Goal: Task Accomplishment & Management: Use online tool/utility

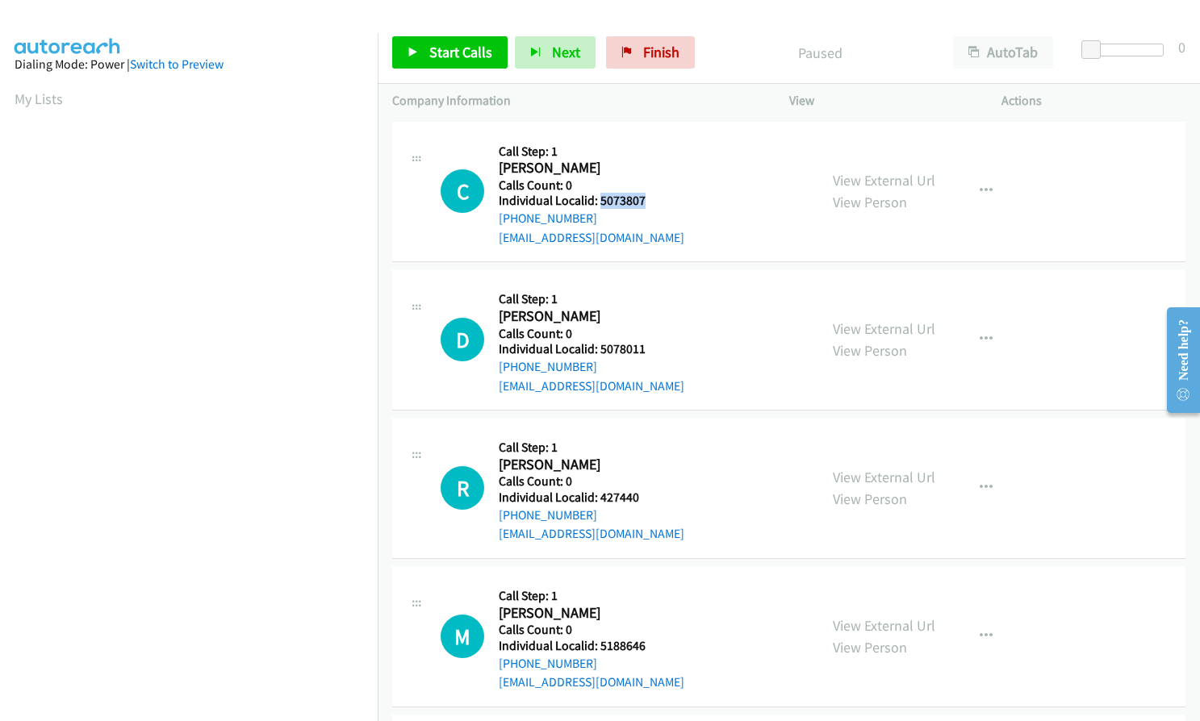
drag, startPoint x: 598, startPoint y: 198, endPoint x: 648, endPoint y: 197, distance: 50.0
click at [648, 197] on h5 "Individual Localid: 5073807" at bounding box center [592, 201] width 186 height 16
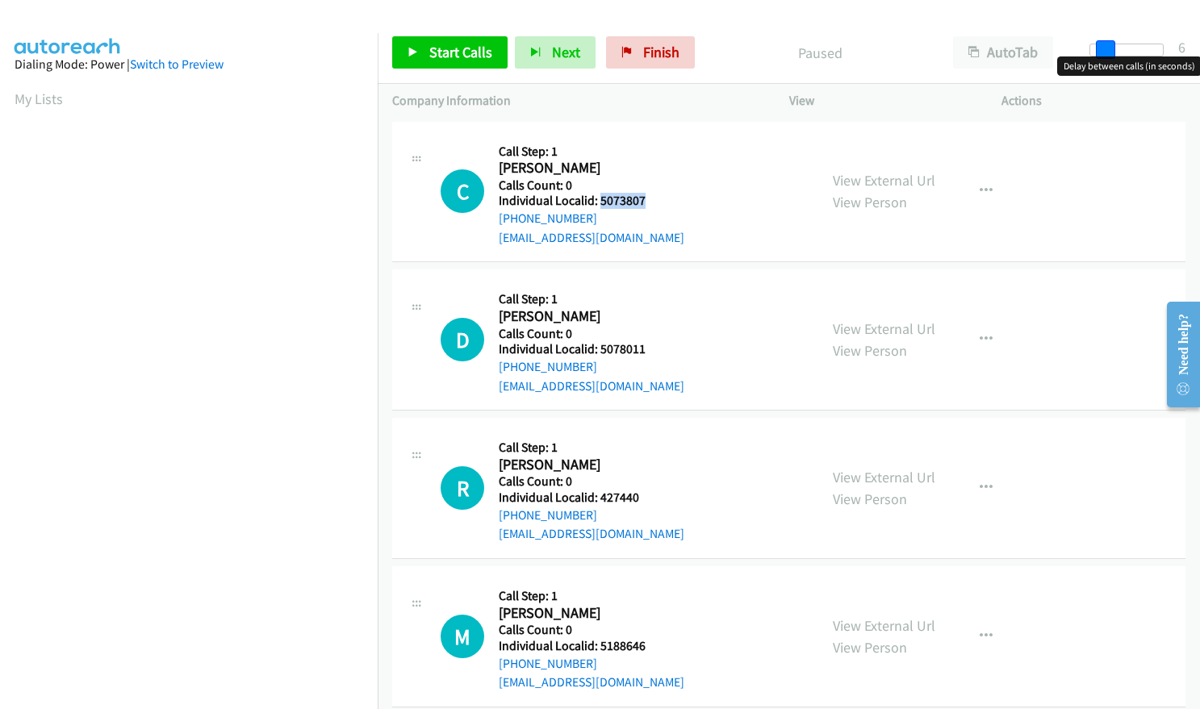
drag, startPoint x: 1089, startPoint y: 45, endPoint x: 1102, endPoint y: 45, distance: 12.9
click at [1102, 45] on span at bounding box center [1105, 49] width 19 height 19
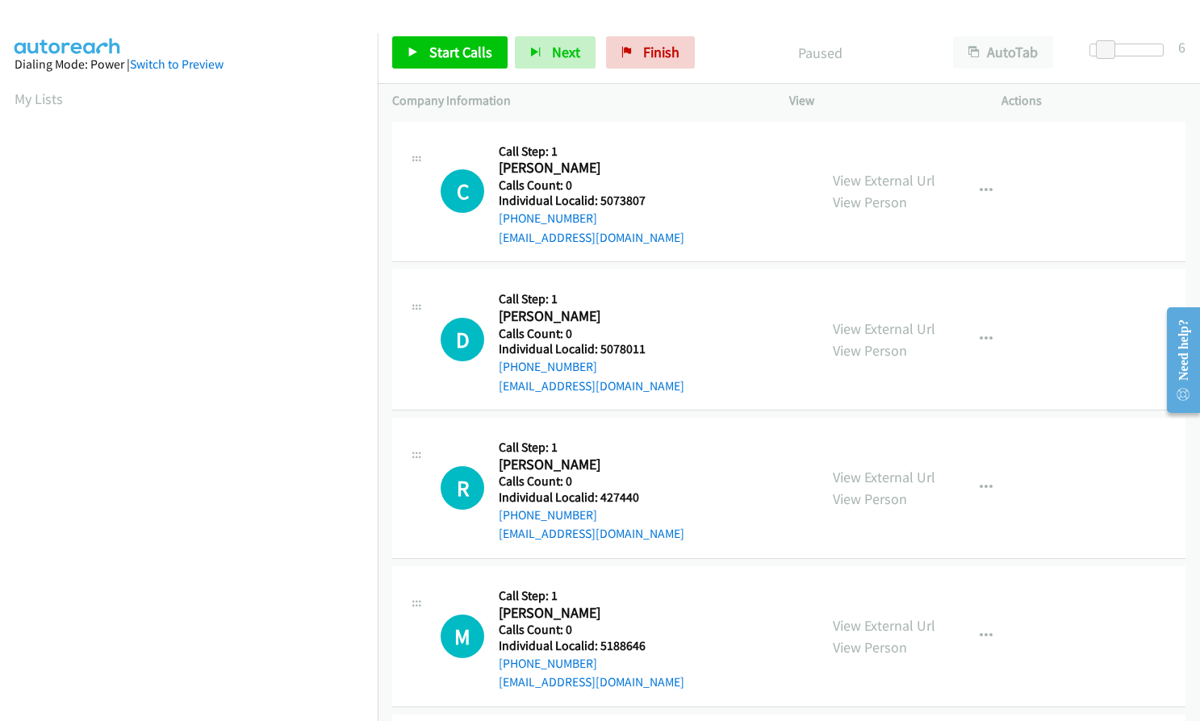
click at [658, 147] on h5 "Call Step: 1" at bounding box center [592, 152] width 186 height 16
click at [461, 48] on span "Start Calls" at bounding box center [460, 52] width 63 height 19
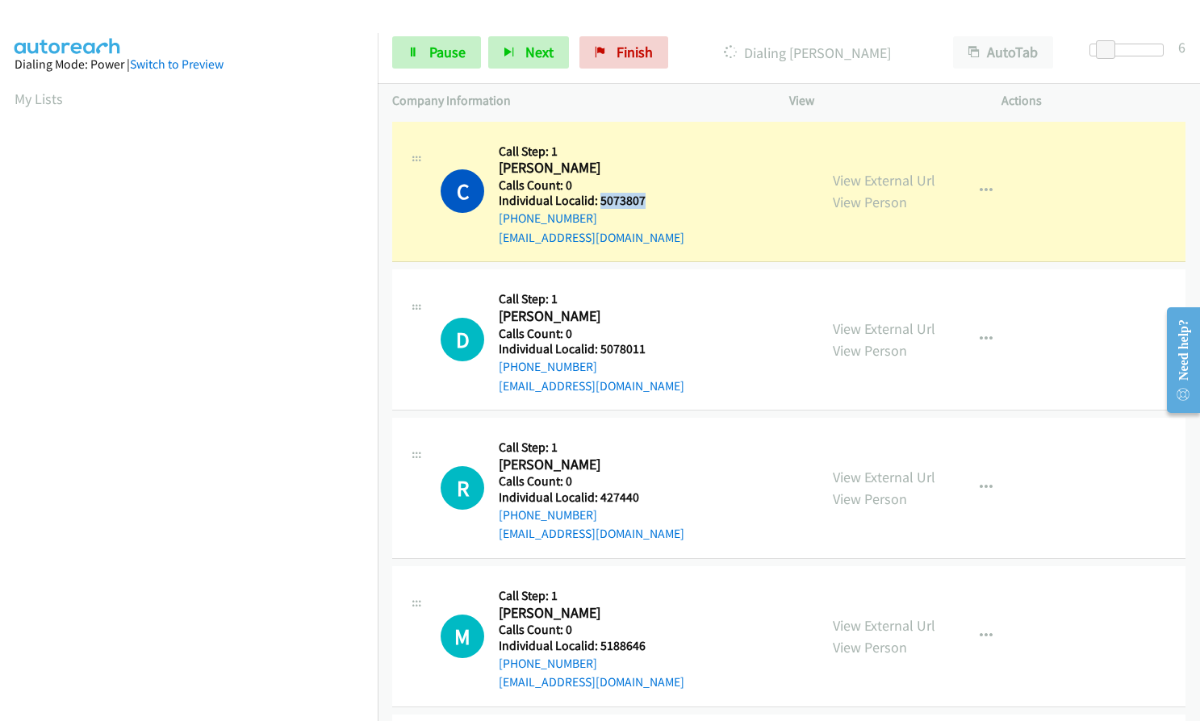
drag, startPoint x: 598, startPoint y: 200, endPoint x: 653, endPoint y: 199, distance: 54.9
click at [653, 199] on h5 "Individual Localid: 5073807" at bounding box center [592, 201] width 186 height 16
copy h5 "5073807"
drag, startPoint x: 598, startPoint y: 348, endPoint x: 652, endPoint y: 346, distance: 54.1
click at [652, 346] on h5 "Individual Localid: 5078011" at bounding box center [592, 349] width 186 height 16
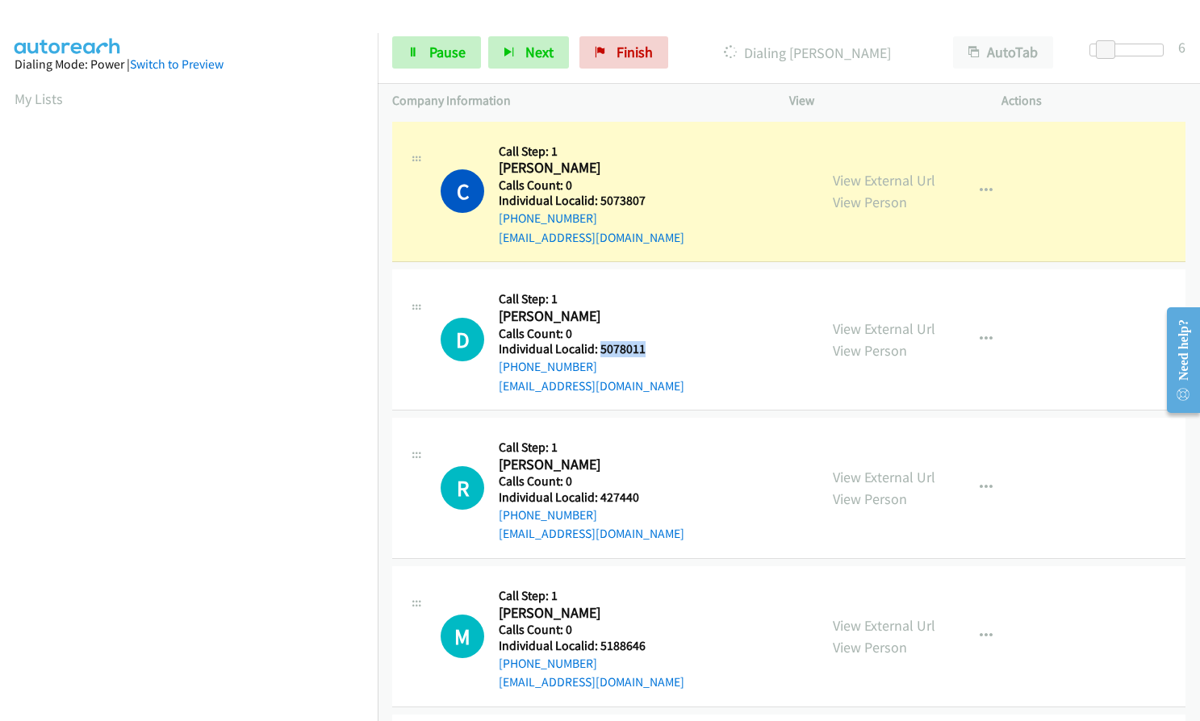
copy h5 "5078011"
drag, startPoint x: 597, startPoint y: 494, endPoint x: 657, endPoint y: 497, distance: 59.8
click at [657, 497] on h5 "Individual Localid: 427440" at bounding box center [592, 498] width 186 height 16
copy h5 "427440"
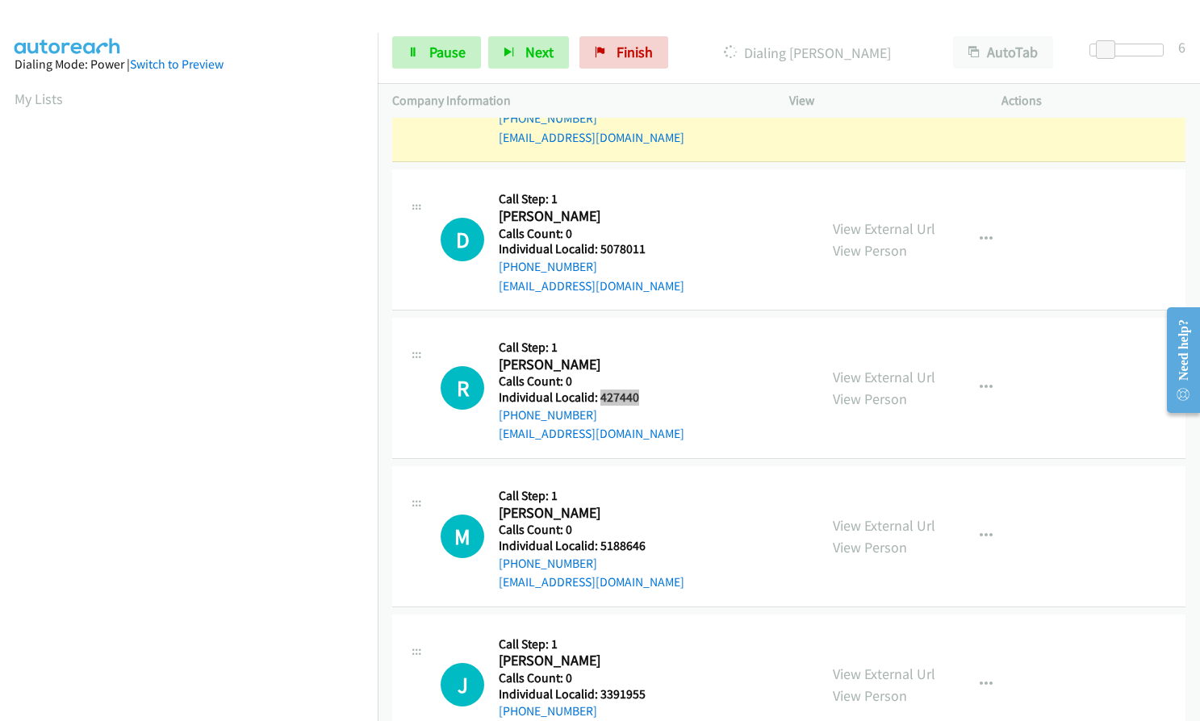
scroll to position [101, 0]
drag, startPoint x: 596, startPoint y: 542, endPoint x: 643, endPoint y: 542, distance: 46.8
click at [643, 542] on h5 "Individual Localid: 5188646" at bounding box center [592, 545] width 186 height 16
drag, startPoint x: 629, startPoint y: 547, endPoint x: 655, endPoint y: 365, distance: 184.3
click at [655, 365] on h2 "Robert Vogel" at bounding box center [583, 364] width 169 height 19
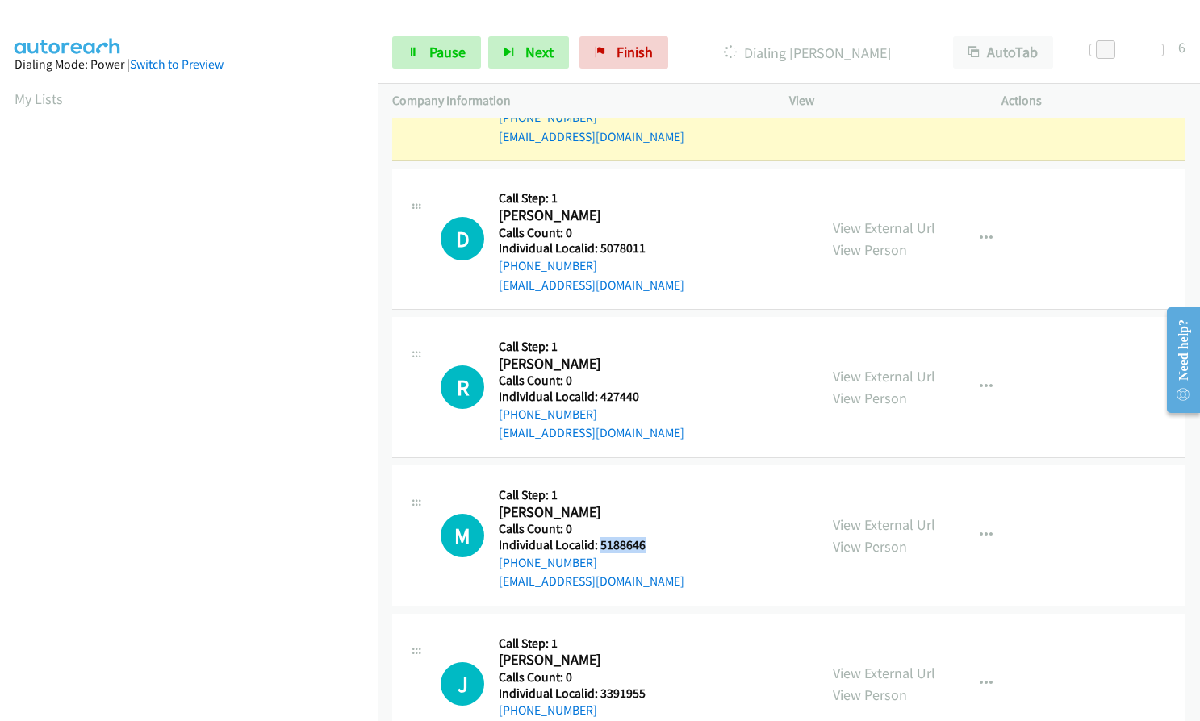
drag, startPoint x: 600, startPoint y: 543, endPoint x: 648, endPoint y: 542, distance: 47.6
click at [648, 542] on h5 "Individual Localid: 5188646" at bounding box center [592, 545] width 186 height 16
copy h5 "5188646"
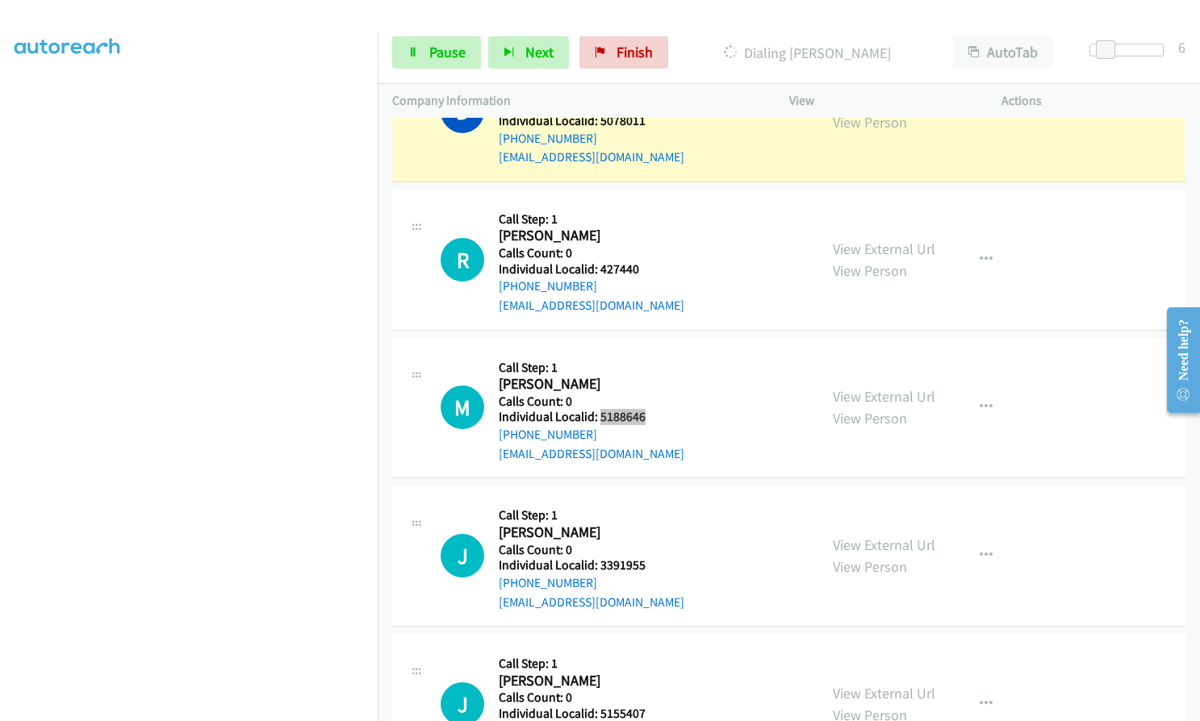
scroll to position [343, 0]
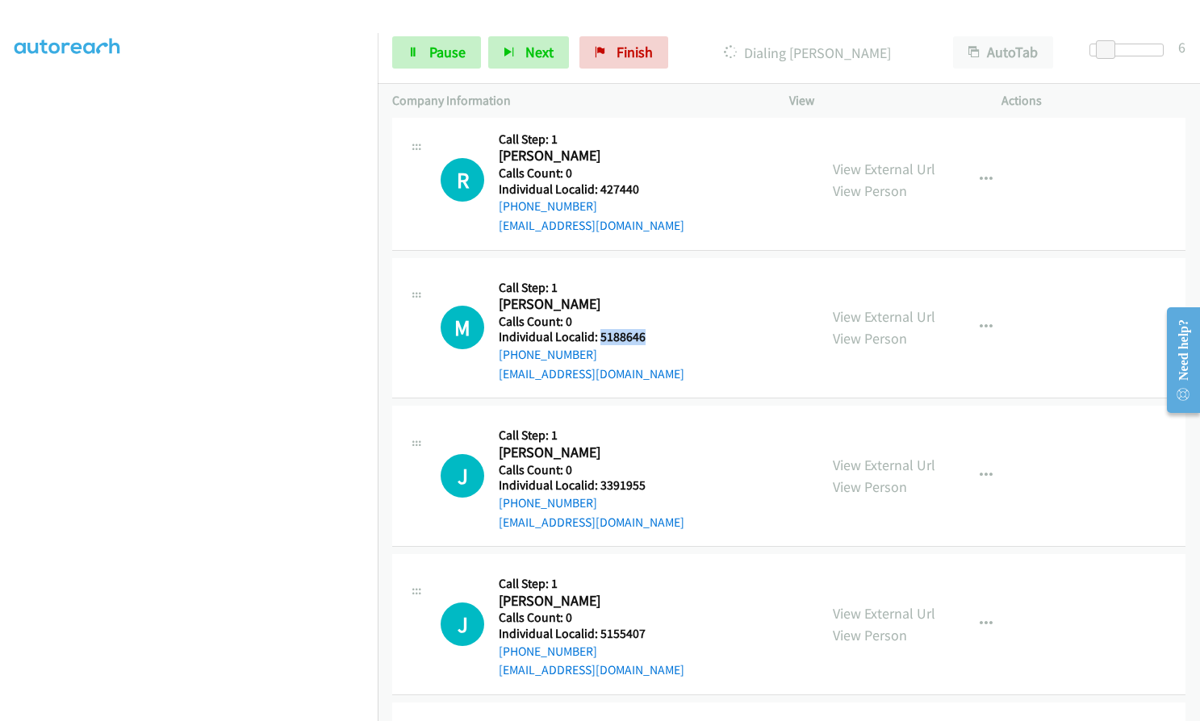
copy h5 "5188646"
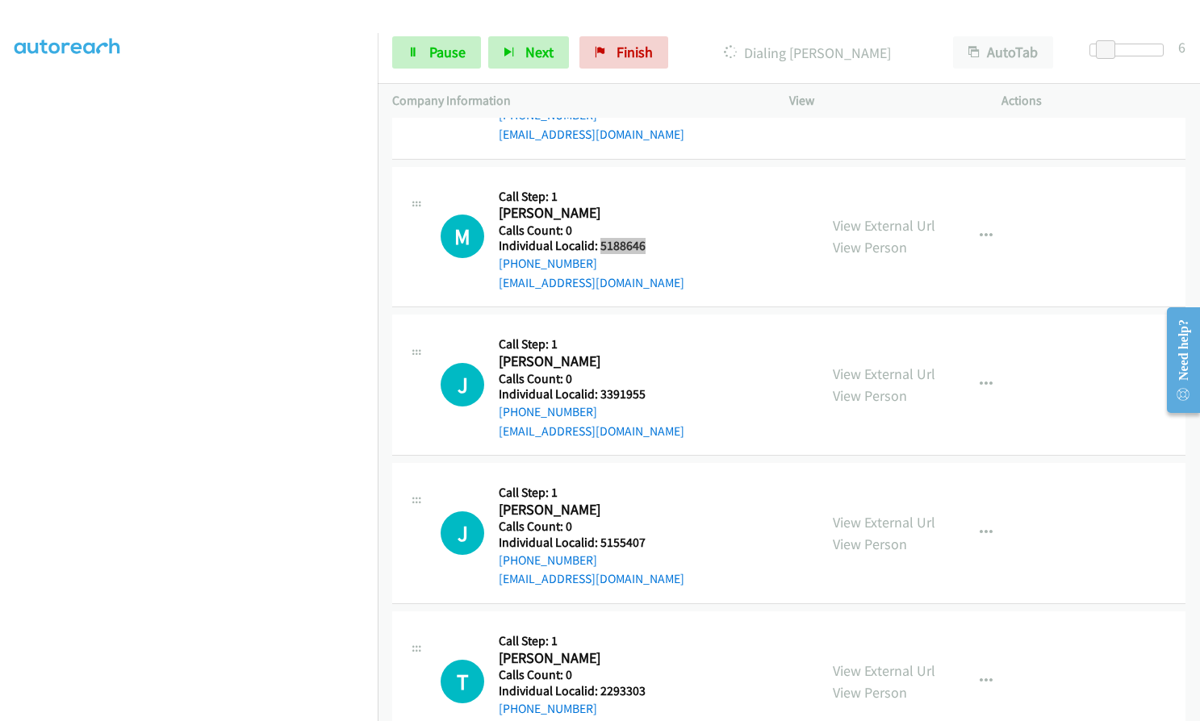
scroll to position [444, 0]
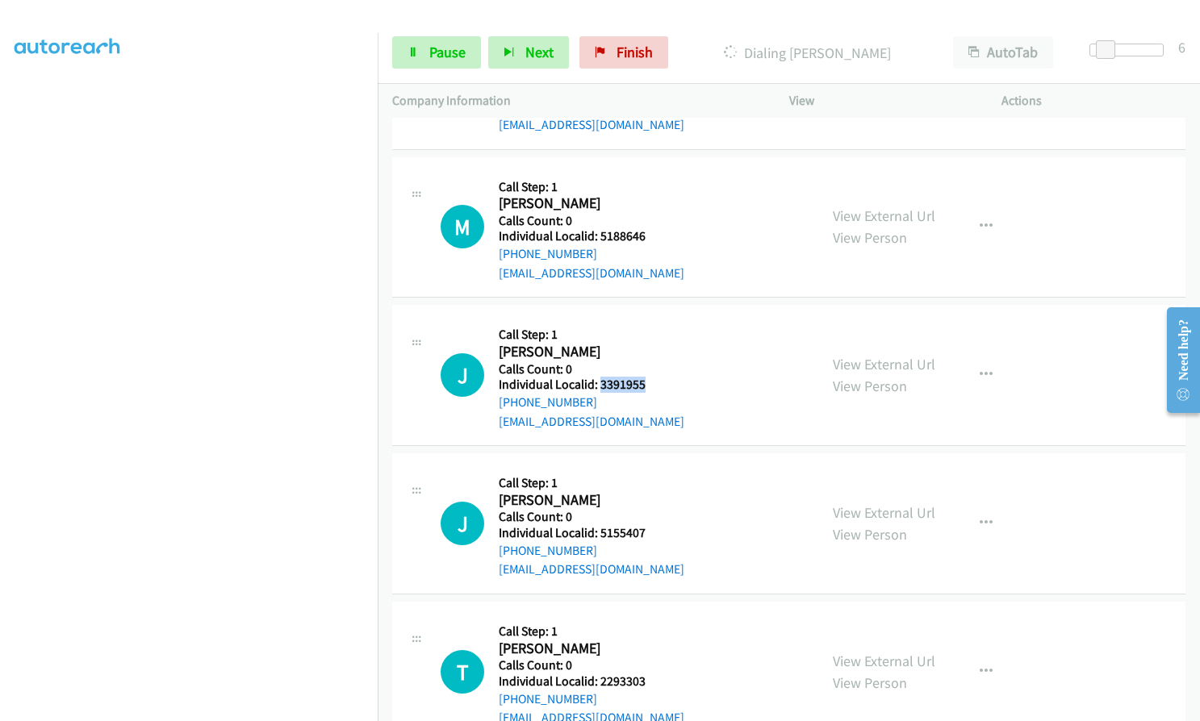
drag, startPoint x: 601, startPoint y: 387, endPoint x: 653, endPoint y: 387, distance: 51.6
click at [653, 387] on h5 "Individual Localid: 3391955" at bounding box center [592, 385] width 186 height 16
copy h5 "3391955"
drag, startPoint x: 600, startPoint y: 535, endPoint x: 654, endPoint y: 534, distance: 54.1
click at [654, 534] on h5 "Individual Localid: 5155407" at bounding box center [592, 533] width 186 height 16
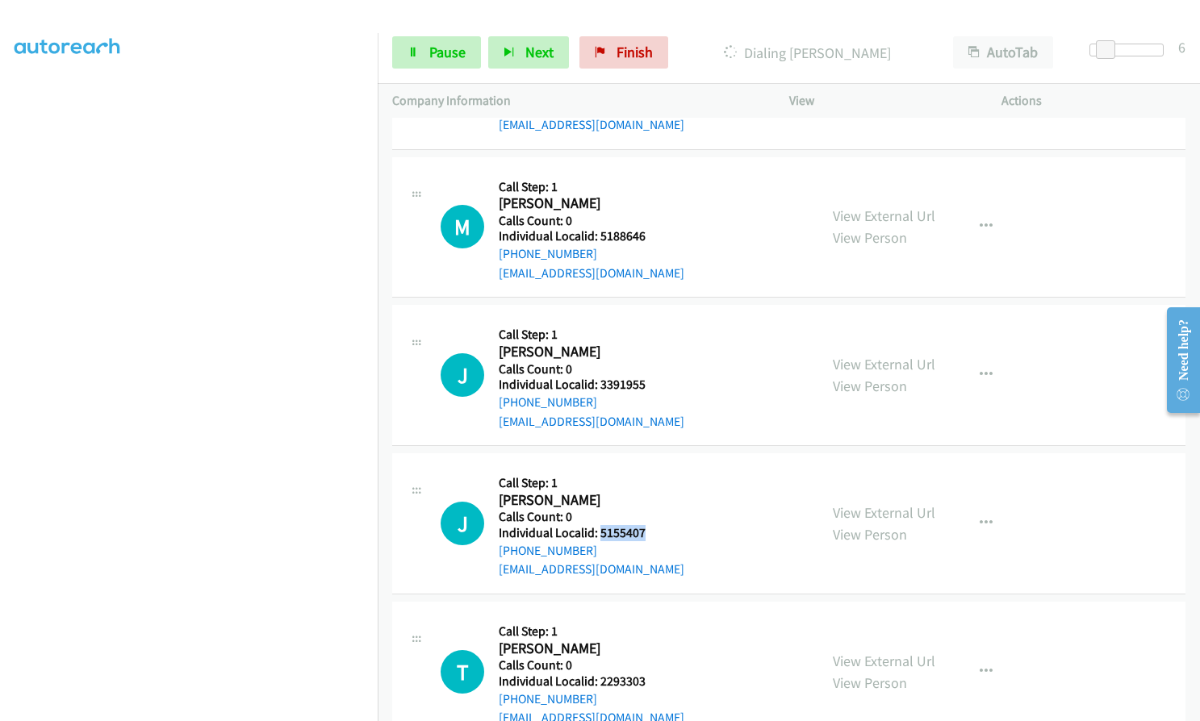
copy h5 "5155407"
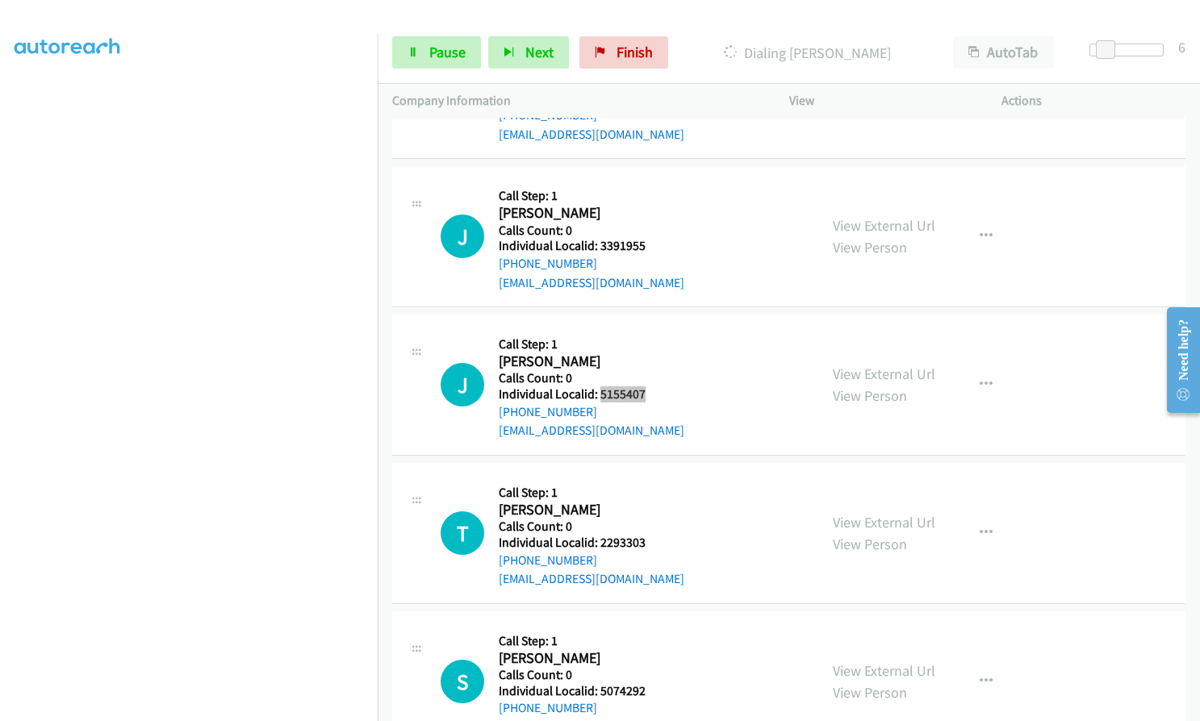
scroll to position [585, 0]
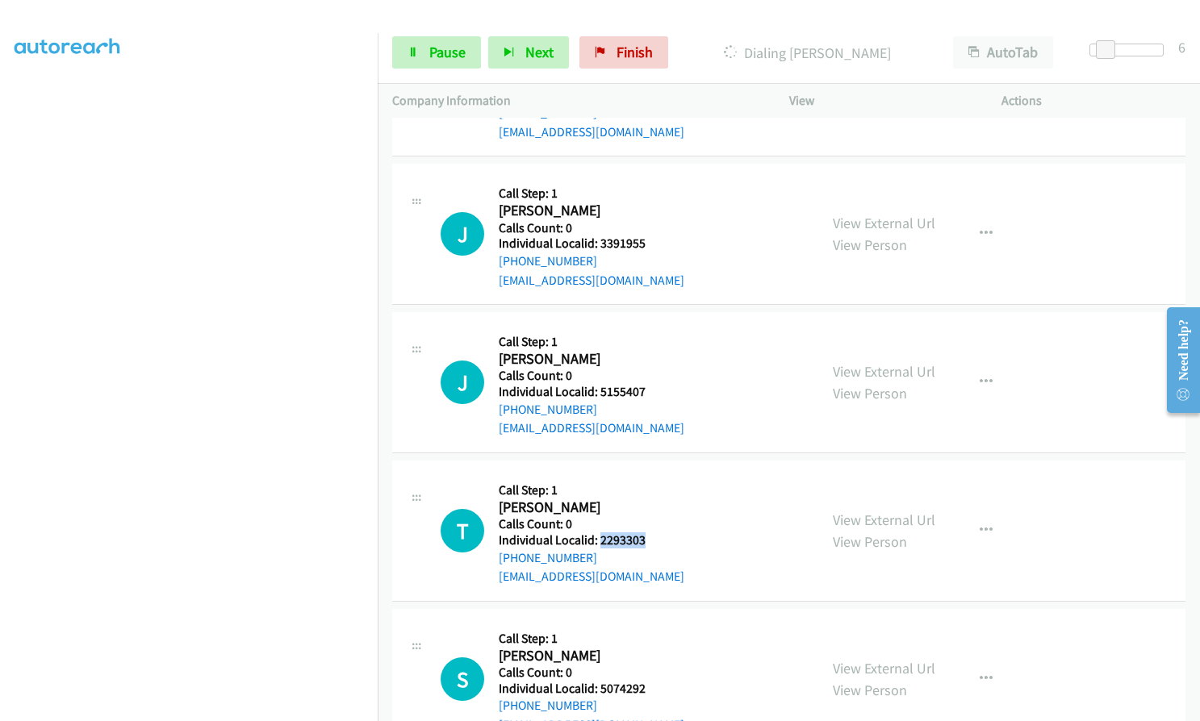
drag, startPoint x: 599, startPoint y: 541, endPoint x: 643, endPoint y: 541, distance: 44.4
click at [649, 541] on h5 "Individual Localid: 2293303" at bounding box center [592, 541] width 186 height 16
copy h5 "2293303"
click at [450, 47] on span "Pause" at bounding box center [447, 52] width 36 height 19
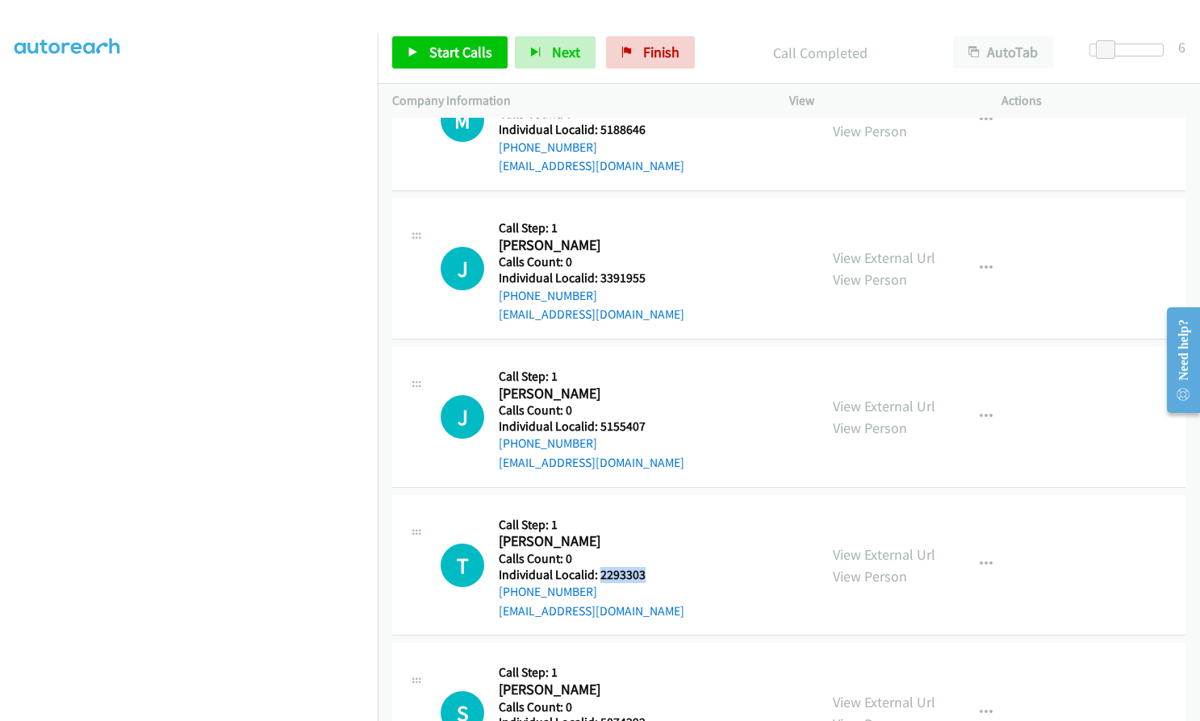
scroll to position [620, 0]
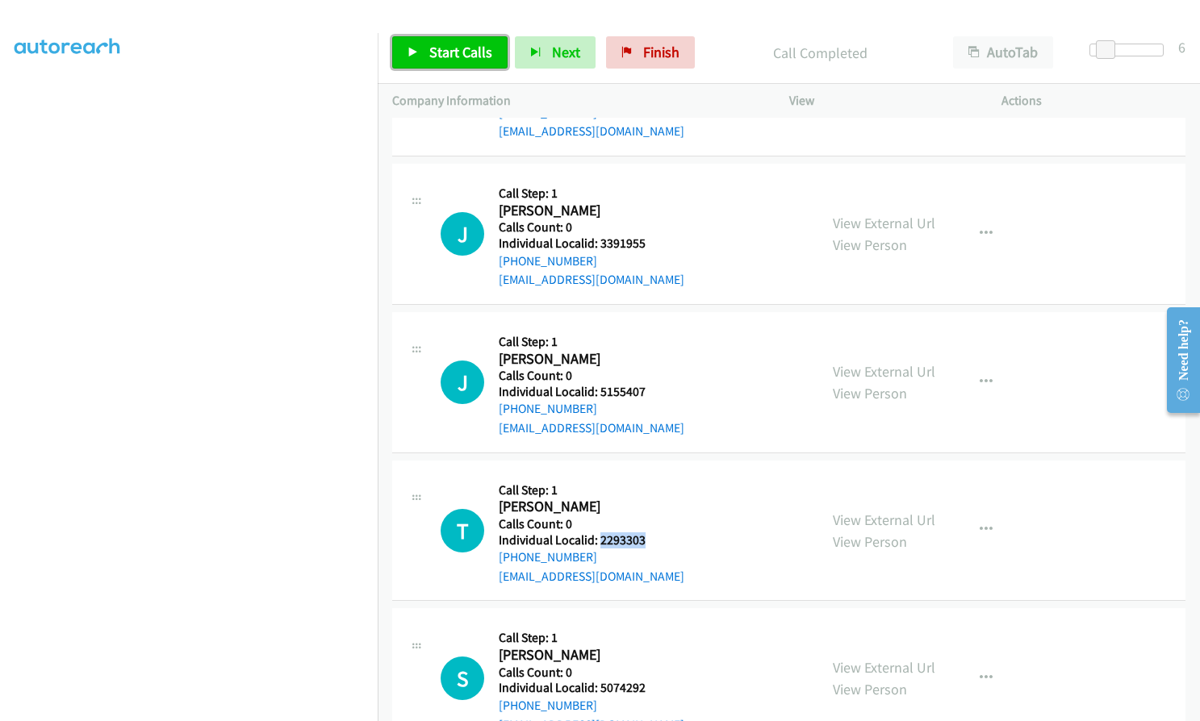
click at [443, 58] on span "Start Calls" at bounding box center [460, 52] width 63 height 19
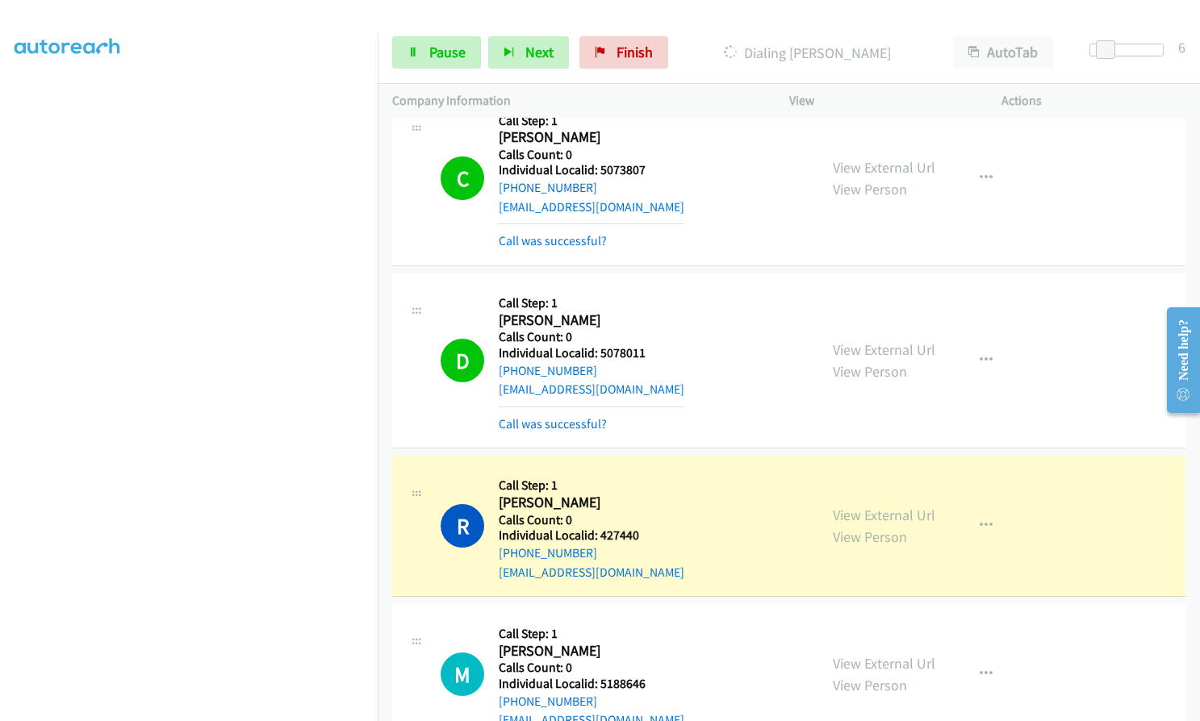
scroll to position [0, 0]
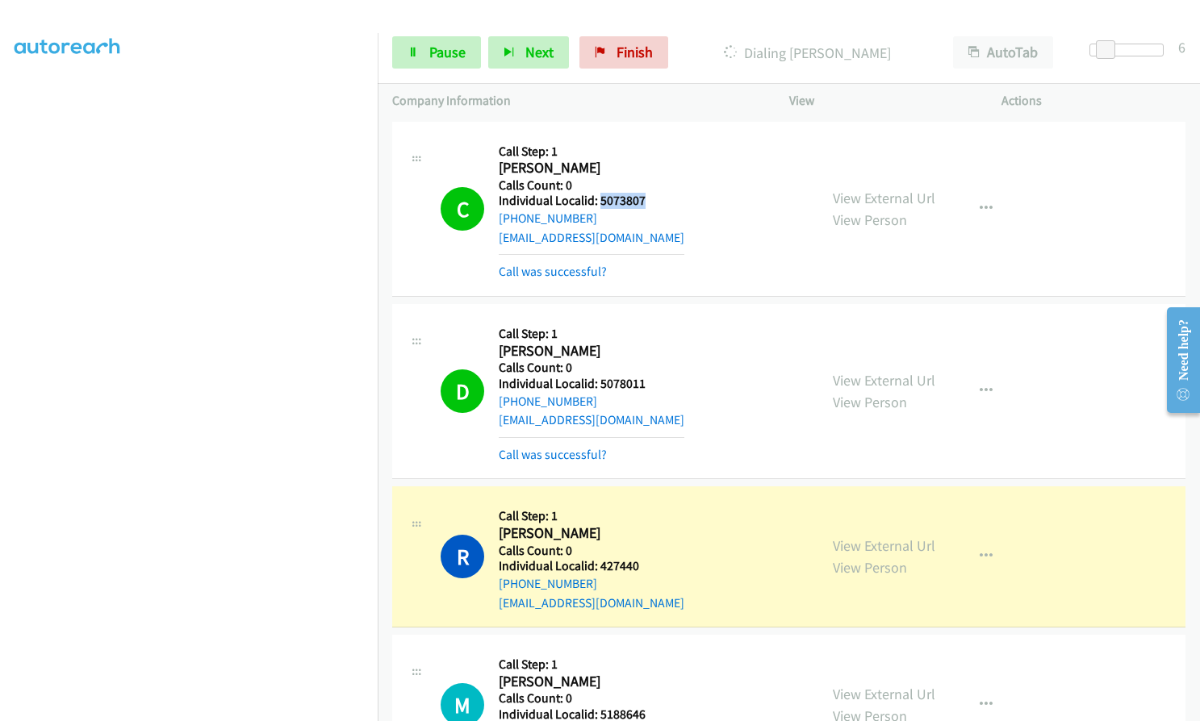
drag, startPoint x: 600, startPoint y: 202, endPoint x: 646, endPoint y: 199, distance: 46.9
click at [647, 199] on h5 "Individual Localid: 5073807" at bounding box center [592, 201] width 186 height 16
copy h5 "5073807"
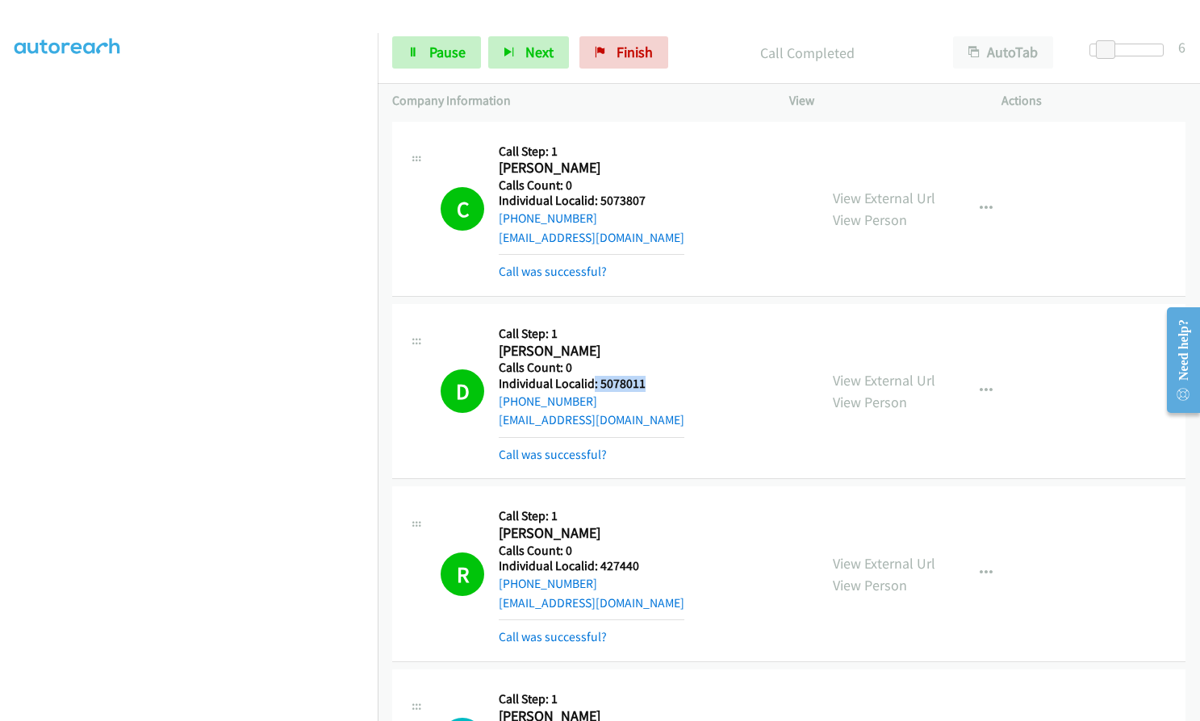
drag, startPoint x: 594, startPoint y: 383, endPoint x: 653, endPoint y: 381, distance: 58.9
click at [653, 381] on h5 "Individual Localid: 5078011" at bounding box center [592, 384] width 186 height 16
copy h5 ": 5078011"
click at [985, 572] on icon "button" at bounding box center [986, 573] width 13 height 13
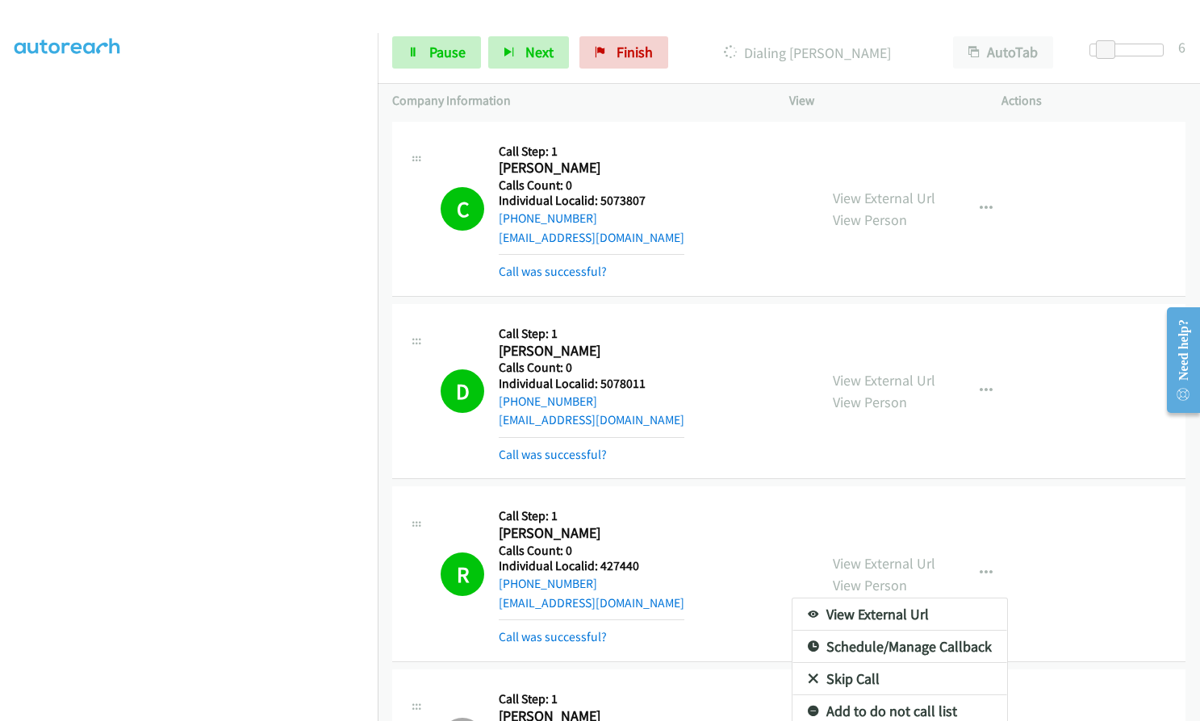
click at [1087, 497] on div at bounding box center [600, 360] width 1200 height 721
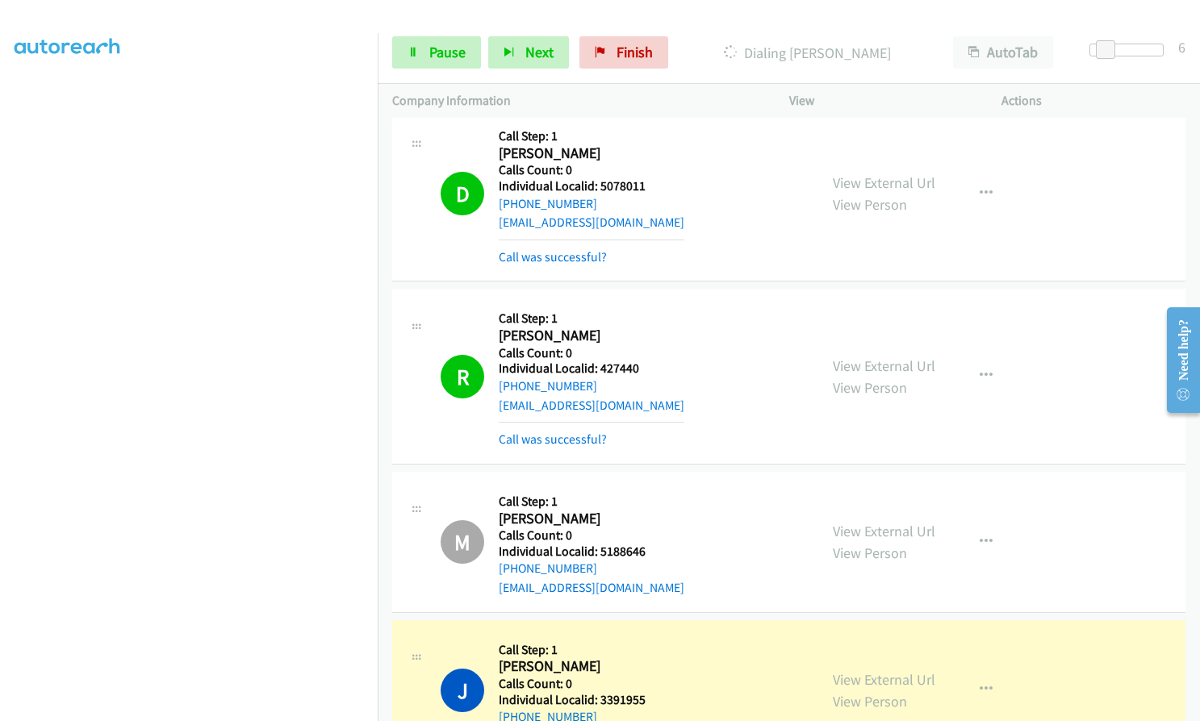
scroll to position [202, 0]
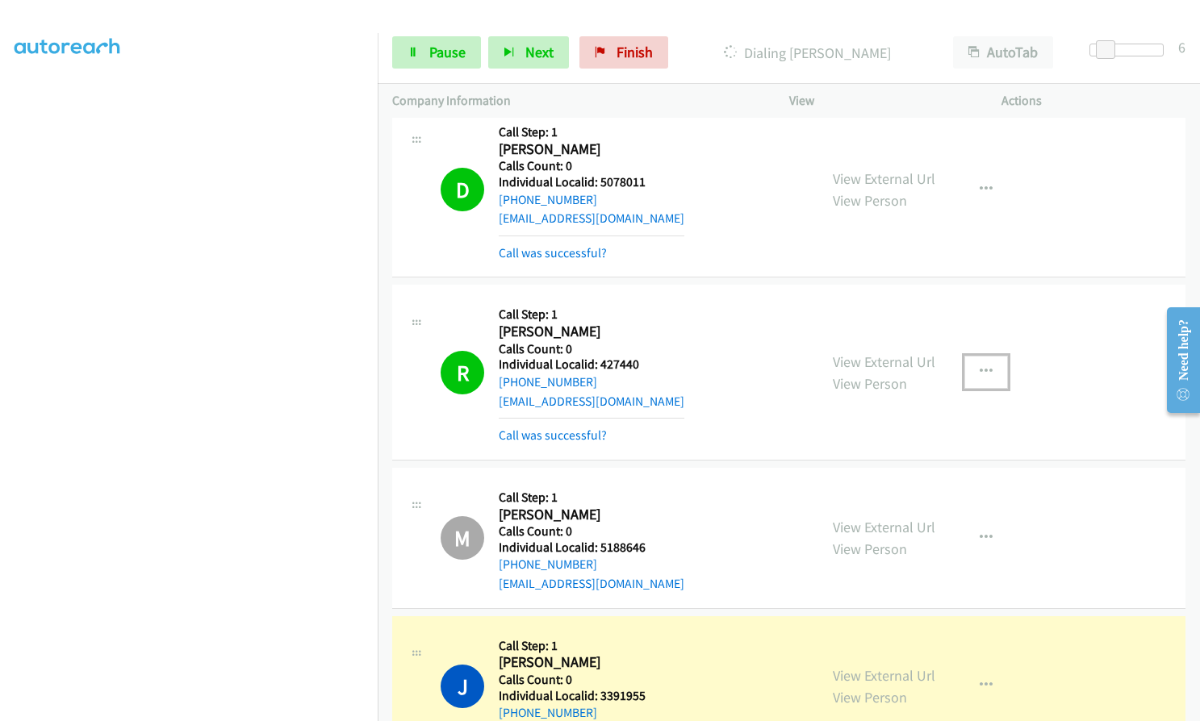
click at [985, 374] on icon "button" at bounding box center [986, 372] width 13 height 13
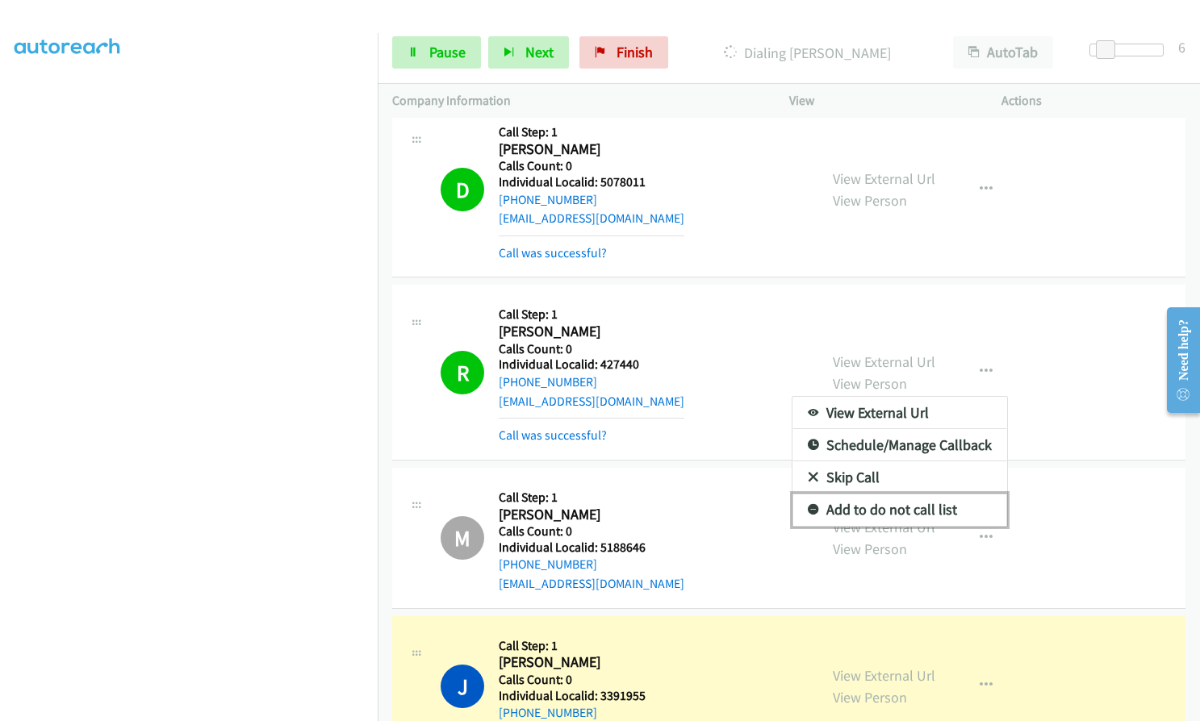
click at [809, 507] on icon at bounding box center [813, 510] width 11 height 11
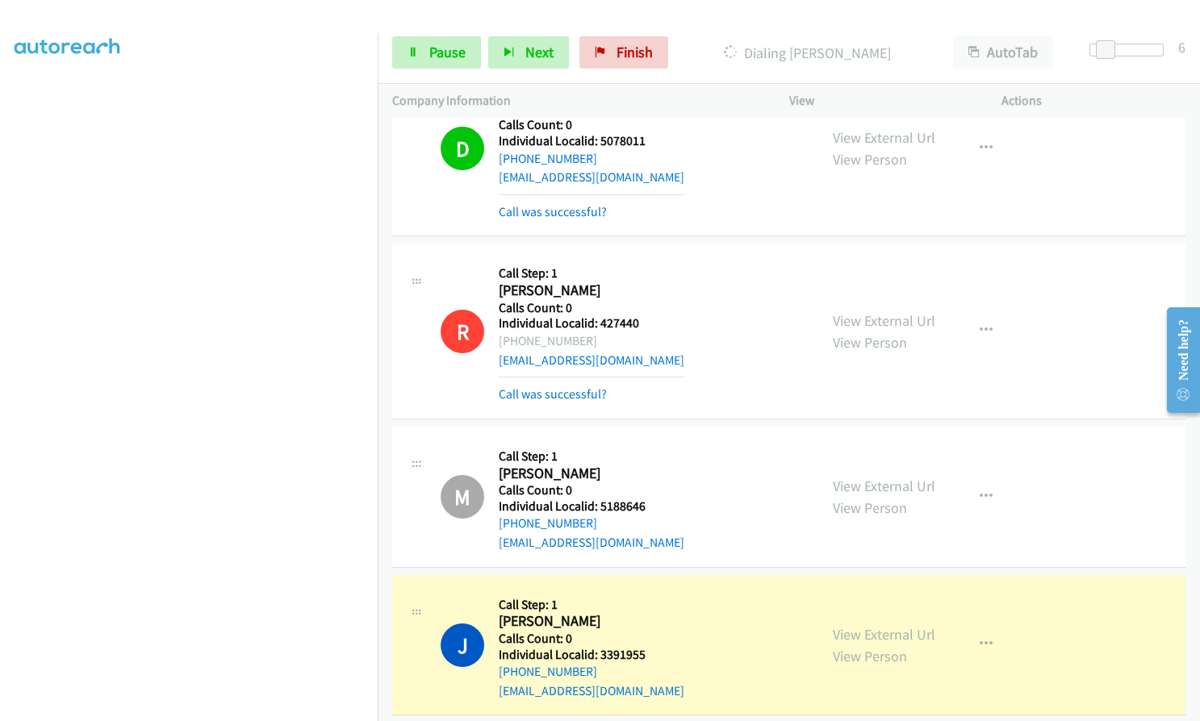
scroll to position [383, 0]
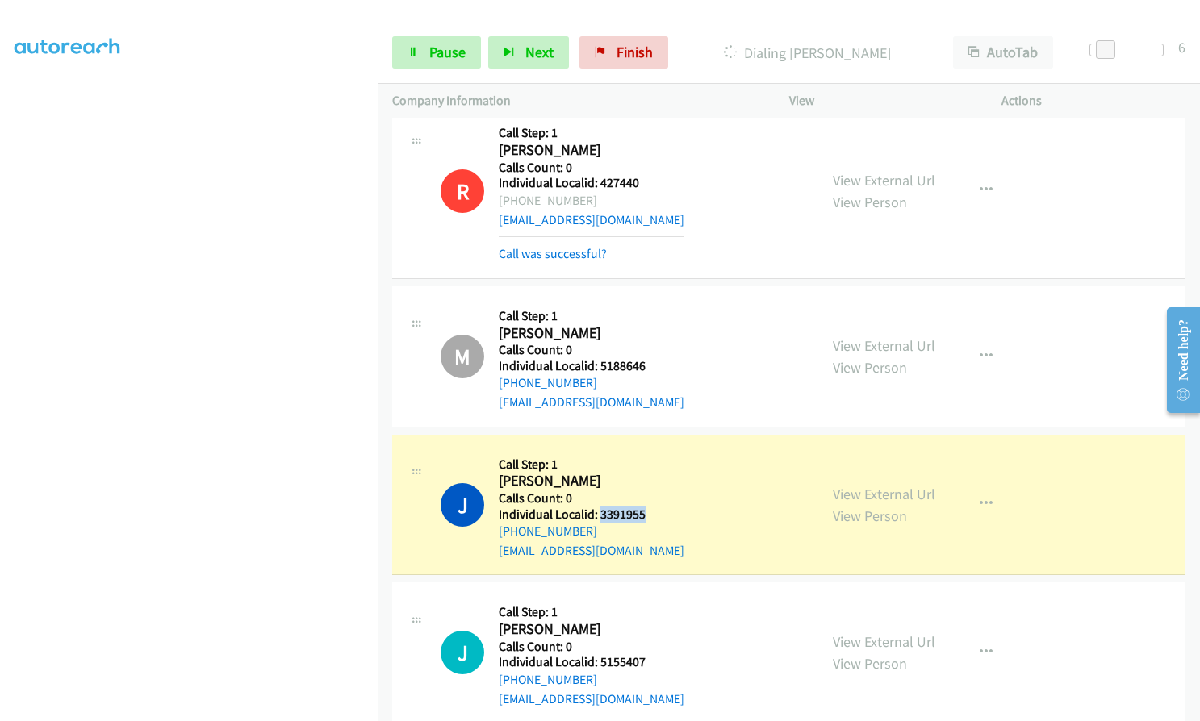
drag, startPoint x: 600, startPoint y: 511, endPoint x: 645, endPoint y: 512, distance: 44.4
click at [645, 512] on h5 "Individual Localid: 3391955" at bounding box center [592, 515] width 186 height 16
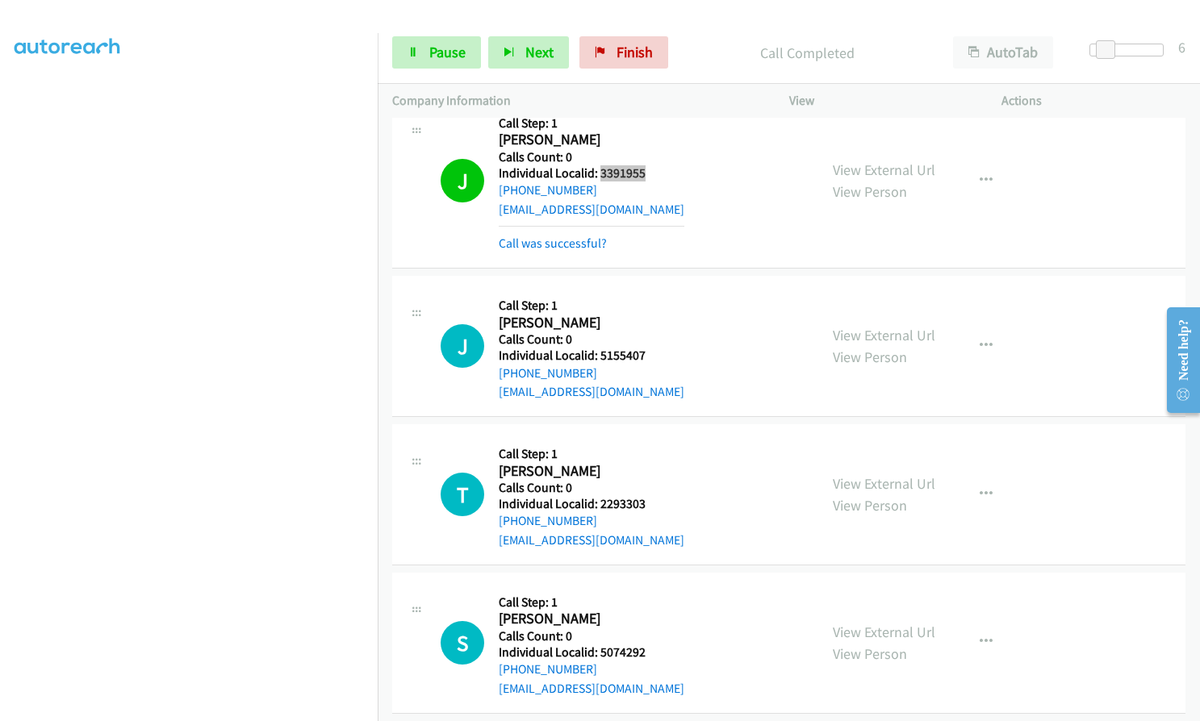
scroll to position [726, 0]
click at [981, 178] on icon "button" at bounding box center [986, 179] width 13 height 13
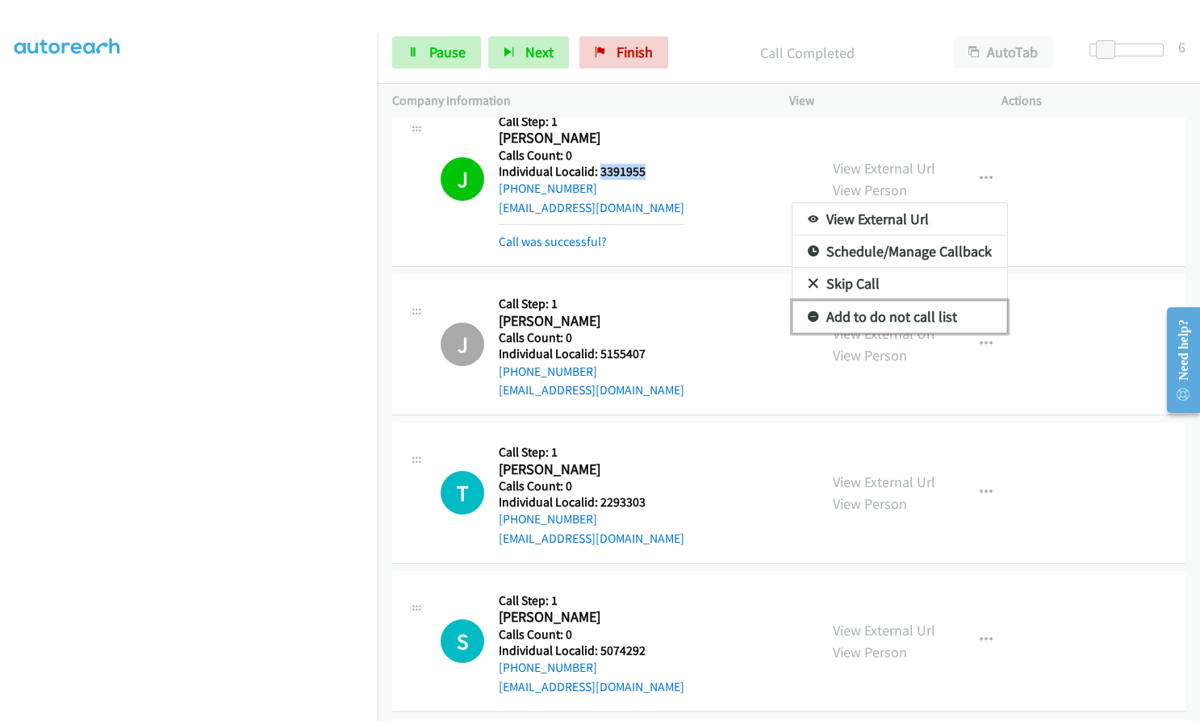
click at [808, 316] on icon at bounding box center [813, 317] width 11 height 11
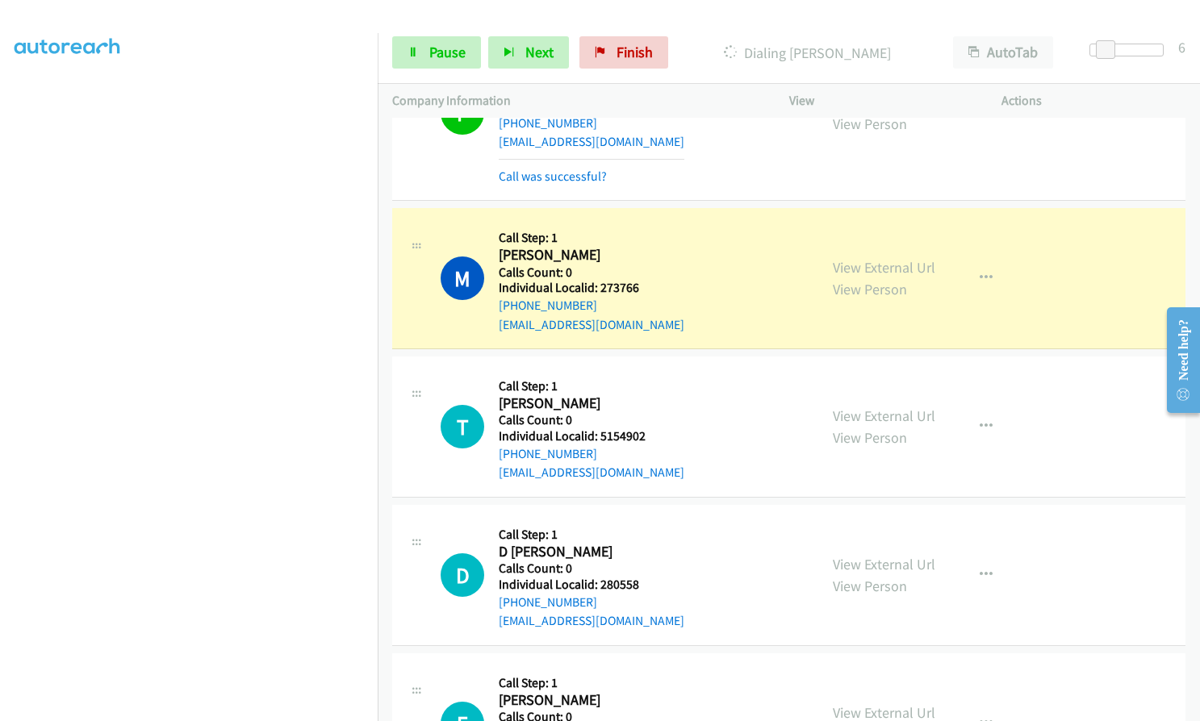
scroll to position [1614, 0]
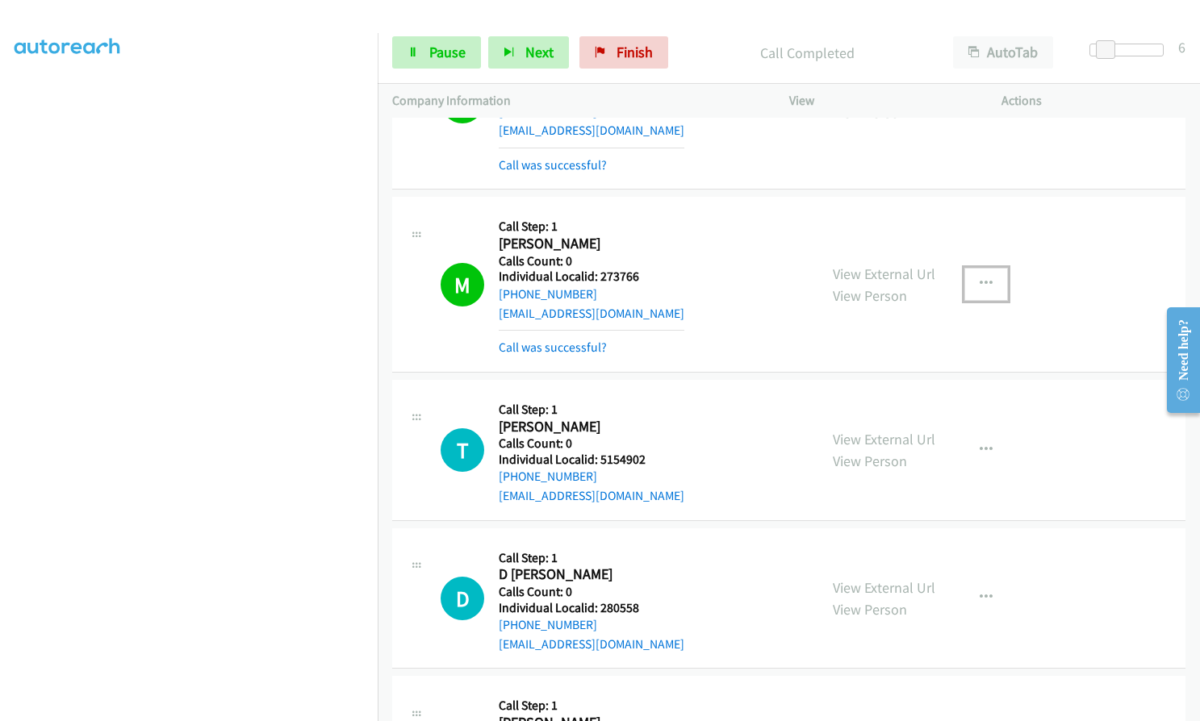
click at [982, 278] on icon "button" at bounding box center [986, 284] width 13 height 13
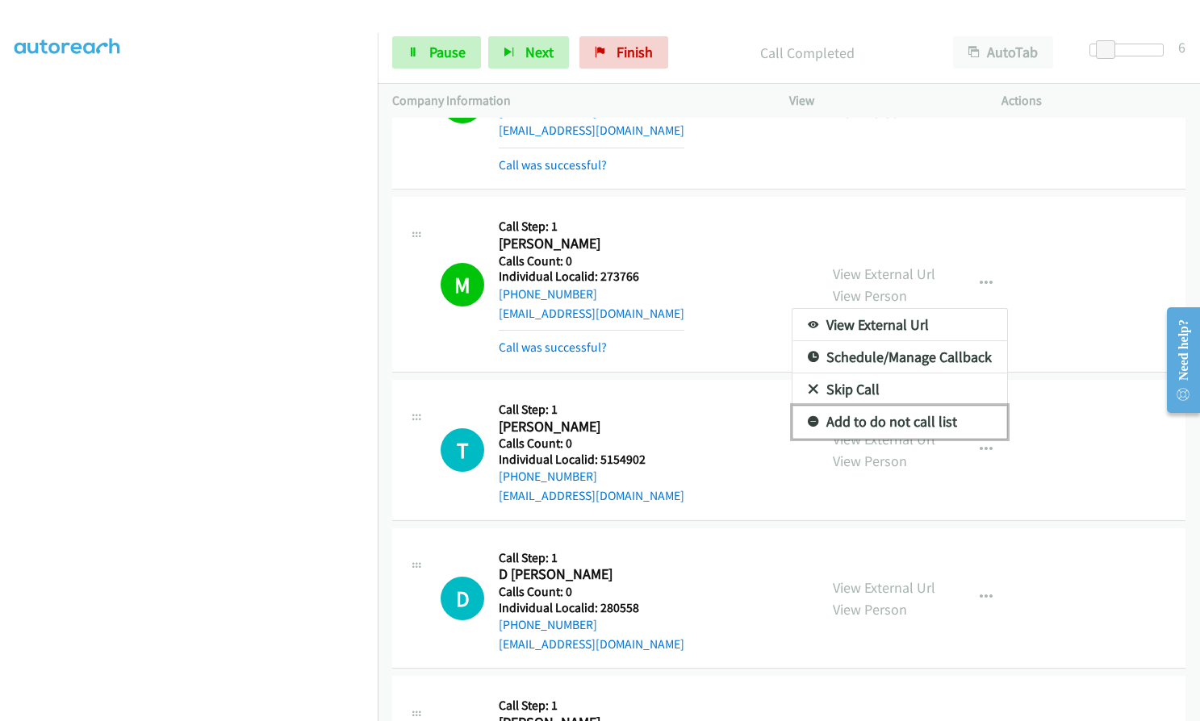
click at [808, 421] on icon at bounding box center [813, 422] width 11 height 11
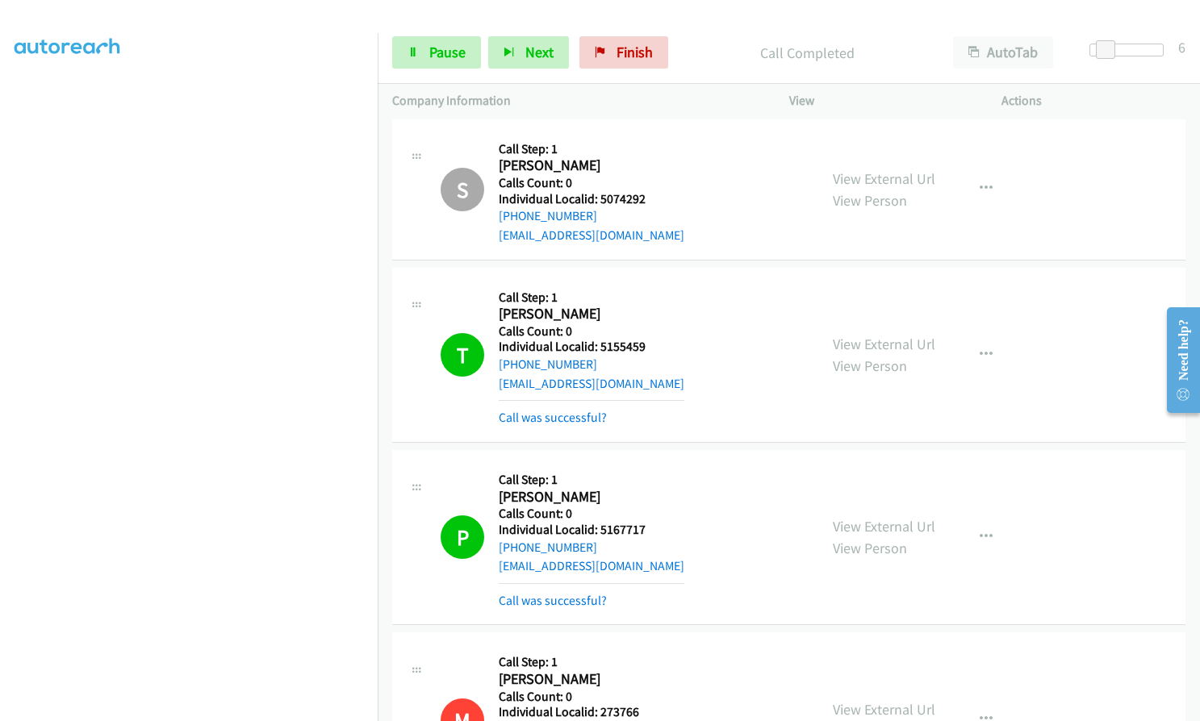
scroll to position [1190, 0]
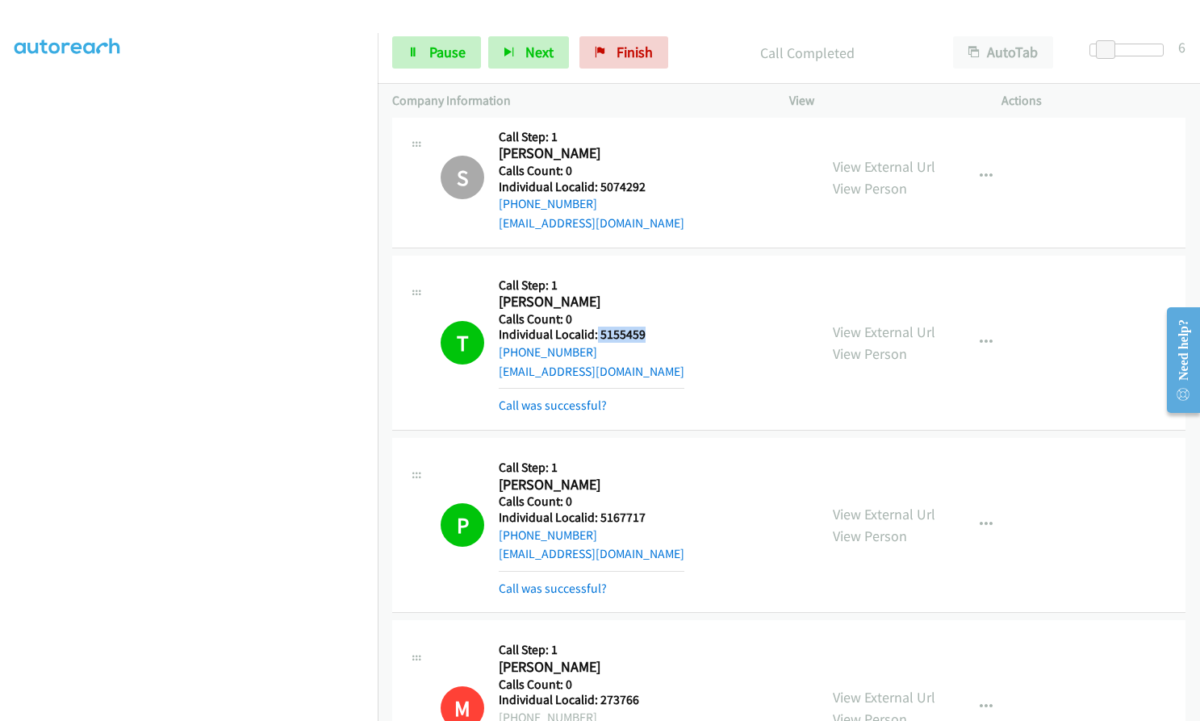
drag, startPoint x: 596, startPoint y: 334, endPoint x: 650, endPoint y: 338, distance: 54.2
click at [651, 338] on h5 "Individual Localid: 5155459" at bounding box center [592, 335] width 186 height 16
drag, startPoint x: 598, startPoint y: 514, endPoint x: 650, endPoint y: 513, distance: 52.5
click at [650, 513] on h5 "Individual Localid: 5167717" at bounding box center [592, 518] width 186 height 16
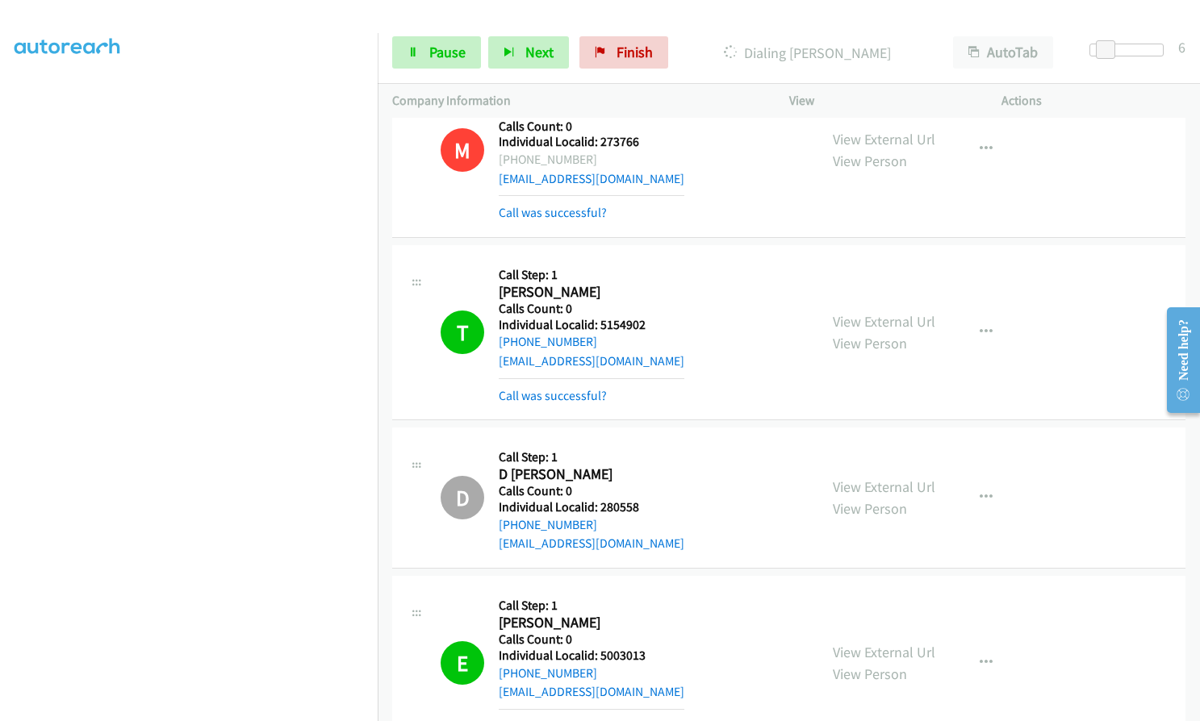
scroll to position [1755, 0]
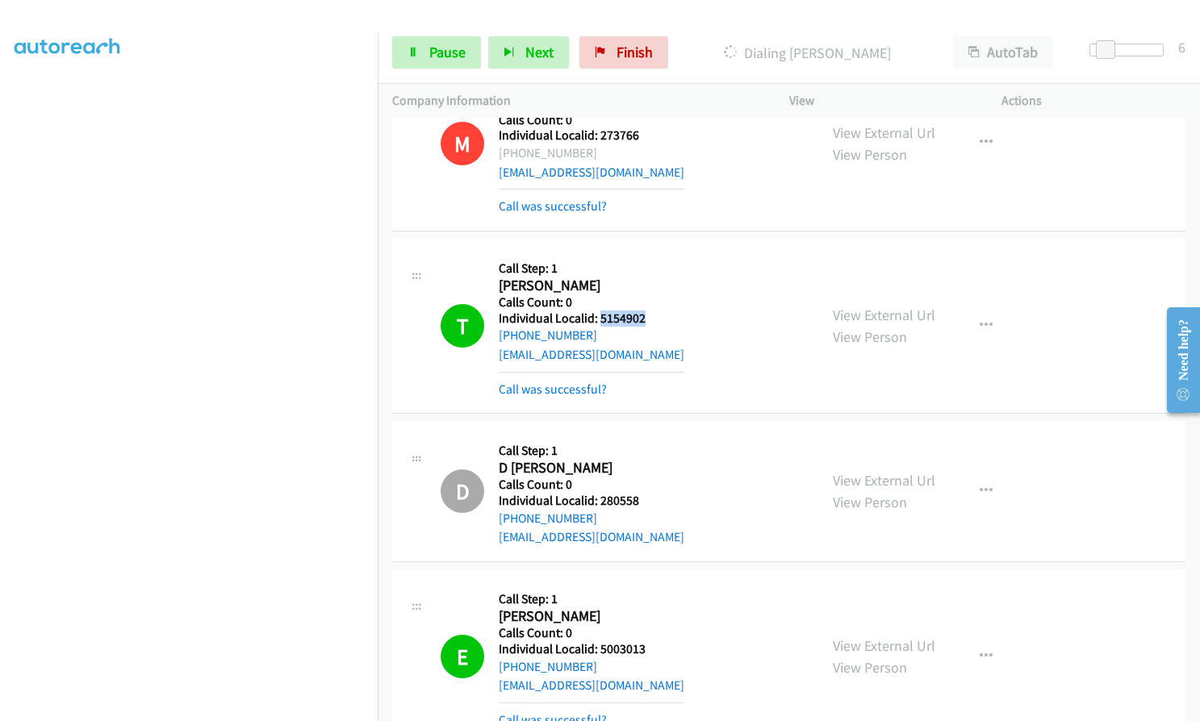
drag, startPoint x: 598, startPoint y: 316, endPoint x: 645, endPoint y: 319, distance: 46.9
click at [645, 319] on h5 "Individual Localid: 5154902" at bounding box center [592, 319] width 186 height 16
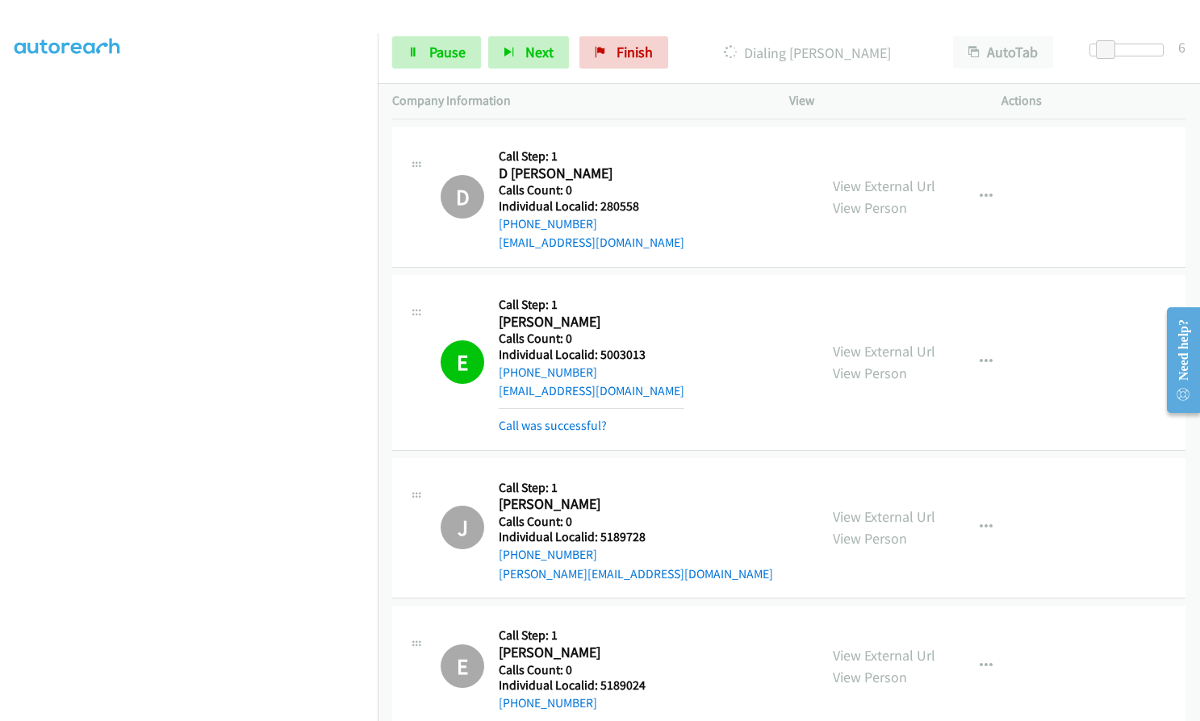
scroll to position [2058, 0]
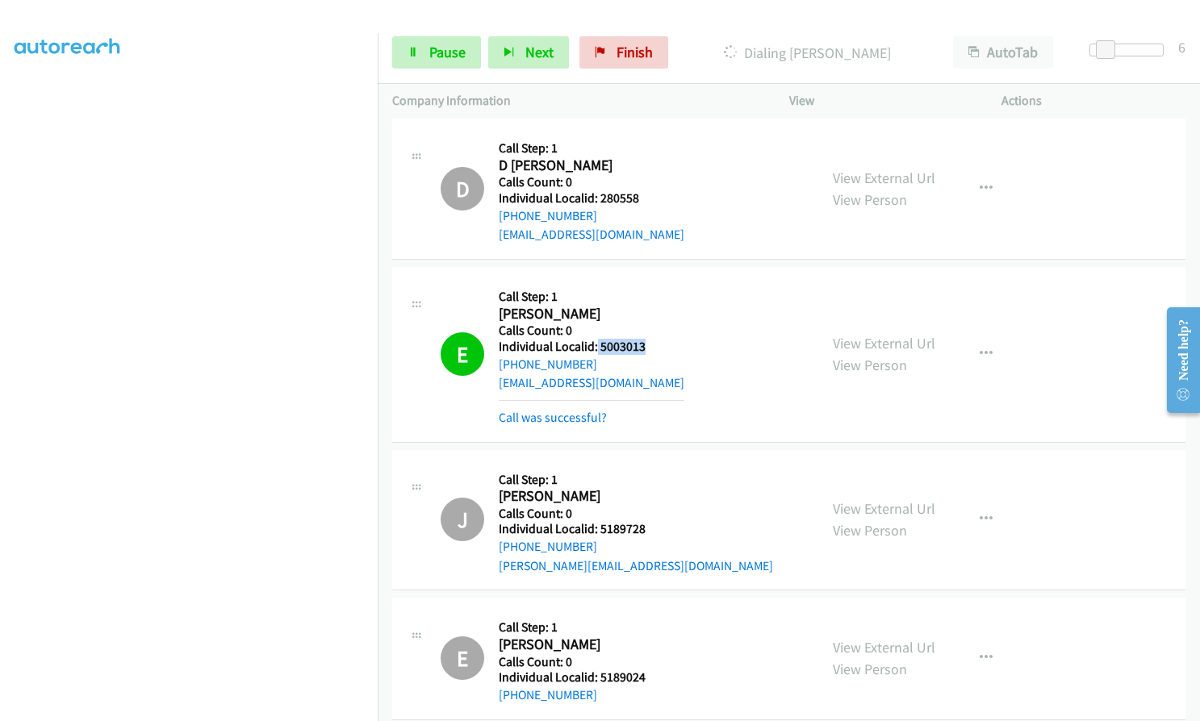
drag, startPoint x: 596, startPoint y: 343, endPoint x: 648, endPoint y: 343, distance: 52.5
click at [648, 343] on h5 "Individual Localid: 5003013" at bounding box center [592, 347] width 186 height 16
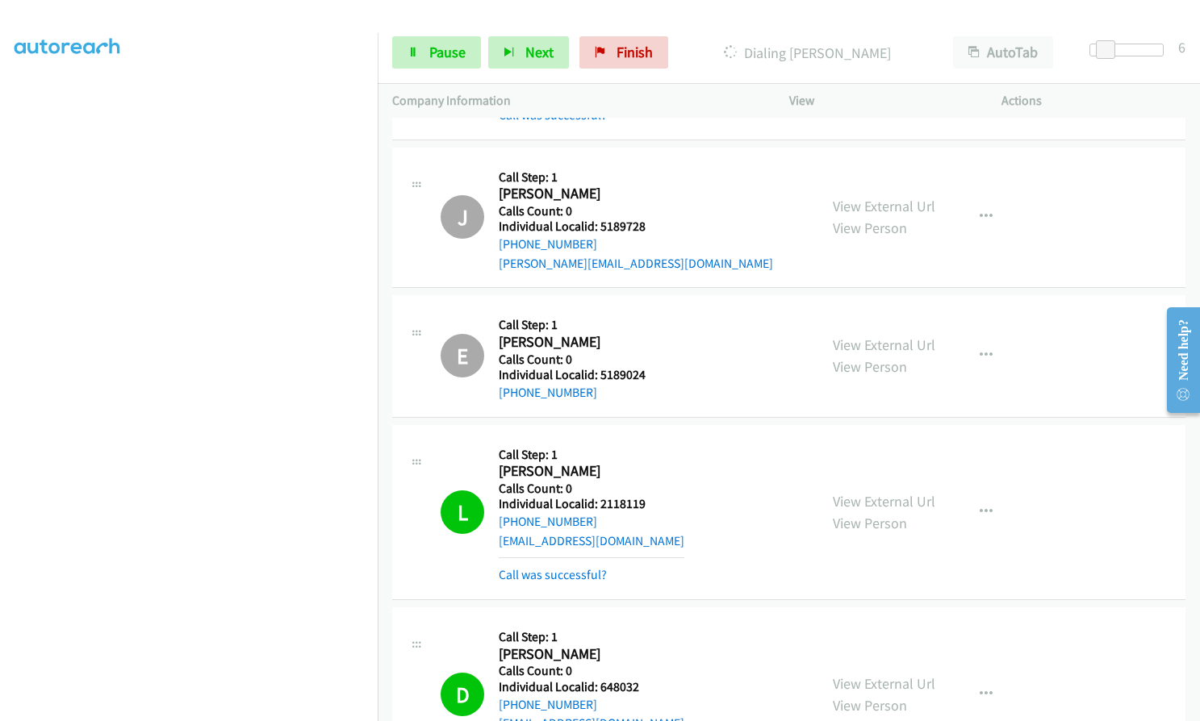
scroll to position [2441, 0]
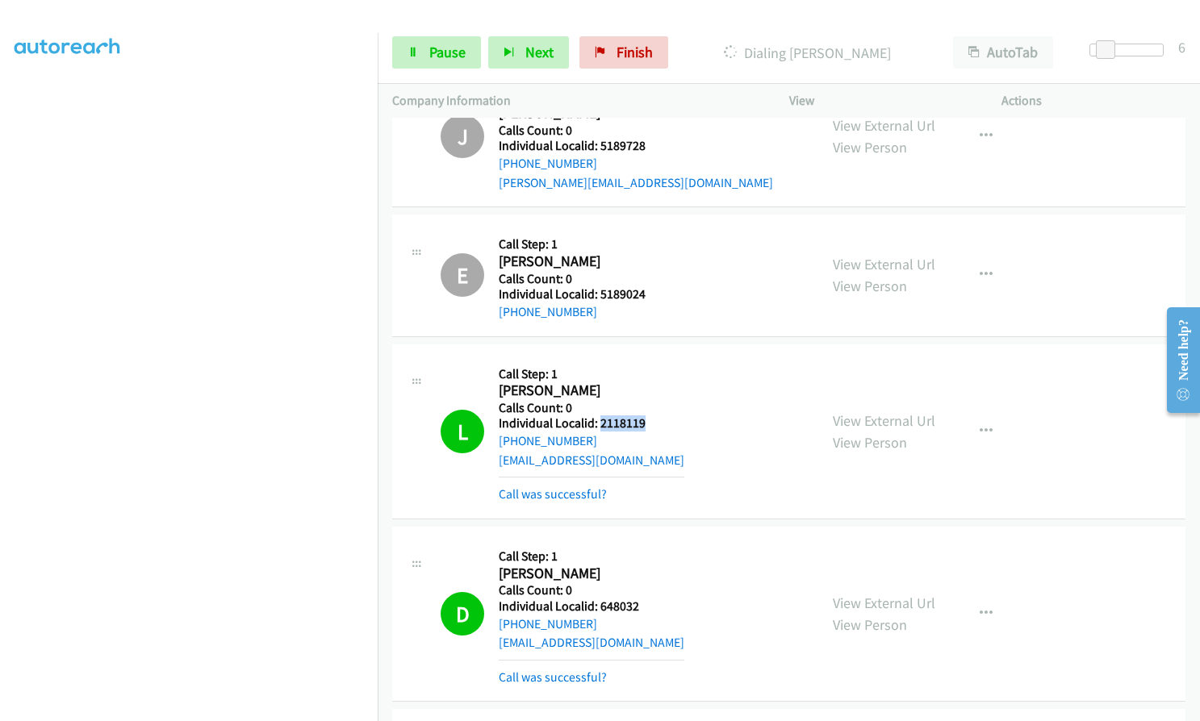
drag, startPoint x: 597, startPoint y: 421, endPoint x: 640, endPoint y: 420, distance: 42.8
click at [640, 420] on h5 "Individual Localid: 2118119" at bounding box center [592, 424] width 186 height 16
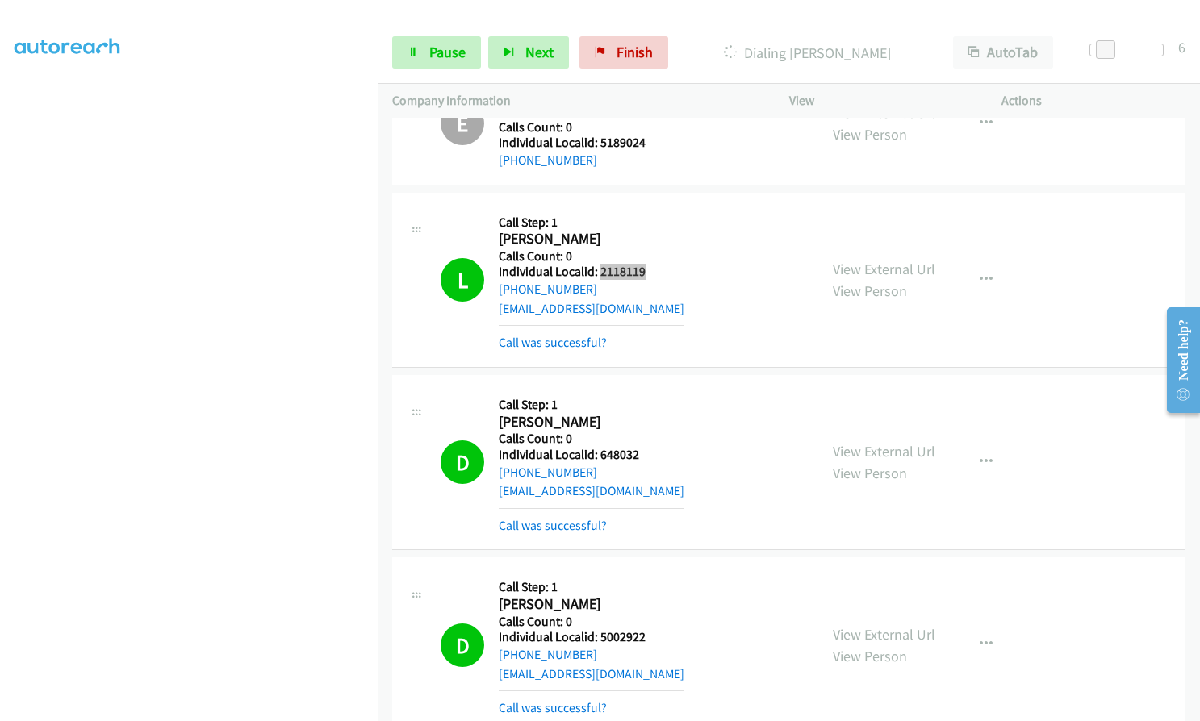
scroll to position [2603, 0]
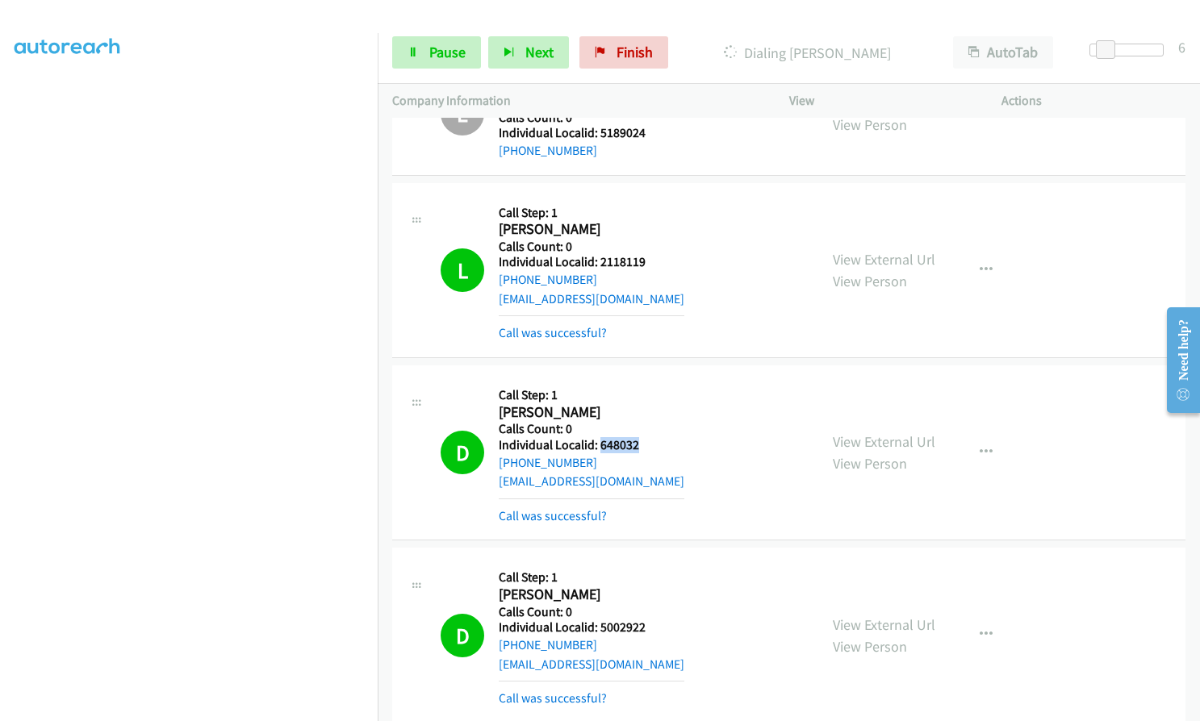
drag, startPoint x: 597, startPoint y: 442, endPoint x: 641, endPoint y: 444, distance: 43.6
click at [641, 444] on h5 "Individual Localid: 648032" at bounding box center [592, 445] width 186 height 16
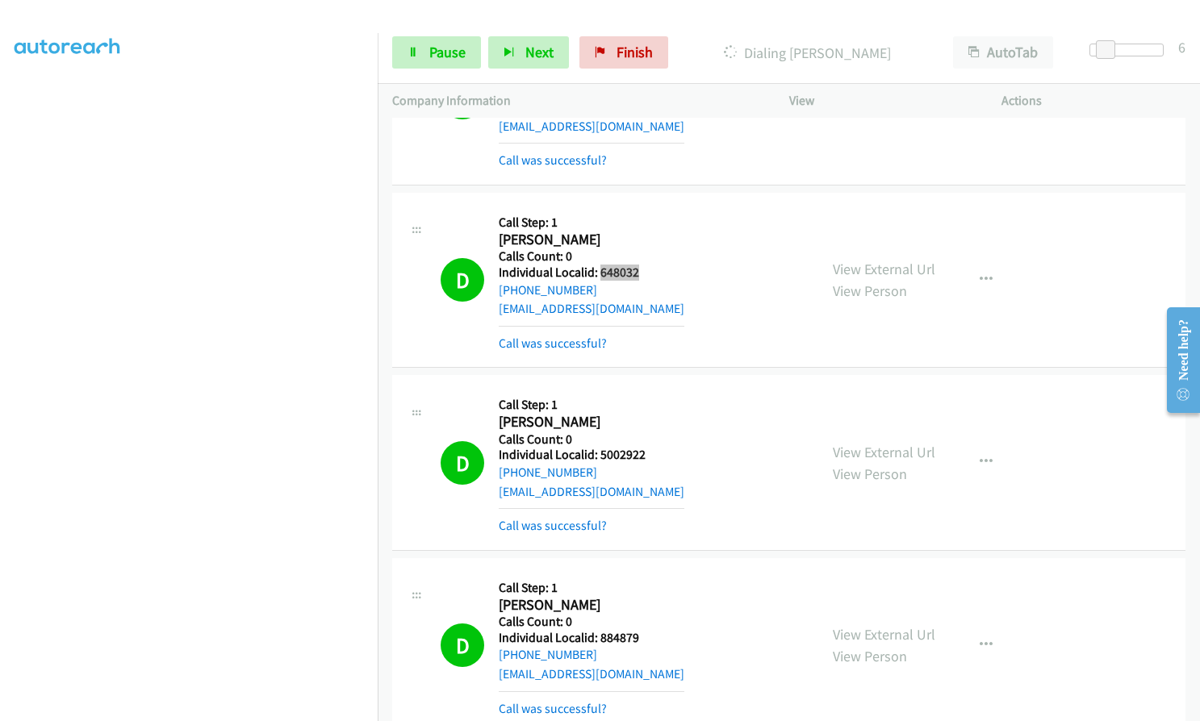
scroll to position [2784, 0]
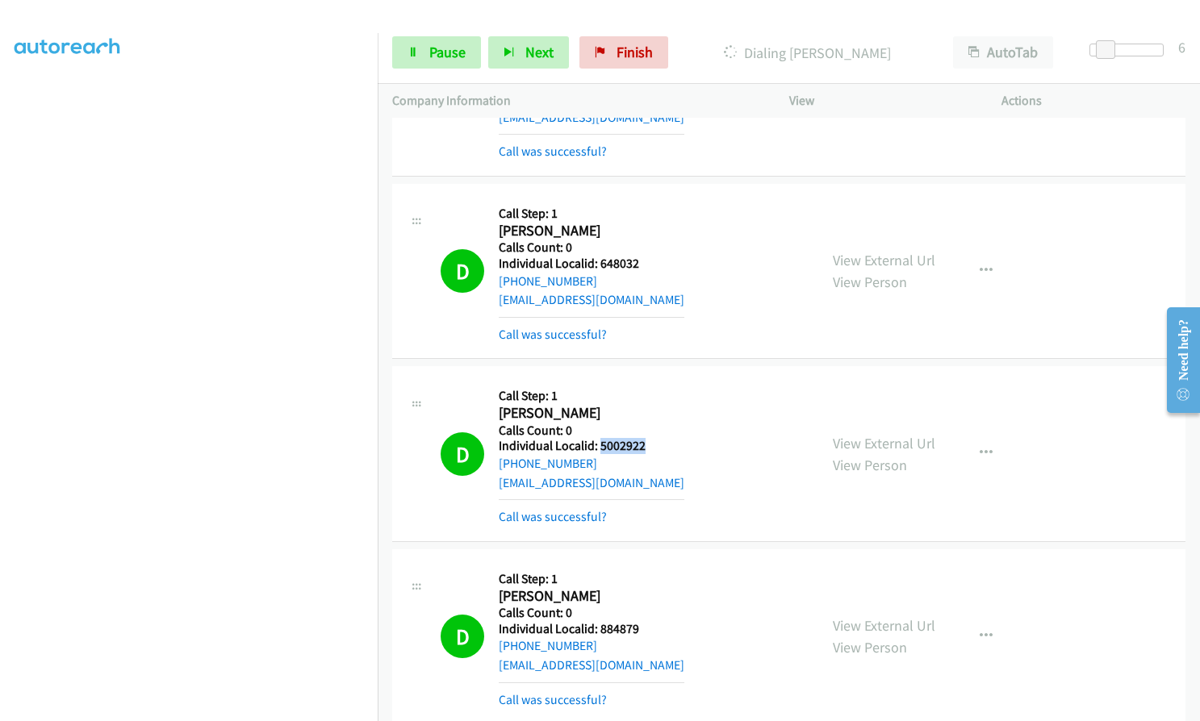
drag, startPoint x: 597, startPoint y: 444, endPoint x: 648, endPoint y: 445, distance: 50.9
click at [648, 445] on h5 "Individual Localid: 5002922" at bounding box center [592, 446] width 186 height 16
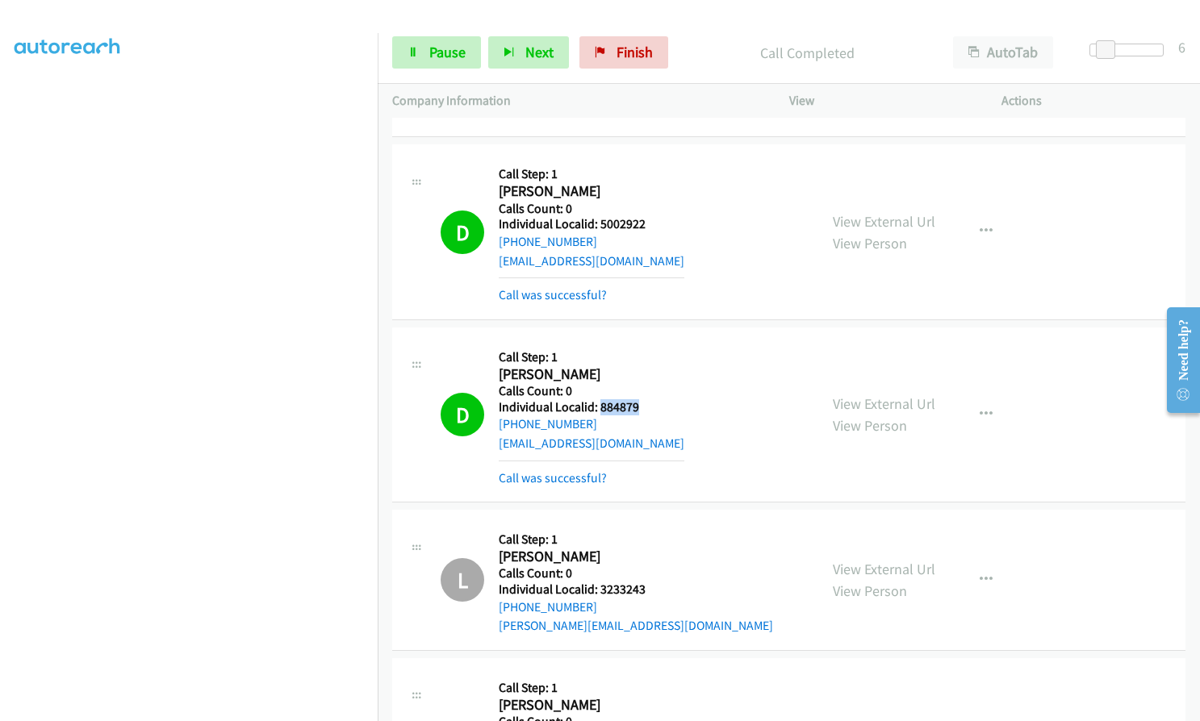
drag, startPoint x: 598, startPoint y: 410, endPoint x: 645, endPoint y: 405, distance: 47.1
click at [646, 405] on h5 "Individual Localid: 884879" at bounding box center [592, 407] width 186 height 16
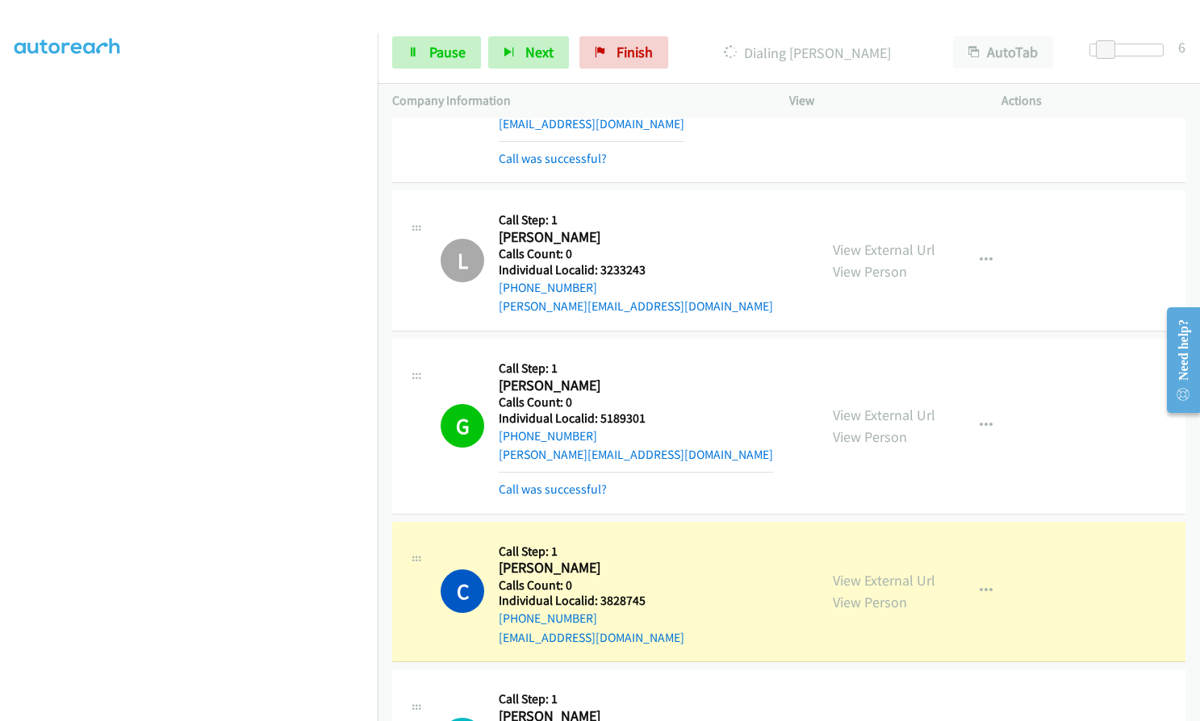
scroll to position [3329, 0]
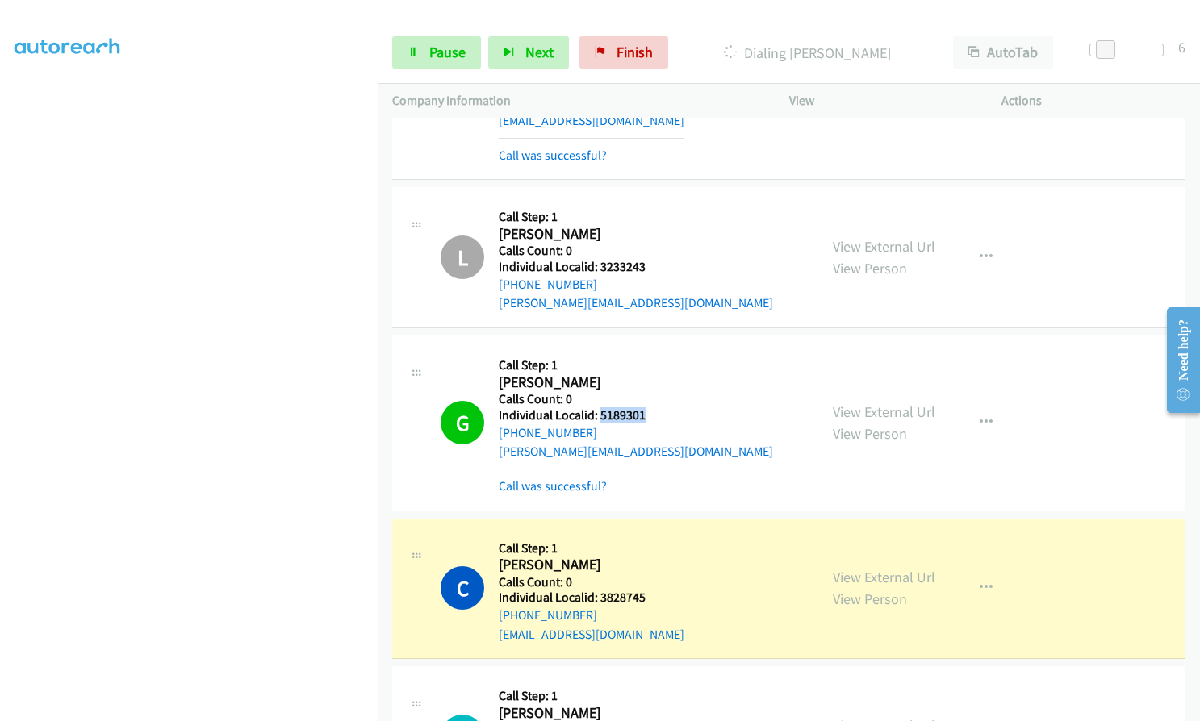
drag, startPoint x: 597, startPoint y: 413, endPoint x: 657, endPoint y: 413, distance: 59.7
click at [658, 413] on h5 "Individual Localid: 5189301" at bounding box center [636, 416] width 274 height 16
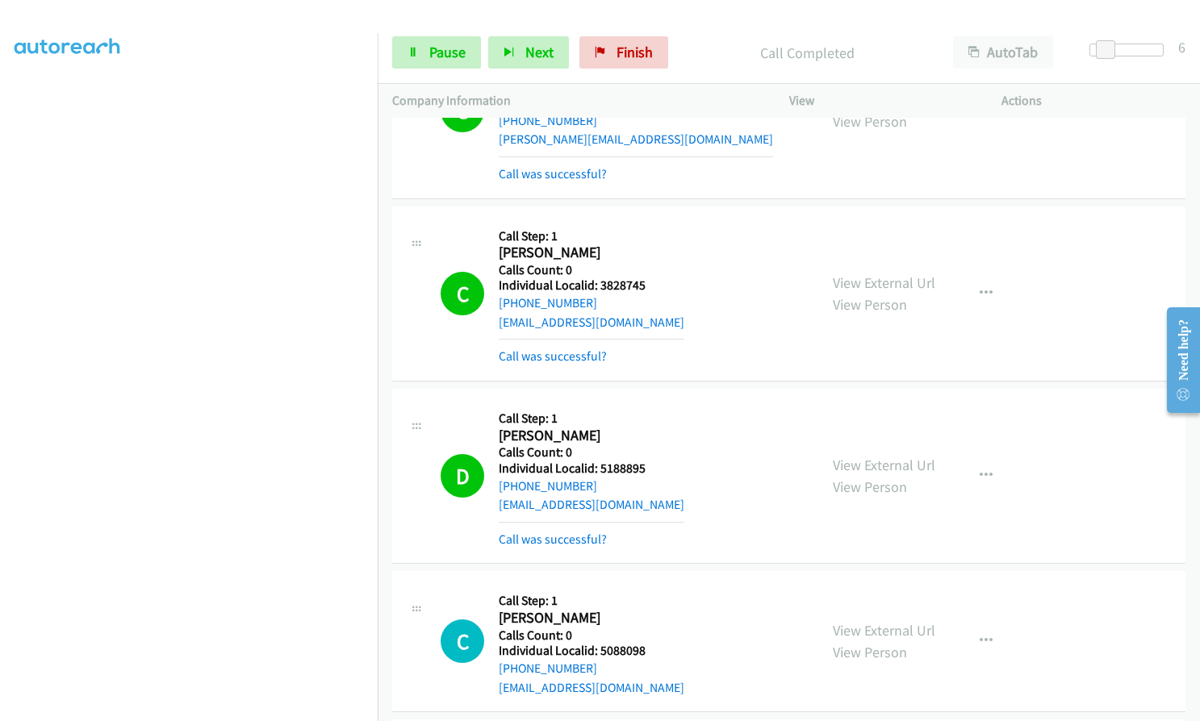
scroll to position [3611, 0]
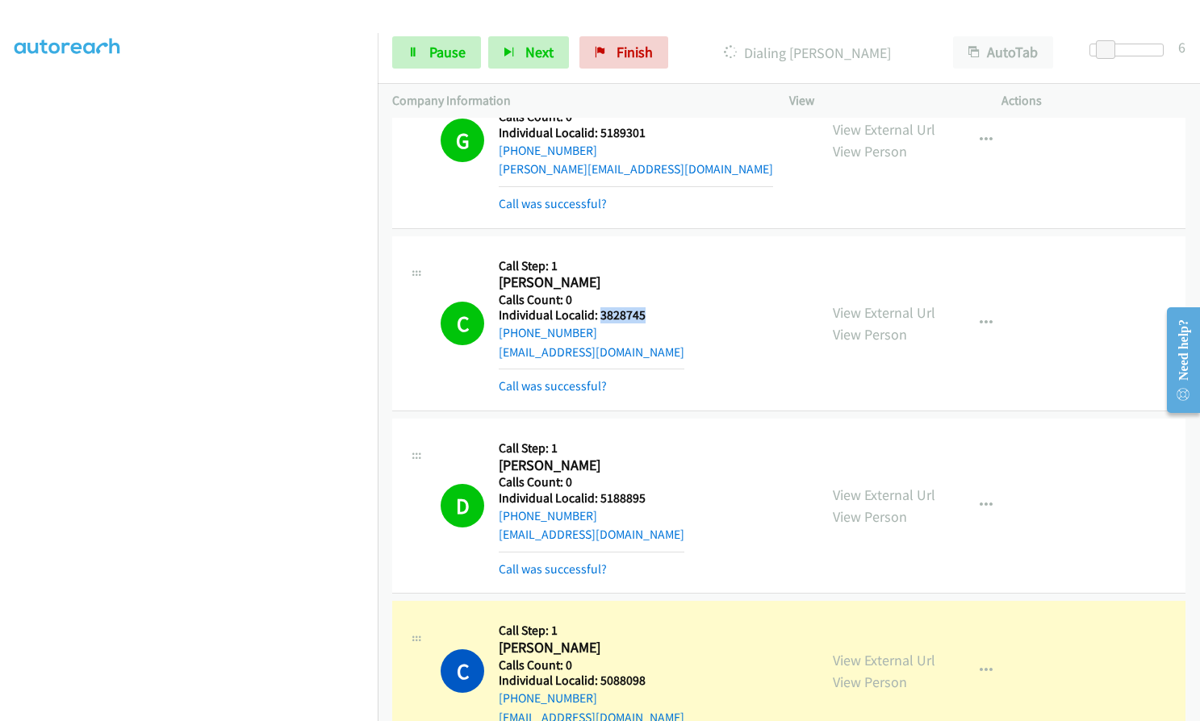
drag, startPoint x: 599, startPoint y: 317, endPoint x: 639, endPoint y: 314, distance: 40.5
click at [645, 314] on h5 "Individual Localid: 3828745" at bounding box center [592, 315] width 186 height 16
drag, startPoint x: 599, startPoint y: 496, endPoint x: 646, endPoint y: 495, distance: 47.6
click at [646, 495] on h5 "Individual Localid: 5188895" at bounding box center [592, 499] width 186 height 16
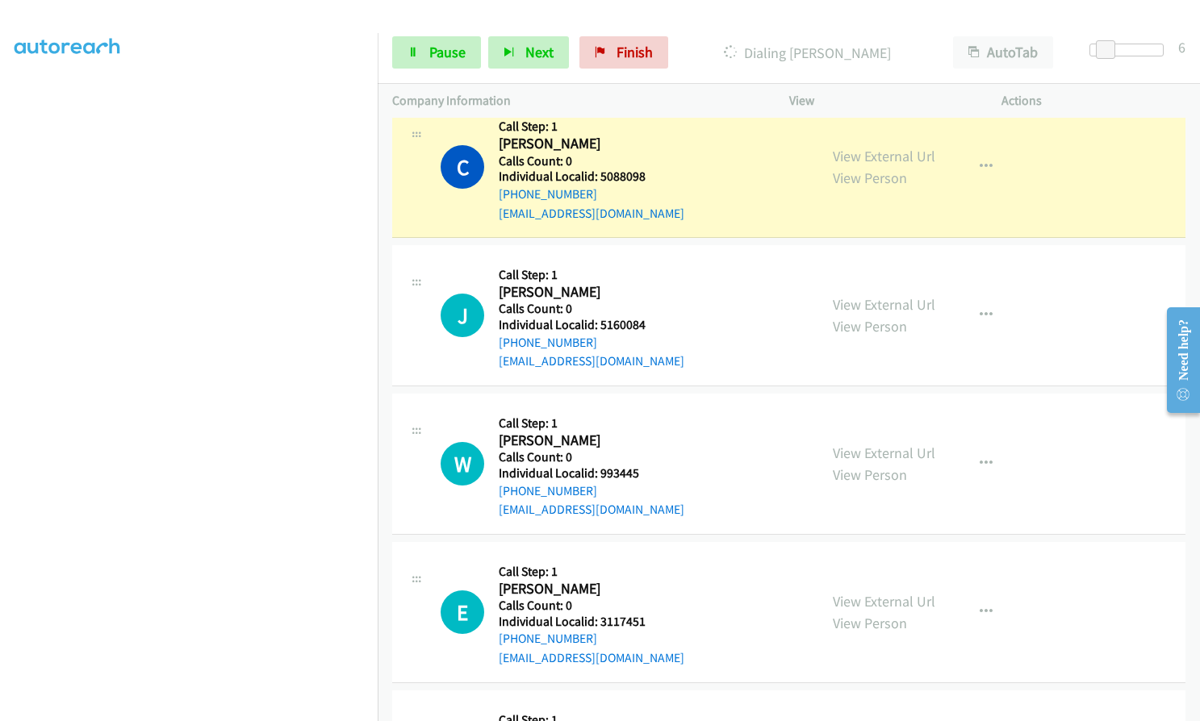
scroll to position [4096, 0]
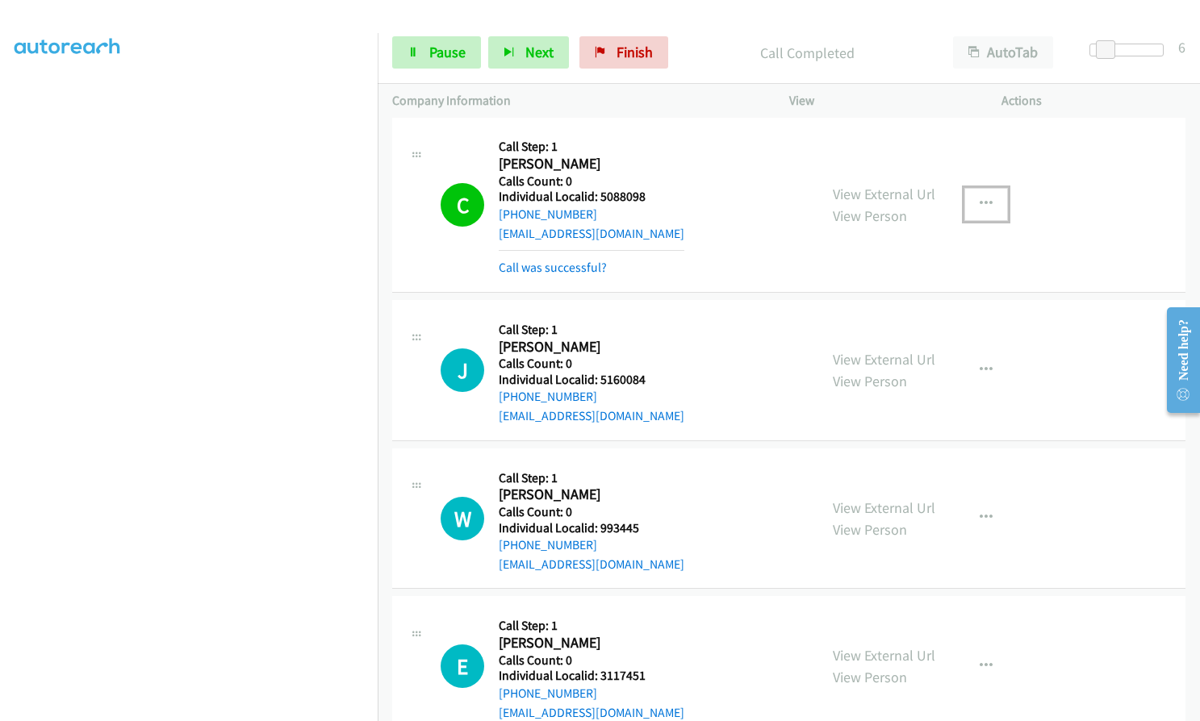
click at [966, 201] on button "button" at bounding box center [986, 204] width 44 height 32
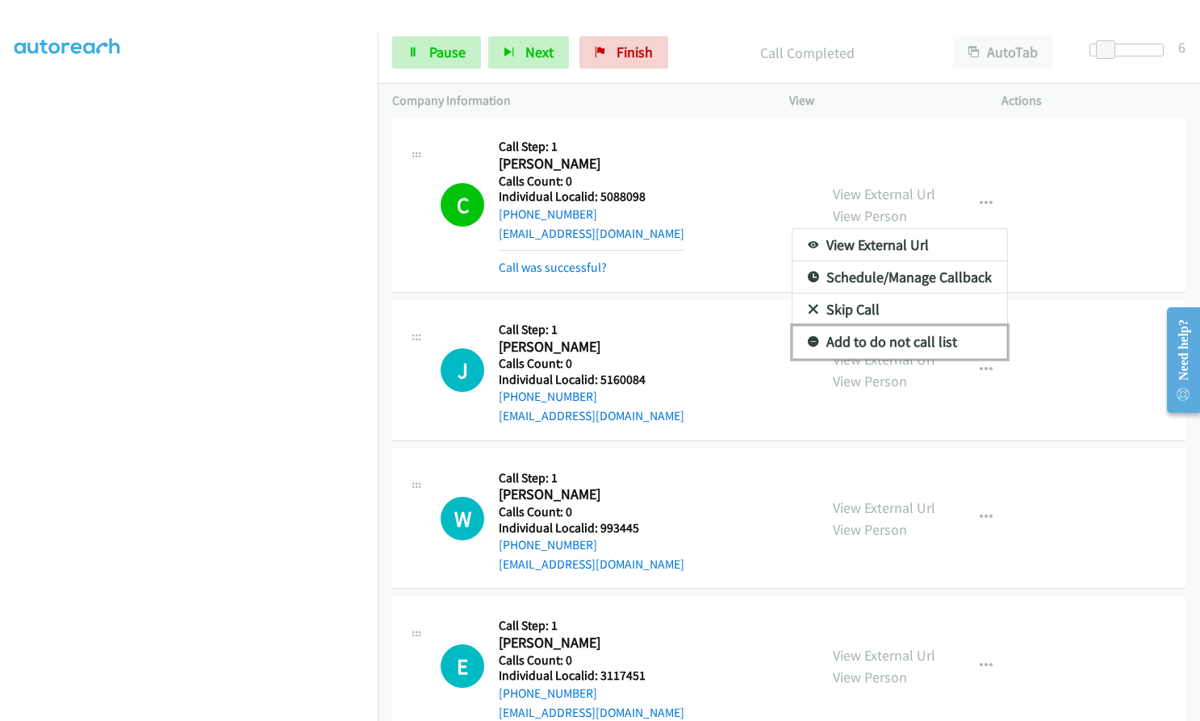
drag, startPoint x: 805, startPoint y: 337, endPoint x: 791, endPoint y: 323, distance: 20.5
click at [808, 337] on icon at bounding box center [813, 342] width 11 height 11
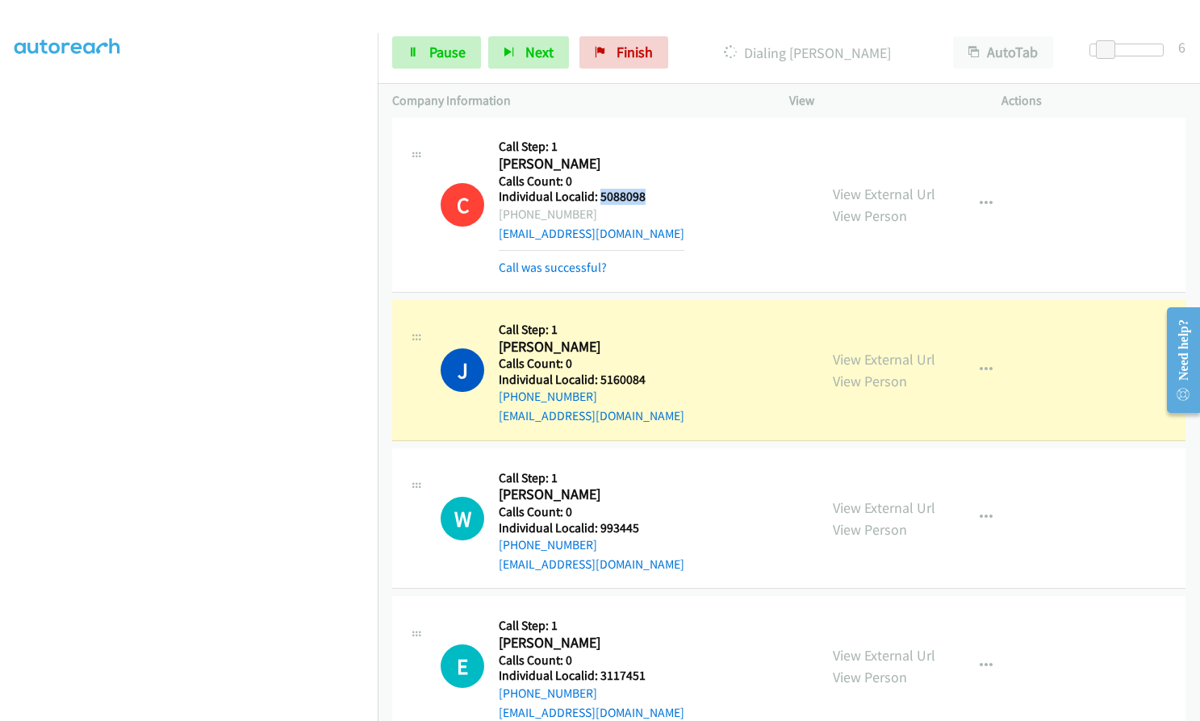
drag, startPoint x: 598, startPoint y: 199, endPoint x: 643, endPoint y: 197, distance: 45.2
click at [643, 197] on h5 "Individual Localid: 5088098" at bounding box center [592, 197] width 186 height 16
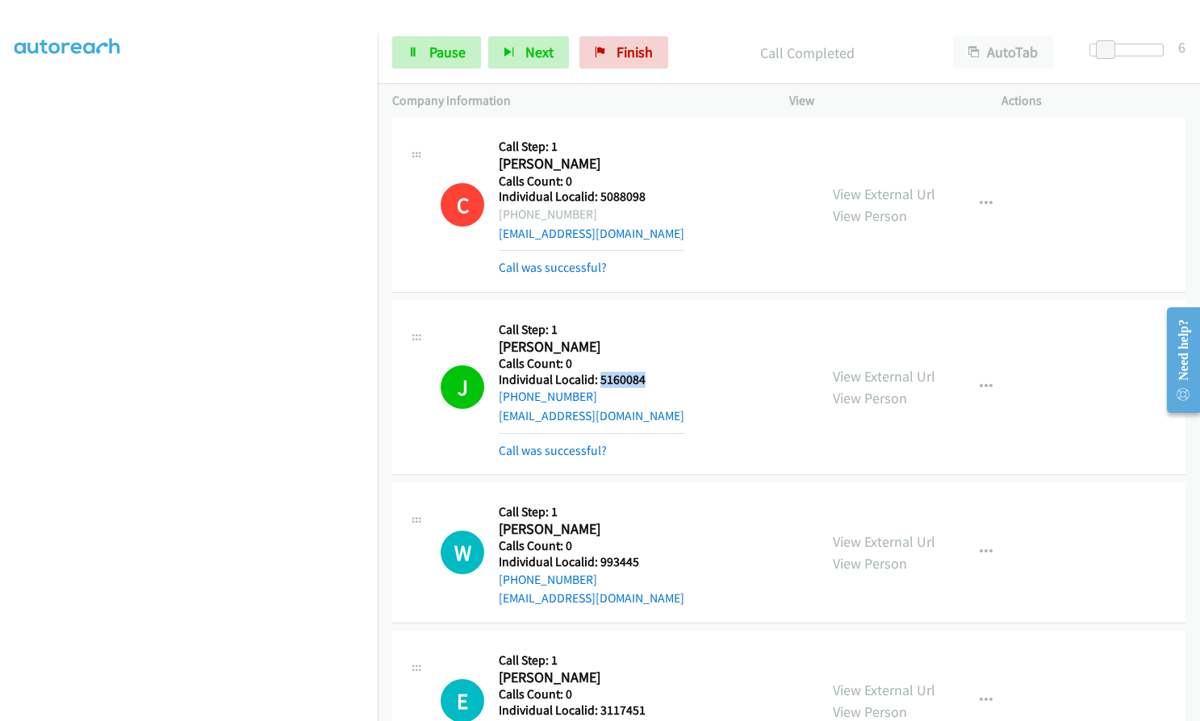
drag, startPoint x: 600, startPoint y: 379, endPoint x: 646, endPoint y: 379, distance: 46.0
click at [646, 379] on h5 "Individual Localid: 5160084" at bounding box center [592, 380] width 186 height 16
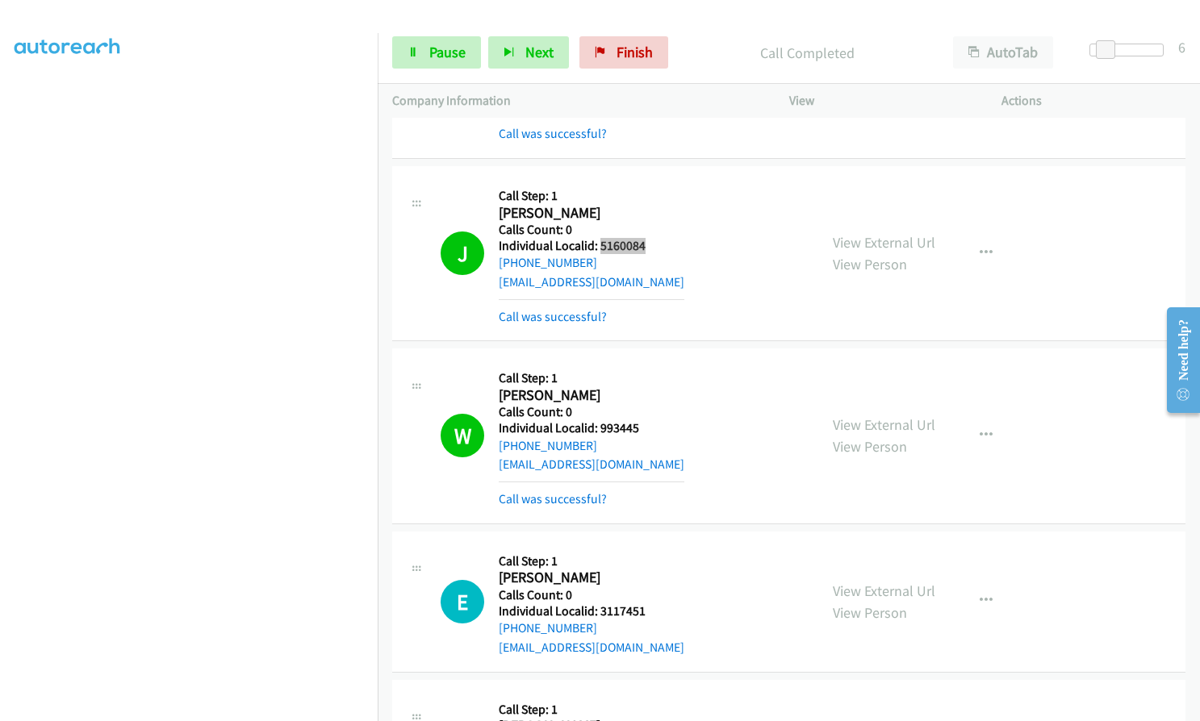
scroll to position [4257, 0]
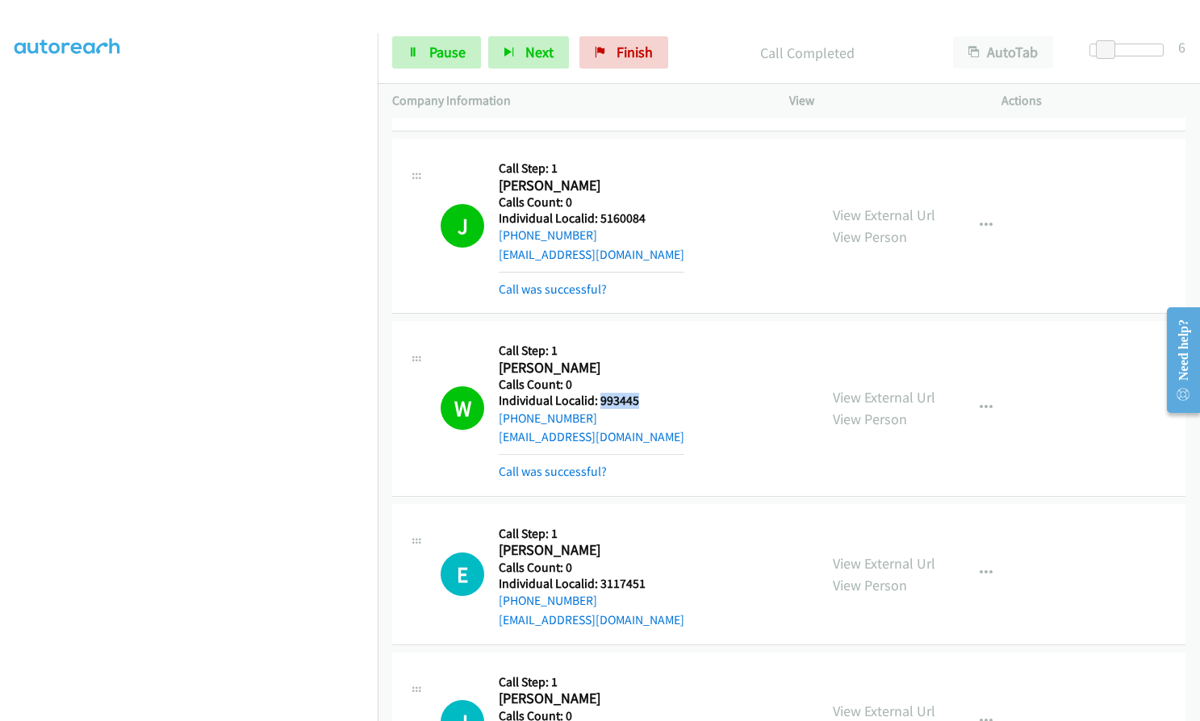
drag, startPoint x: 598, startPoint y: 402, endPoint x: 644, endPoint y: 401, distance: 46.0
click at [644, 401] on h5 "Individual Localid: 993445" at bounding box center [592, 401] width 186 height 16
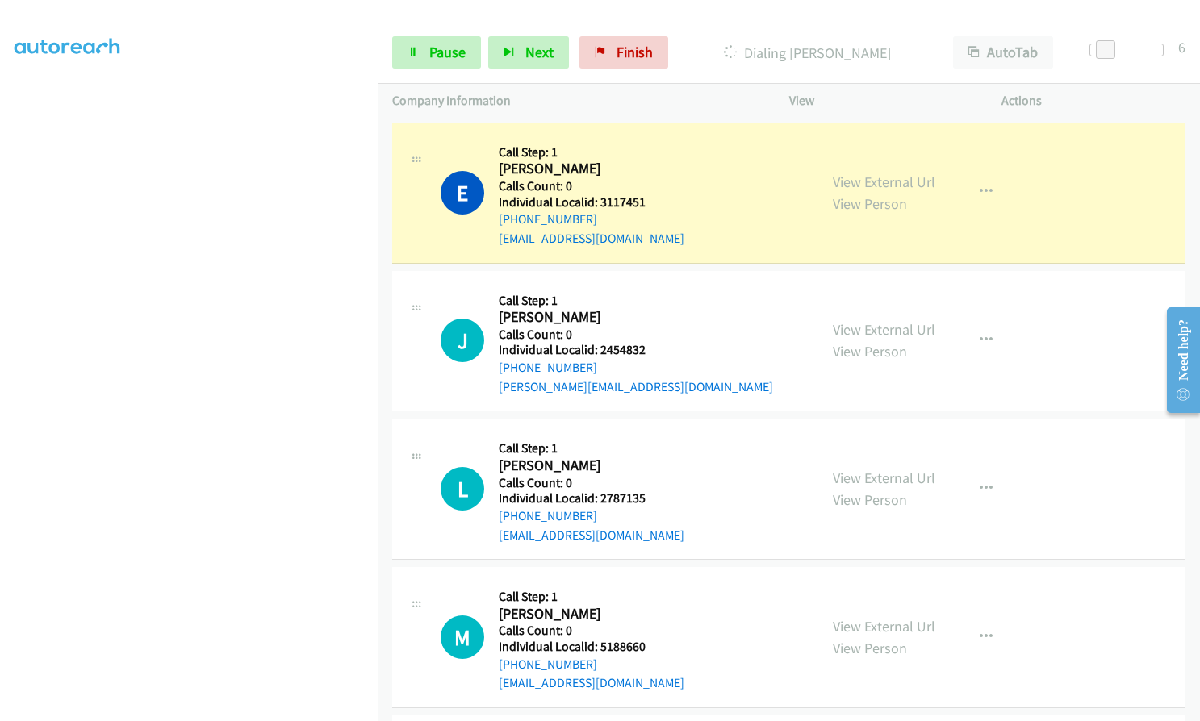
scroll to position [4640, 0]
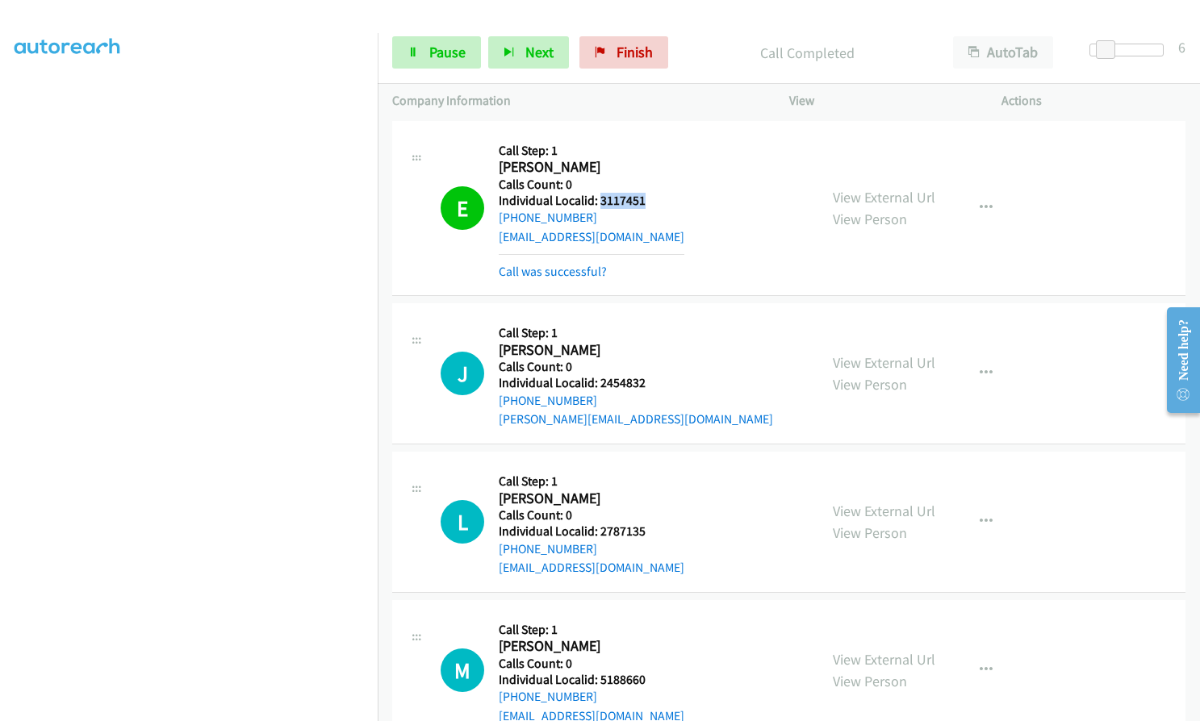
drag, startPoint x: 600, startPoint y: 200, endPoint x: 642, endPoint y: 199, distance: 42.0
click at [649, 197] on h5 "Individual Localid: 3117451" at bounding box center [592, 201] width 186 height 16
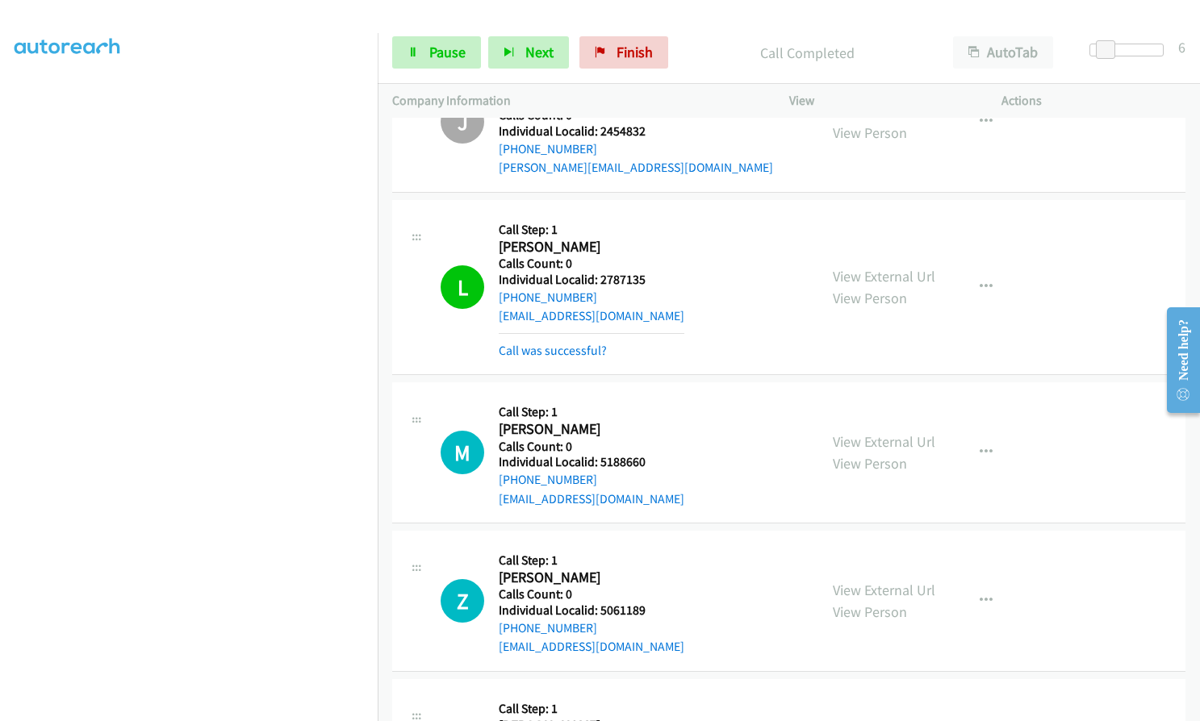
scroll to position [4903, 0]
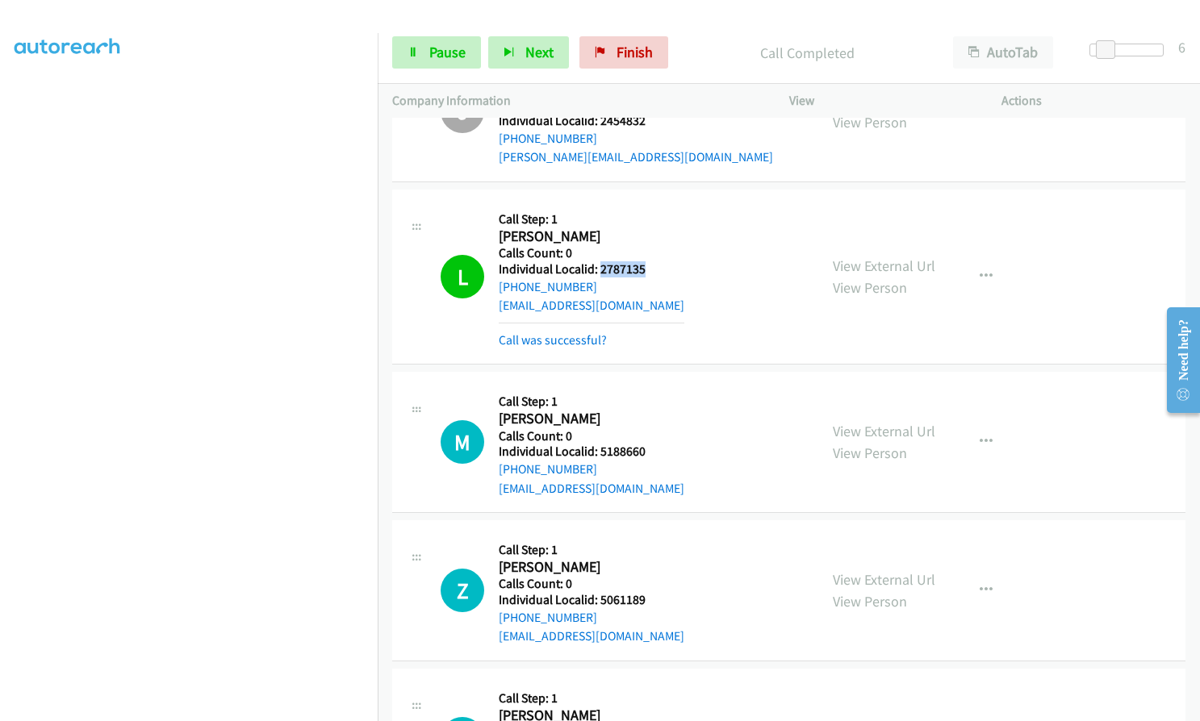
drag, startPoint x: 597, startPoint y: 267, endPoint x: 654, endPoint y: 269, distance: 57.3
click at [654, 269] on h5 "Individual Localid: 2787135" at bounding box center [592, 269] width 186 height 16
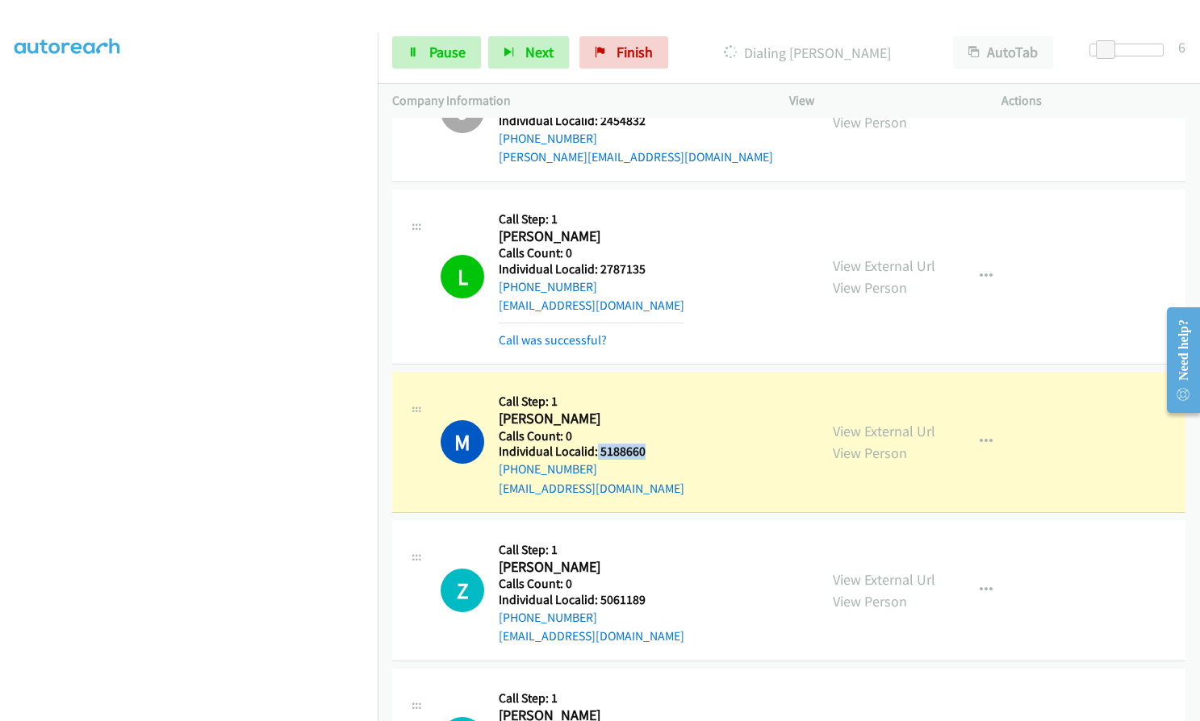
drag, startPoint x: 596, startPoint y: 453, endPoint x: 646, endPoint y: 455, distance: 50.1
click at [646, 455] on div "M Callback Scheduled Call Step: 1 Marcus Lorimor America/Chicago Calls Count: 0…" at bounding box center [622, 442] width 363 height 111
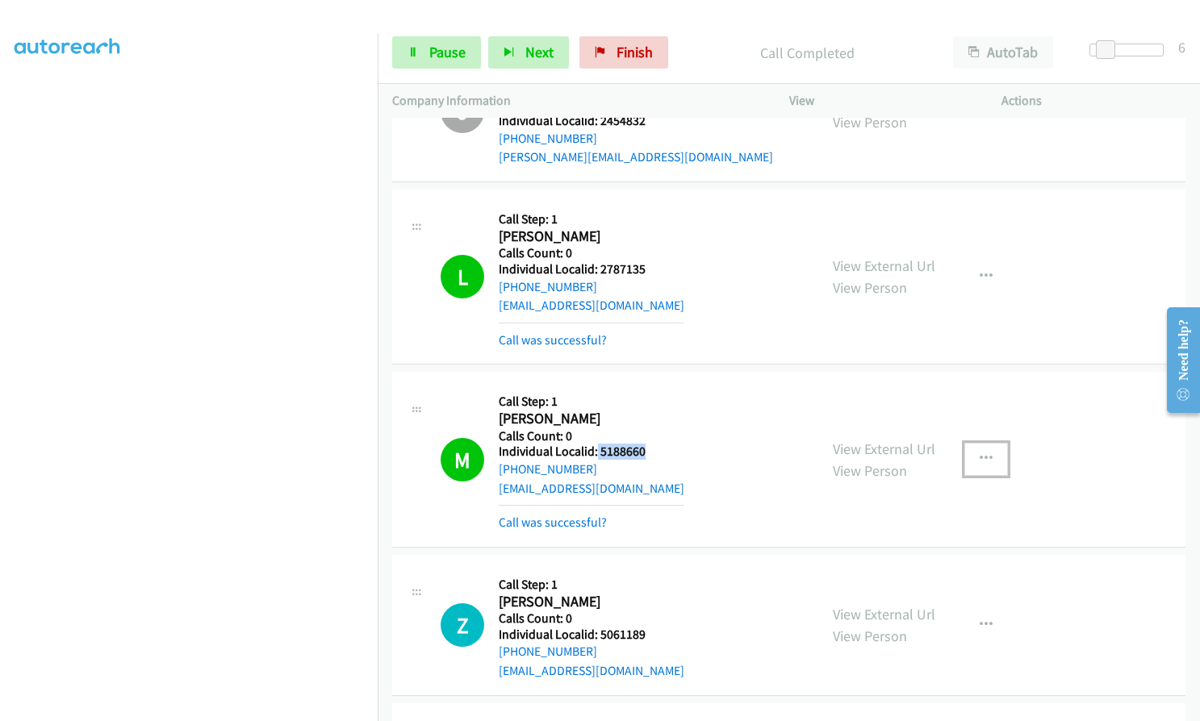
click at [988, 457] on button "button" at bounding box center [986, 459] width 44 height 32
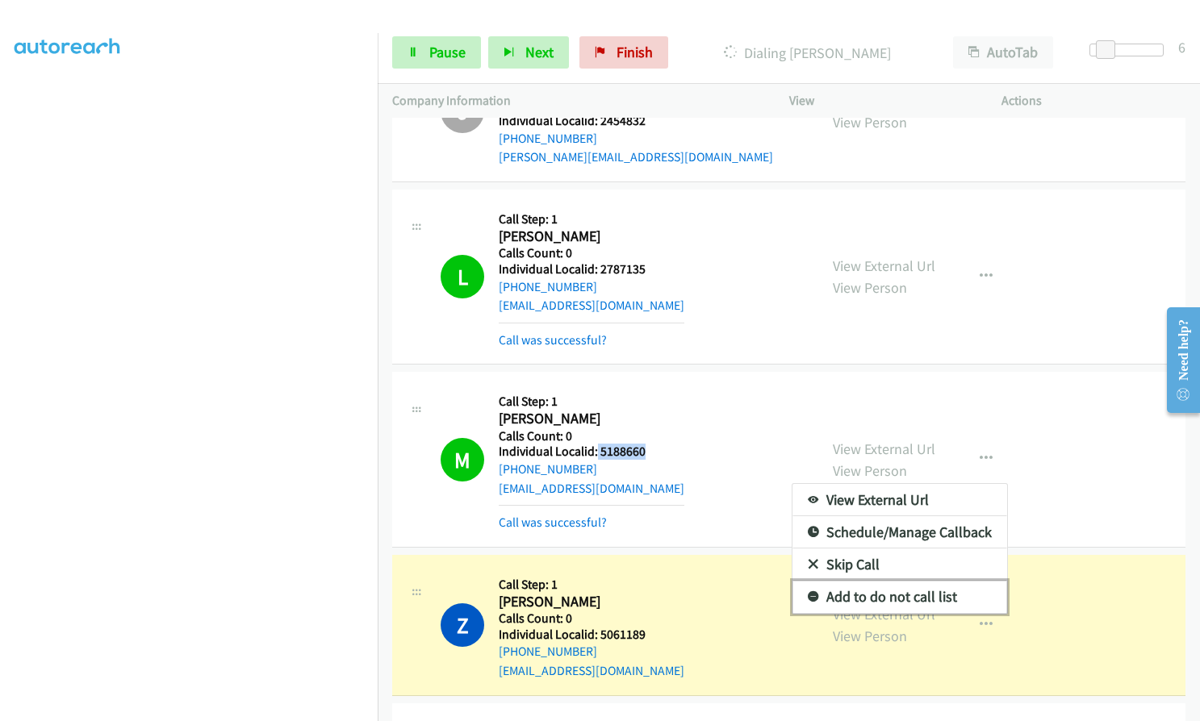
click at [808, 593] on icon at bounding box center [813, 597] width 11 height 11
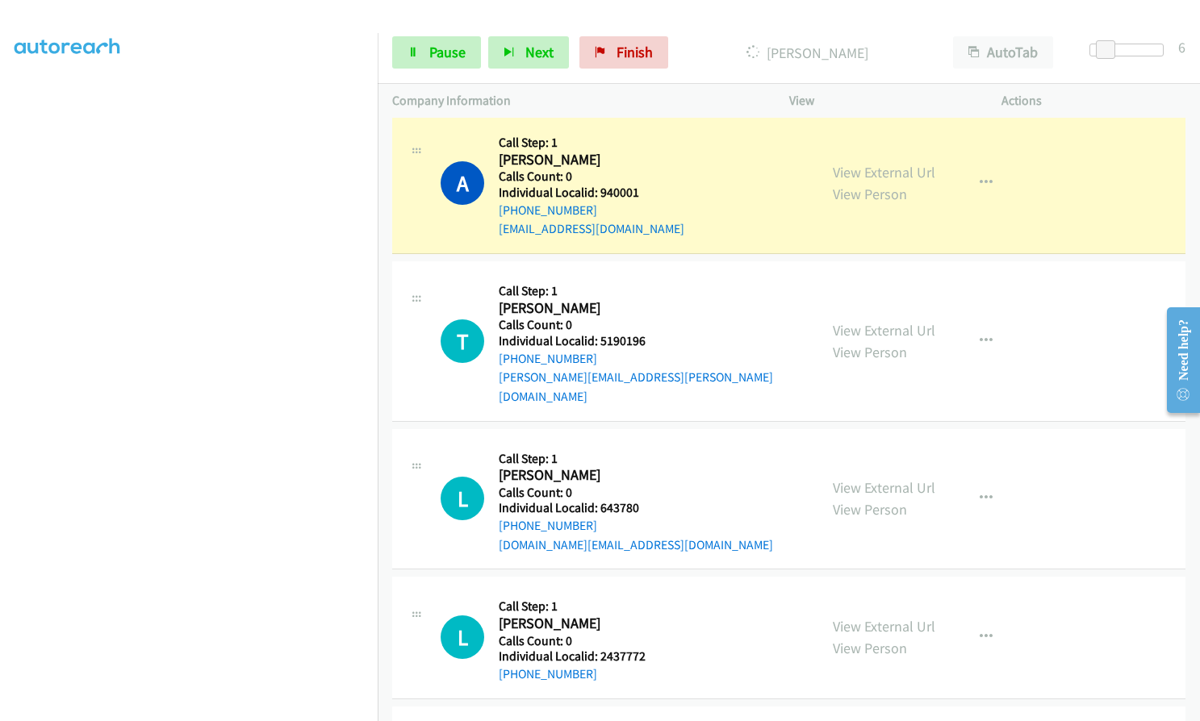
scroll to position [5528, 0]
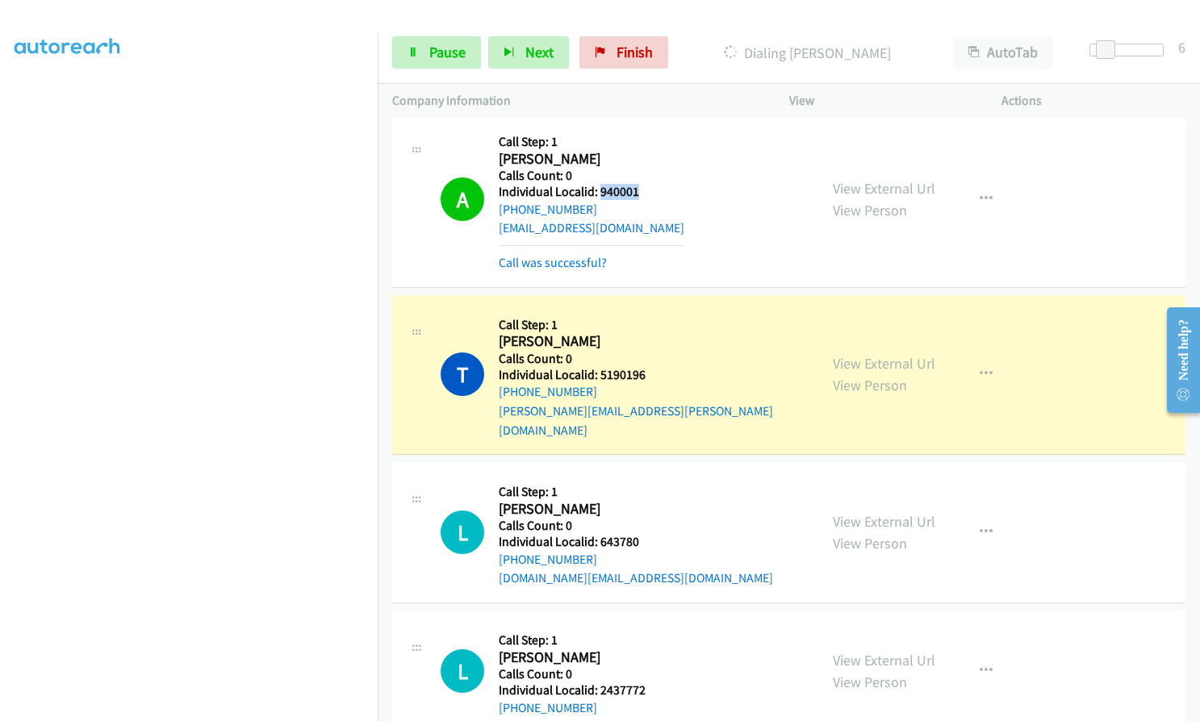
drag, startPoint x: 599, startPoint y: 193, endPoint x: 638, endPoint y: 187, distance: 39.1
click at [638, 187] on div "A Callback Scheduled Call Step: 1 Arne Ion America/Chicago Calls Count: 0 Indiv…" at bounding box center [622, 199] width 363 height 145
drag, startPoint x: 600, startPoint y: 376, endPoint x: 642, endPoint y: 373, distance: 41.3
click at [642, 373] on h5 "Individual Localid: 5190196" at bounding box center [651, 375] width 305 height 16
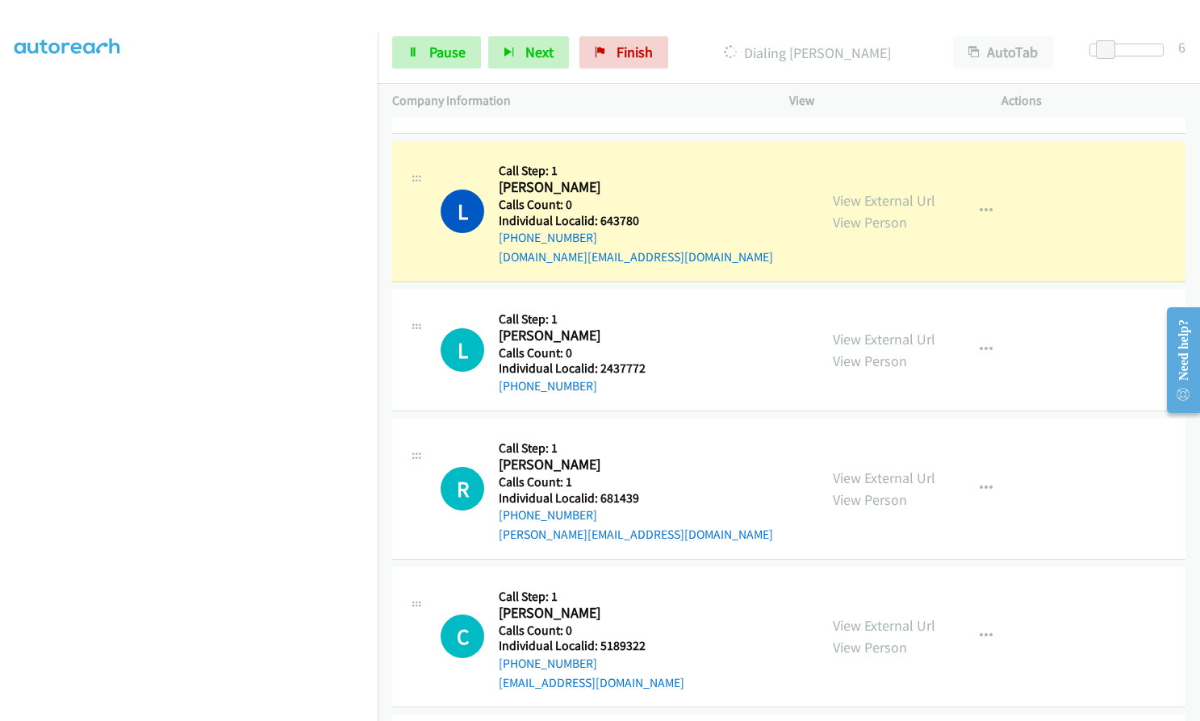
scroll to position [5891, 0]
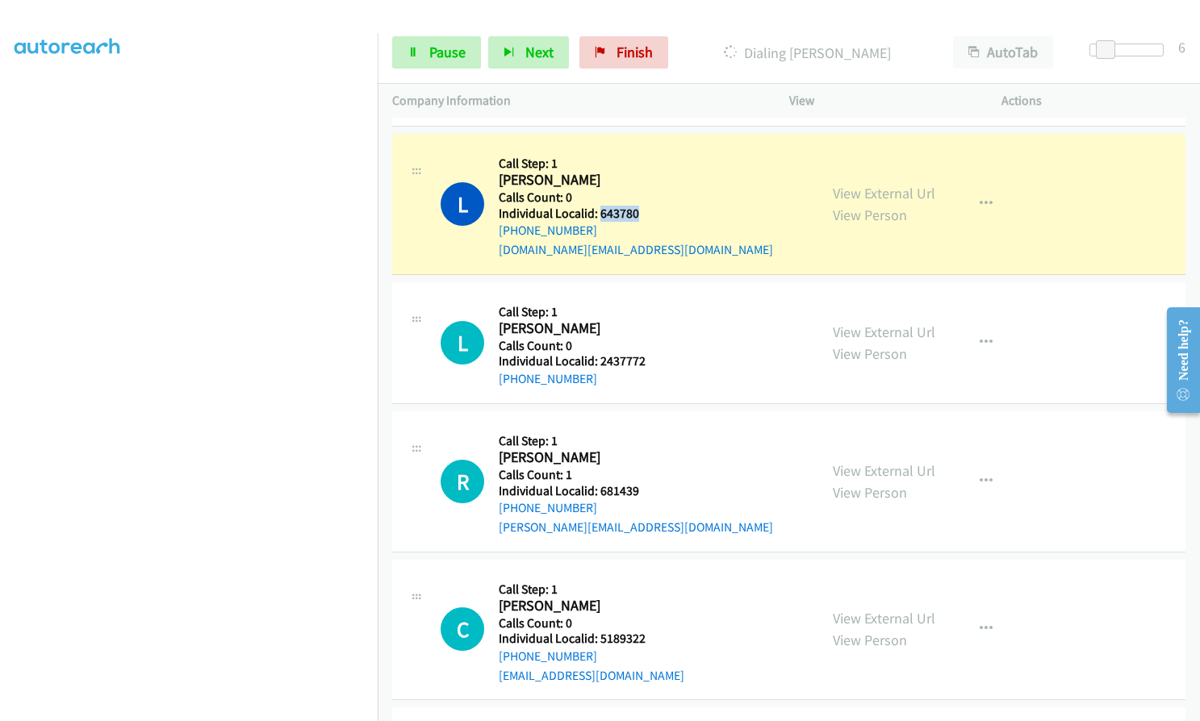
drag, startPoint x: 599, startPoint y: 196, endPoint x: 636, endPoint y: 190, distance: 37.7
click at [636, 206] on h5 "Individual Localid: 643780" at bounding box center [636, 214] width 274 height 16
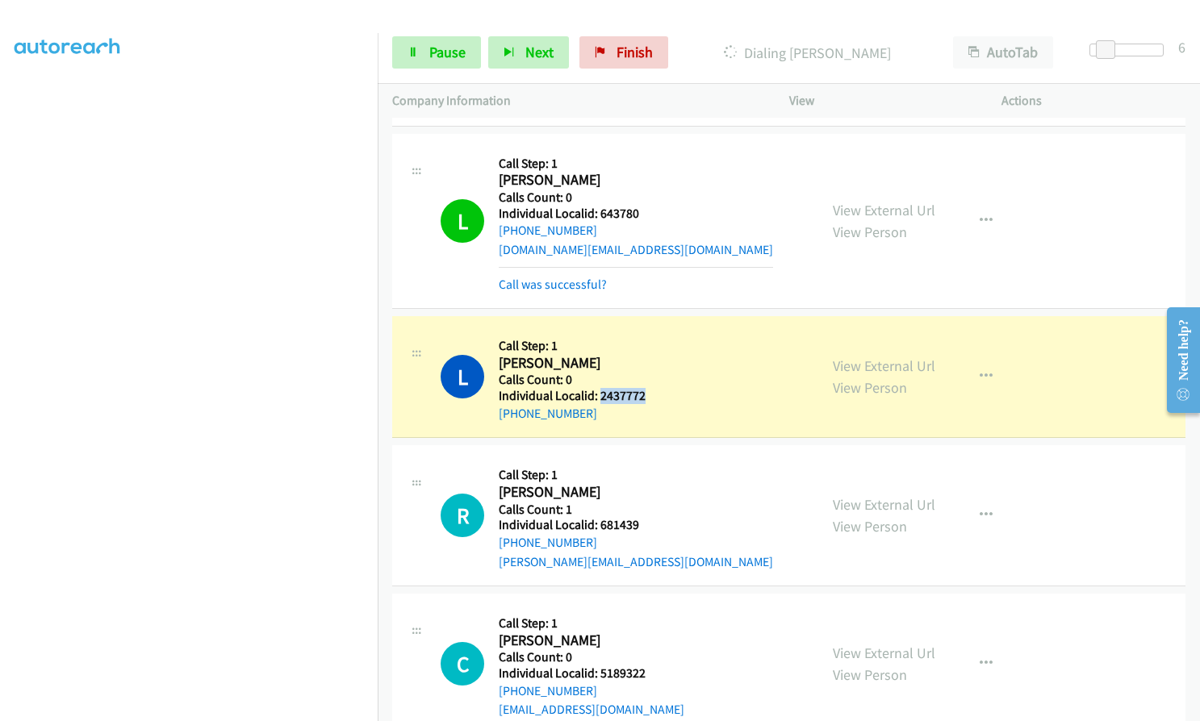
drag, startPoint x: 597, startPoint y: 374, endPoint x: 648, endPoint y: 375, distance: 50.8
click at [648, 375] on div "L Callback Scheduled Call Step: 1 Layla Wolfe America/Chicago Calls Count: 0 In…" at bounding box center [622, 377] width 363 height 92
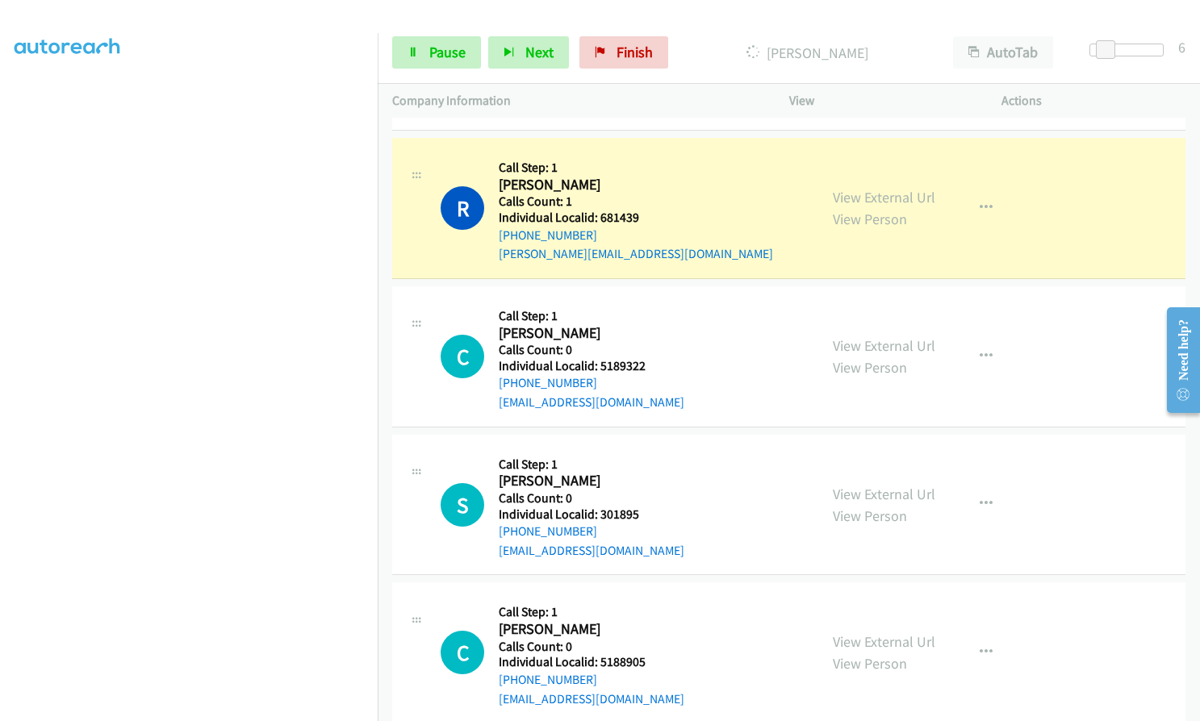
scroll to position [6234, 0]
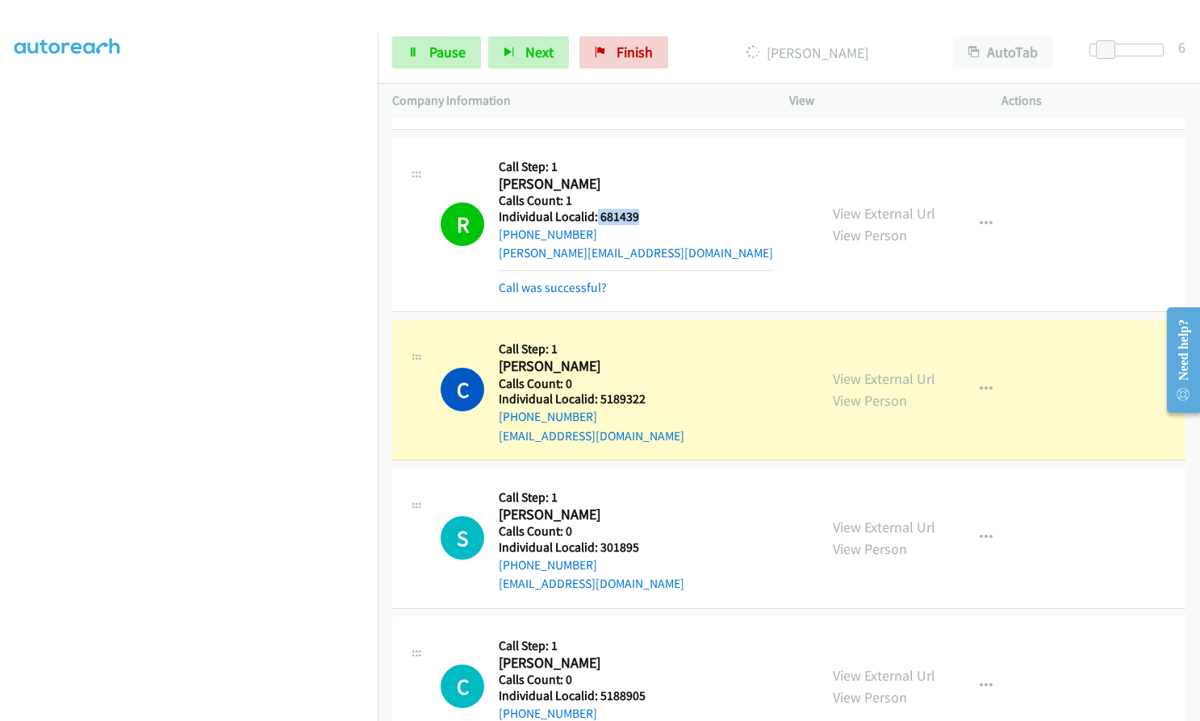
drag, startPoint x: 596, startPoint y: 194, endPoint x: 649, endPoint y: 200, distance: 53.6
click at [649, 200] on div "R Callback Scheduled Call Step: 1 Ross Zuerner America/Chicago Calls Count: 1 I…" at bounding box center [622, 224] width 363 height 145
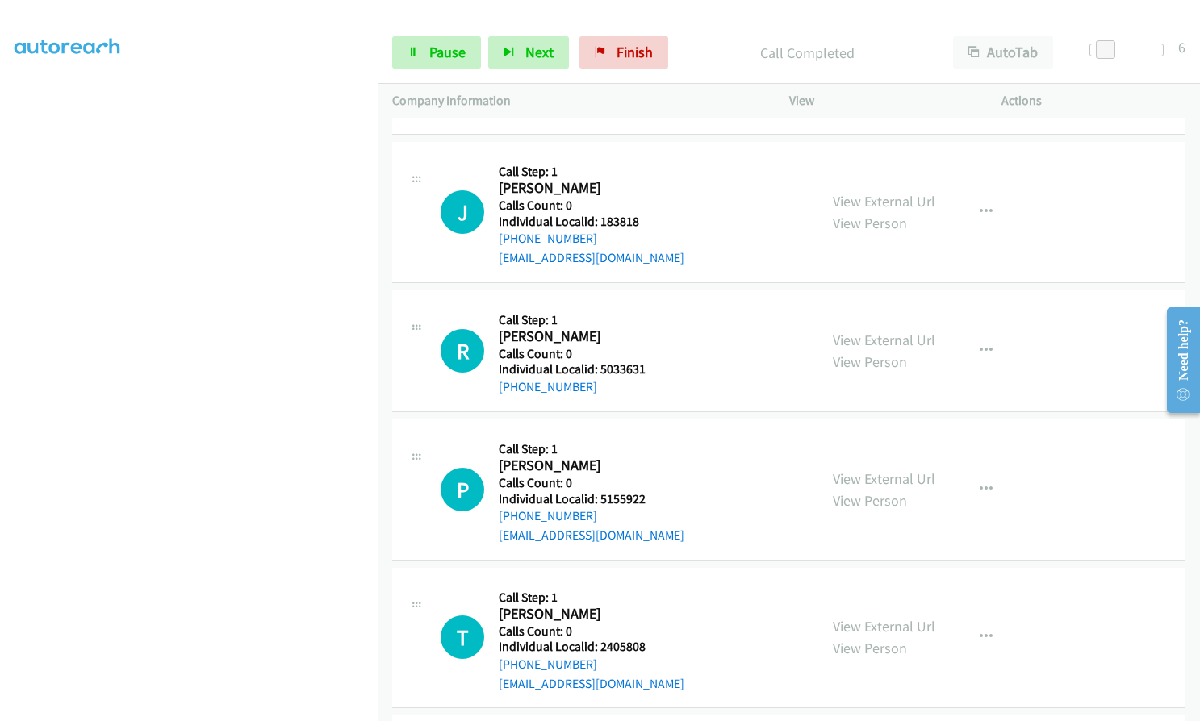
scroll to position [6981, 0]
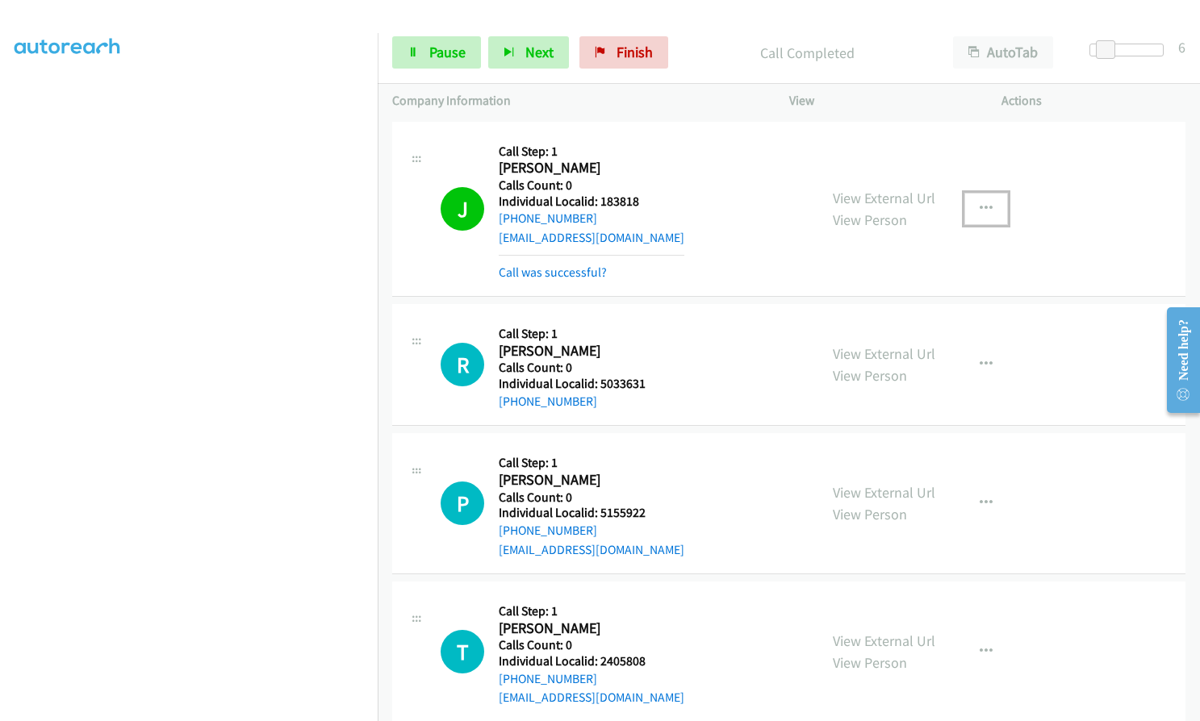
click at [980, 203] on icon "button" at bounding box center [986, 209] width 13 height 13
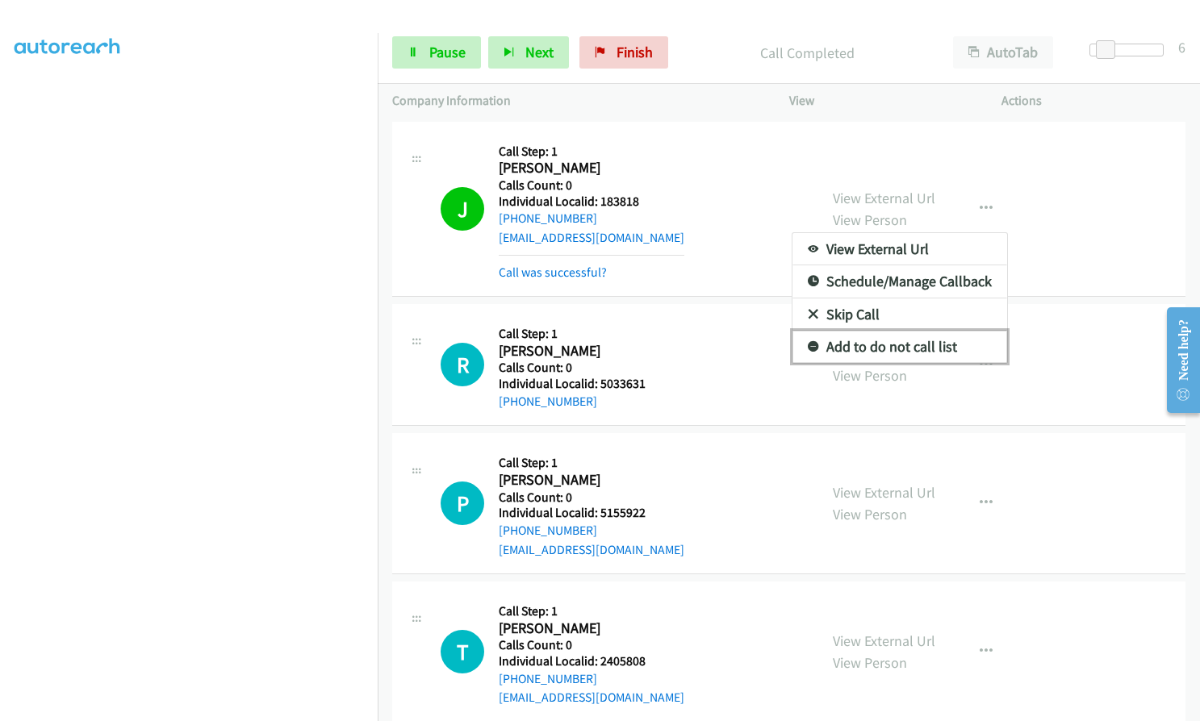
click at [808, 342] on icon at bounding box center [813, 347] width 11 height 11
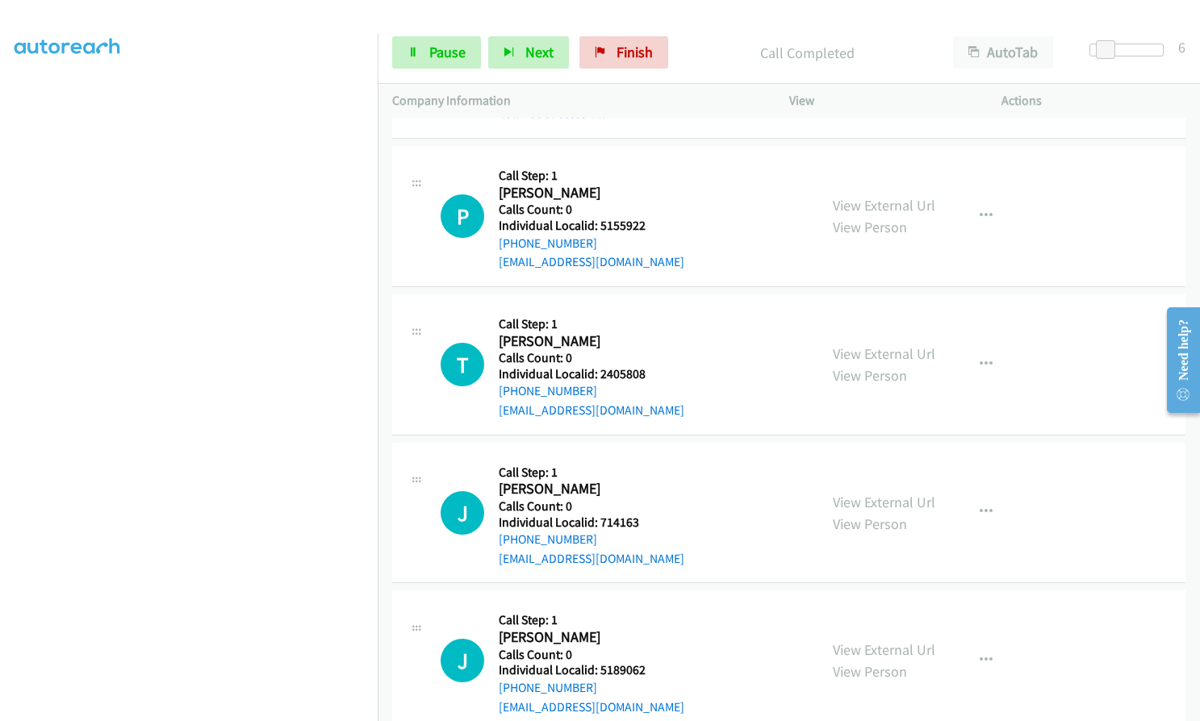
scroll to position [7303, 0]
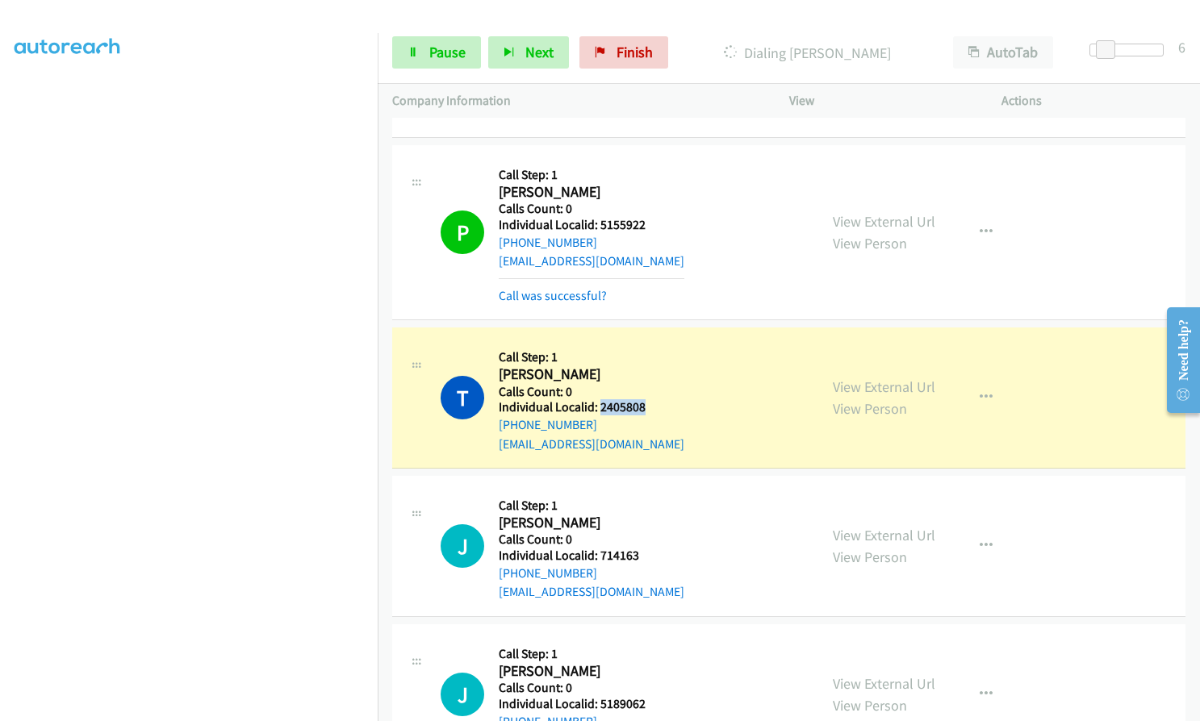
drag, startPoint x: 603, startPoint y: 386, endPoint x: 649, endPoint y: 387, distance: 46.0
click at [649, 387] on div "T Callback Scheduled Call Step: 1 Travis Sharrone America/New_York Calls Count:…" at bounding box center [622, 397] width 363 height 111
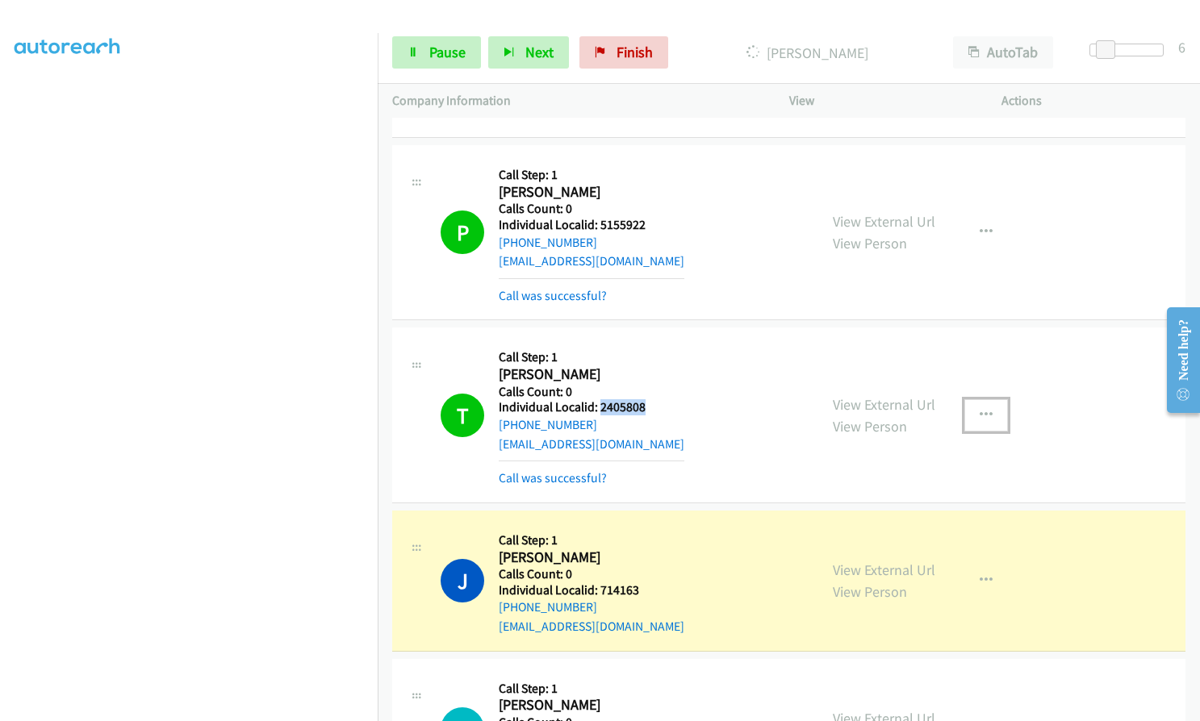
click at [996, 399] on button "button" at bounding box center [986, 415] width 44 height 32
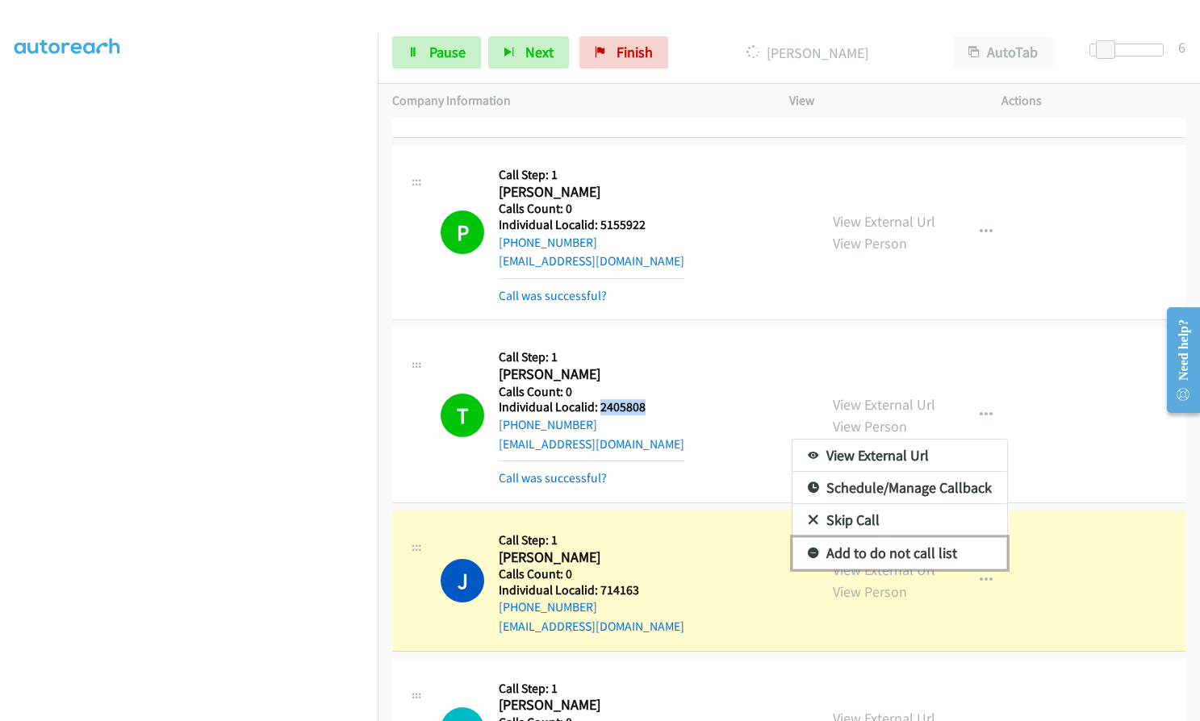
click at [808, 549] on icon at bounding box center [813, 554] width 11 height 11
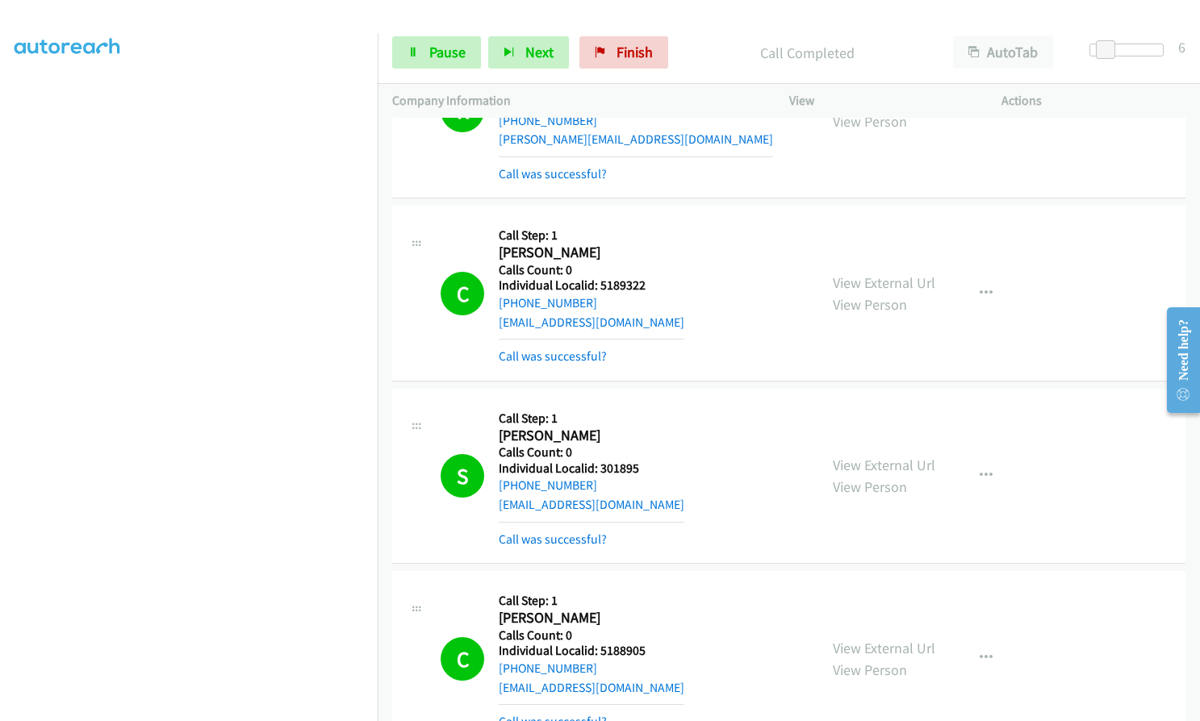
scroll to position [6396, 0]
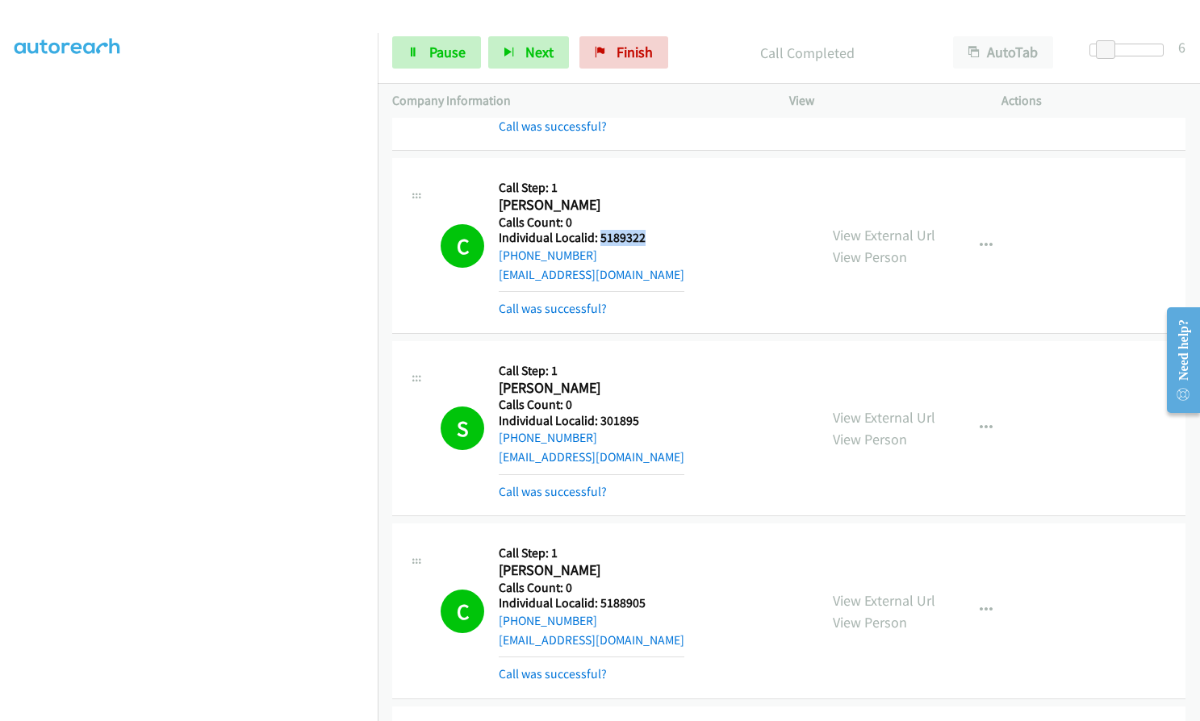
drag, startPoint x: 597, startPoint y: 221, endPoint x: 643, endPoint y: 221, distance: 46.0
click at [643, 221] on div "C Callback Scheduled Call Step: 1 Cason Graham America/New_York Calls Count: 0 …" at bounding box center [622, 245] width 363 height 145
drag, startPoint x: 597, startPoint y: 398, endPoint x: 646, endPoint y: 401, distance: 48.5
click at [646, 413] on h5 "Individual Localid: 301895" at bounding box center [592, 421] width 186 height 16
drag, startPoint x: 598, startPoint y: 584, endPoint x: 648, endPoint y: 585, distance: 50.0
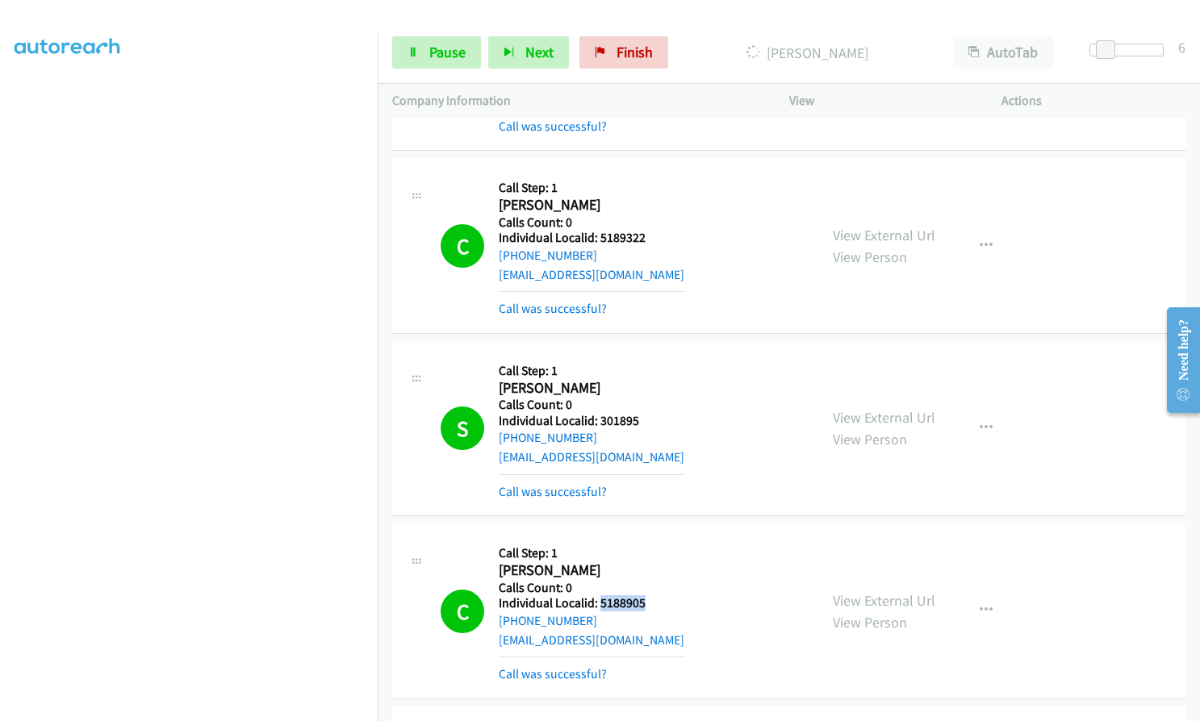
click at [648, 585] on div "C Callback Scheduled Call Step: 1 Cody Brown America/Chicago Calls Count: 0 Ind…" at bounding box center [622, 610] width 363 height 145
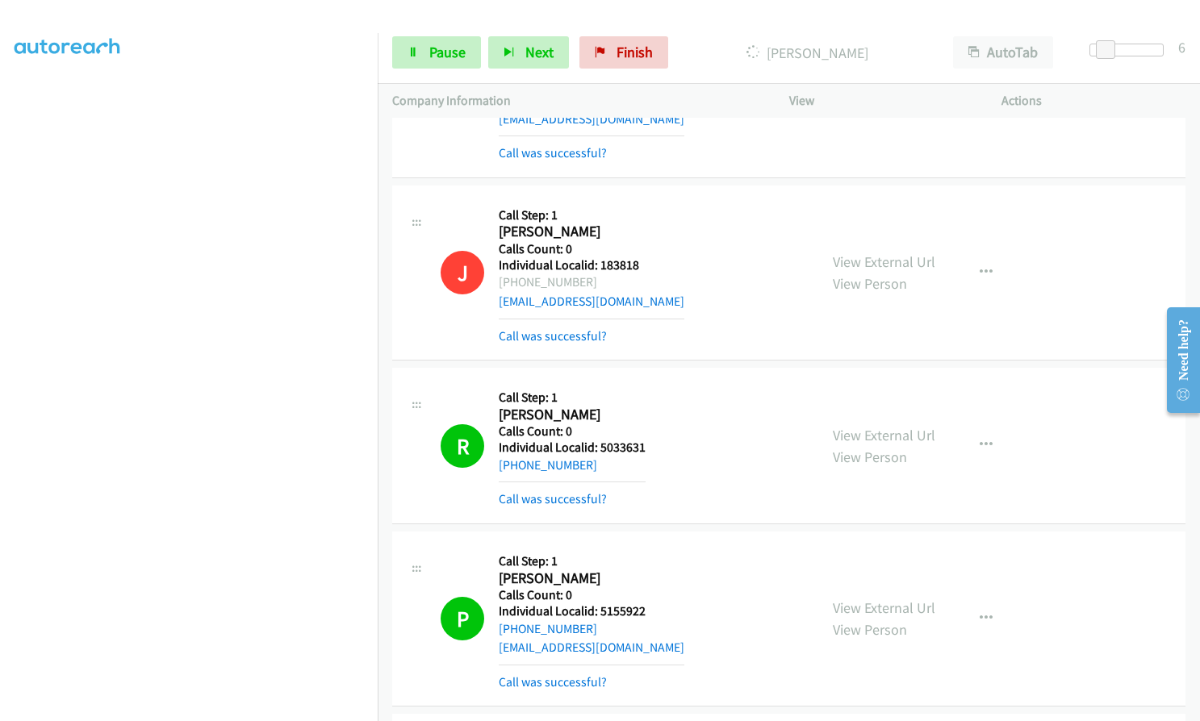
scroll to position [6940, 0]
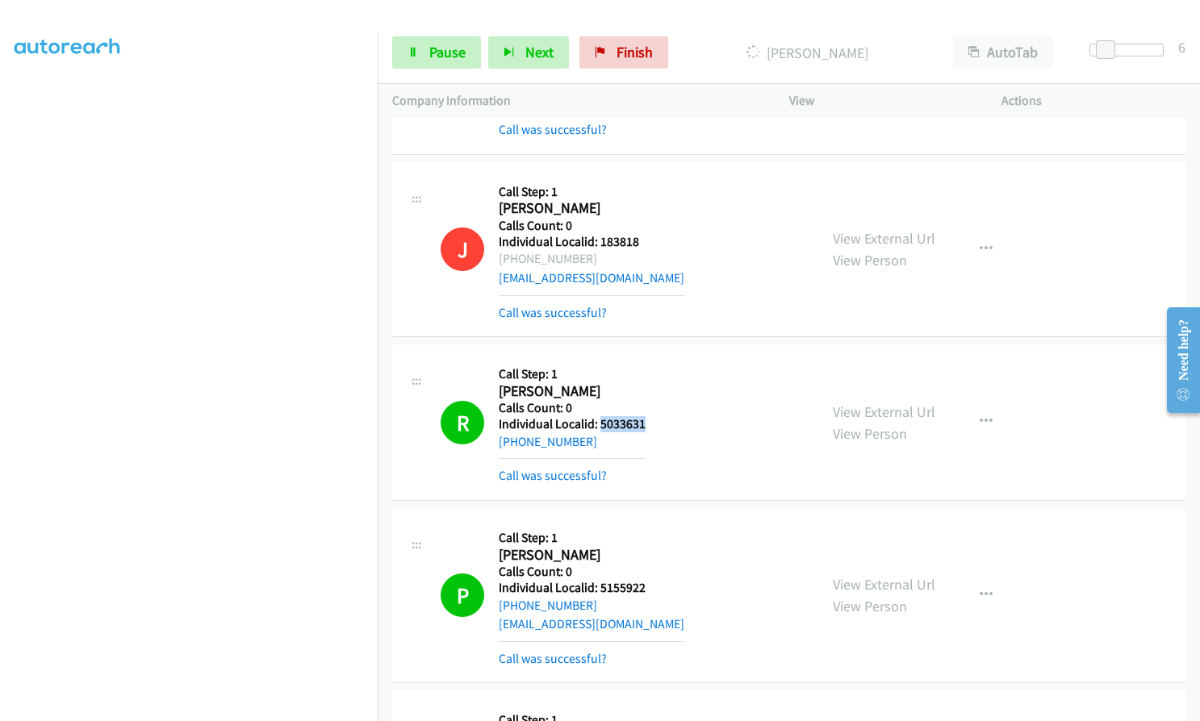
drag, startPoint x: 600, startPoint y: 404, endPoint x: 654, endPoint y: 405, distance: 54.9
click at [654, 405] on div "R Callback Scheduled Call Step: 1 Rich Mishler America/Chicago Calls Count: 0 I…" at bounding box center [622, 422] width 363 height 127
drag, startPoint x: 597, startPoint y: 568, endPoint x: 654, endPoint y: 566, distance: 57.3
click at [654, 566] on div "P Callback Scheduled Call Step: 1 Patricia Tjapkes America/New_York Calls Count…" at bounding box center [622, 595] width 363 height 145
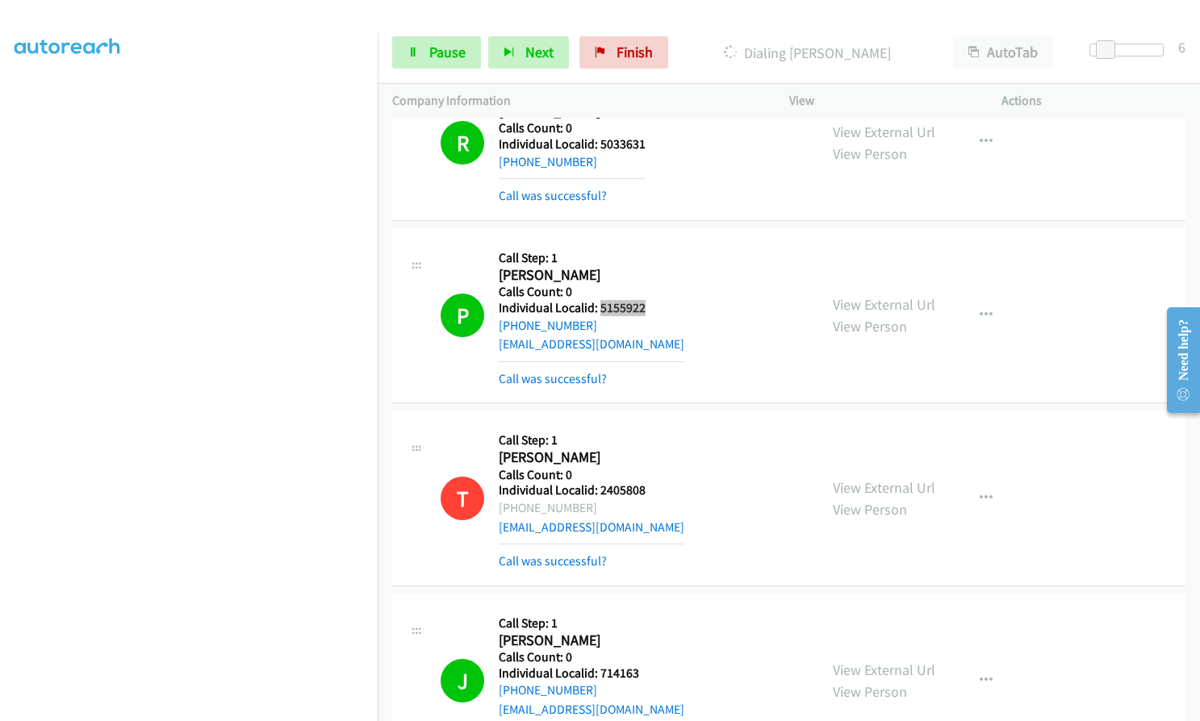
scroll to position [7505, 0]
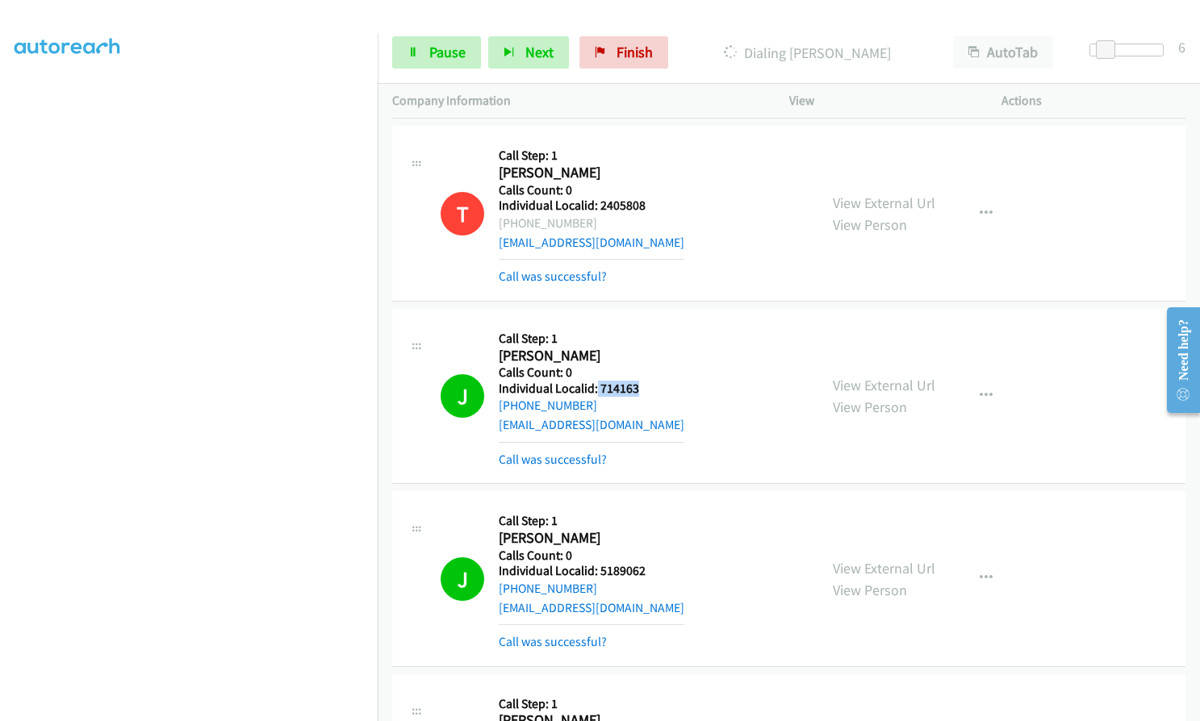
drag, startPoint x: 596, startPoint y: 367, endPoint x: 645, endPoint y: 366, distance: 48.4
click at [645, 381] on h5 "Individual Localid: 714163" at bounding box center [592, 389] width 186 height 16
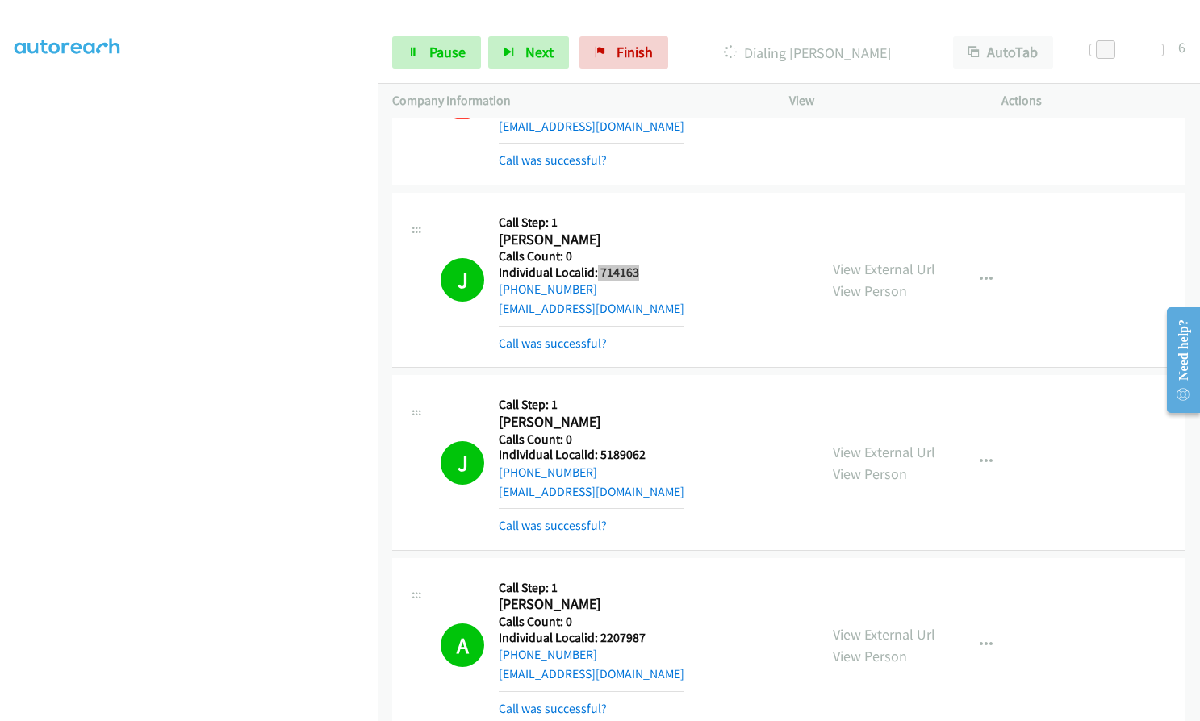
scroll to position [7667, 0]
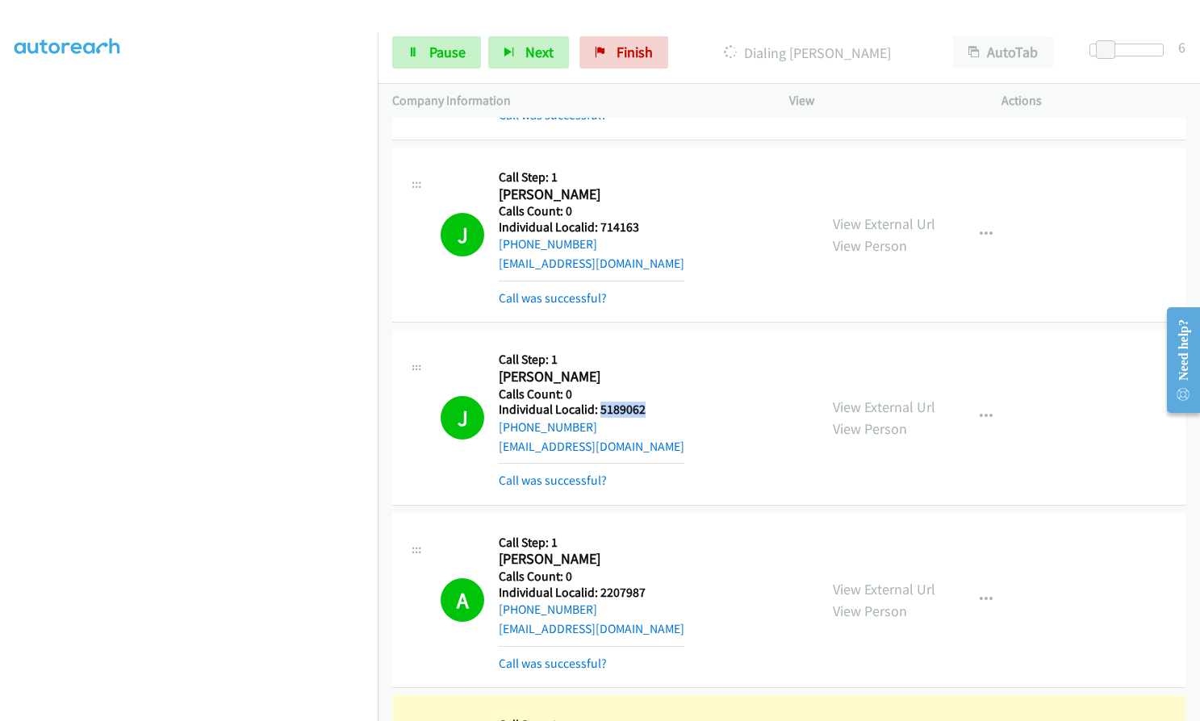
drag, startPoint x: 598, startPoint y: 393, endPoint x: 659, endPoint y: 391, distance: 61.4
click at [659, 402] on h5 "Individual Localid: 5189062" at bounding box center [592, 410] width 186 height 16
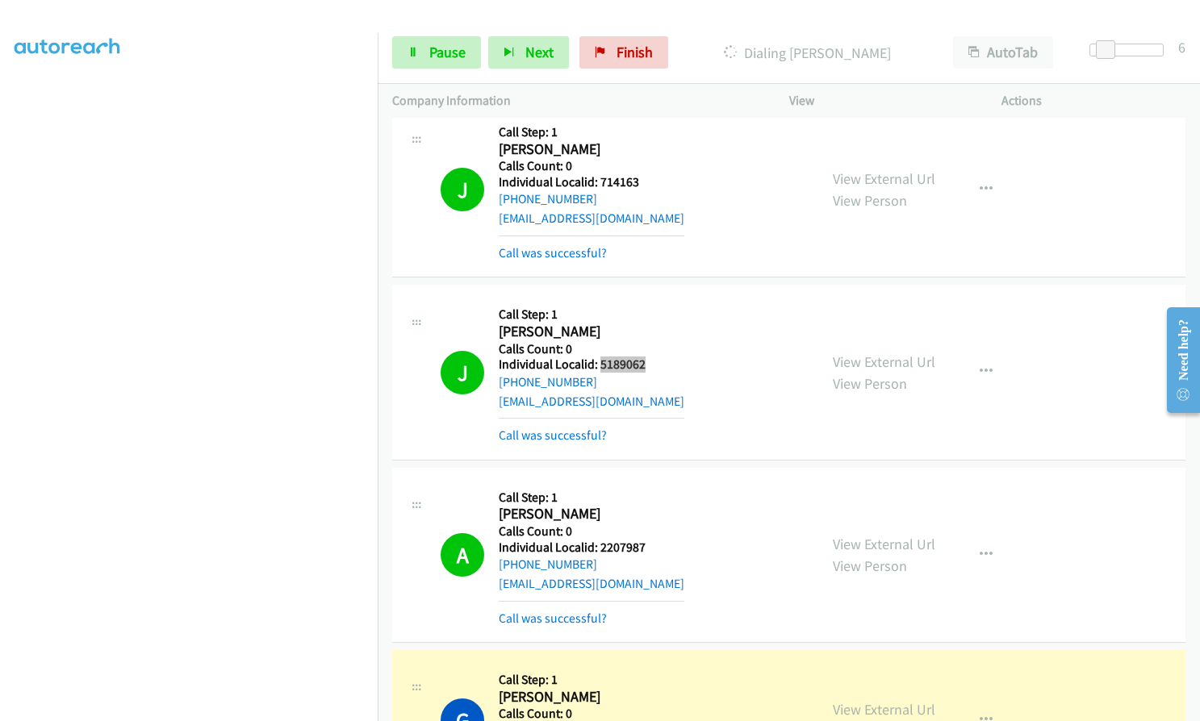
scroll to position [7808, 0]
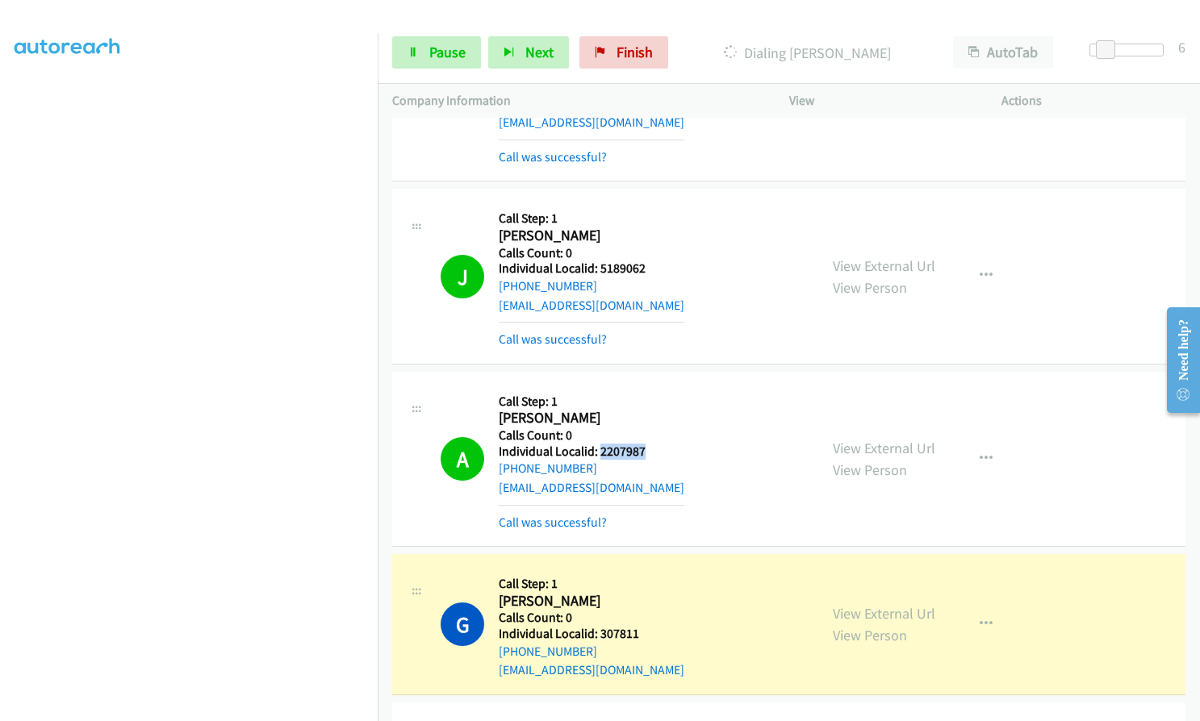
drag, startPoint x: 599, startPoint y: 429, endPoint x: 650, endPoint y: 429, distance: 50.8
click at [650, 429] on div "A Callback Scheduled Call Step: 1 Allen Pollard America/New_York Calls Count: 0…" at bounding box center [622, 459] width 363 height 145
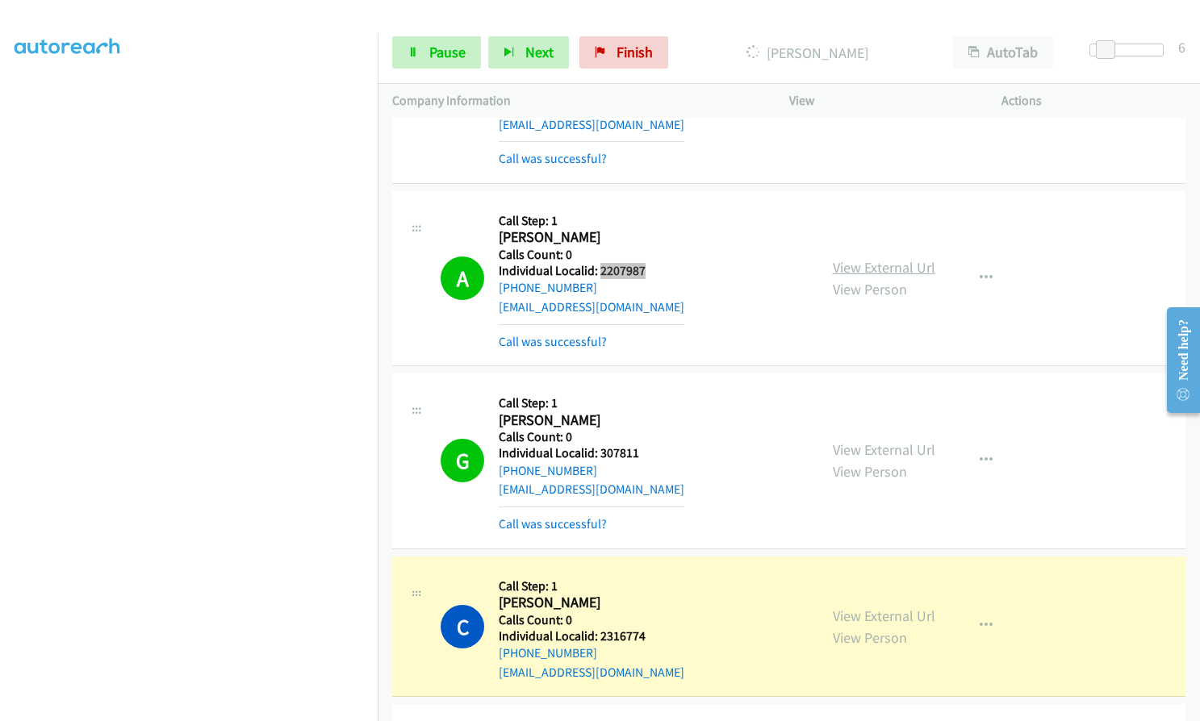
scroll to position [7989, 0]
drag, startPoint x: 599, startPoint y: 433, endPoint x: 638, endPoint y: 432, distance: 39.6
click at [638, 432] on div "G Callback Scheduled Call Step: 1 Gary Dyer America/Chicago Calls Count: 0 Indi…" at bounding box center [622, 459] width 363 height 145
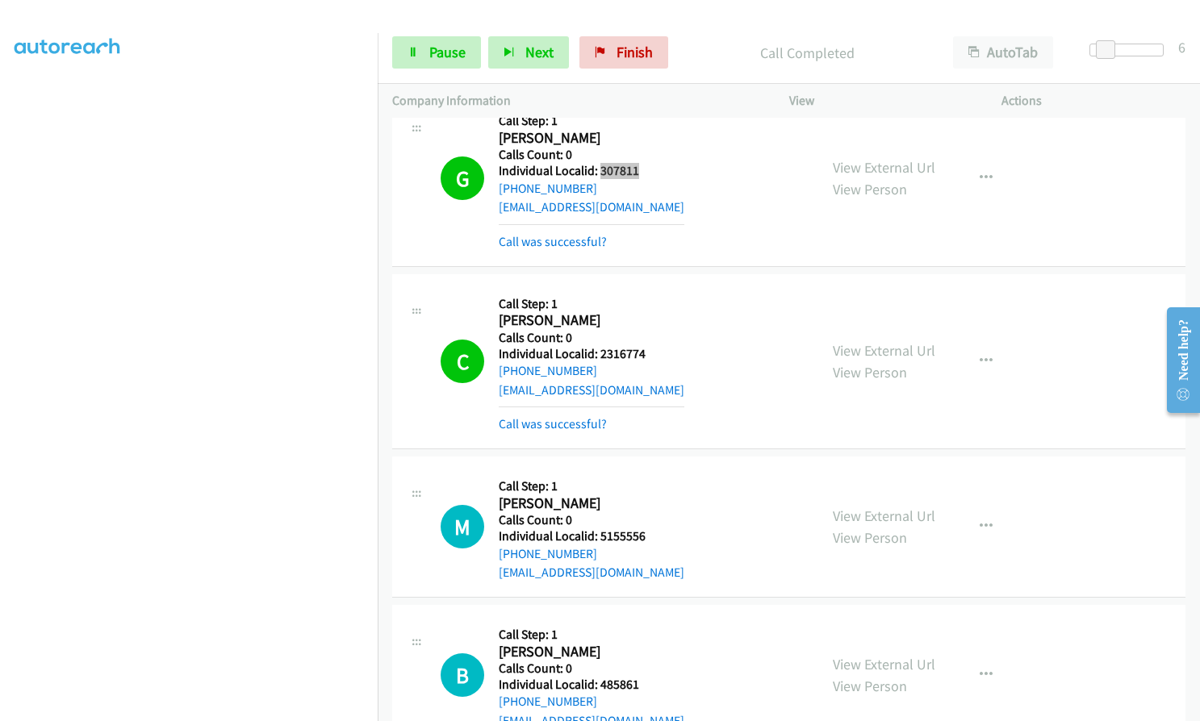
scroll to position [8272, 0]
drag, startPoint x: 599, startPoint y: 332, endPoint x: 651, endPoint y: 337, distance: 52.7
click at [653, 337] on div "C Callback Scheduled Call Step: 1 Chandler Bower America/Chicago Calls Count: 0…" at bounding box center [622, 360] width 363 height 145
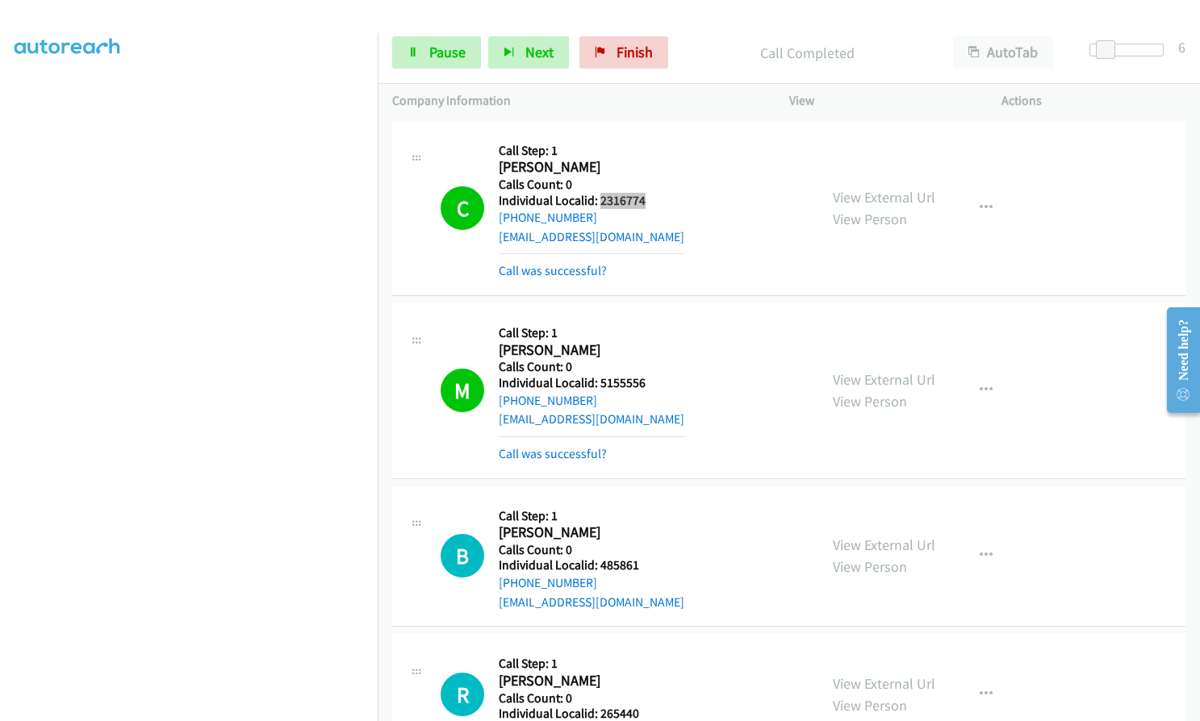
scroll to position [8514, 0]
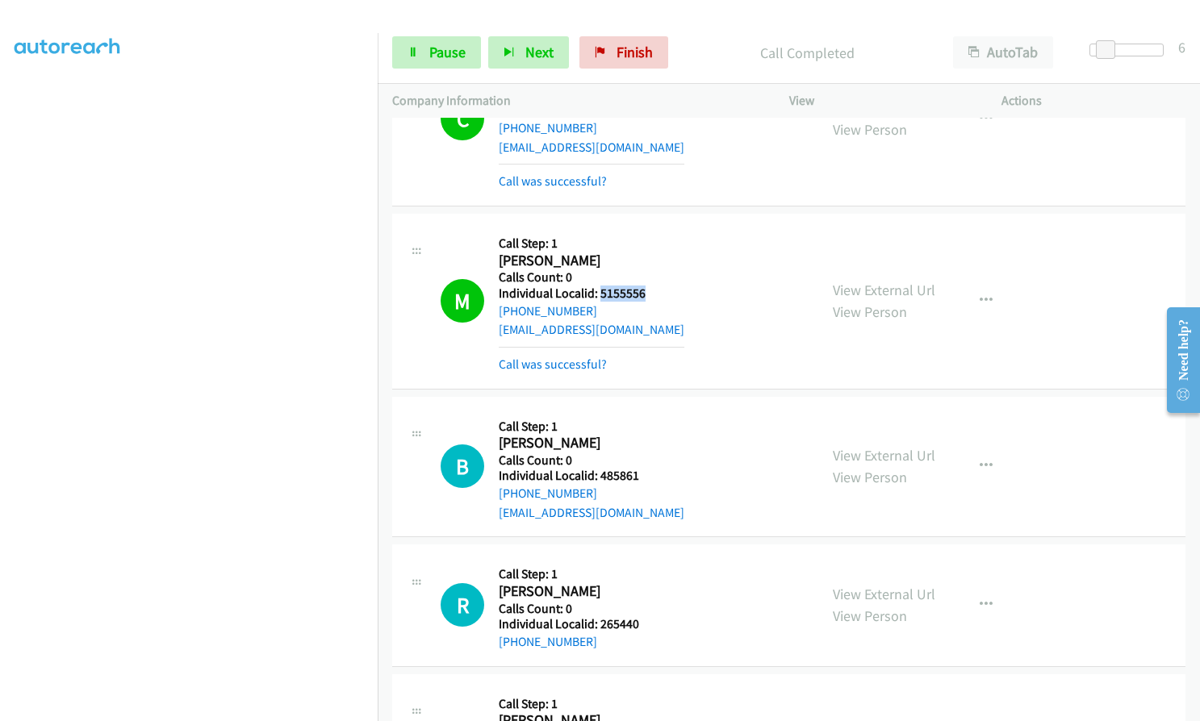
drag, startPoint x: 600, startPoint y: 270, endPoint x: 649, endPoint y: 274, distance: 49.4
click at [649, 286] on h5 "Individual Localid: 5155556" at bounding box center [592, 294] width 186 height 16
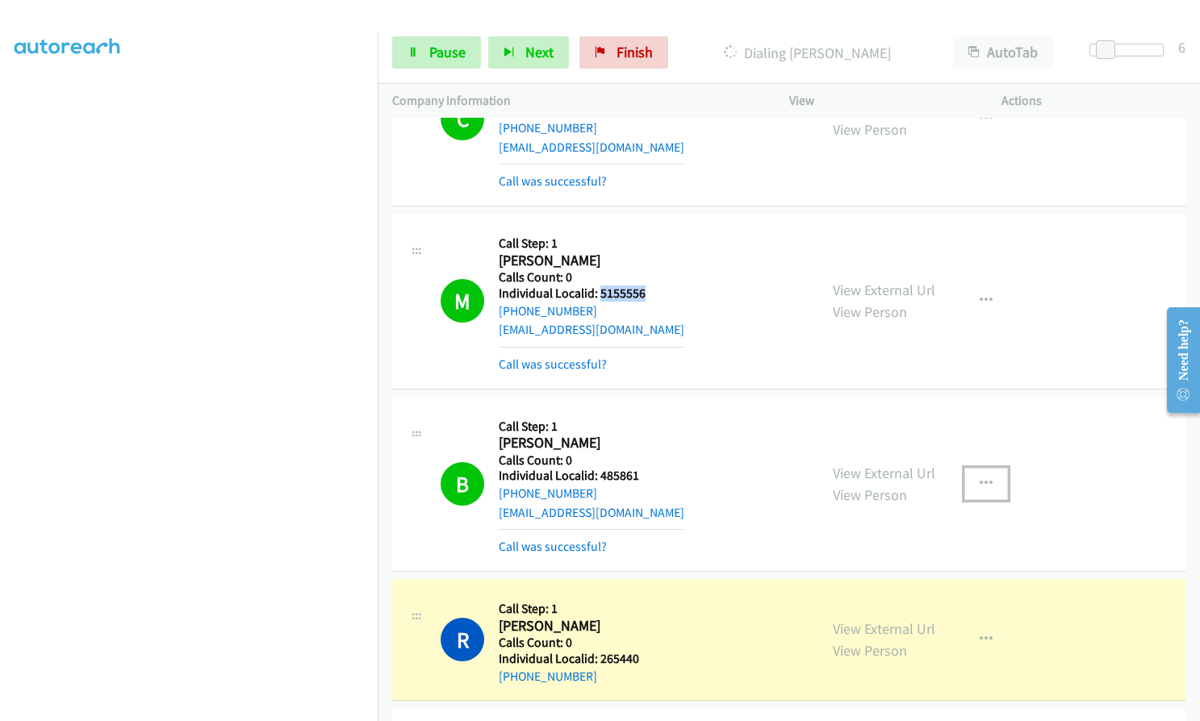
click at [980, 478] on icon "button" at bounding box center [986, 484] width 13 height 13
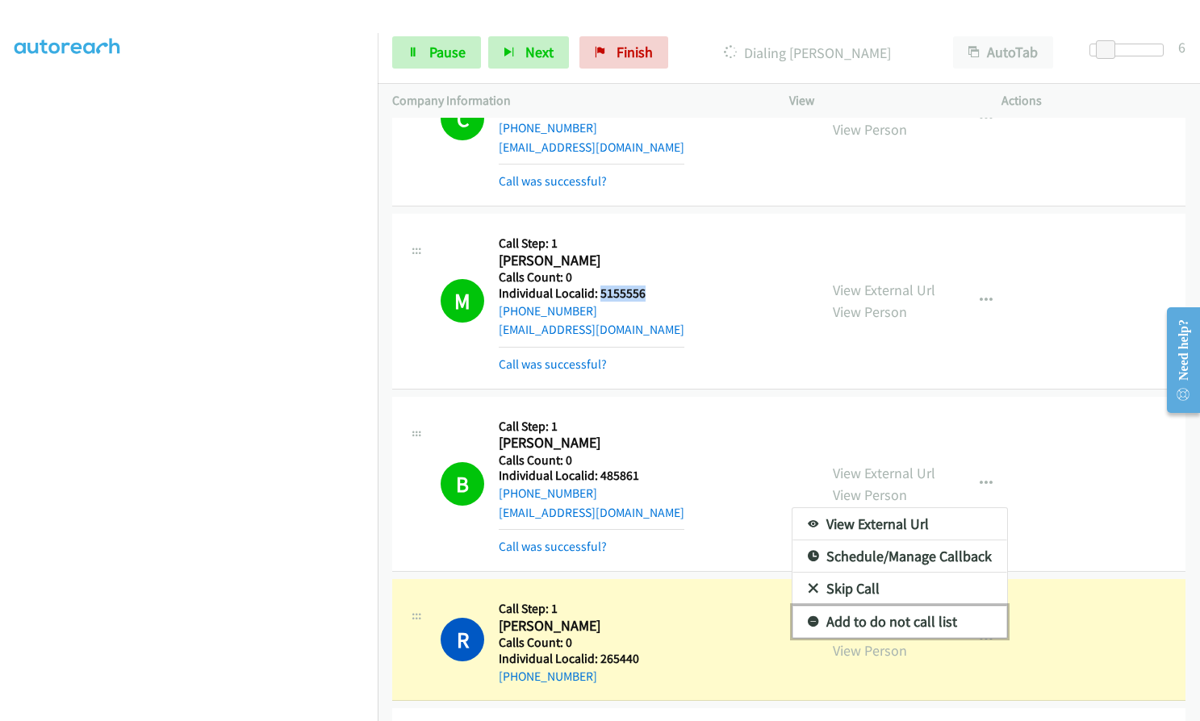
click at [808, 617] on icon at bounding box center [813, 622] width 11 height 11
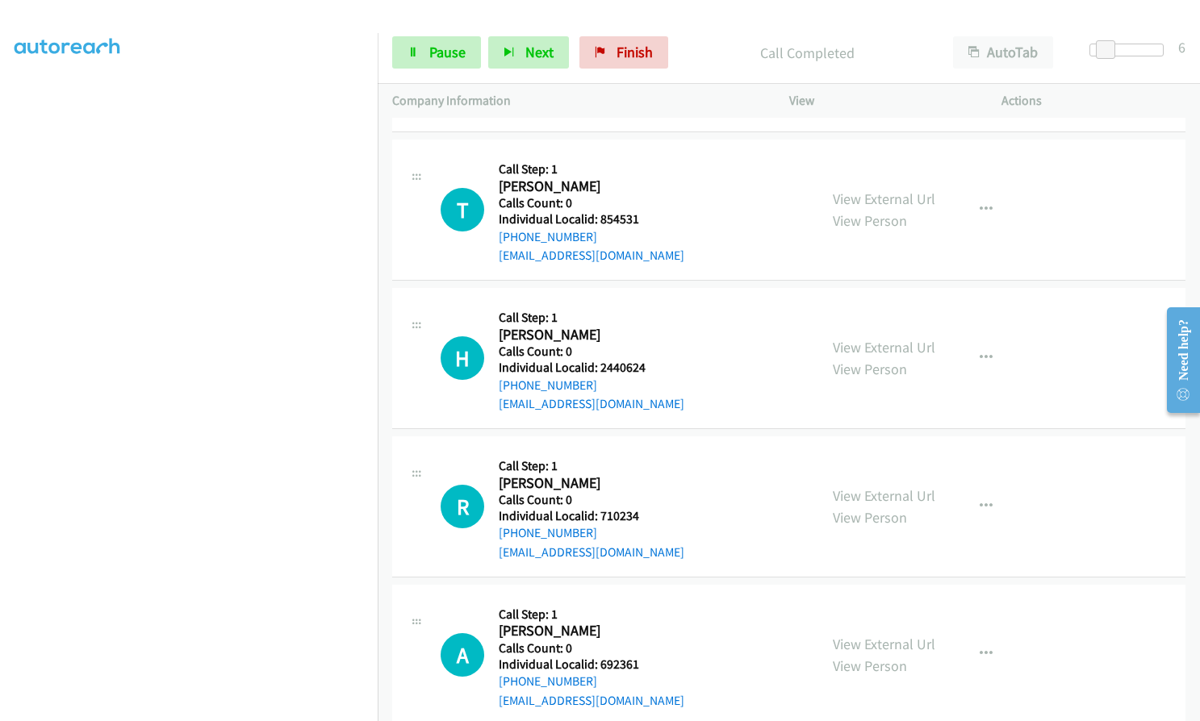
scroll to position [9301, 0]
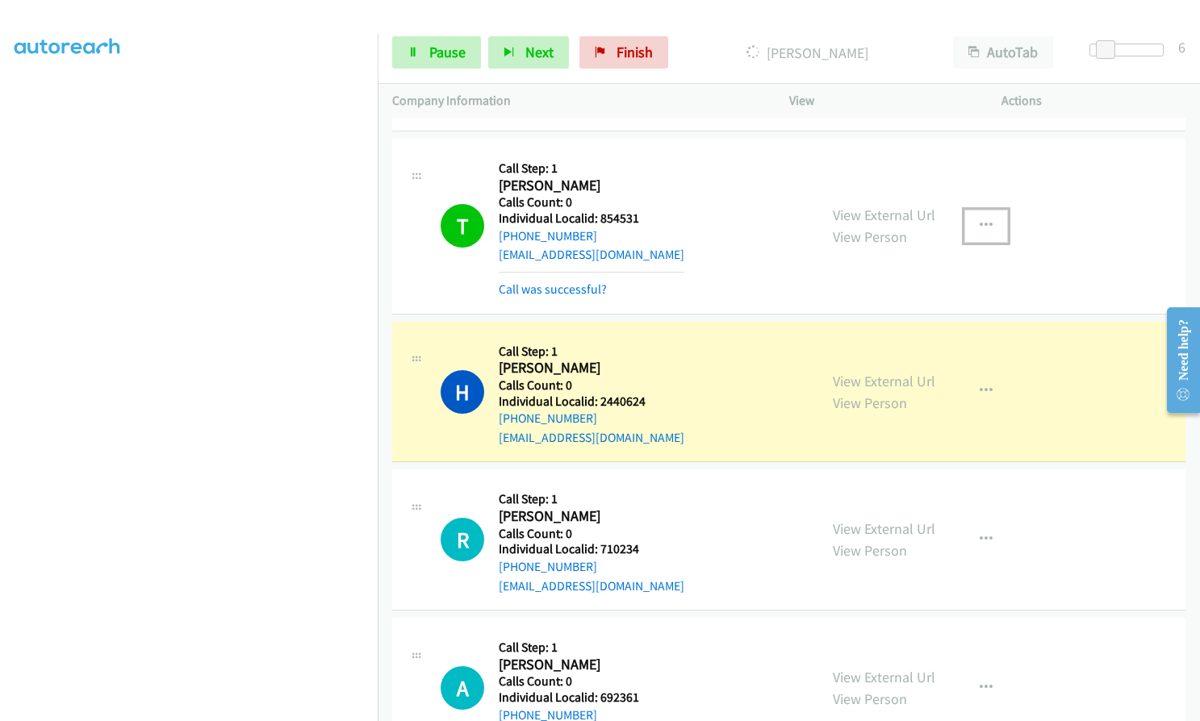
click at [979, 210] on button "button" at bounding box center [986, 226] width 44 height 32
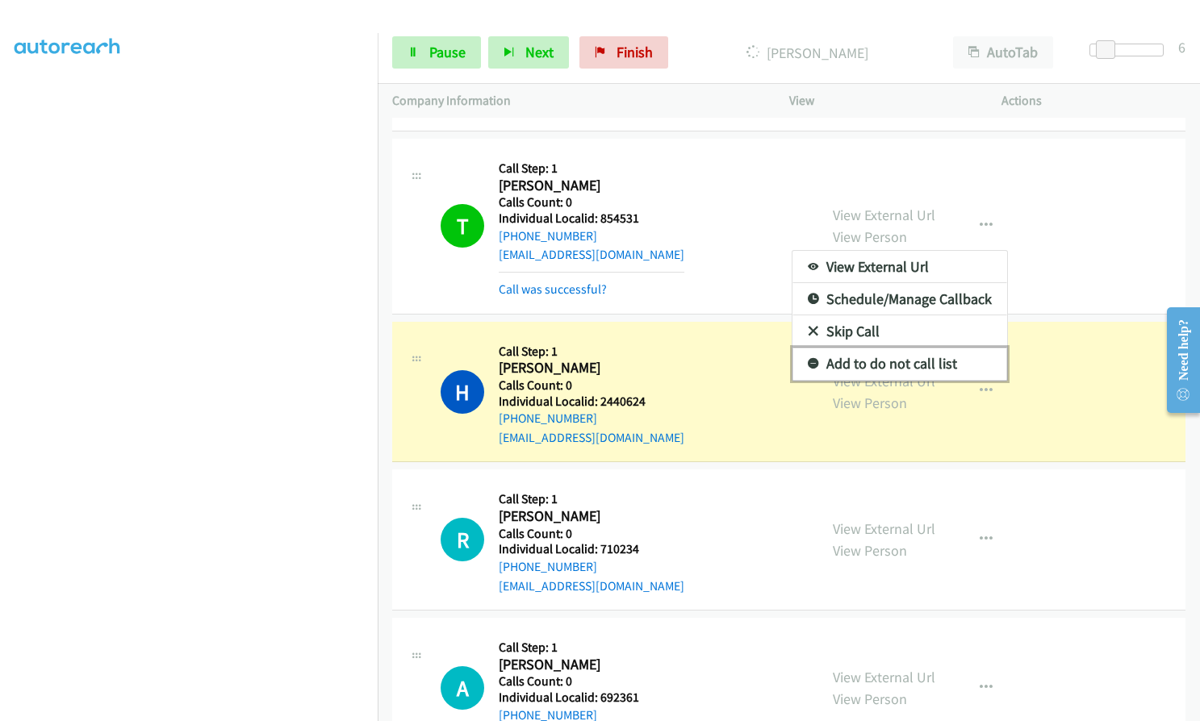
click at [808, 359] on icon at bounding box center [813, 364] width 11 height 11
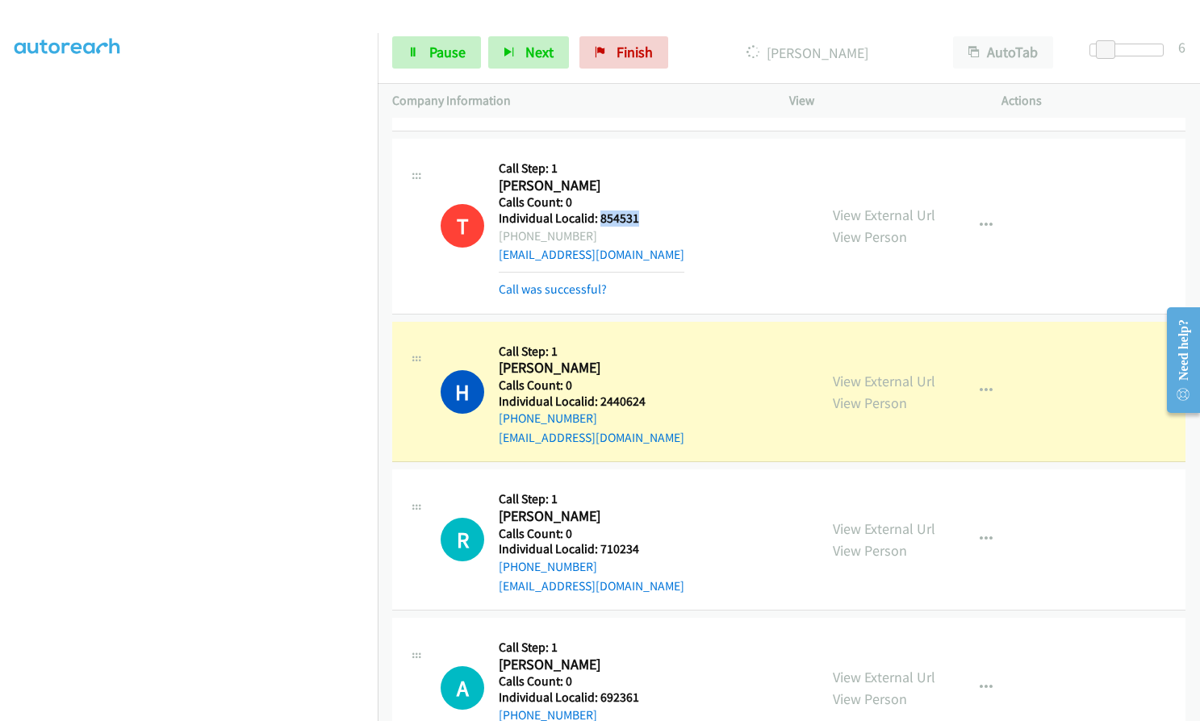
drag, startPoint x: 598, startPoint y: 194, endPoint x: 639, endPoint y: 197, distance: 41.3
click at [639, 211] on h5 "Individual Localid: 854531" at bounding box center [592, 219] width 186 height 16
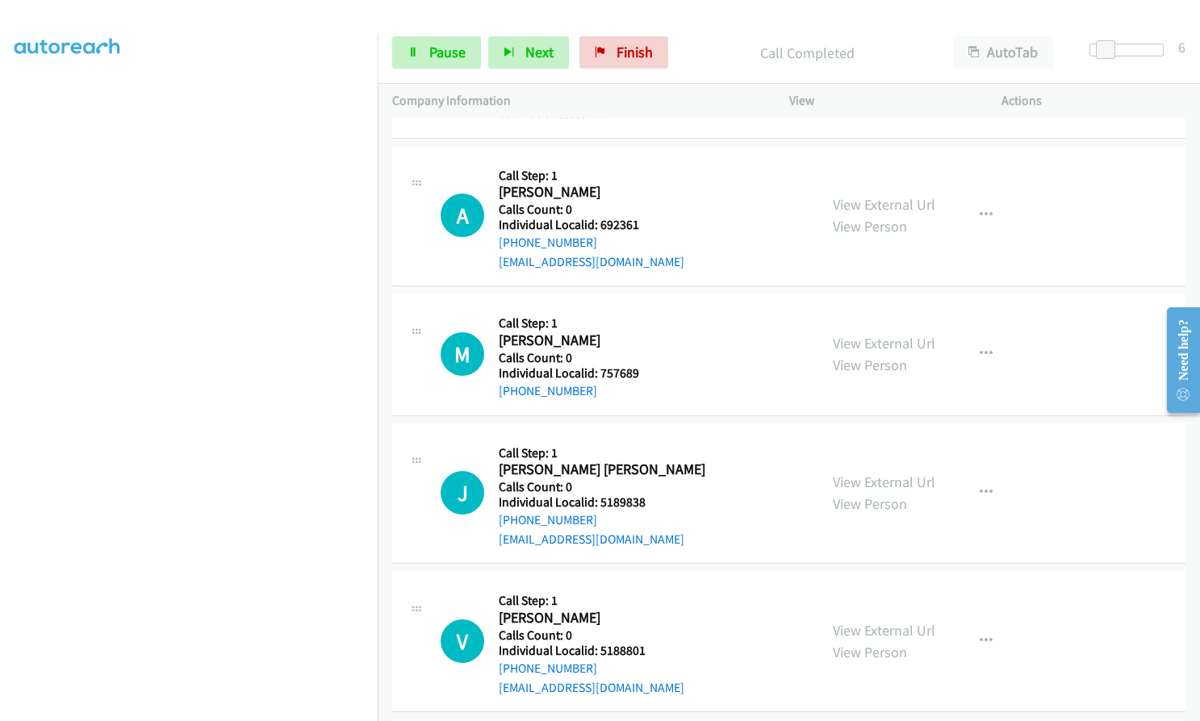
scroll to position [9845, 0]
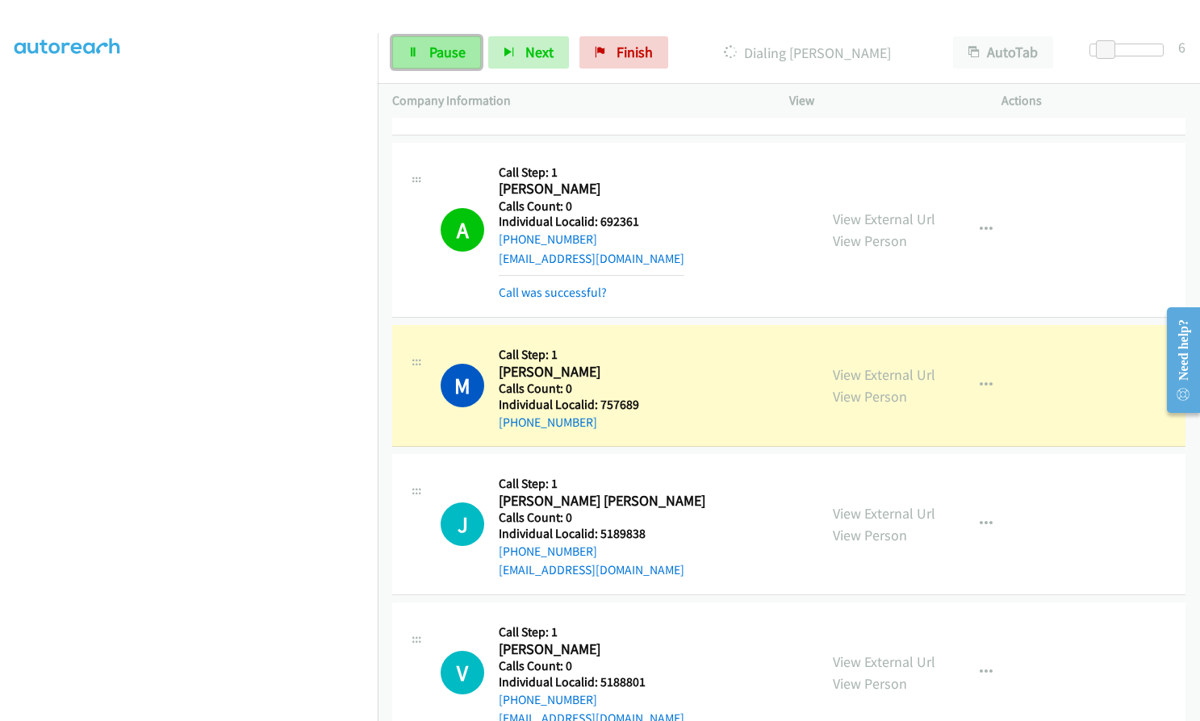
click at [424, 46] on link "Pause" at bounding box center [436, 52] width 89 height 32
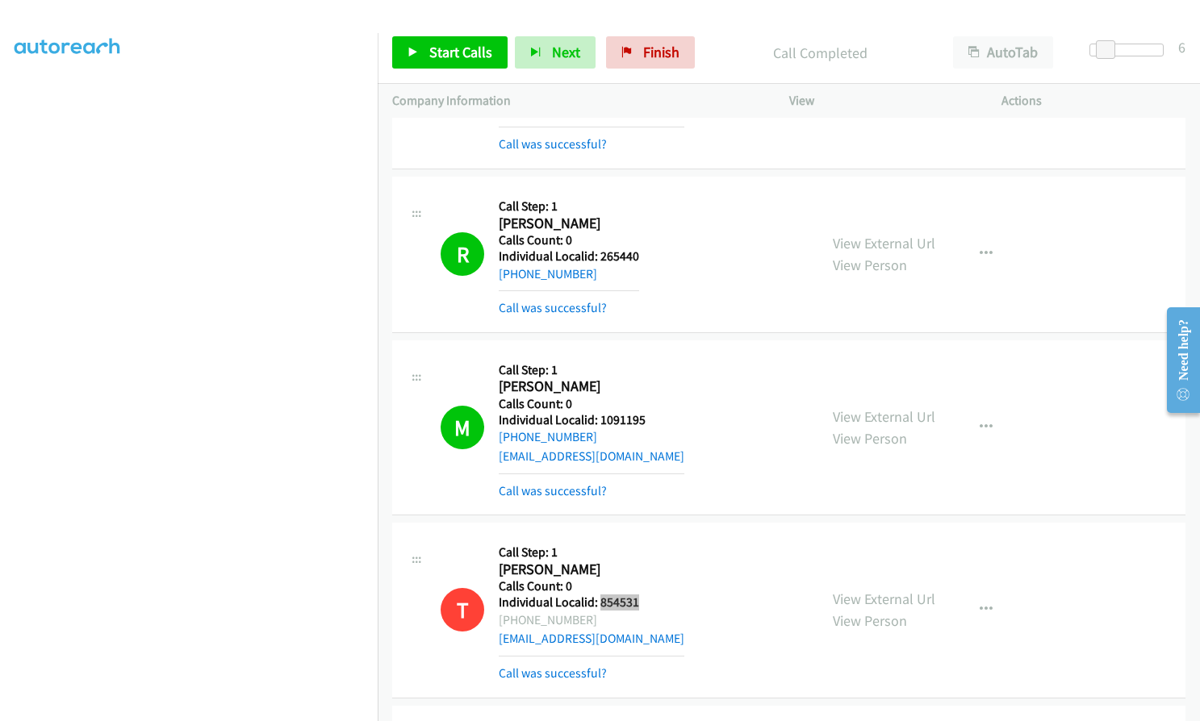
scroll to position [8958, 0]
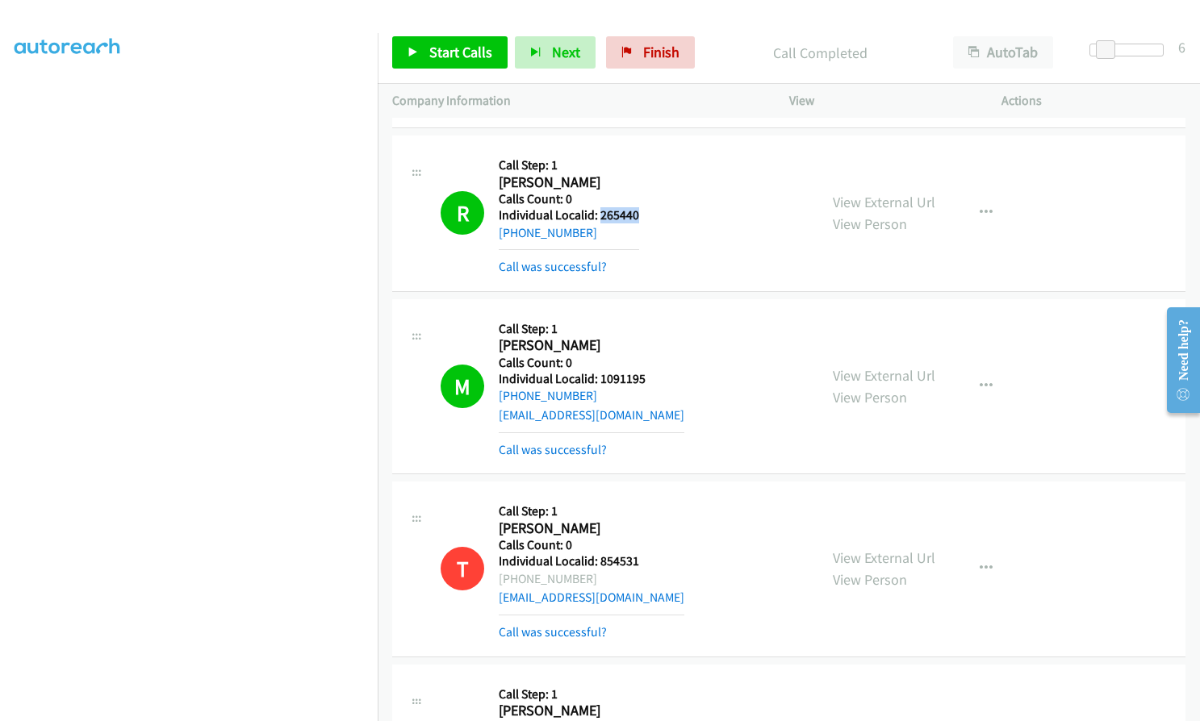
drag, startPoint x: 598, startPoint y: 197, endPoint x: 648, endPoint y: 199, distance: 50.1
click at [648, 199] on div "R Callback Scheduled Call Step: 1 Ricky Williamson America/Chicago Calls Count:…" at bounding box center [622, 213] width 363 height 127
drag, startPoint x: 598, startPoint y: 356, endPoint x: 655, endPoint y: 360, distance: 57.4
click at [655, 360] on div "M Callback Scheduled Call Step: 1 Michael Hill America/Chicago Calls Count: 0 I…" at bounding box center [622, 386] width 363 height 145
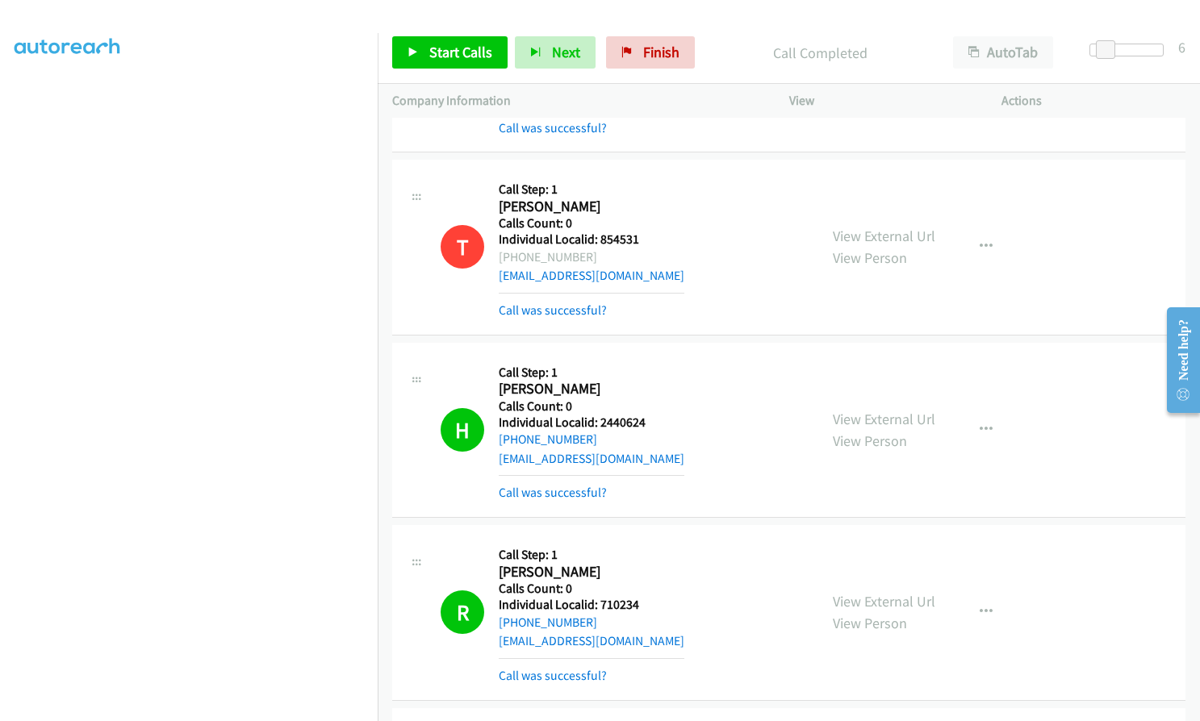
scroll to position [9301, 0]
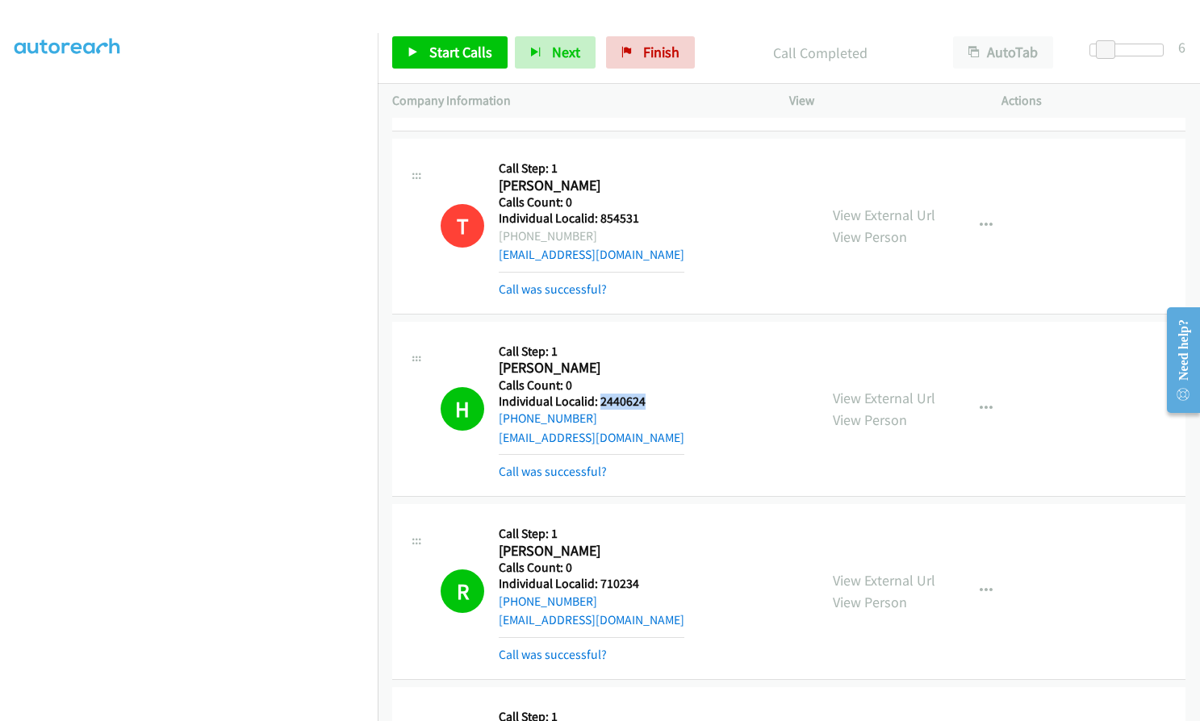
drag, startPoint x: 599, startPoint y: 384, endPoint x: 655, endPoint y: 383, distance: 56.5
click at [656, 383] on div "H Callback Scheduled Call Step: 1 Hailey Blanton America/New_York Calls Count: …" at bounding box center [622, 409] width 363 height 145
drag, startPoint x: 599, startPoint y: 563, endPoint x: 632, endPoint y: 563, distance: 33.1
click at [642, 563] on div "R Callback Scheduled Call Step: 1 Richard Manning America/Chicago Calls Count: …" at bounding box center [622, 591] width 363 height 145
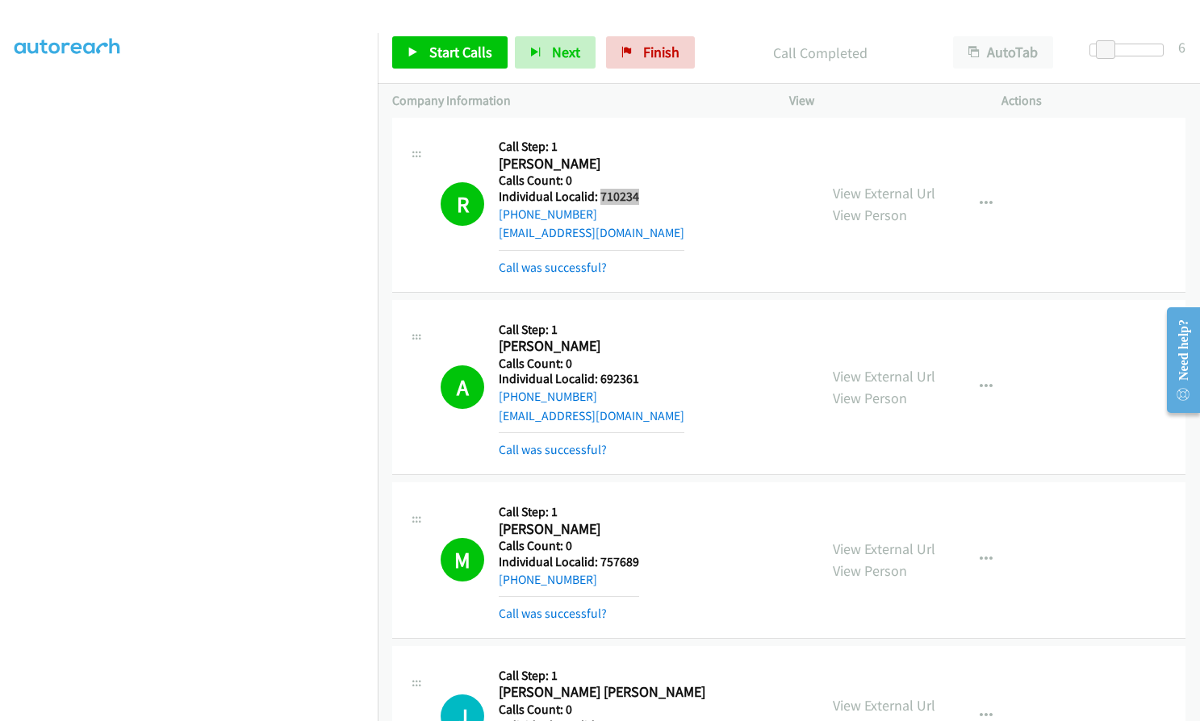
scroll to position [9704, 0]
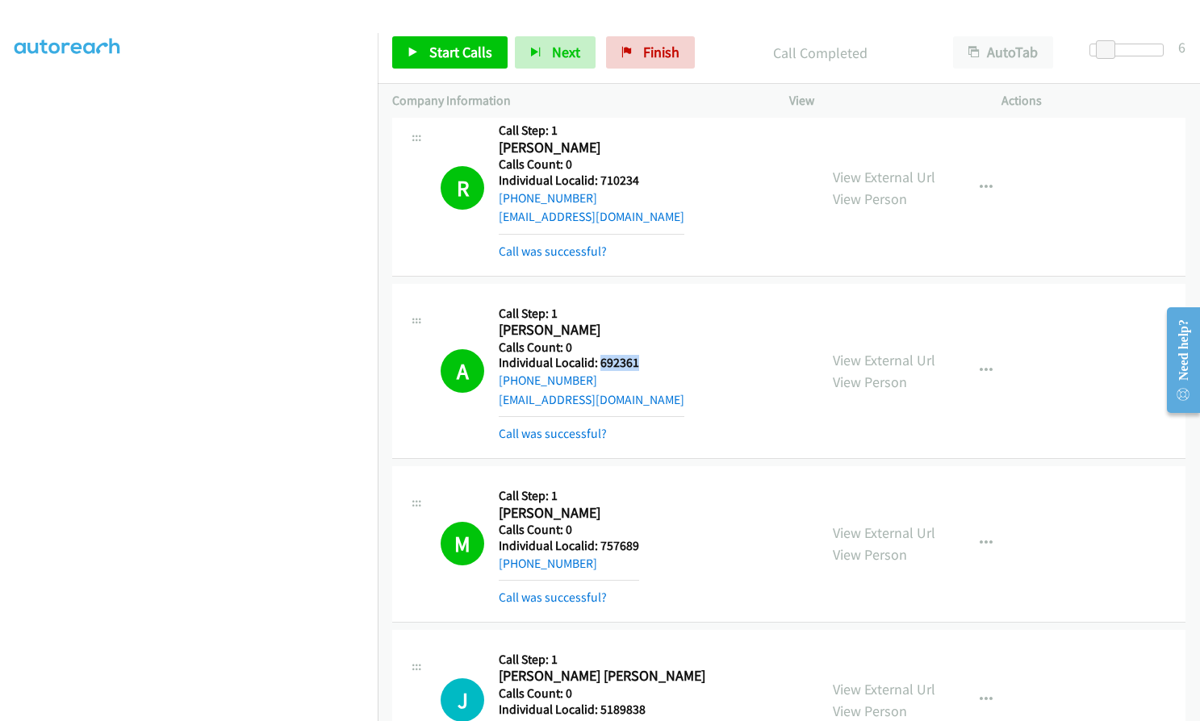
drag, startPoint x: 598, startPoint y: 341, endPoint x: 639, endPoint y: 345, distance: 41.4
click at [639, 345] on div "A Callback Scheduled Call Step: 1 Alan Barlow America/New_York Calls Count: 0 I…" at bounding box center [622, 371] width 363 height 145
drag, startPoint x: 594, startPoint y: 524, endPoint x: 642, endPoint y: 526, distance: 47.7
click at [642, 526] on div "M Callback Scheduled Call Step: 1 Michael Faulkner America/Chicago Calls Count:…" at bounding box center [622, 544] width 363 height 127
click at [641, 525] on div "M Callback Scheduled Call Step: 1 Michael Faulkner America/Chicago Calls Count:…" at bounding box center [622, 544] width 363 height 127
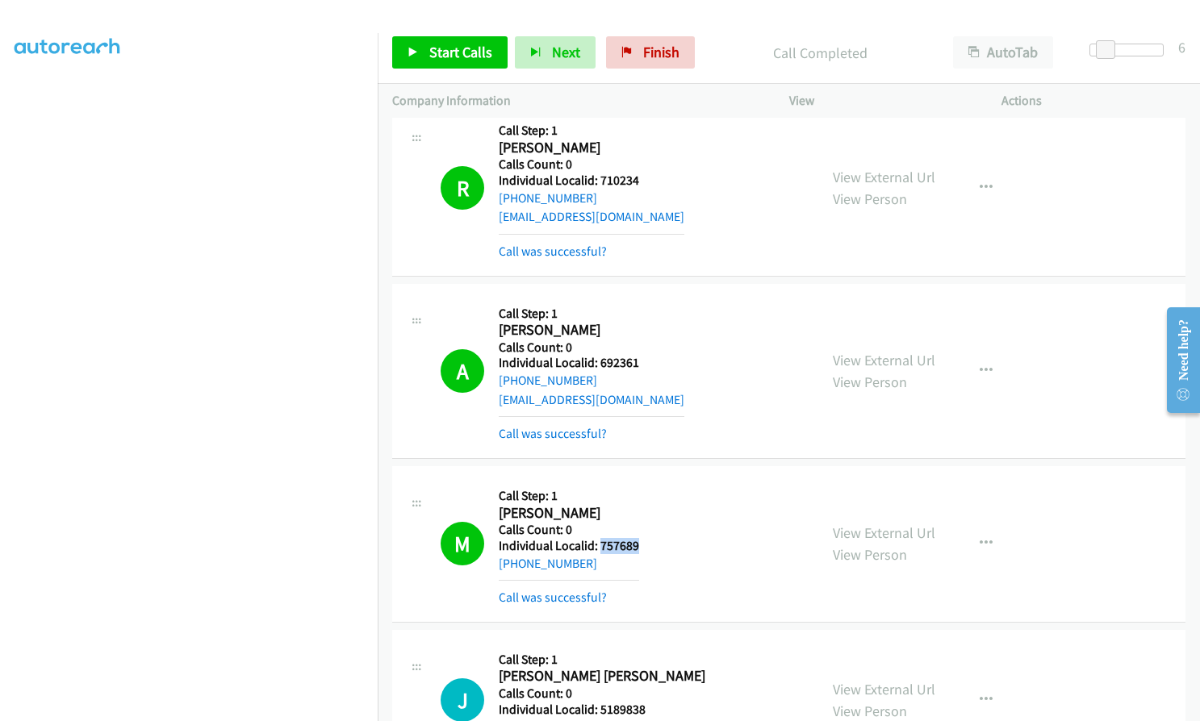
drag, startPoint x: 600, startPoint y: 524, endPoint x: 641, endPoint y: 524, distance: 41.2
click at [641, 524] on div "M Callback Scheduled Call Step: 1 Michael Faulkner America/Chicago Calls Count:…" at bounding box center [622, 544] width 363 height 127
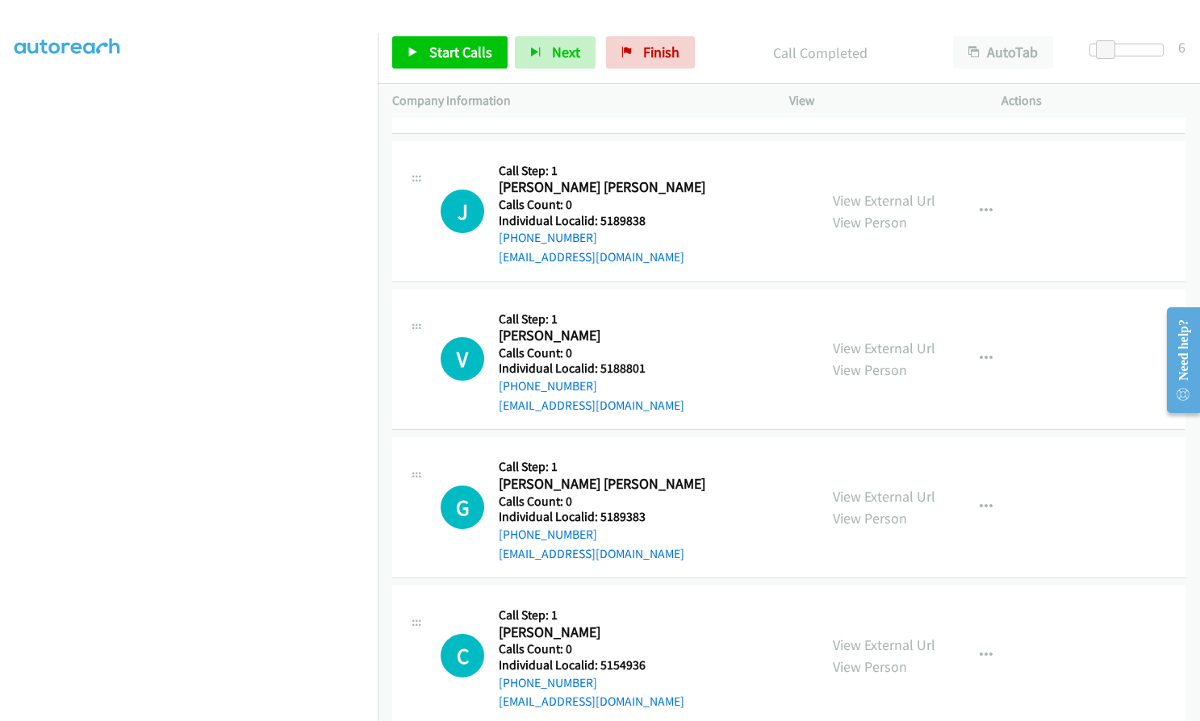
scroll to position [10188, 0]
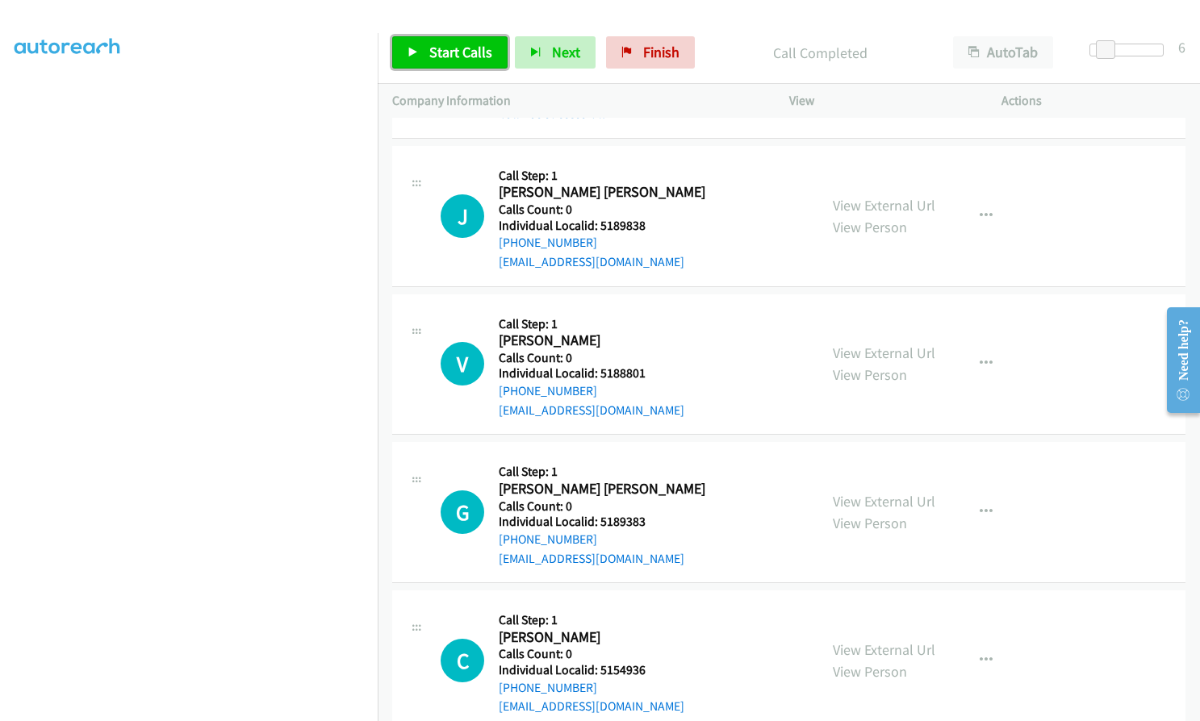
click at [435, 56] on span "Start Calls" at bounding box center [460, 52] width 63 height 19
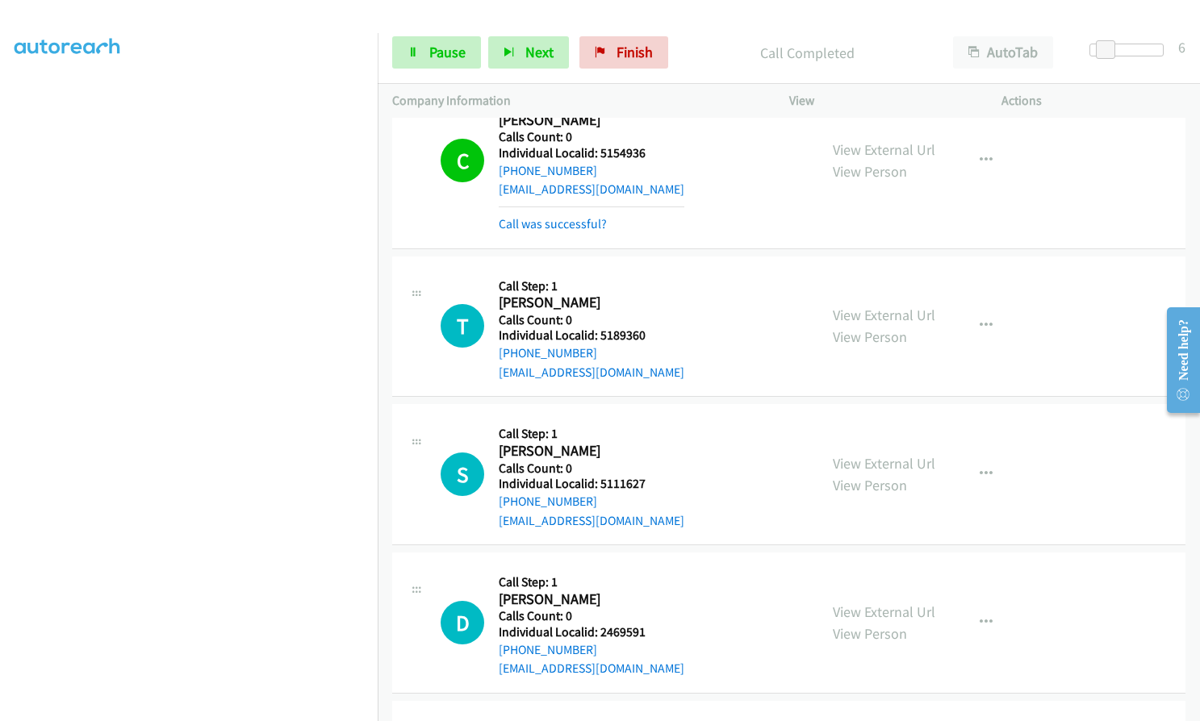
scroll to position [10874, 0]
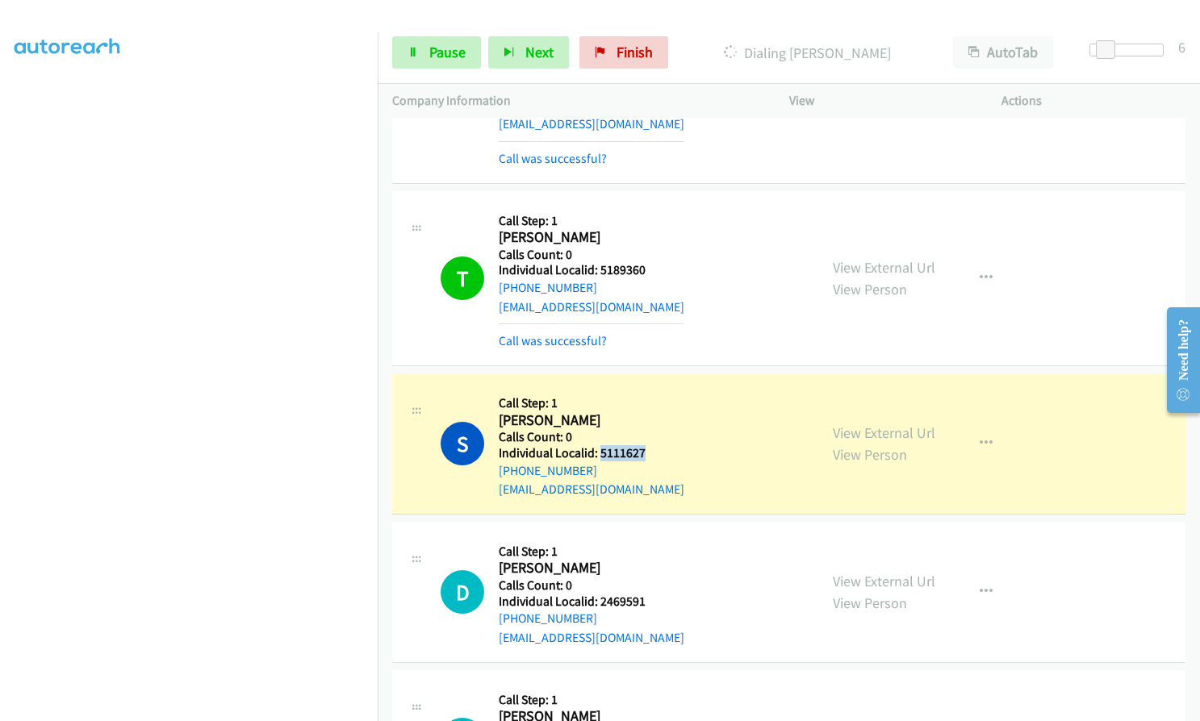
drag, startPoint x: 608, startPoint y: 433, endPoint x: 648, endPoint y: 434, distance: 40.4
click at [648, 434] on div "S Callback Scheduled Call Step: 1 Shawna Vann America/Denver Calls Count: 0 Ind…" at bounding box center [622, 443] width 363 height 111
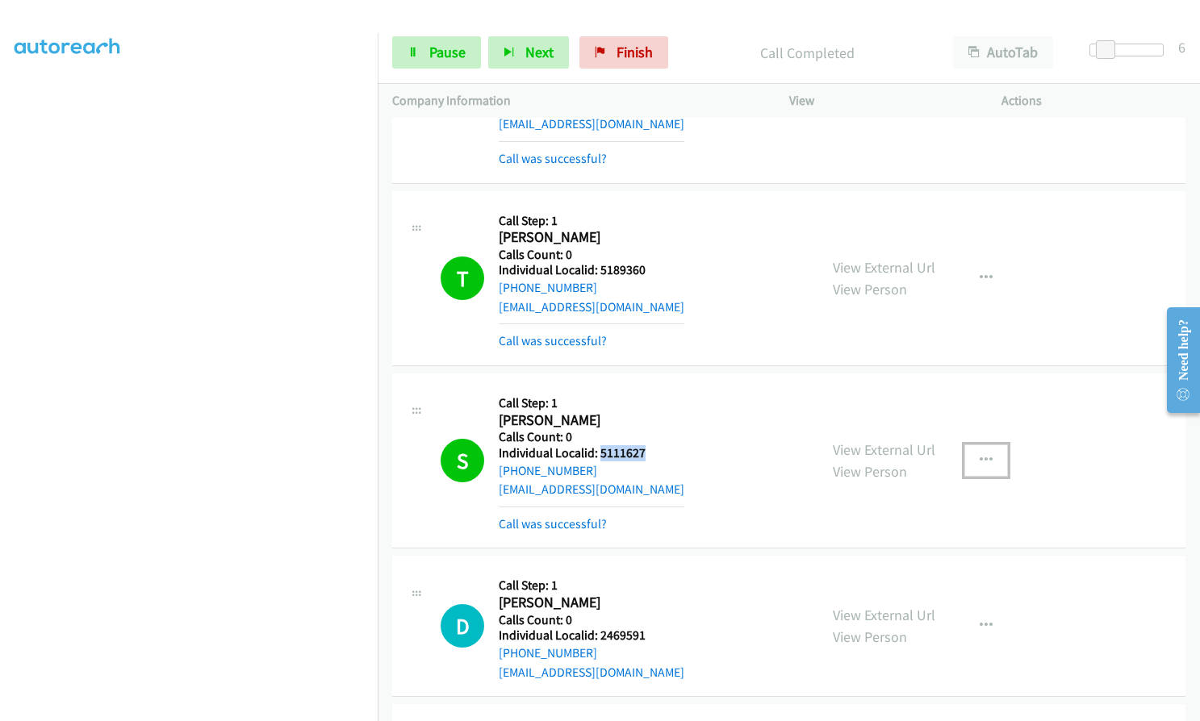
click at [980, 454] on icon "button" at bounding box center [986, 460] width 13 height 13
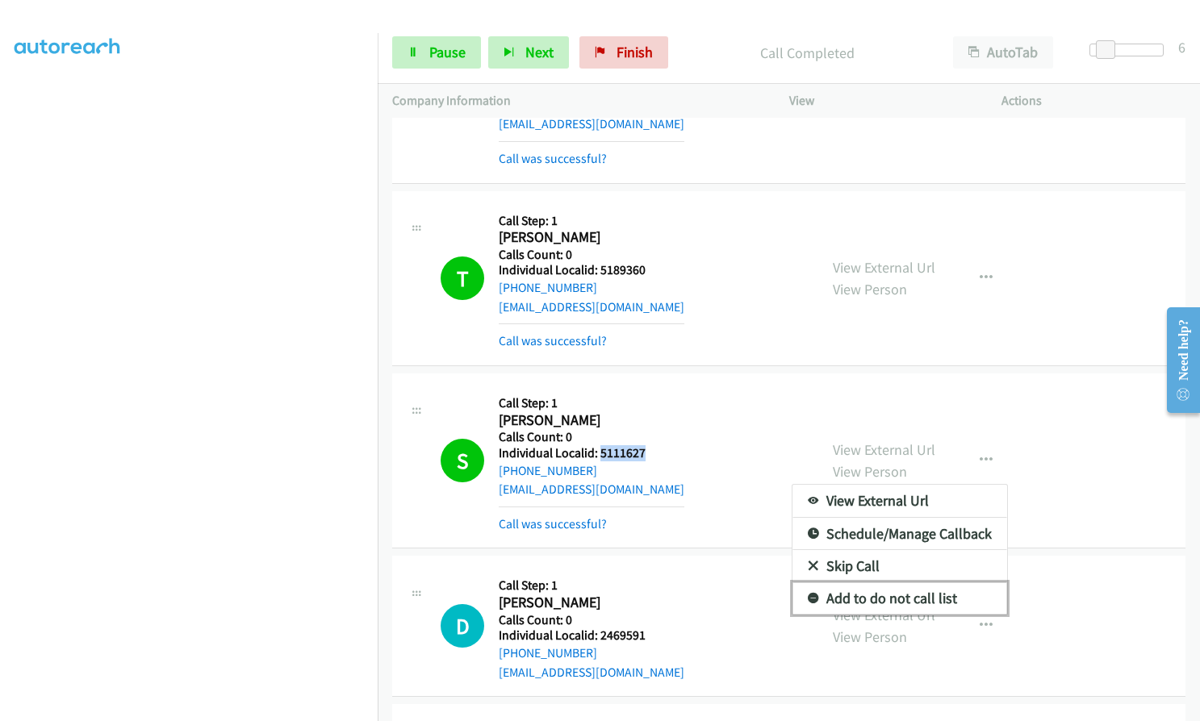
click at [808, 594] on icon at bounding box center [813, 599] width 11 height 11
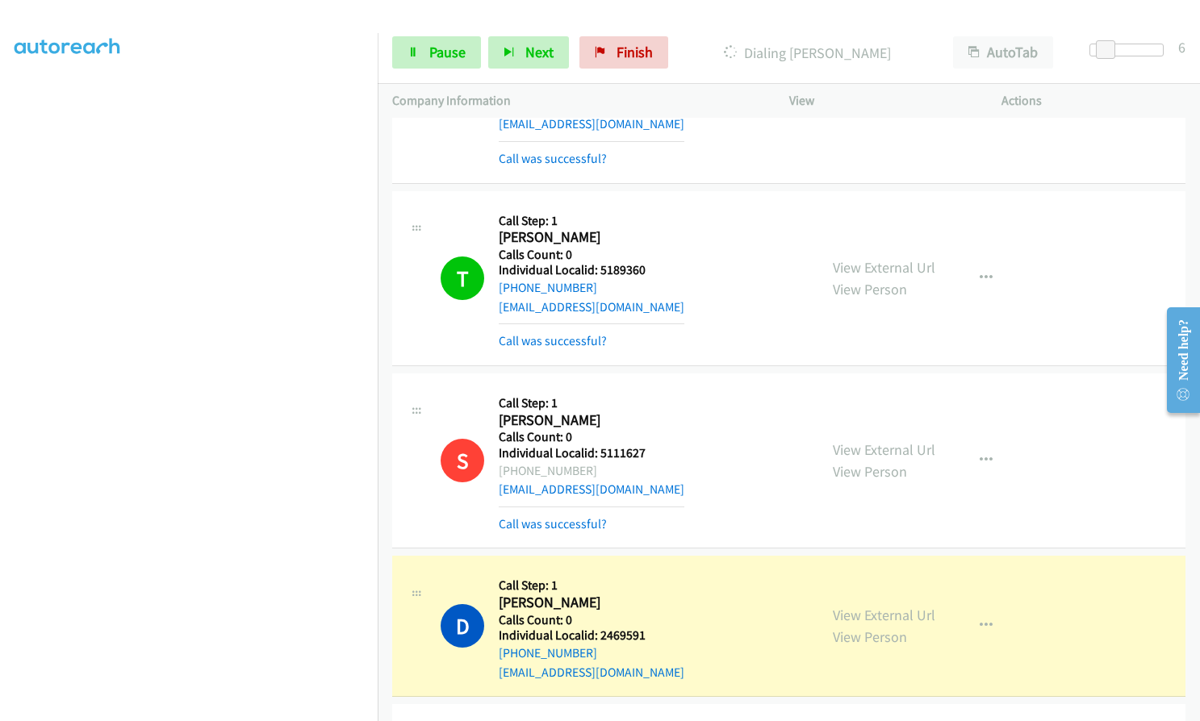
drag, startPoint x: 614, startPoint y: 438, endPoint x: 649, endPoint y: 362, distance: 83.4
click at [649, 374] on div "S Callback Scheduled Call Step: 1 Shawna Vann America/Denver Calls Count: 0 Ind…" at bounding box center [788, 461] width 793 height 175
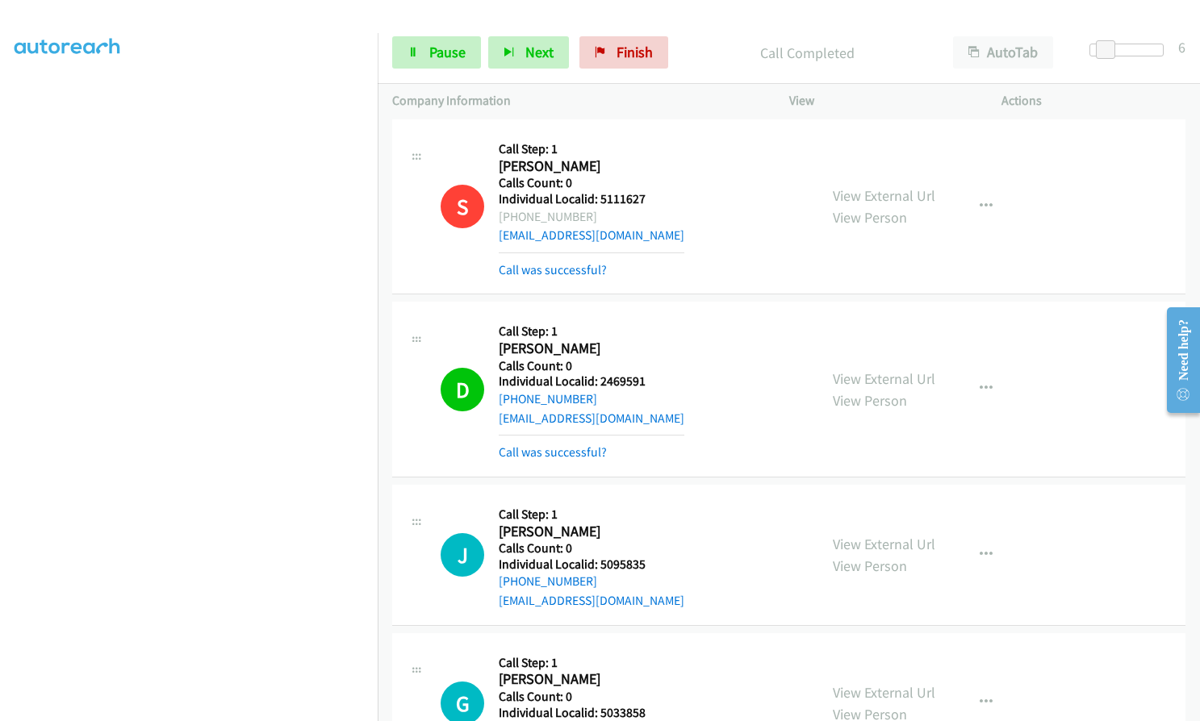
scroll to position [11217, 0]
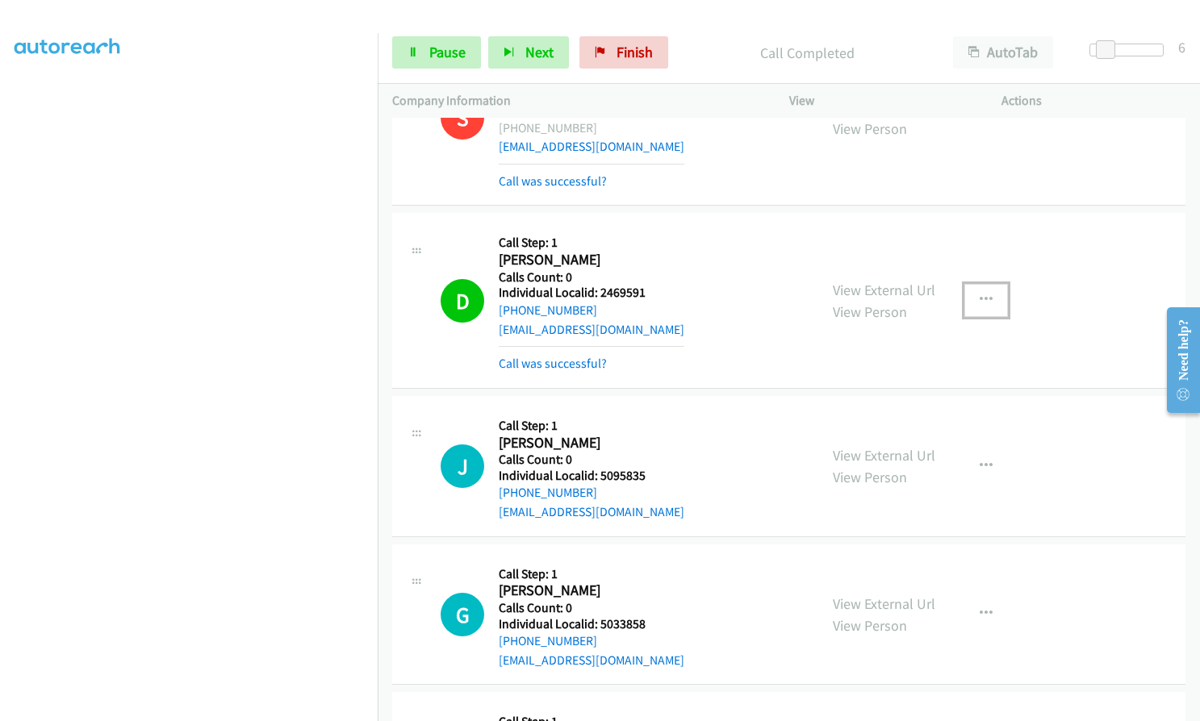
click at [980, 294] on icon "button" at bounding box center [986, 300] width 13 height 13
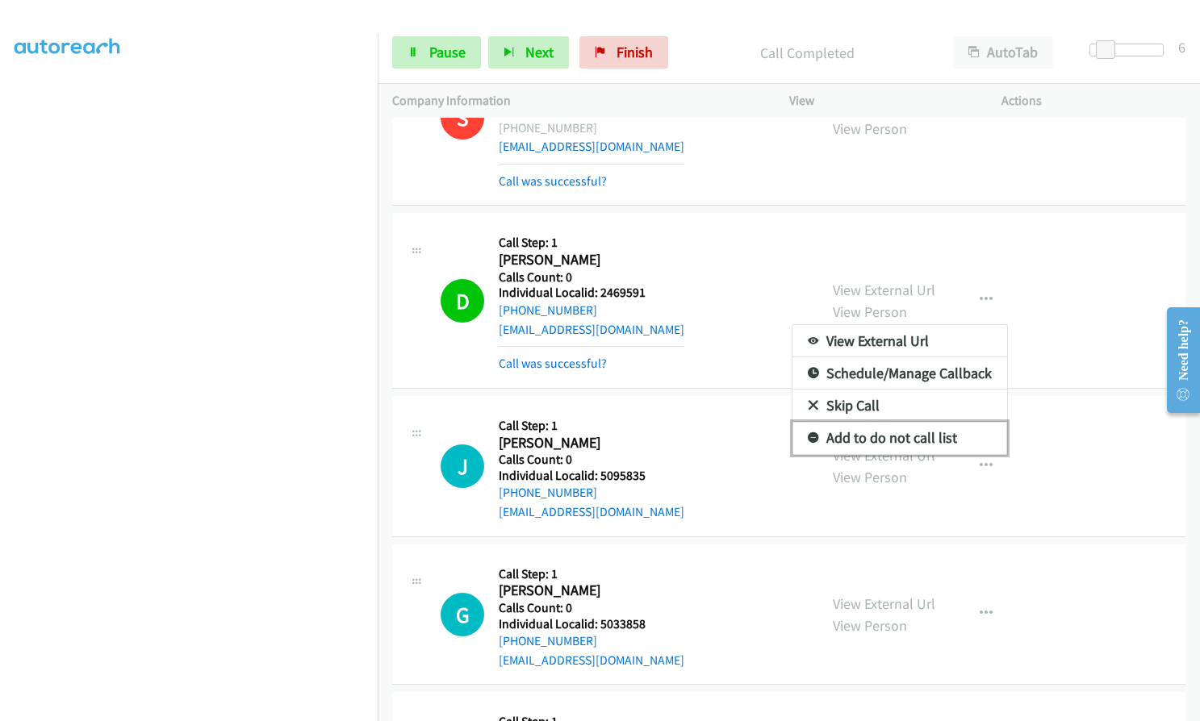
click at [811, 422] on link "Add to do not call list" at bounding box center [899, 438] width 215 height 32
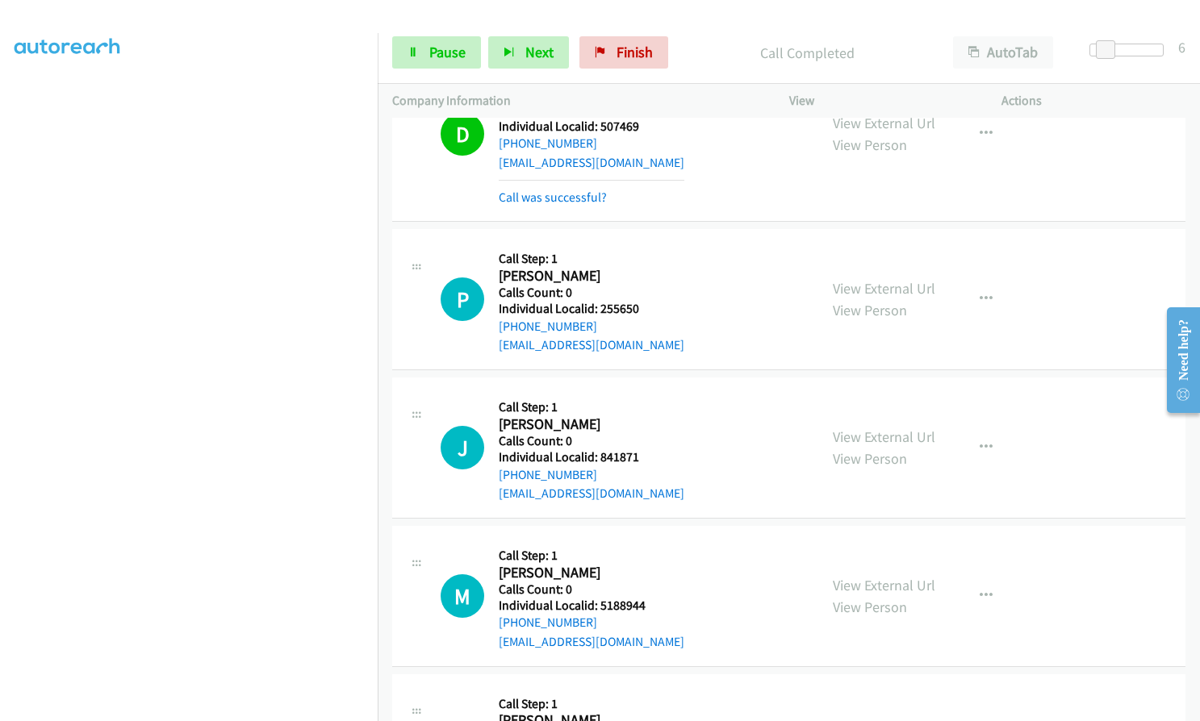
scroll to position [12650, 0]
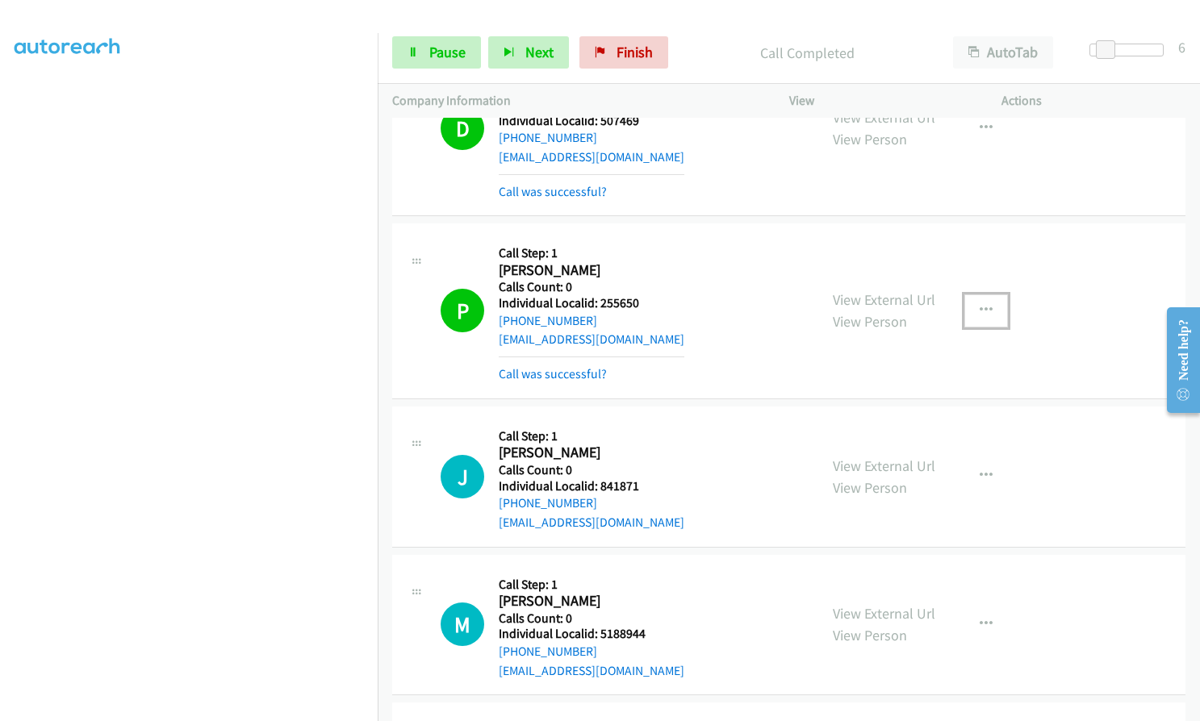
click at [969, 295] on button "button" at bounding box center [986, 311] width 44 height 32
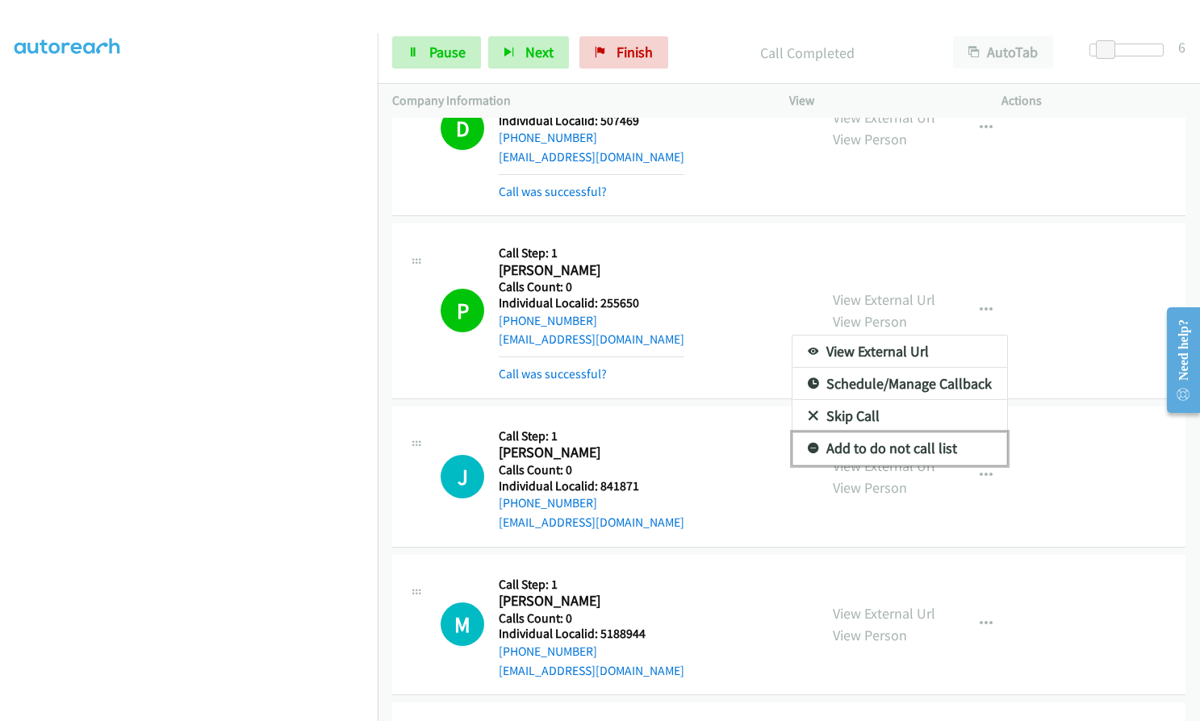
click at [808, 444] on icon at bounding box center [813, 449] width 11 height 11
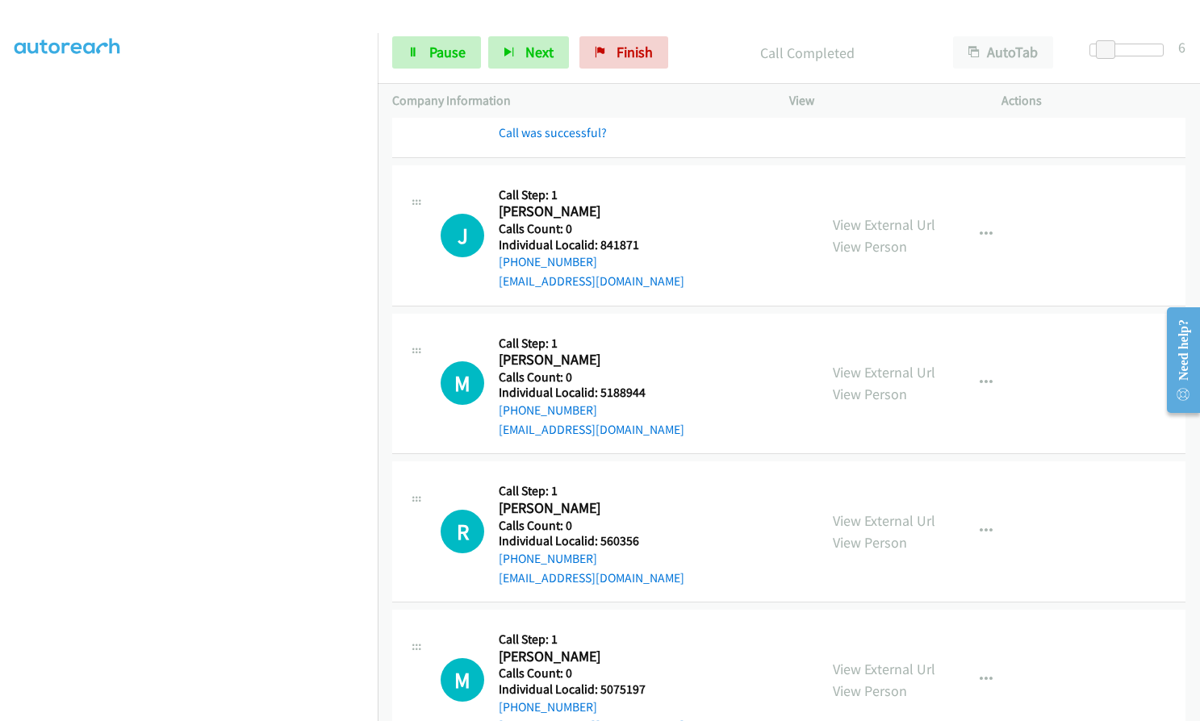
scroll to position [12892, 0]
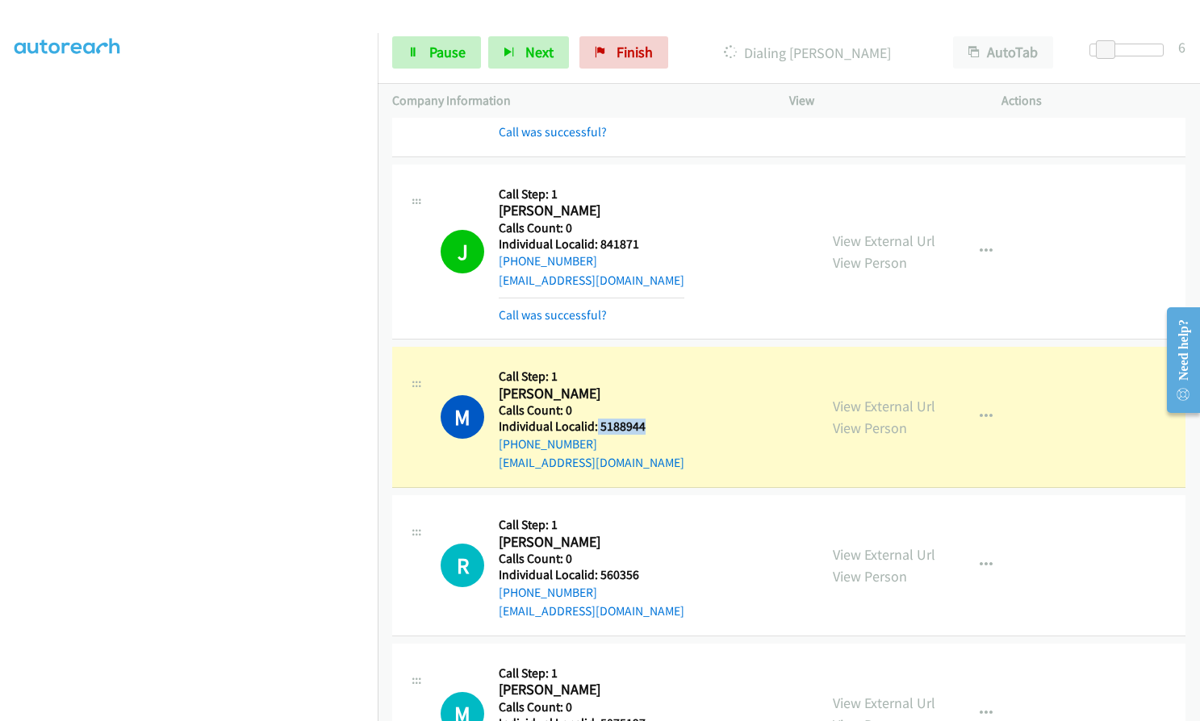
drag, startPoint x: 596, startPoint y: 410, endPoint x: 655, endPoint y: 408, distance: 58.9
click at [655, 408] on div "M Callback Scheduled Call Step: 1 Monica Durga America/New_York Calls Count: 0 …" at bounding box center [622, 417] width 363 height 111
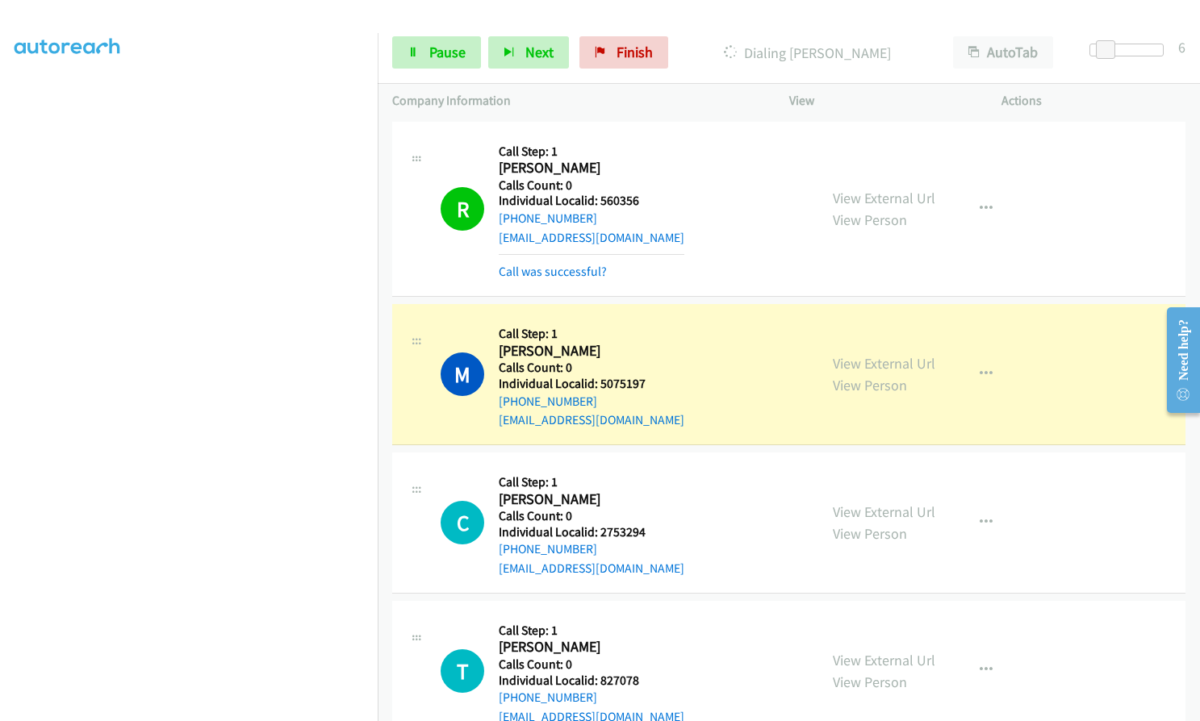
scroll to position [13295, 0]
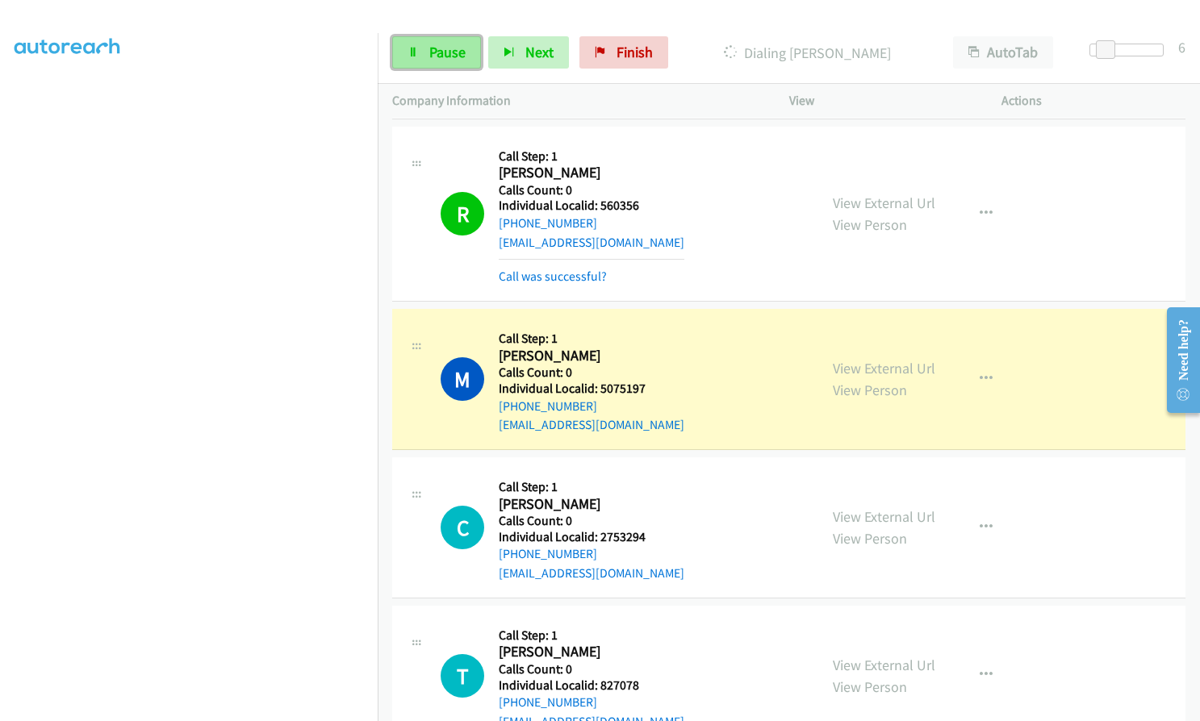
click at [432, 64] on link "Pause" at bounding box center [436, 52] width 89 height 32
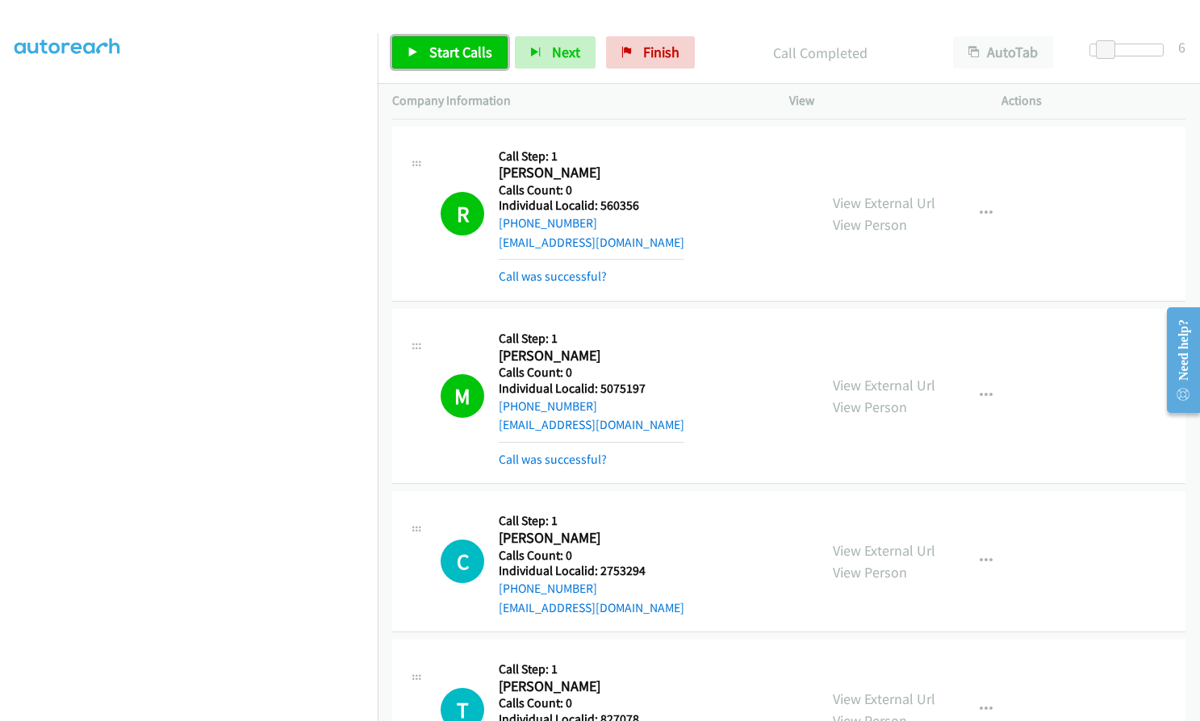
click at [463, 54] on span "Start Calls" at bounding box center [460, 52] width 63 height 19
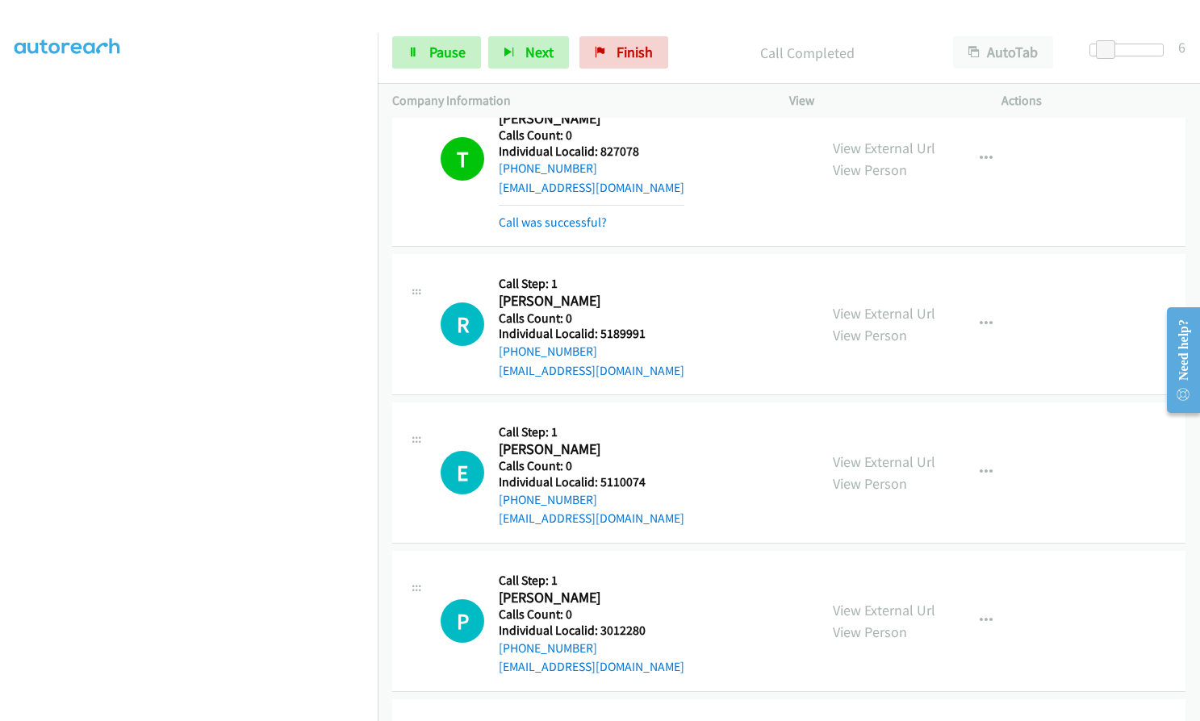
scroll to position [13901, 0]
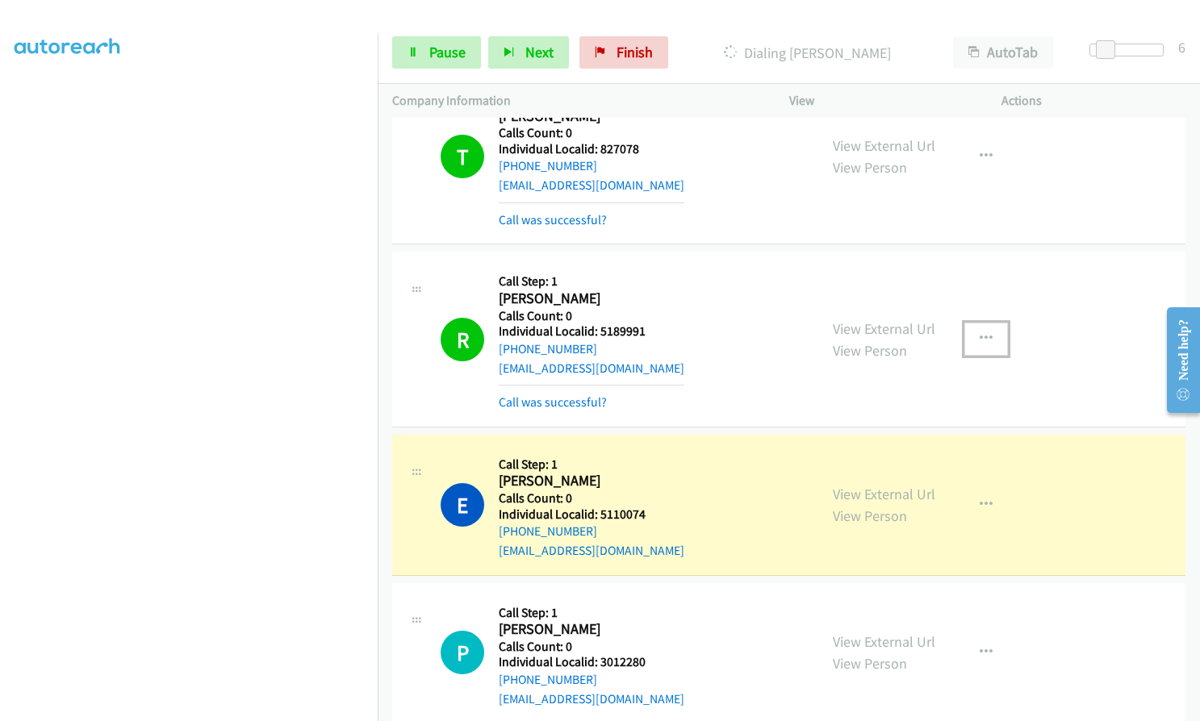
click at [982, 332] on icon "button" at bounding box center [986, 338] width 13 height 13
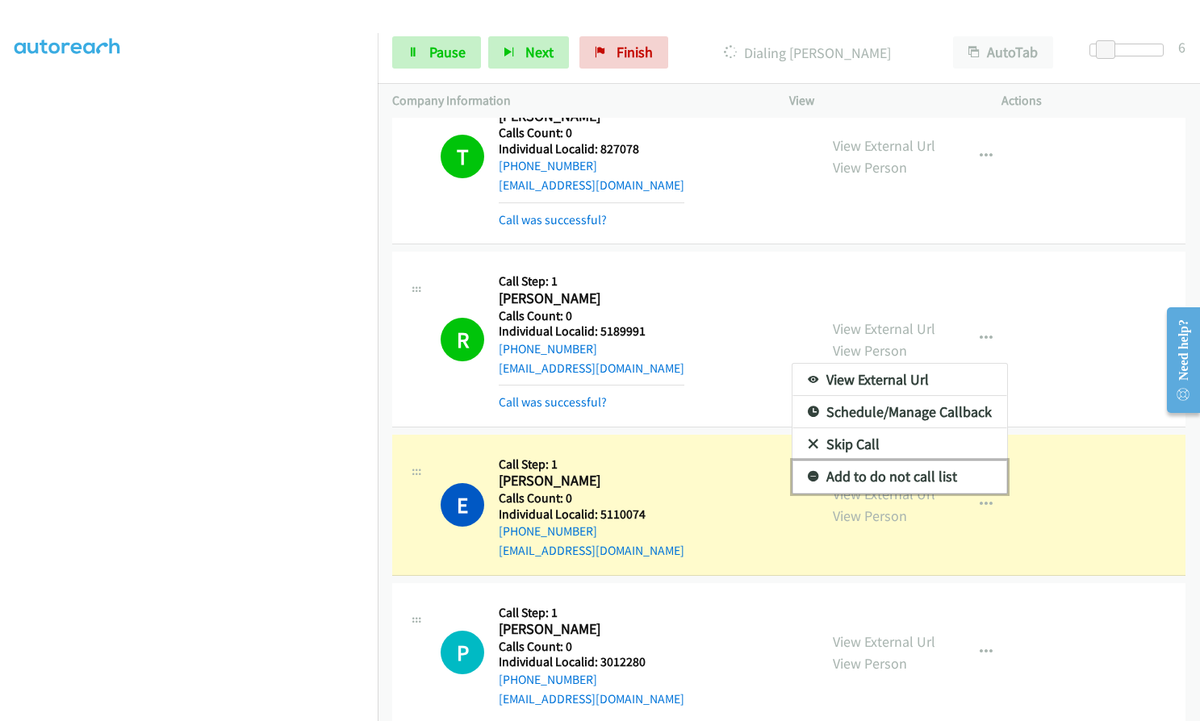
click at [808, 472] on icon at bounding box center [813, 477] width 11 height 11
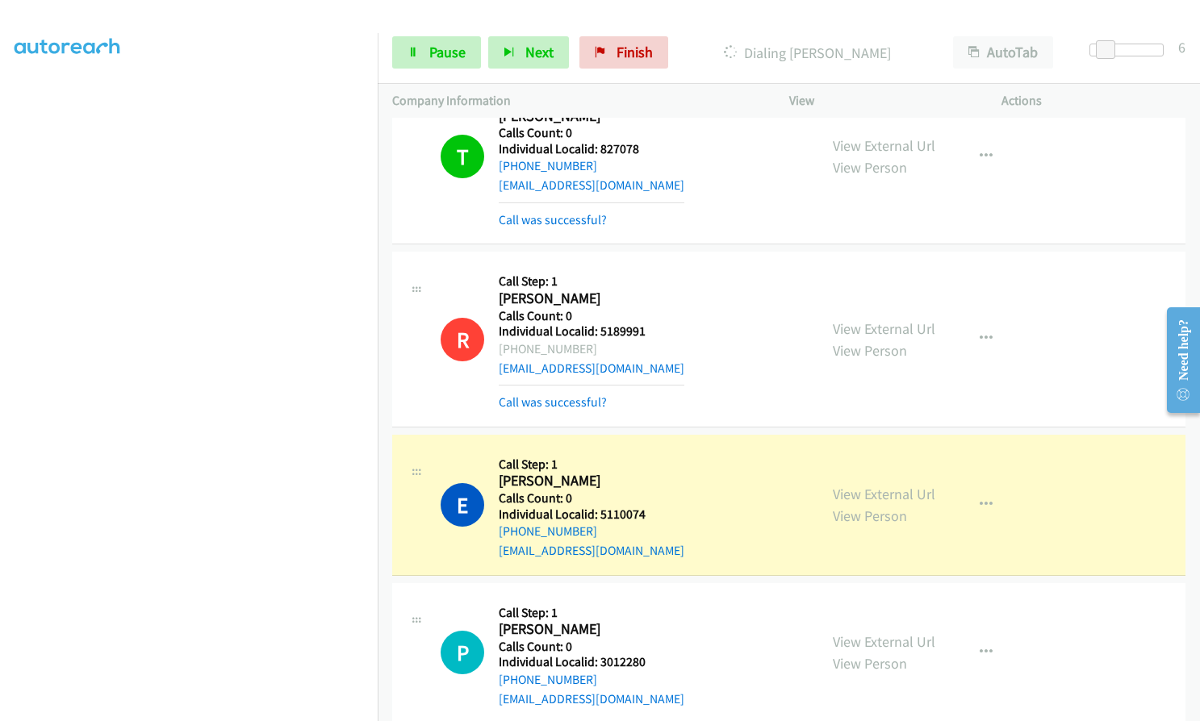
drag, startPoint x: 516, startPoint y: 333, endPoint x: 588, endPoint y: 333, distance: 72.6
click at [588, 340] on div "+1 667-230-3966" at bounding box center [592, 349] width 186 height 19
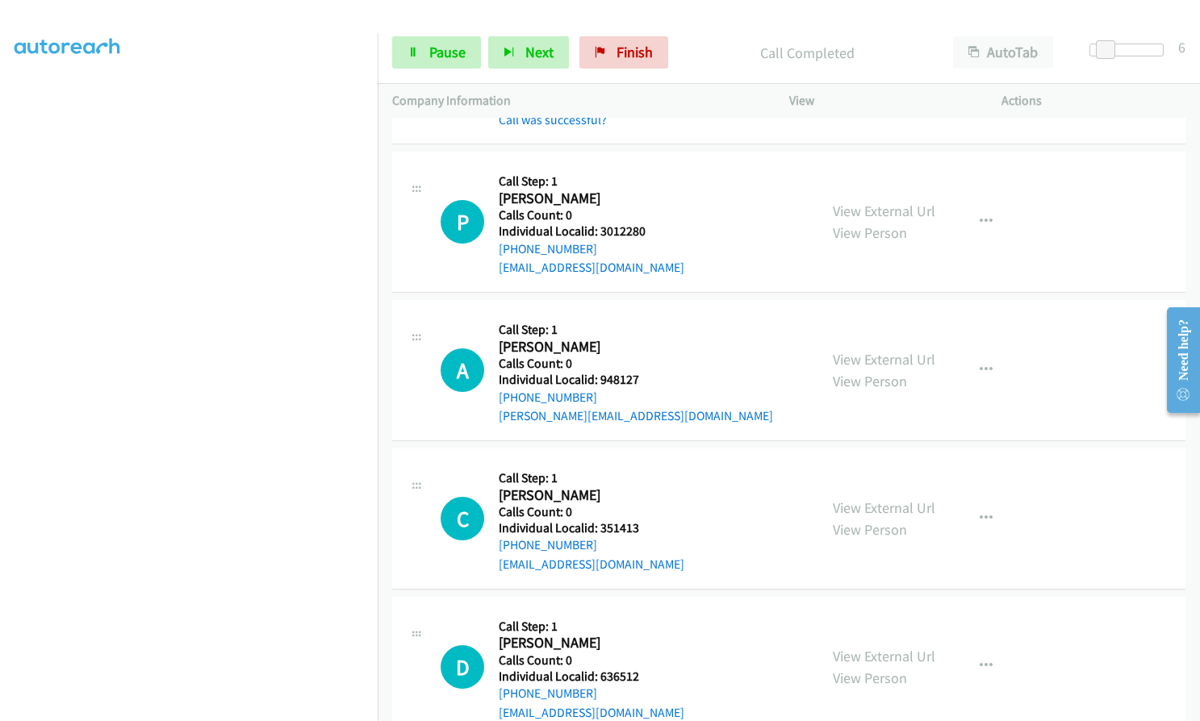
scroll to position [14385, 0]
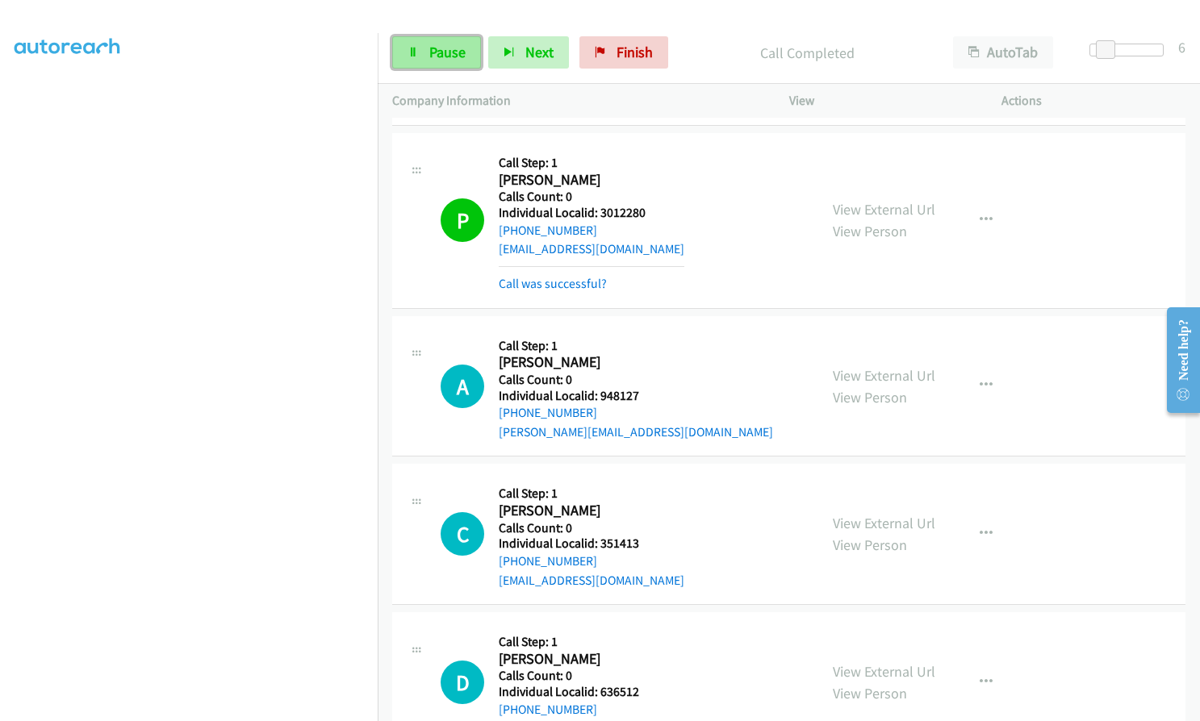
click at [428, 51] on link "Pause" at bounding box center [436, 52] width 89 height 32
click at [434, 61] on span "Start Calls" at bounding box center [460, 52] width 63 height 19
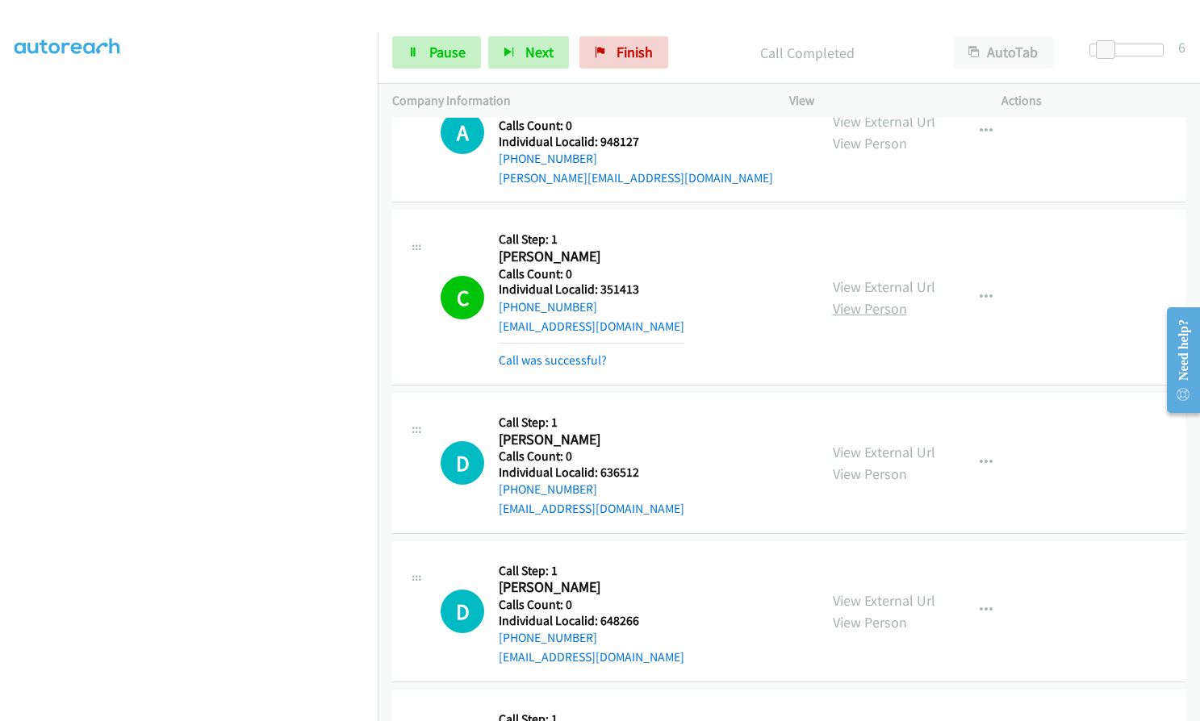
scroll to position [14667, 0]
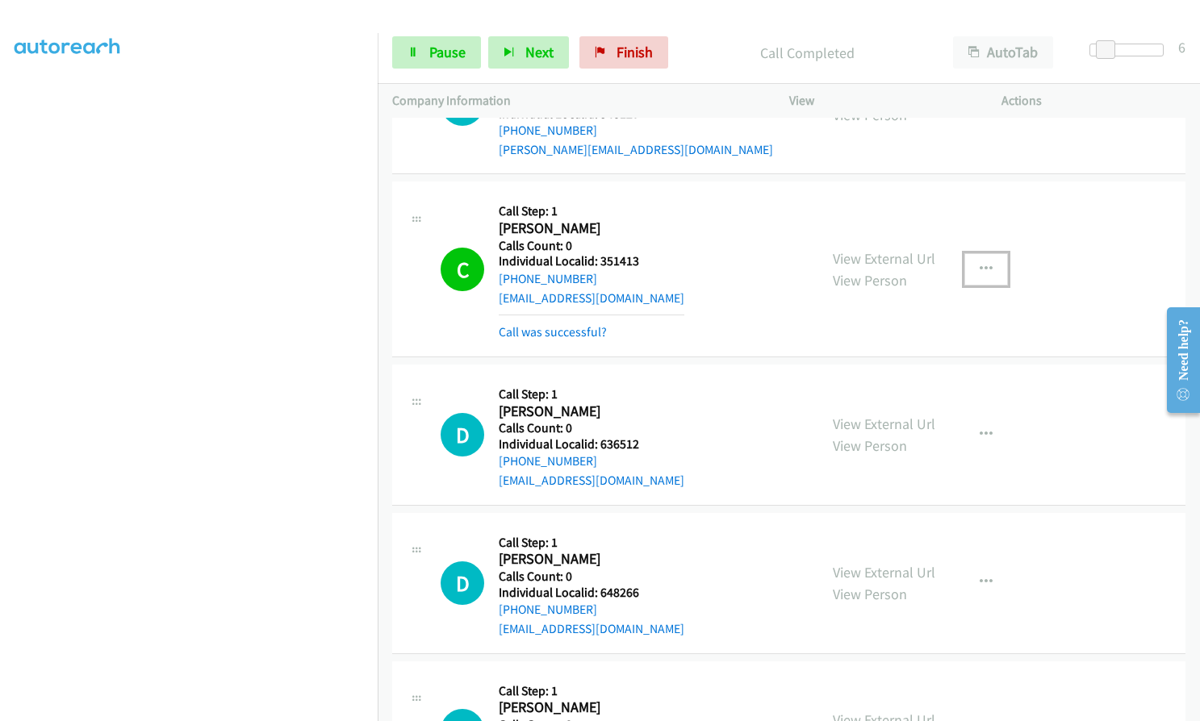
click at [987, 253] on button "button" at bounding box center [986, 269] width 44 height 32
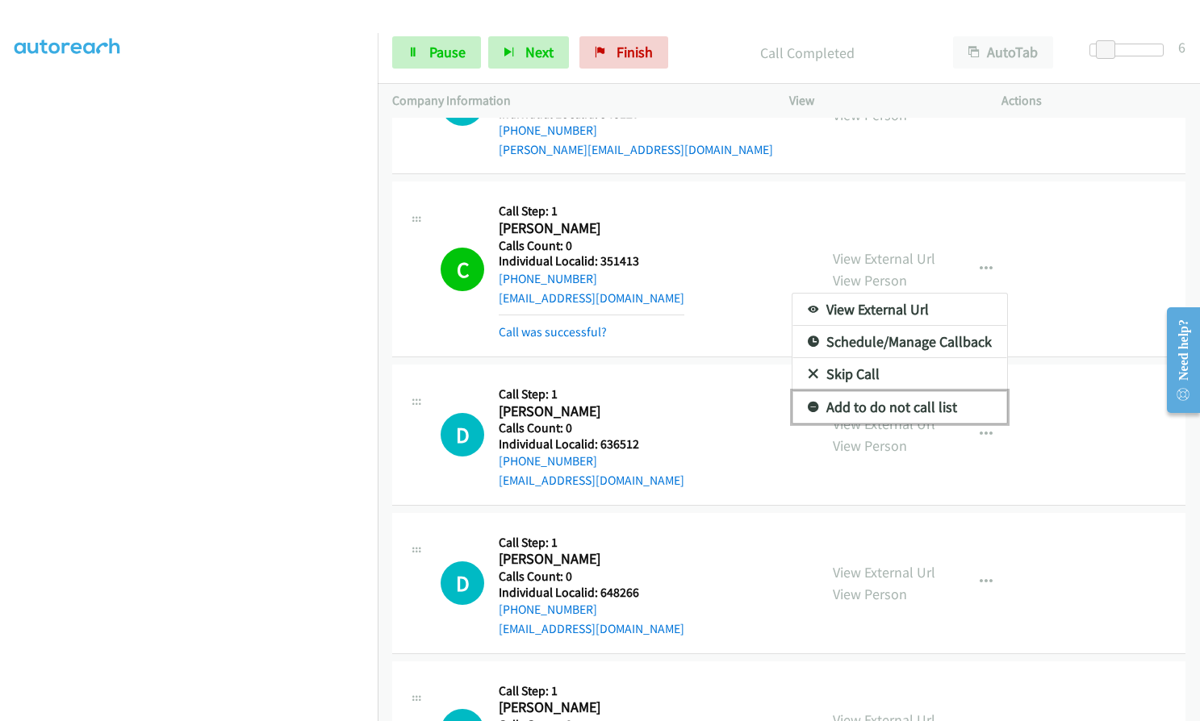
click at [808, 403] on icon at bounding box center [813, 408] width 11 height 11
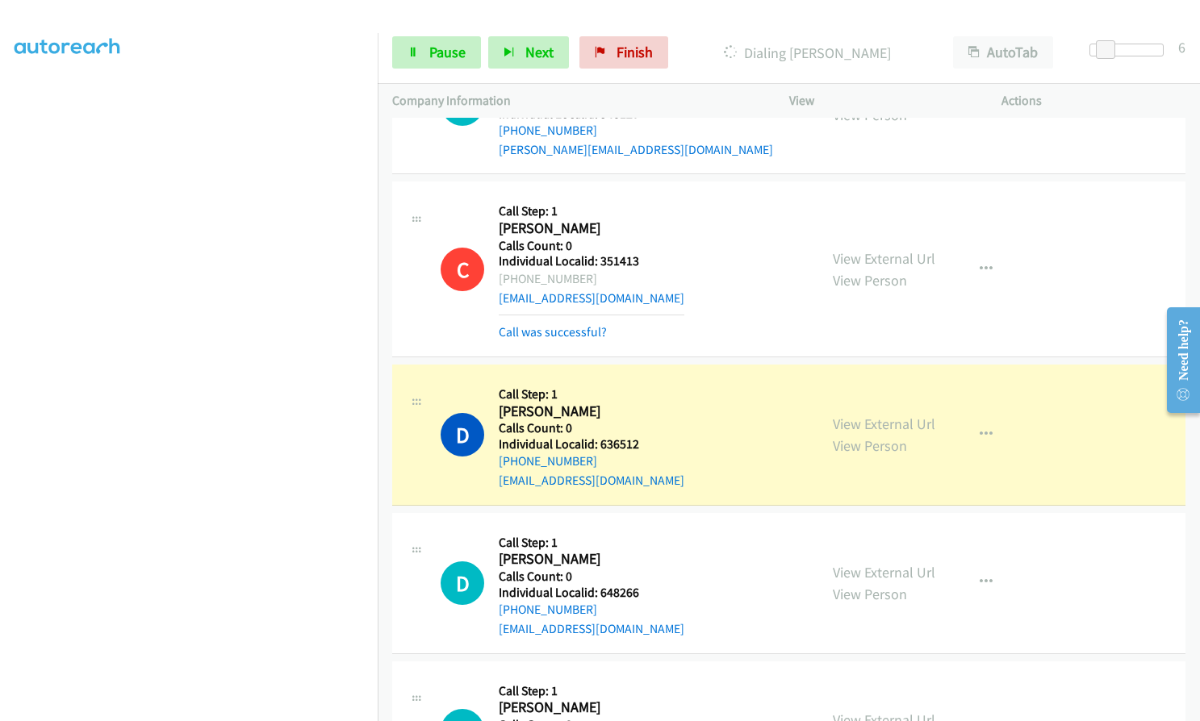
drag, startPoint x: 582, startPoint y: 263, endPoint x: 515, endPoint y: 265, distance: 67.0
click at [515, 270] on div "+1 309-526-8277" at bounding box center [592, 279] width 186 height 19
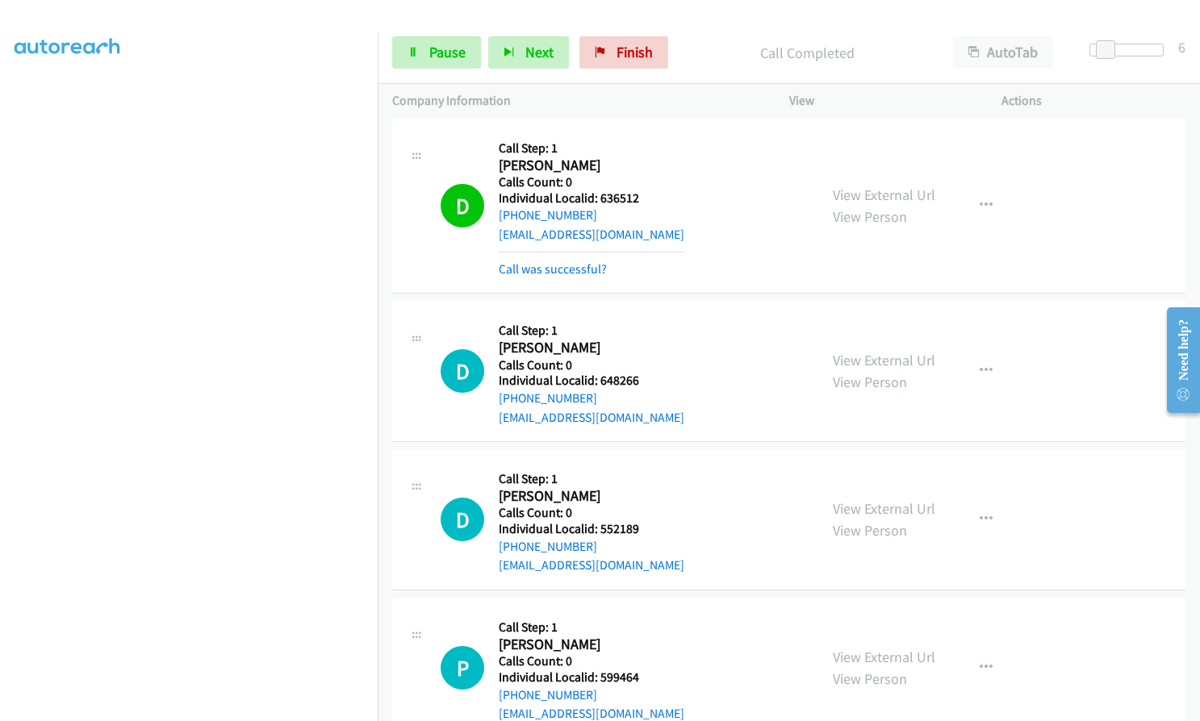
scroll to position [14889, 0]
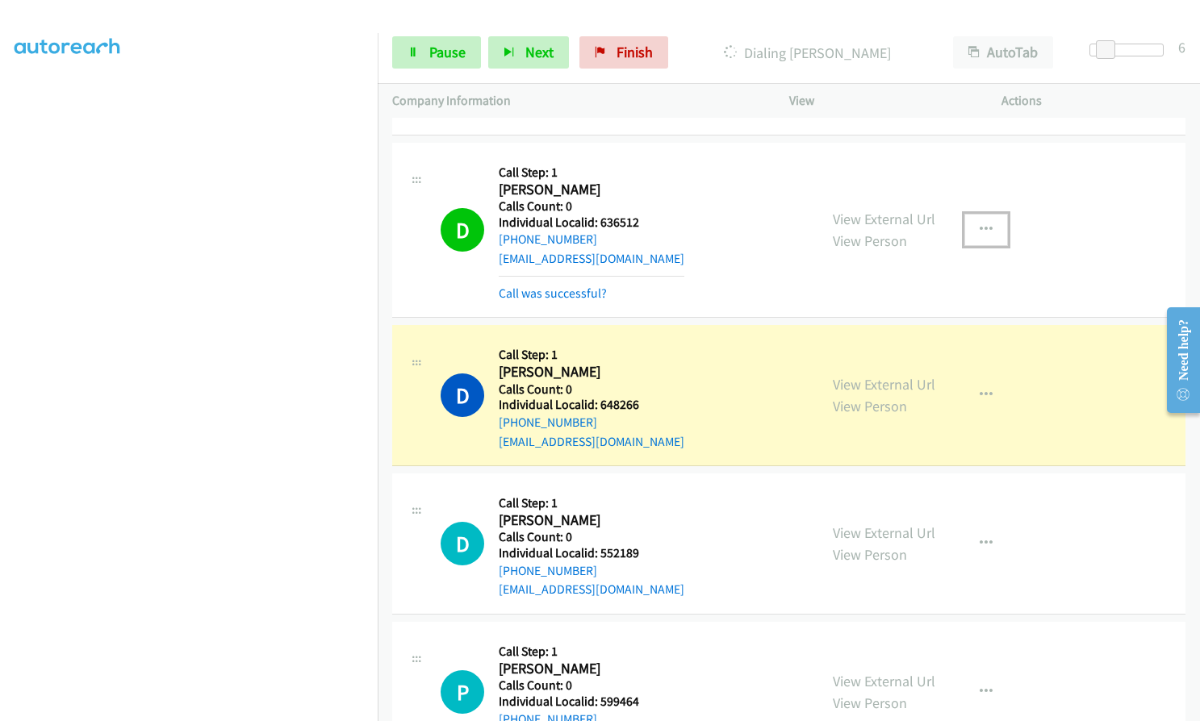
click at [986, 214] on button "button" at bounding box center [986, 230] width 44 height 32
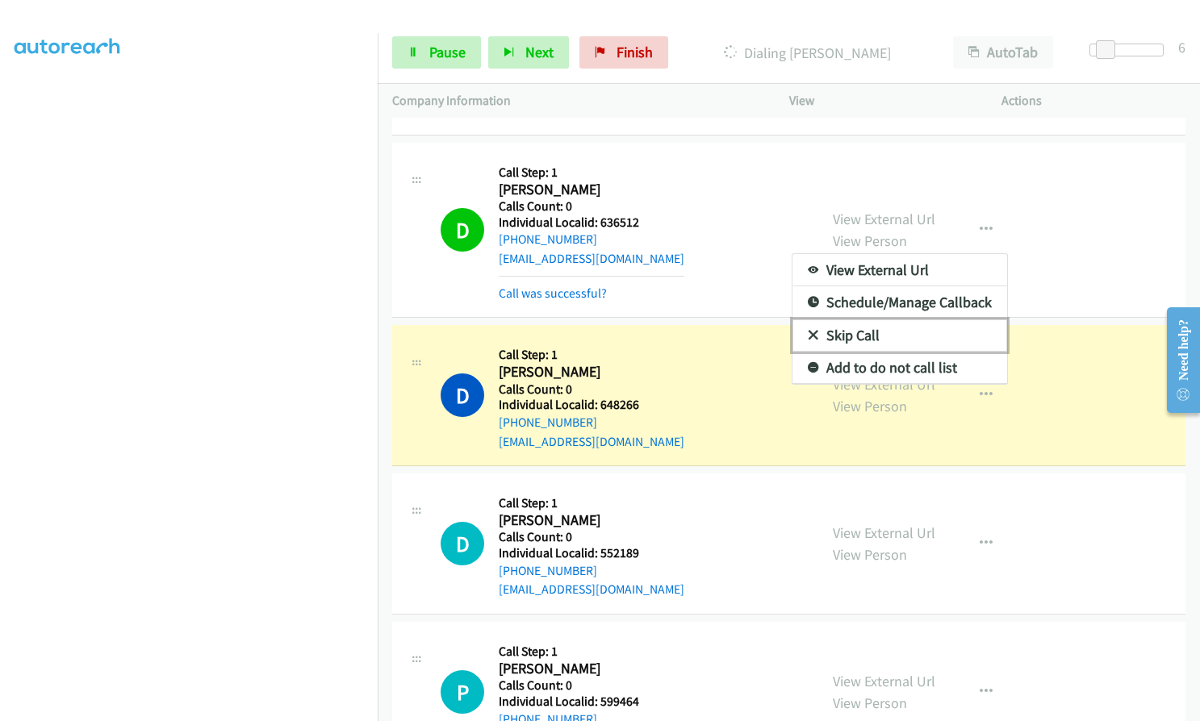
click at [808, 331] on icon at bounding box center [813, 336] width 11 height 11
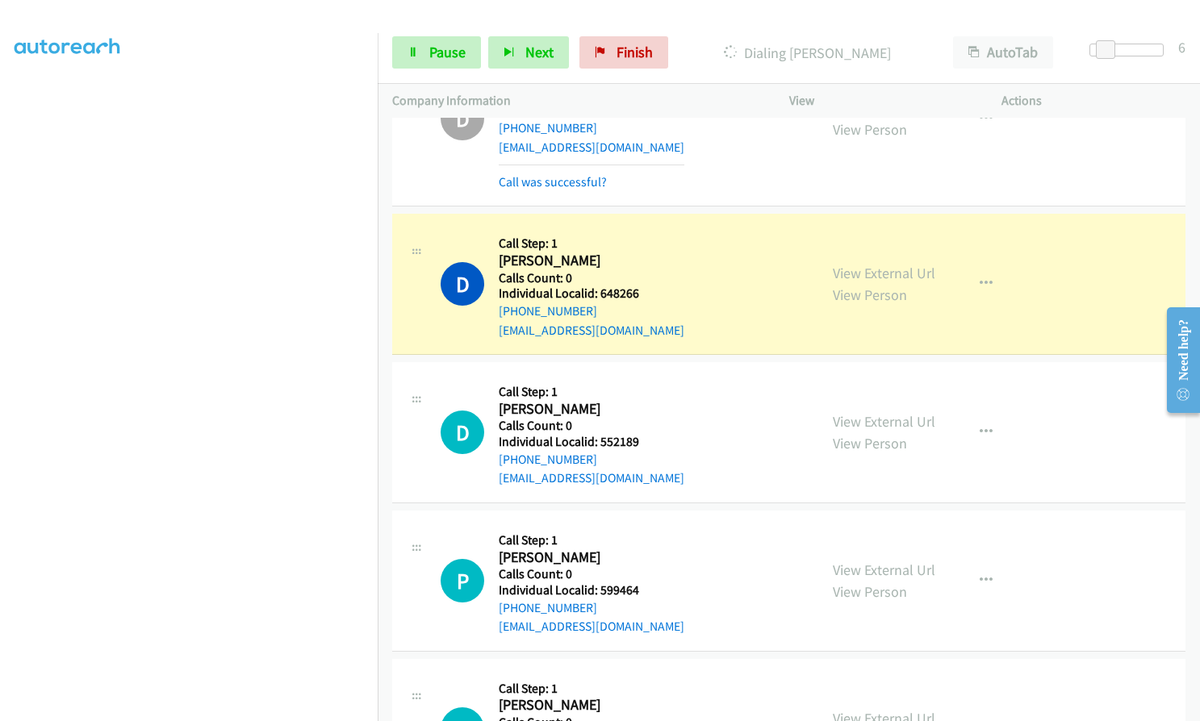
scroll to position [15091, 0]
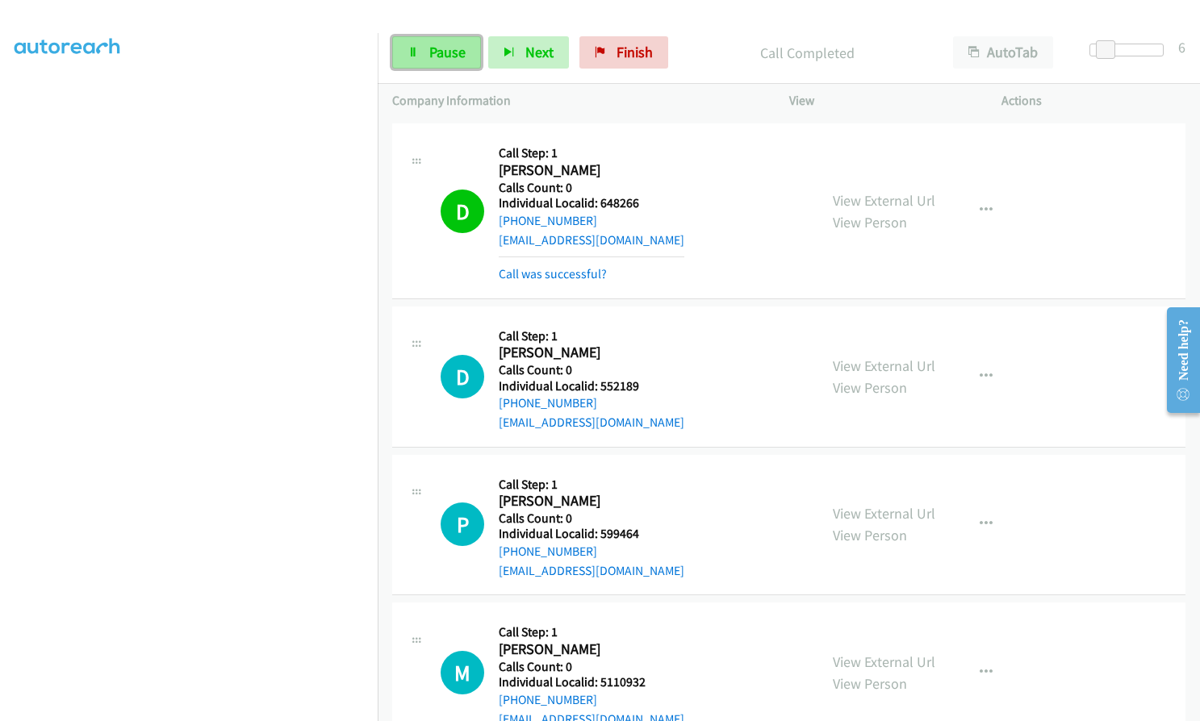
click at [457, 47] on span "Pause" at bounding box center [447, 52] width 36 height 19
click at [457, 47] on span "Start Calls" at bounding box center [460, 52] width 63 height 19
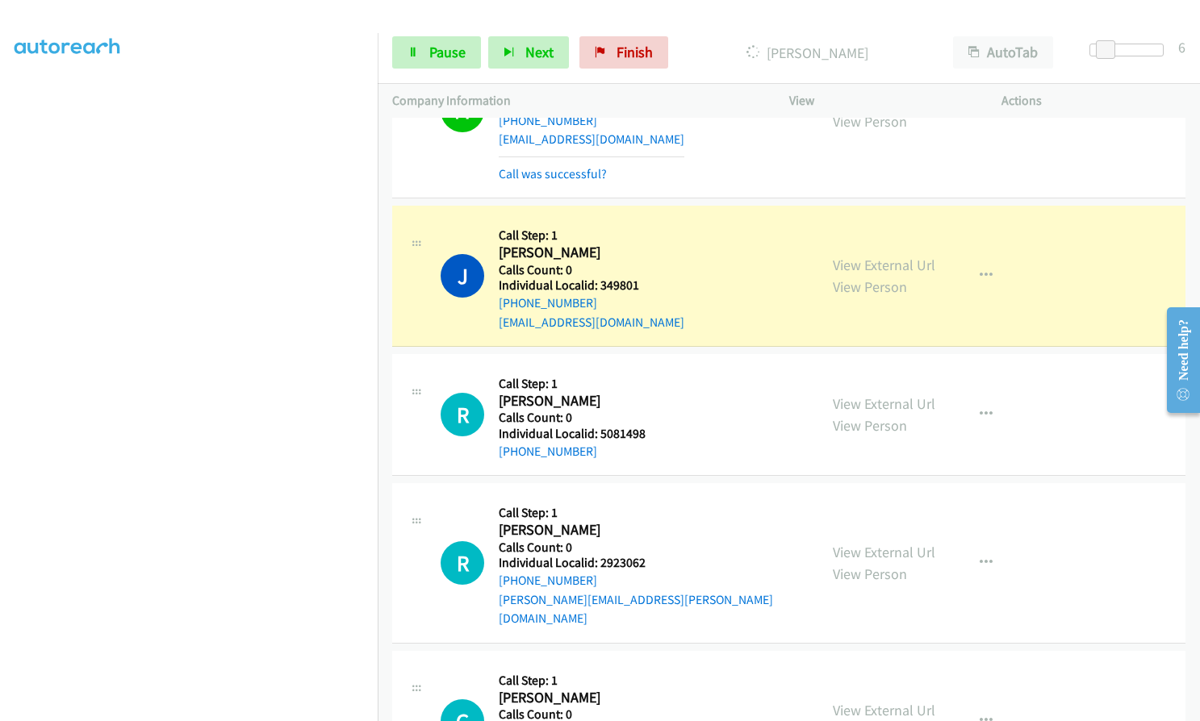
scroll to position [15716, 0]
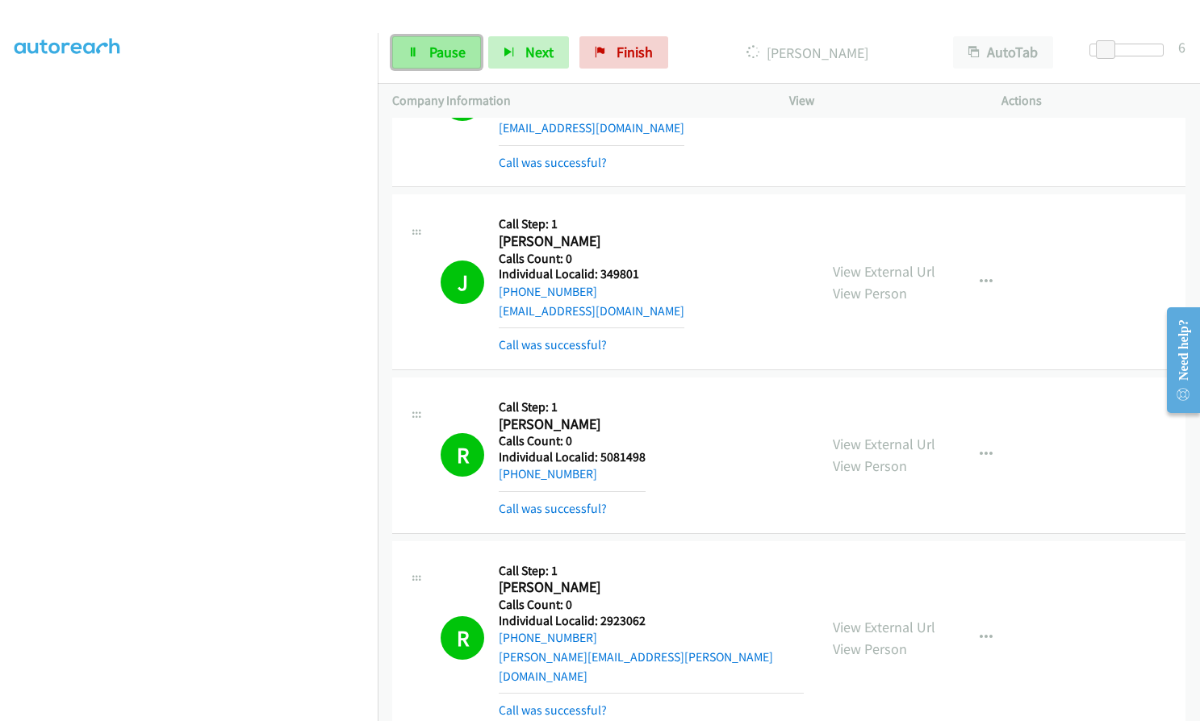
click at [435, 56] on span "Pause" at bounding box center [447, 52] width 36 height 19
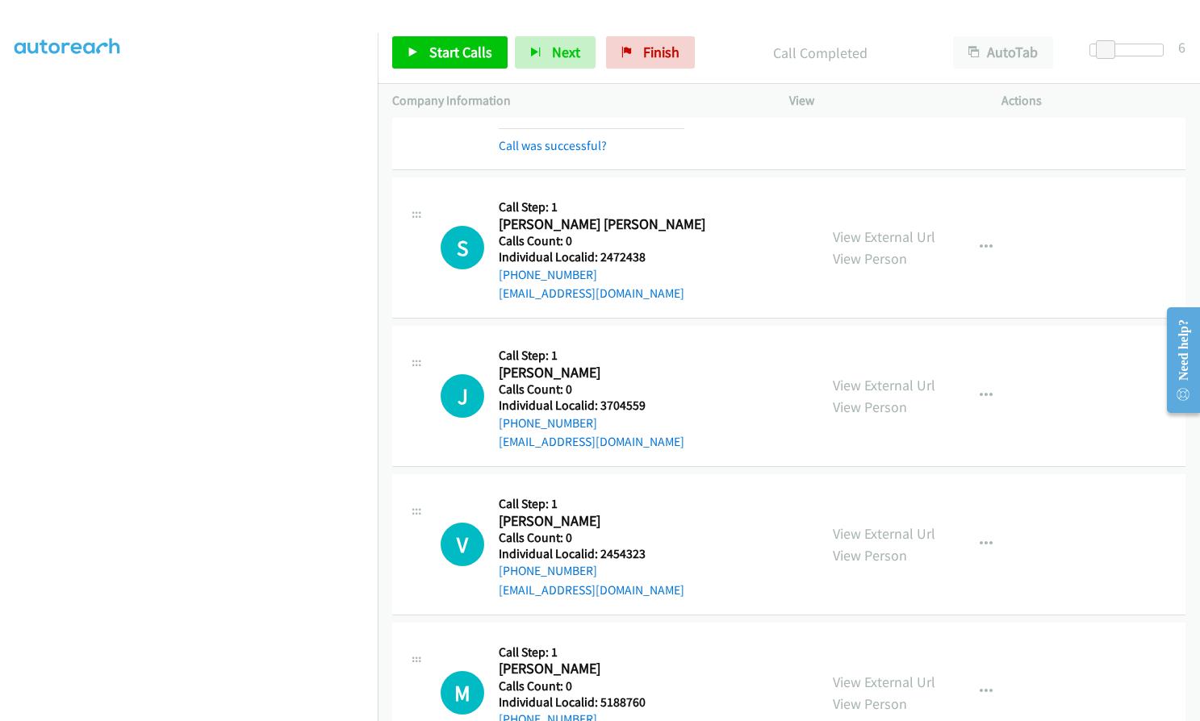
scroll to position [16463, 0]
click at [727, 267] on div "S Callback Scheduled Call Step: 1 Slater Biers America/New_York Calls Count: 0 …" at bounding box center [788, 249] width 793 height 141
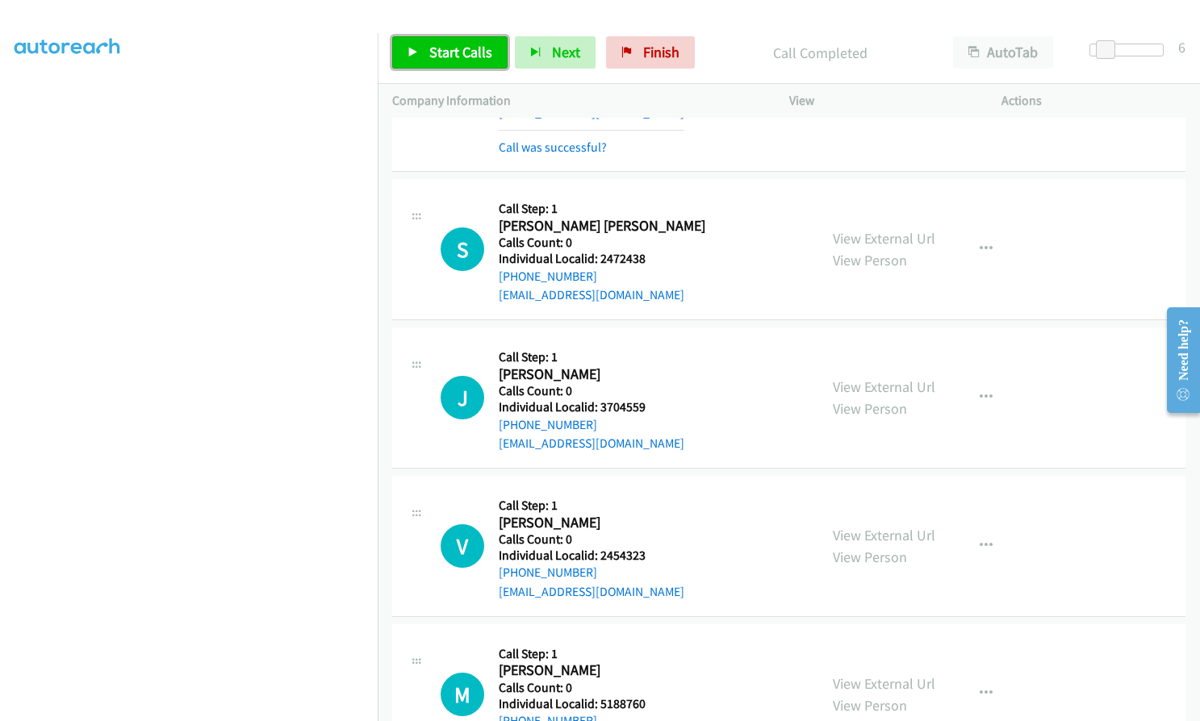
click at [424, 48] on link "Start Calls" at bounding box center [449, 52] width 115 height 32
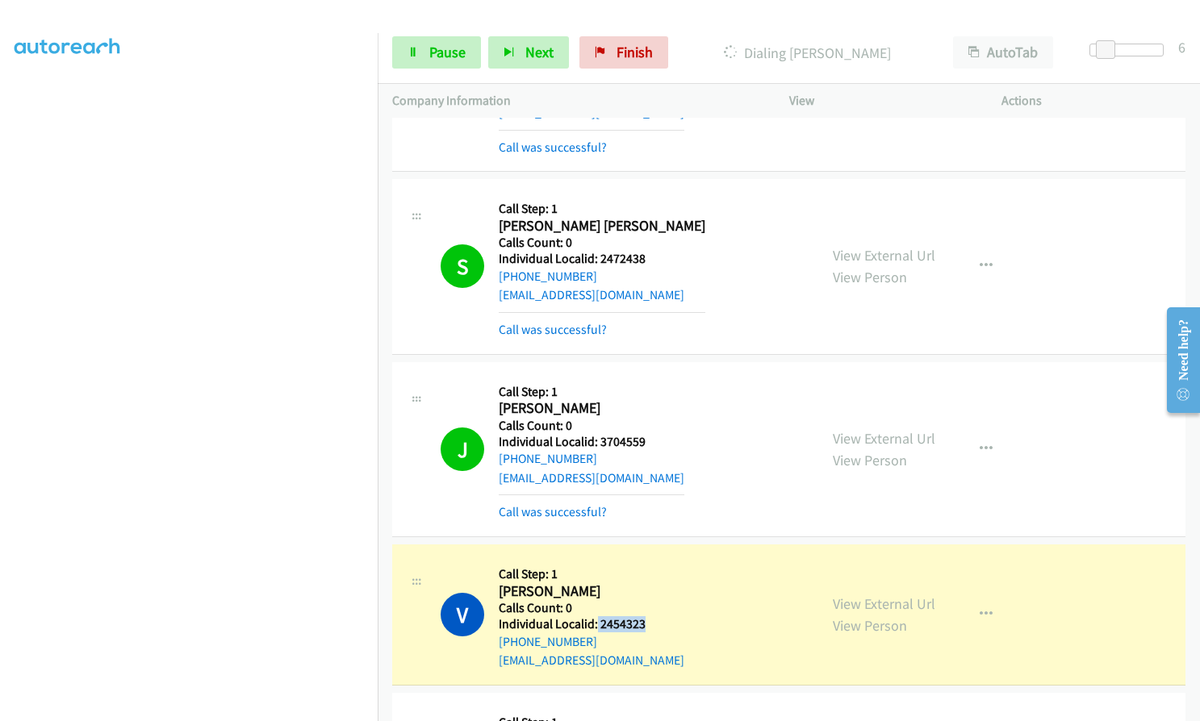
drag, startPoint x: 596, startPoint y: 585, endPoint x: 649, endPoint y: 588, distance: 52.6
click at [649, 588] on div "V Callback Scheduled Call Step: 1 Vahan Buchakjian America/New_York Calls Count…" at bounding box center [622, 614] width 363 height 111
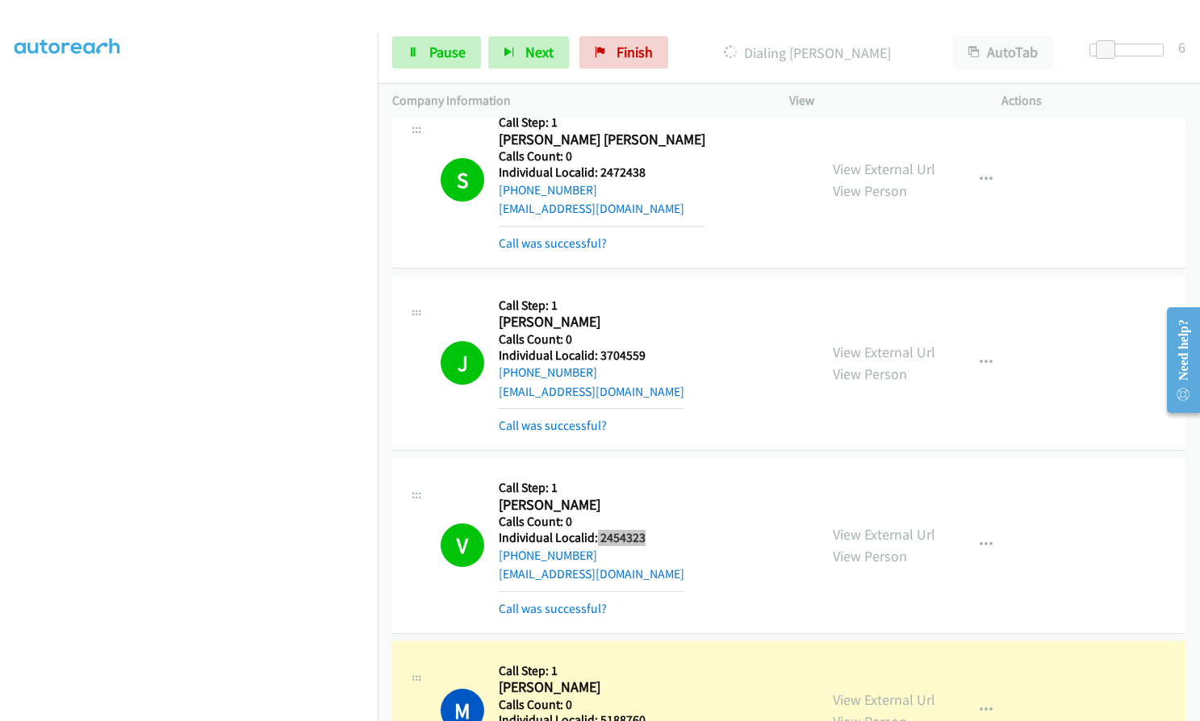
scroll to position [16564, 0]
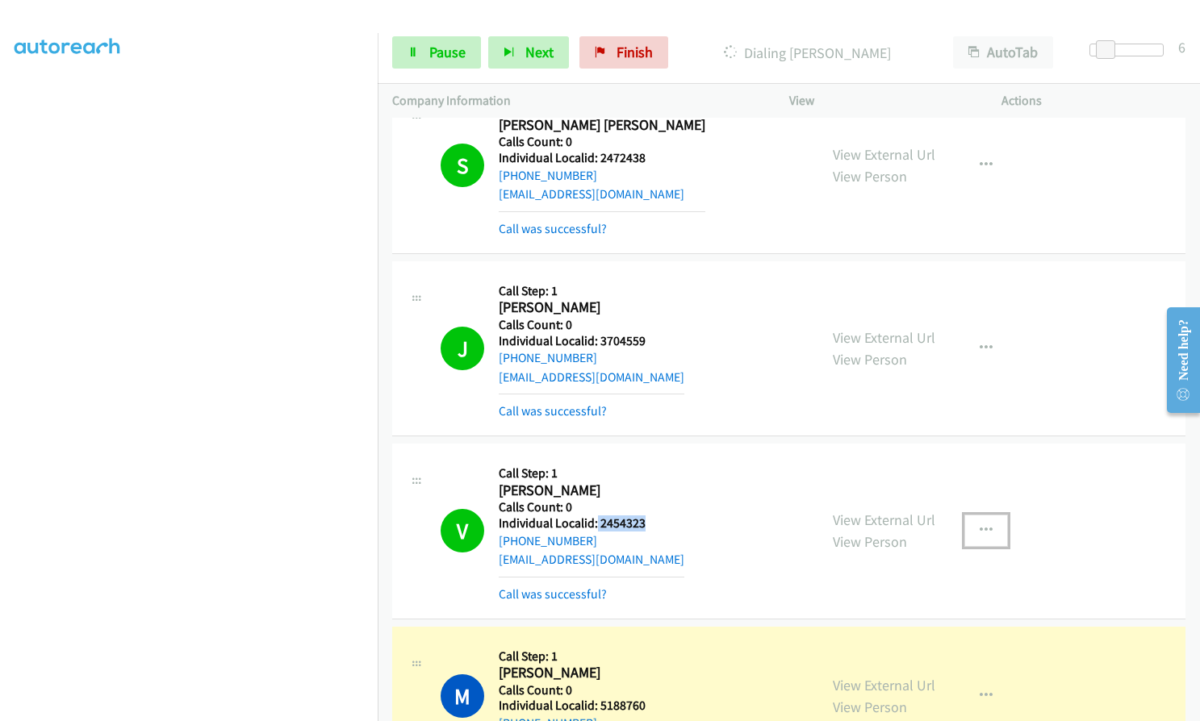
click at [980, 525] on icon "button" at bounding box center [986, 531] width 13 height 13
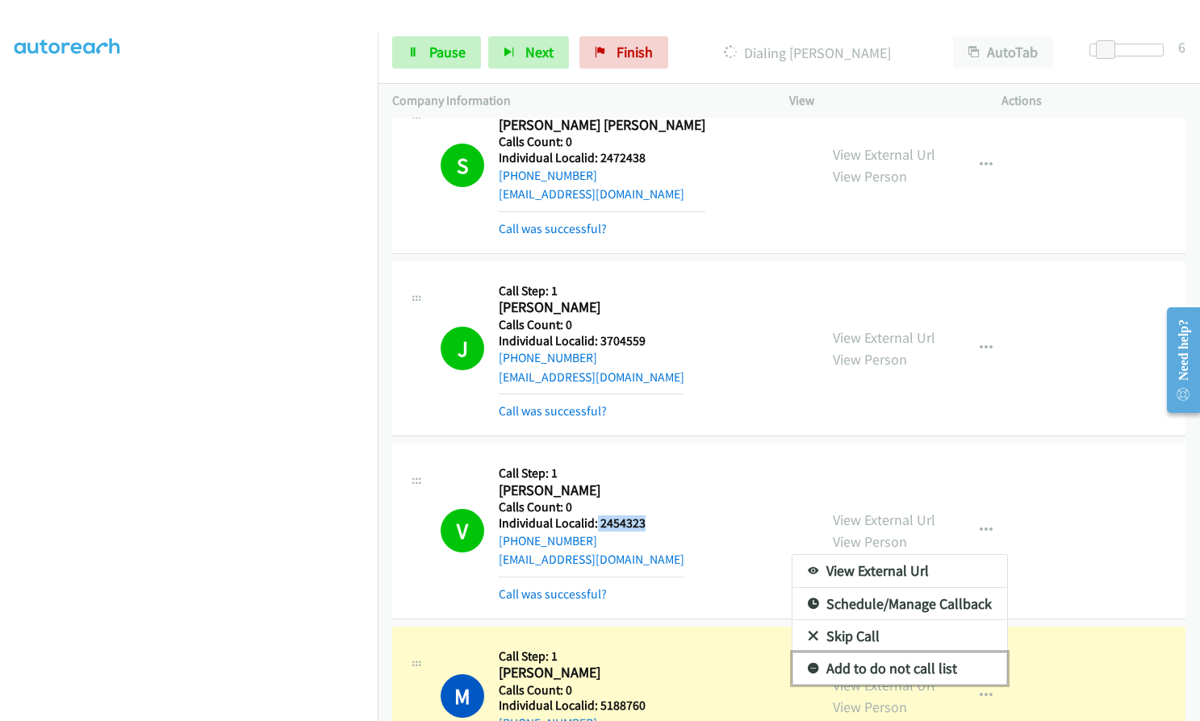
click at [808, 664] on icon at bounding box center [813, 669] width 11 height 11
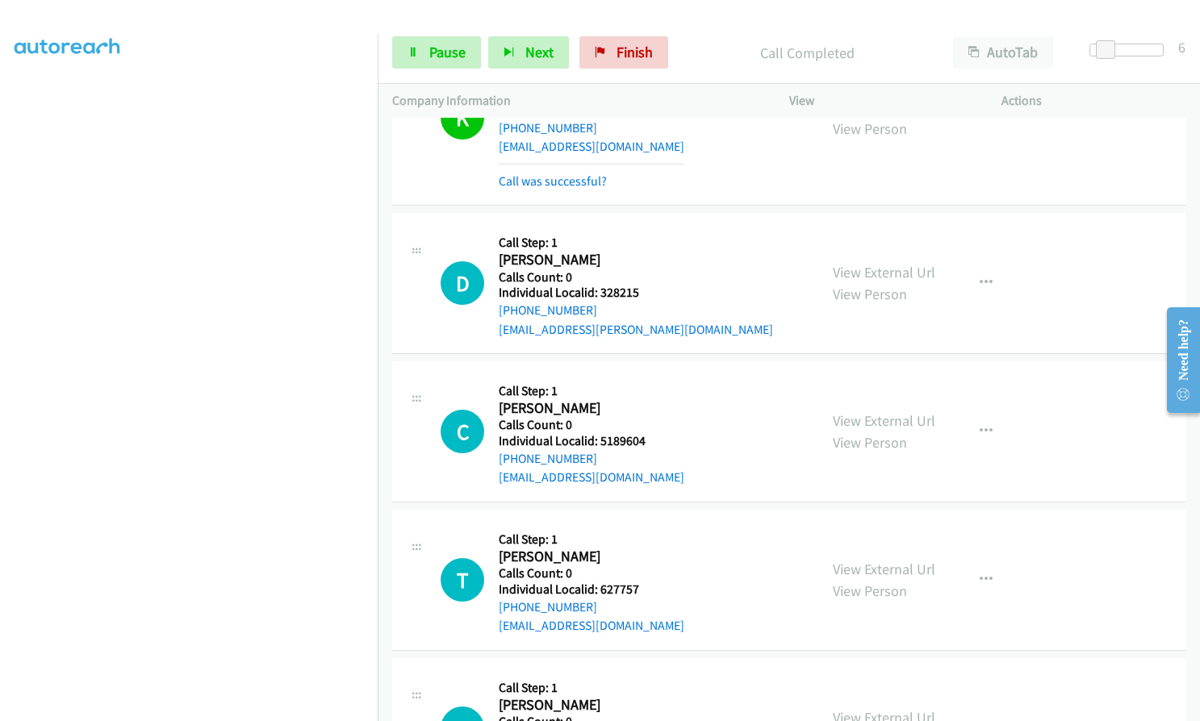
scroll to position [17371, 0]
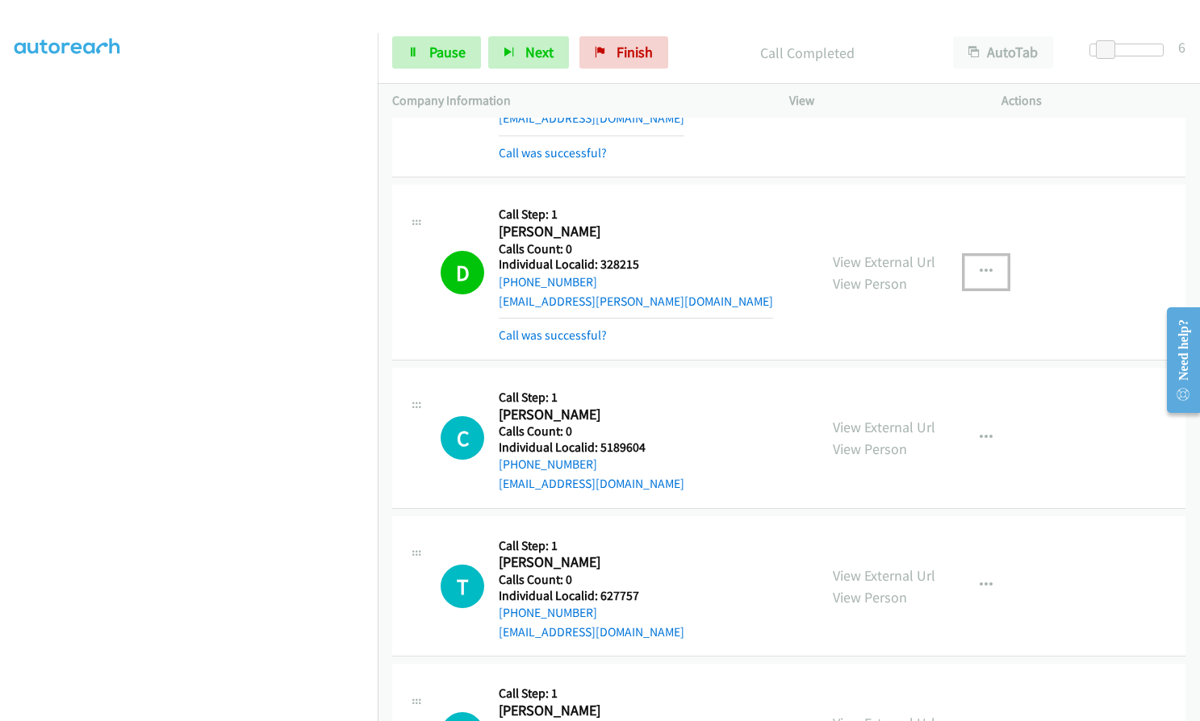
click at [990, 256] on button "button" at bounding box center [986, 272] width 44 height 32
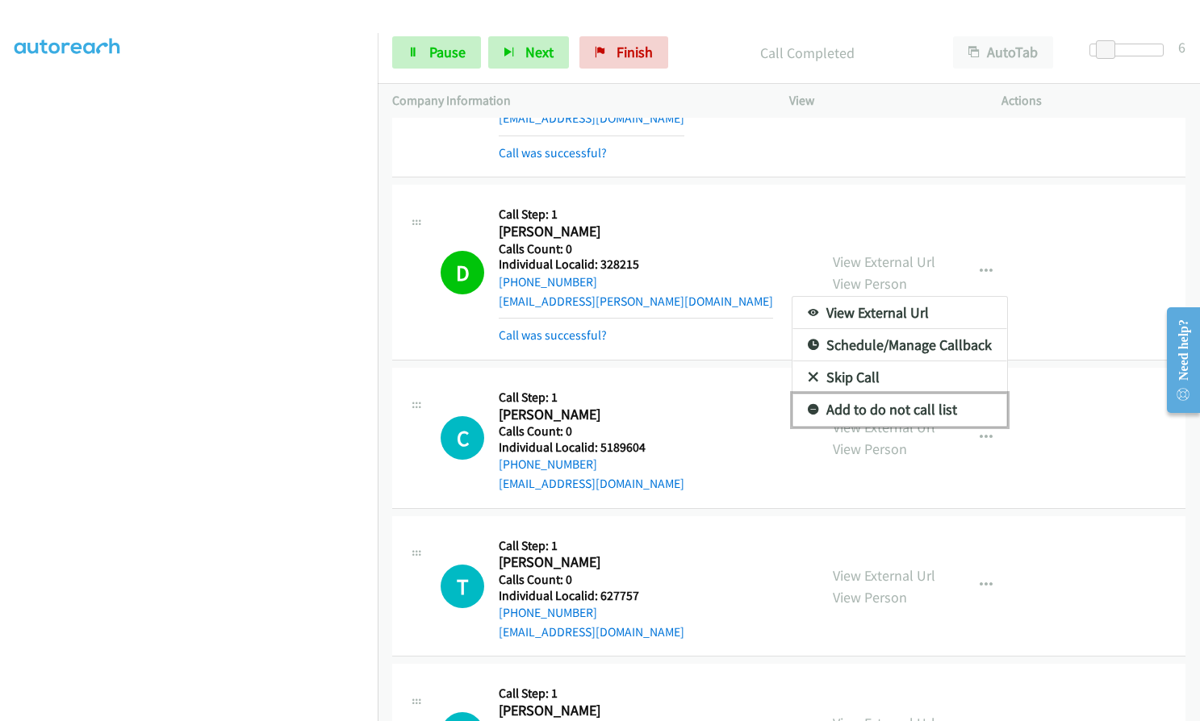
click at [809, 405] on icon at bounding box center [813, 410] width 11 height 11
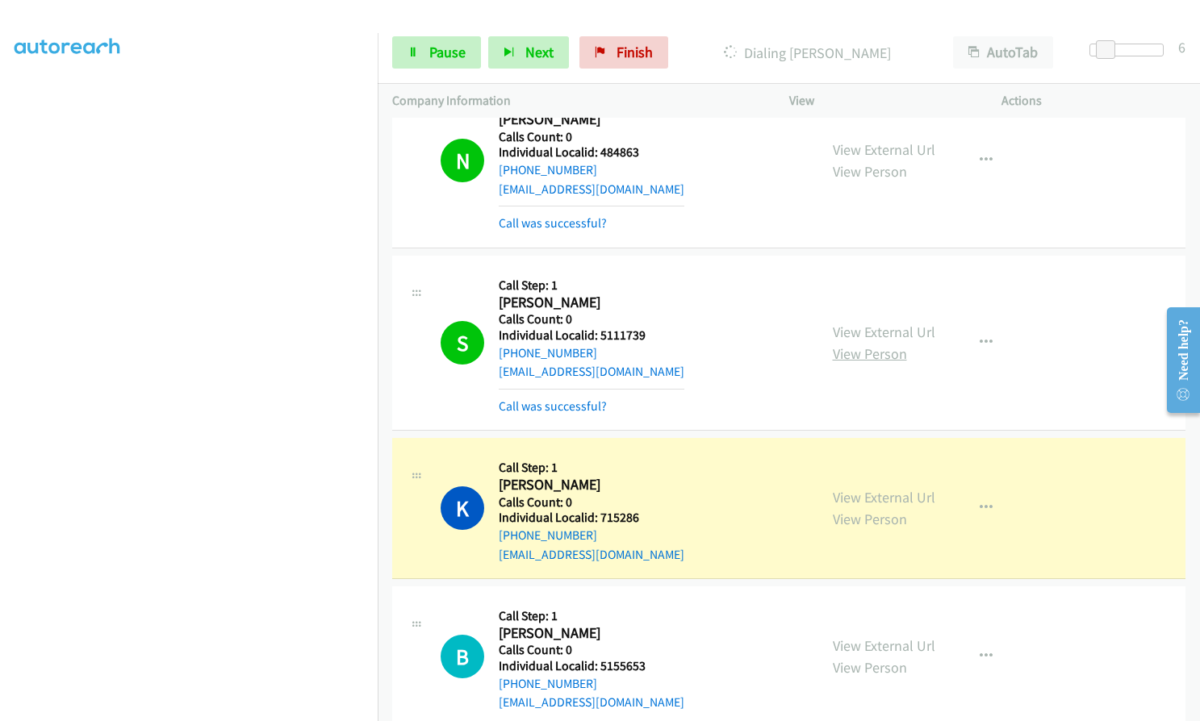
scroll to position [18420, 0]
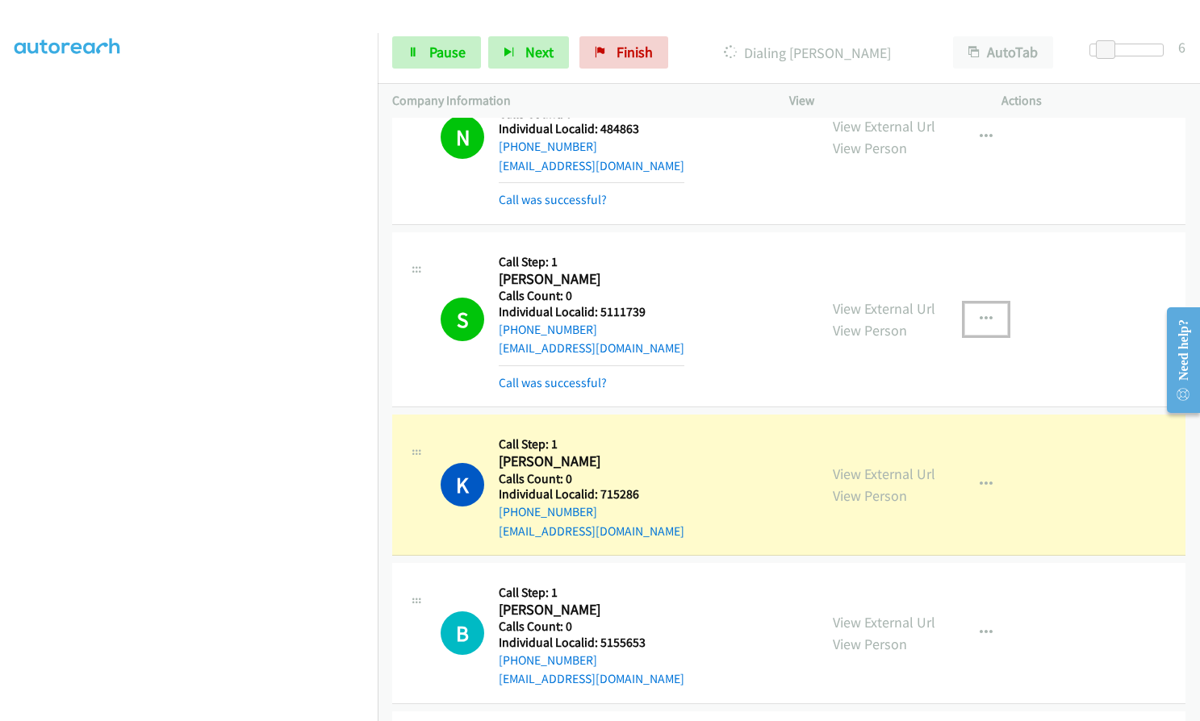
click at [974, 303] on button "button" at bounding box center [986, 319] width 44 height 32
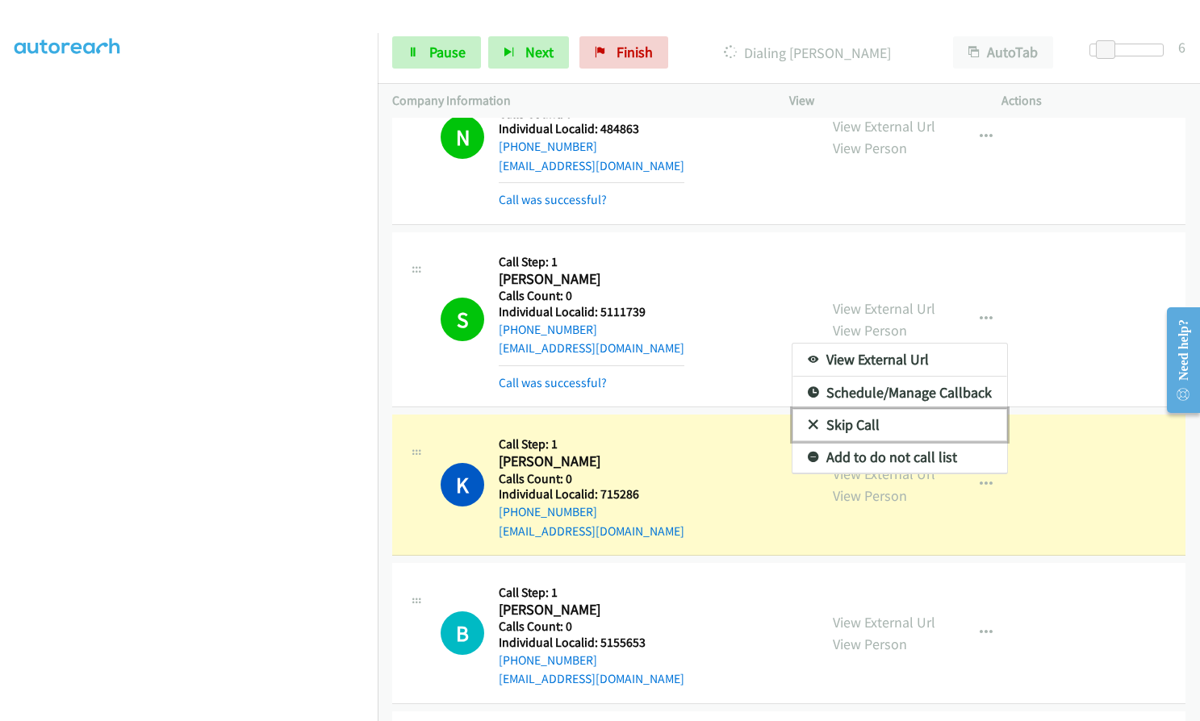
click at [808, 420] on icon at bounding box center [813, 425] width 11 height 11
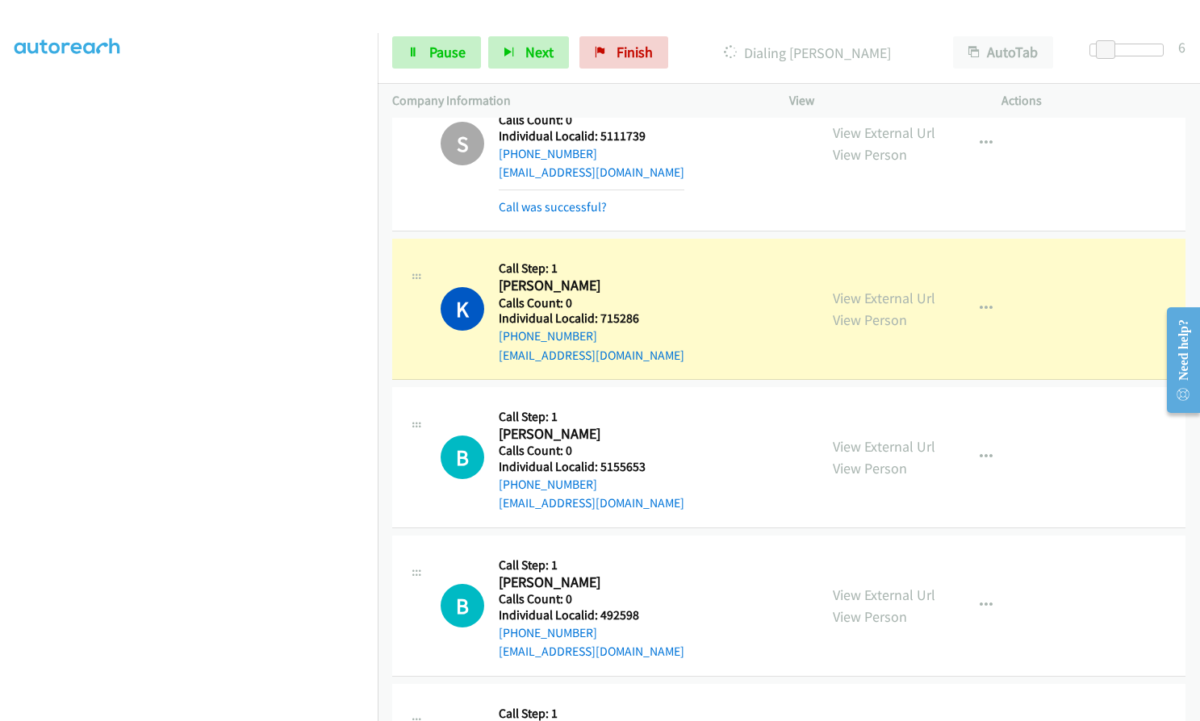
scroll to position [18602, 0]
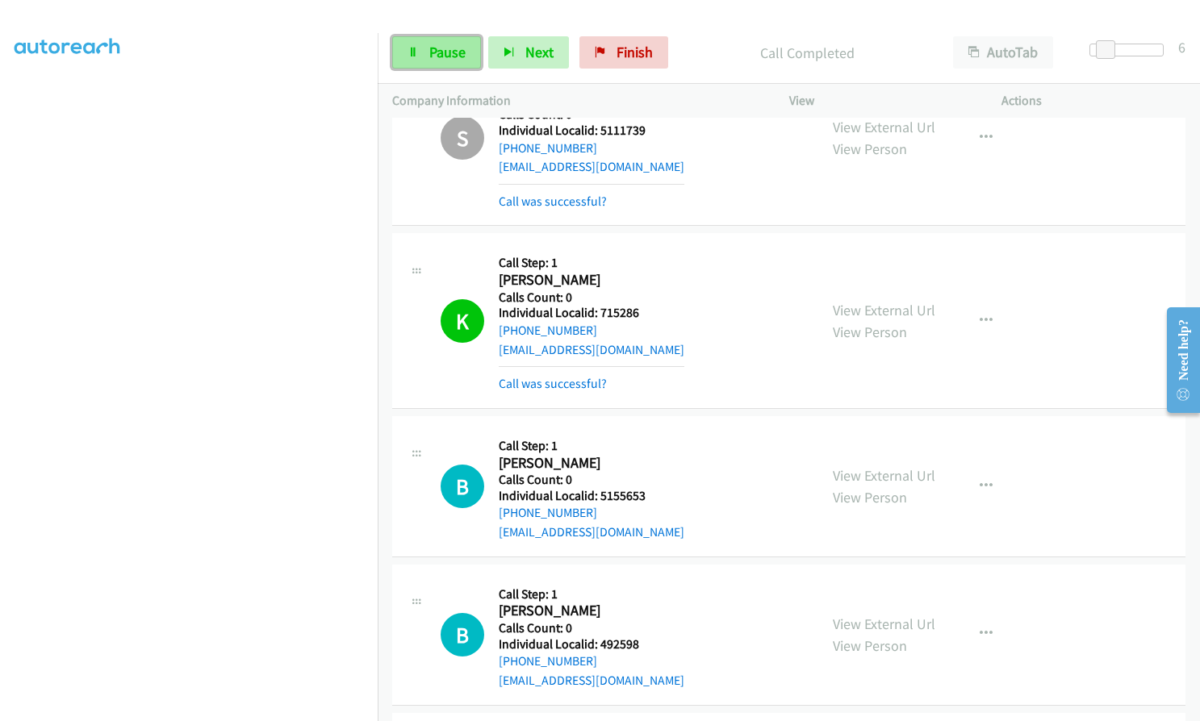
click at [452, 55] on span "Pause" at bounding box center [447, 52] width 36 height 19
click at [453, 53] on span "Start Calls" at bounding box center [460, 52] width 63 height 19
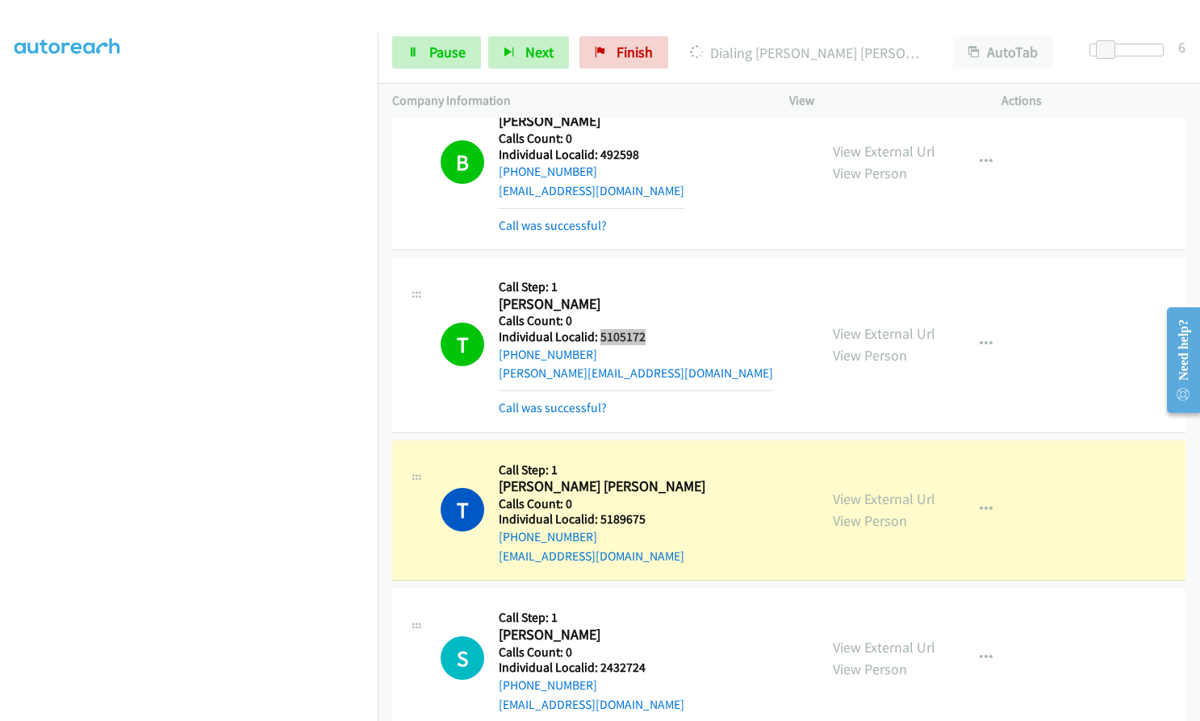
scroll to position [19227, 0]
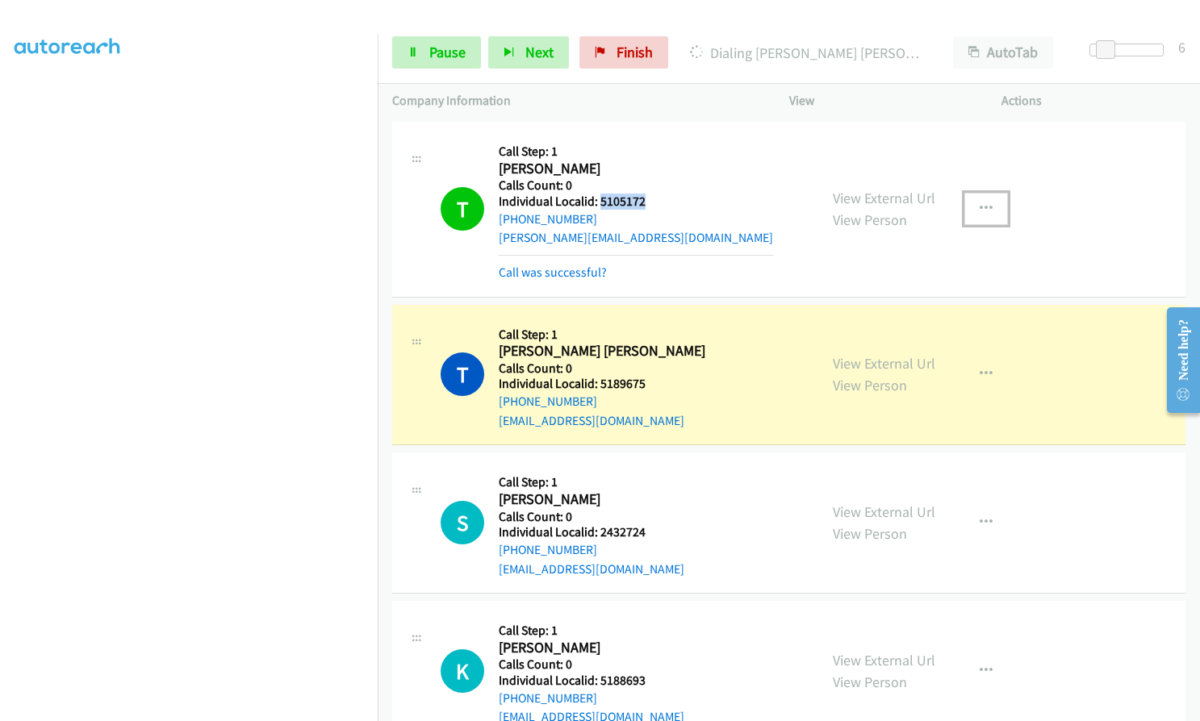
click at [981, 203] on icon "button" at bounding box center [986, 209] width 13 height 13
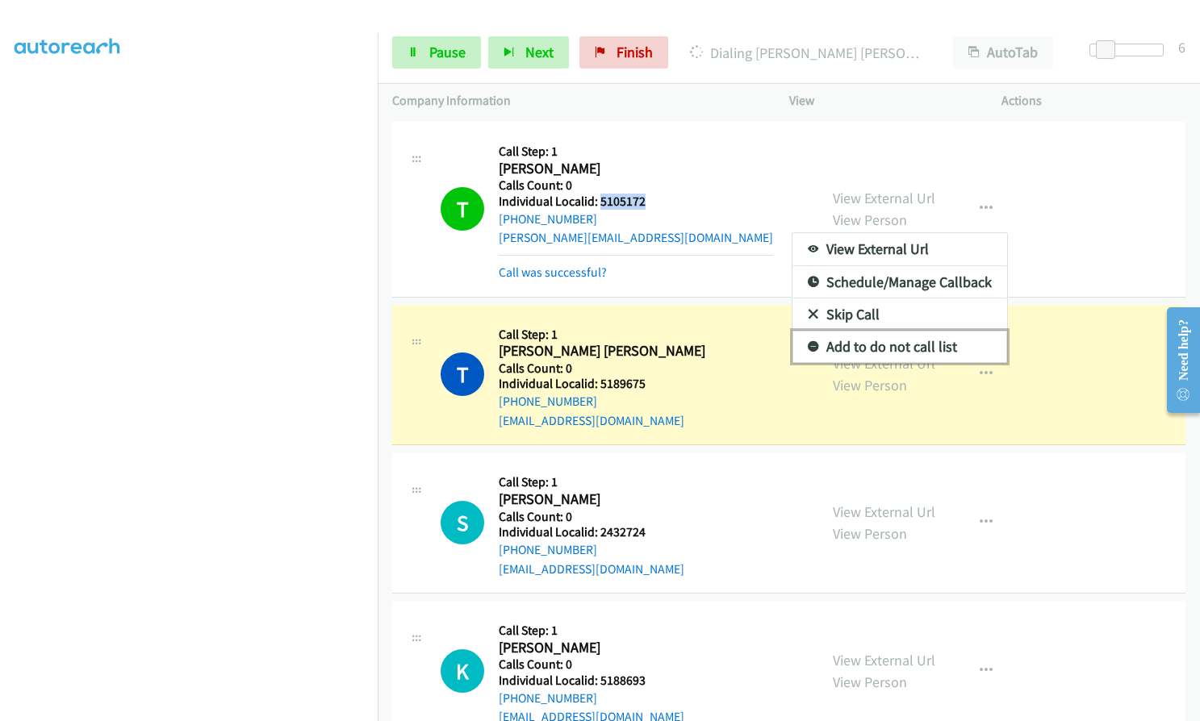
click at [808, 342] on icon at bounding box center [813, 347] width 11 height 11
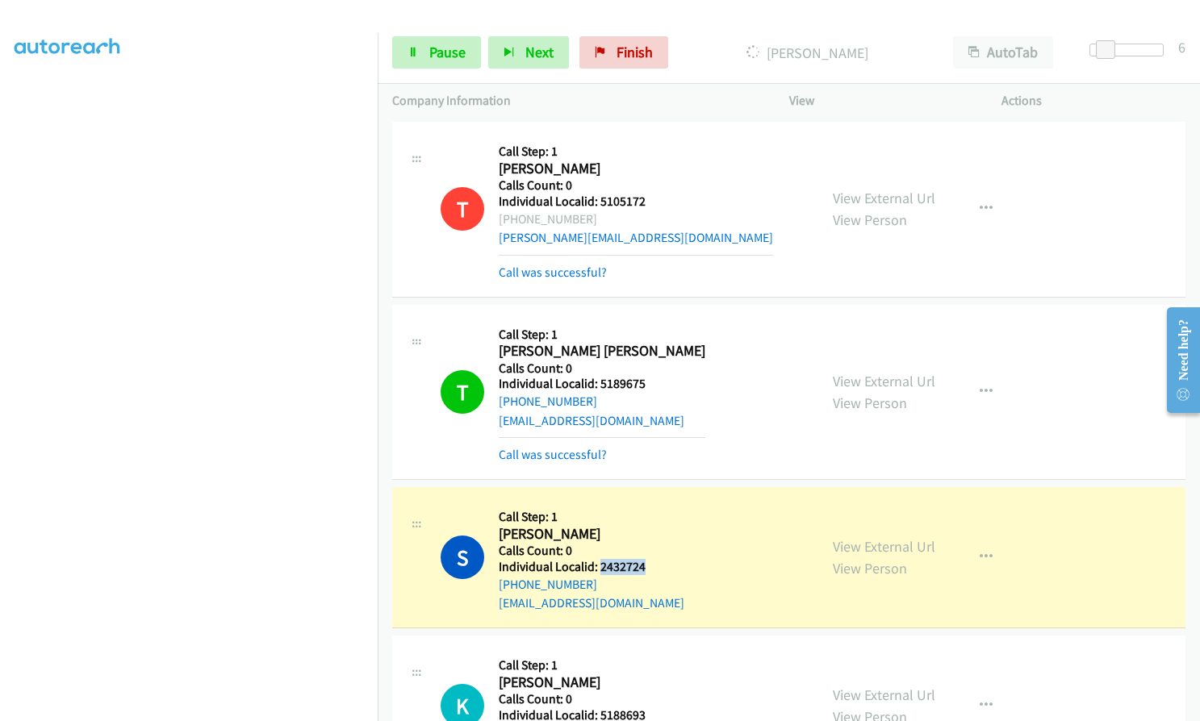
drag, startPoint x: 600, startPoint y: 529, endPoint x: 651, endPoint y: 529, distance: 50.8
click at [651, 529] on div "S Callback Scheduled Call Step: 1 Scott Gober America/Los_Angeles Calls Count: …" at bounding box center [622, 557] width 363 height 111
click at [454, 56] on span "Pause" at bounding box center [447, 52] width 36 height 19
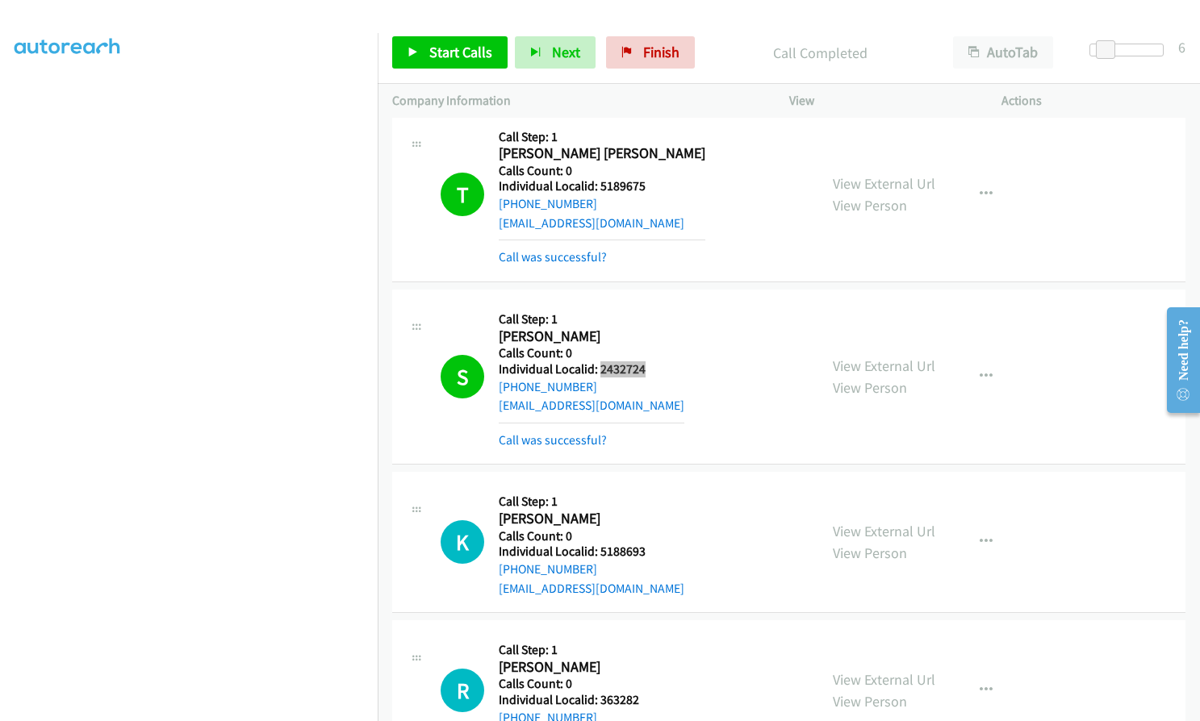
scroll to position [19429, 0]
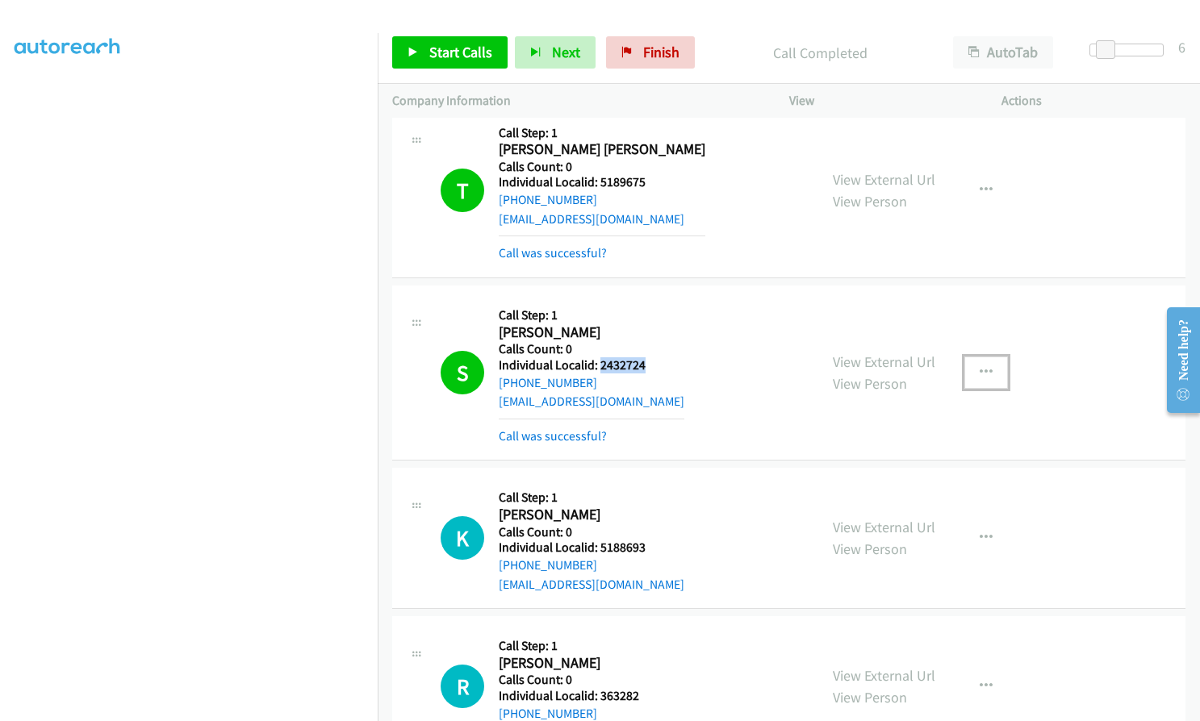
click at [980, 366] on icon "button" at bounding box center [986, 372] width 13 height 13
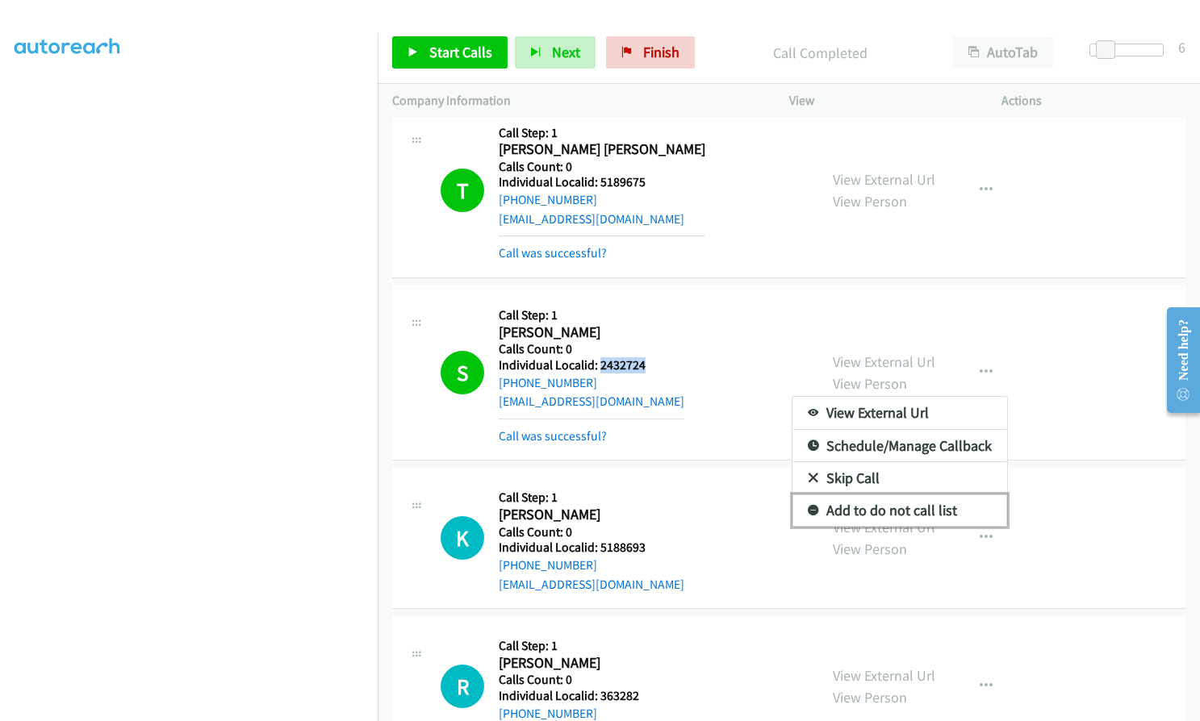
click at [808, 506] on icon at bounding box center [813, 511] width 11 height 11
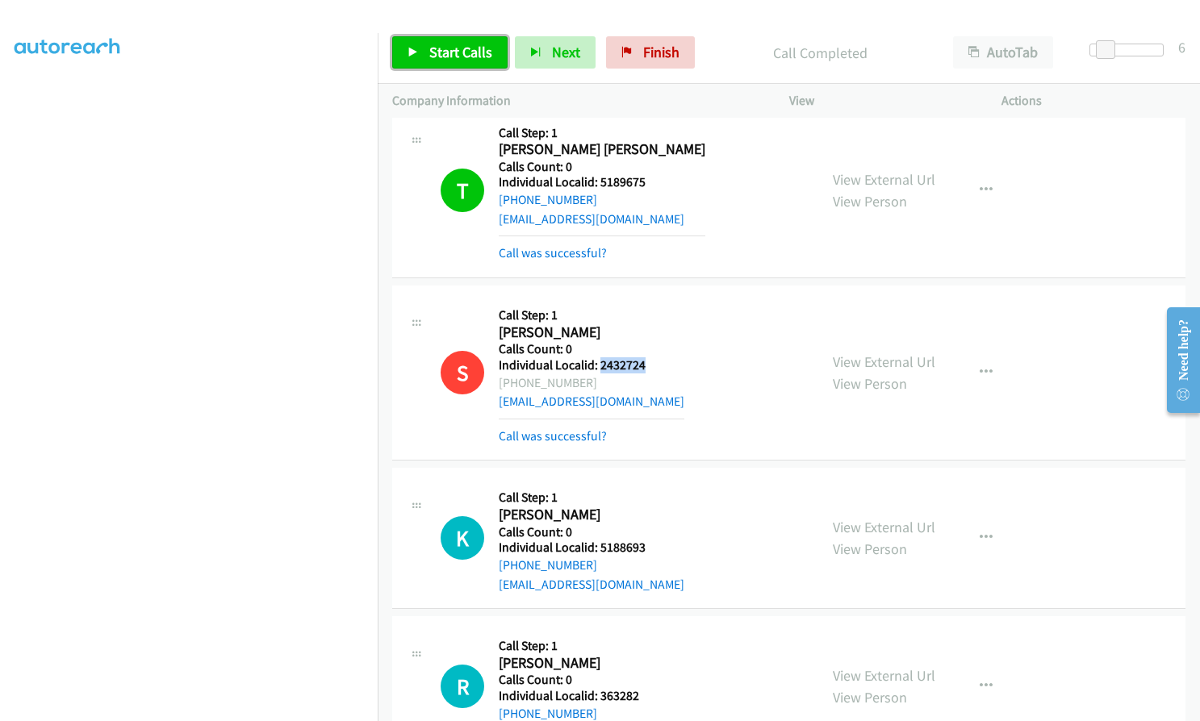
click at [441, 40] on link "Start Calls" at bounding box center [449, 52] width 115 height 32
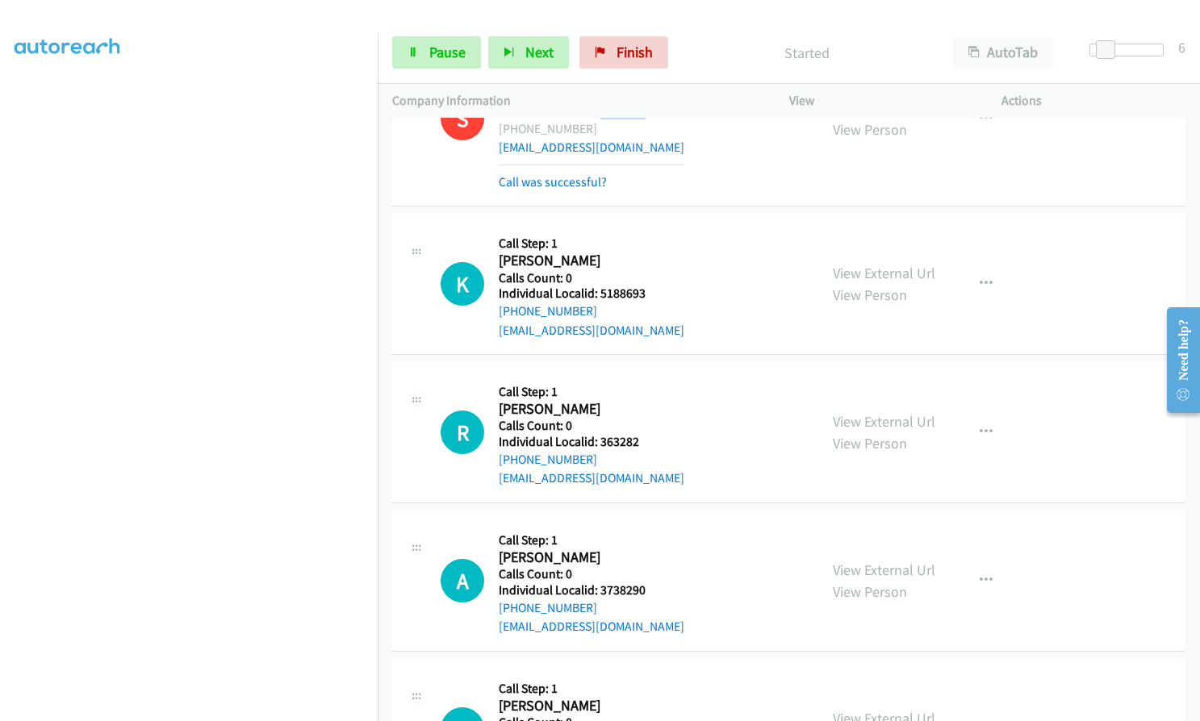
scroll to position [19691, 0]
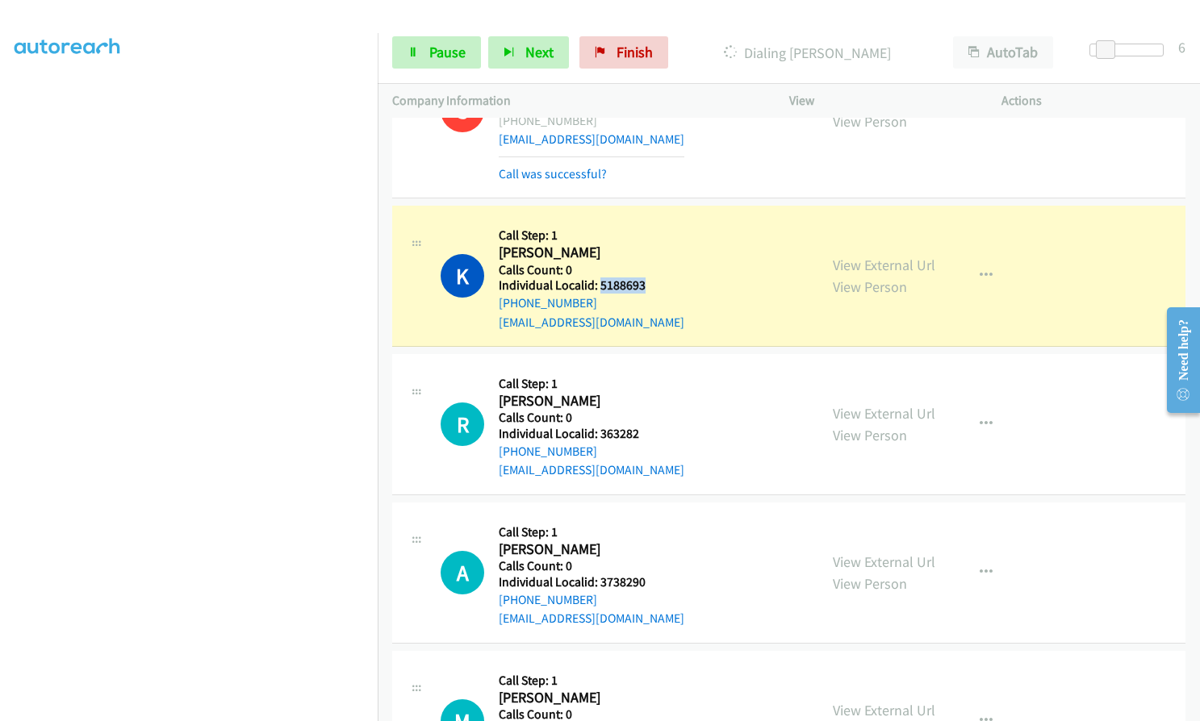
drag, startPoint x: 600, startPoint y: 246, endPoint x: 654, endPoint y: 245, distance: 54.1
click at [654, 245] on div "K Callback Scheduled Call Step: 1 Kalob Hiler America/Los_Angeles Calls Count: …" at bounding box center [622, 275] width 363 height 111
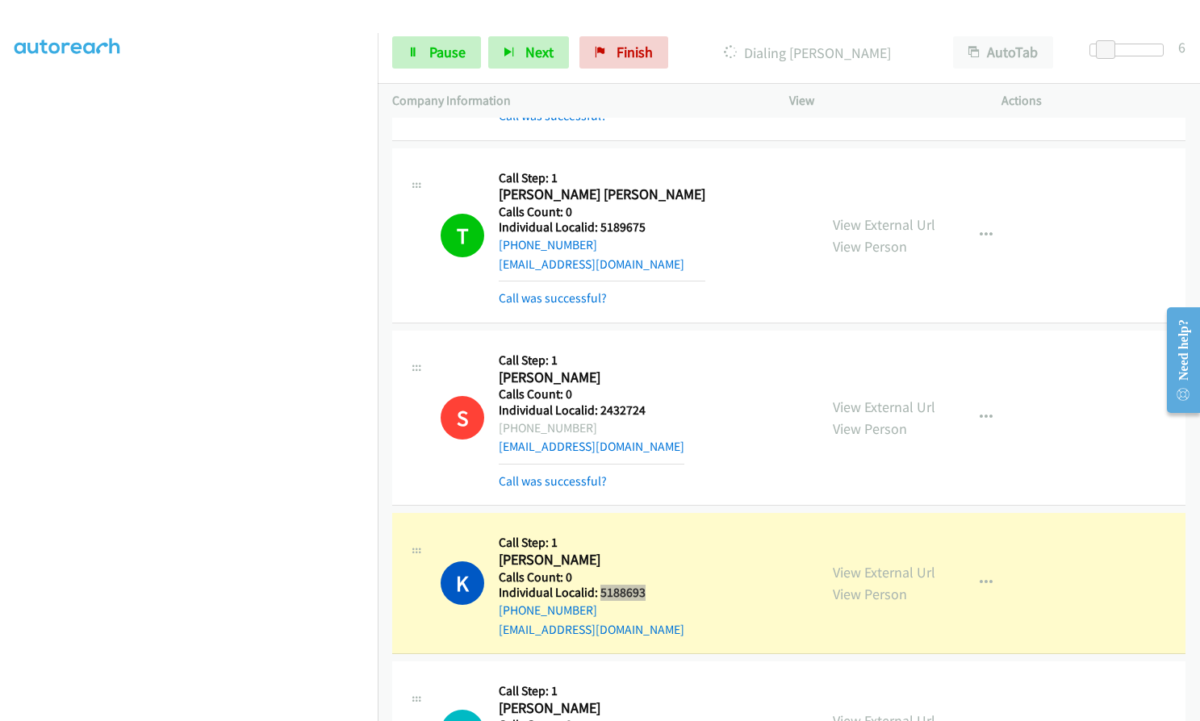
scroll to position [19287, 0]
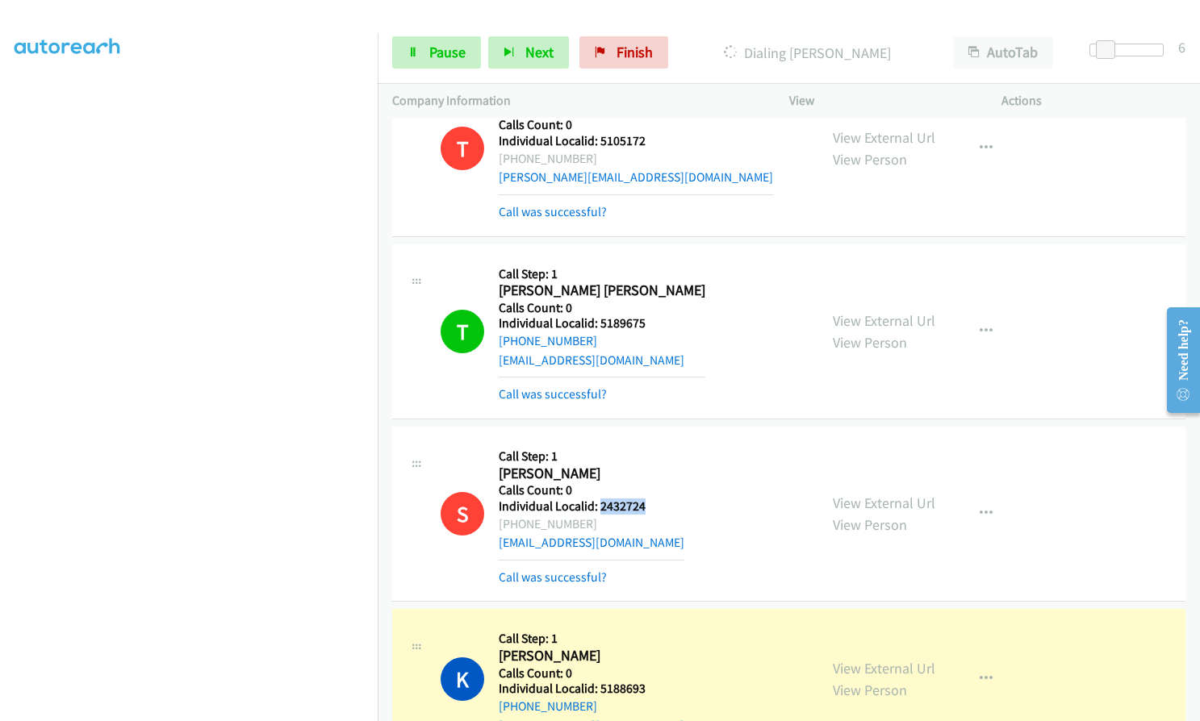
drag, startPoint x: 600, startPoint y: 469, endPoint x: 648, endPoint y: 469, distance: 48.4
click at [648, 469] on div "S Callback Scheduled Call Step: 1 Scott Gober America/Los_Angeles Calls Count: …" at bounding box center [622, 513] width 363 height 145
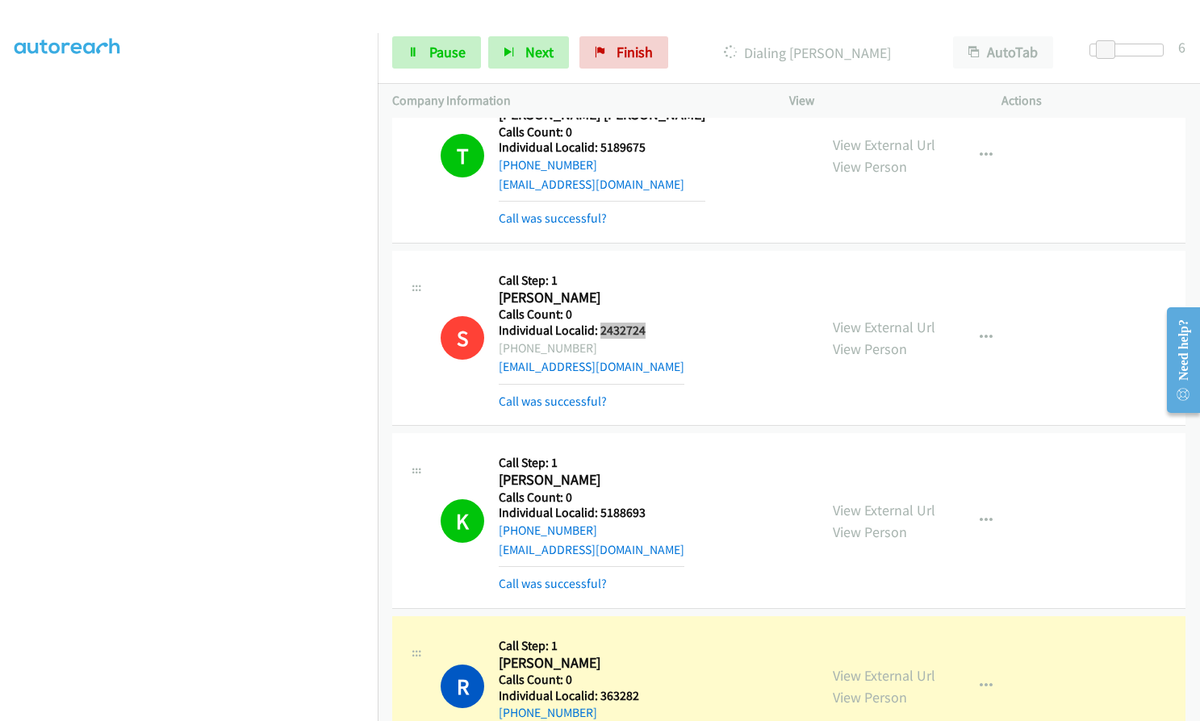
scroll to position [19570, 0]
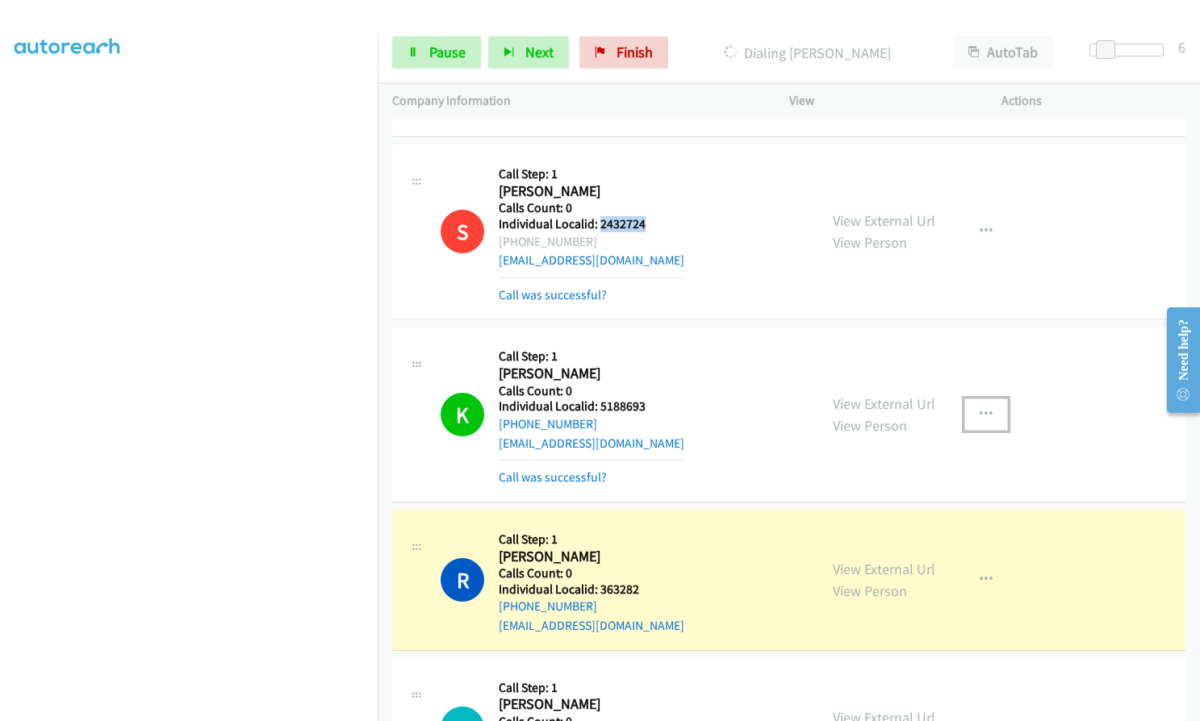
drag, startPoint x: 984, startPoint y: 364, endPoint x: 972, endPoint y: 387, distance: 26.0
click at [983, 399] on button "button" at bounding box center [986, 415] width 44 height 32
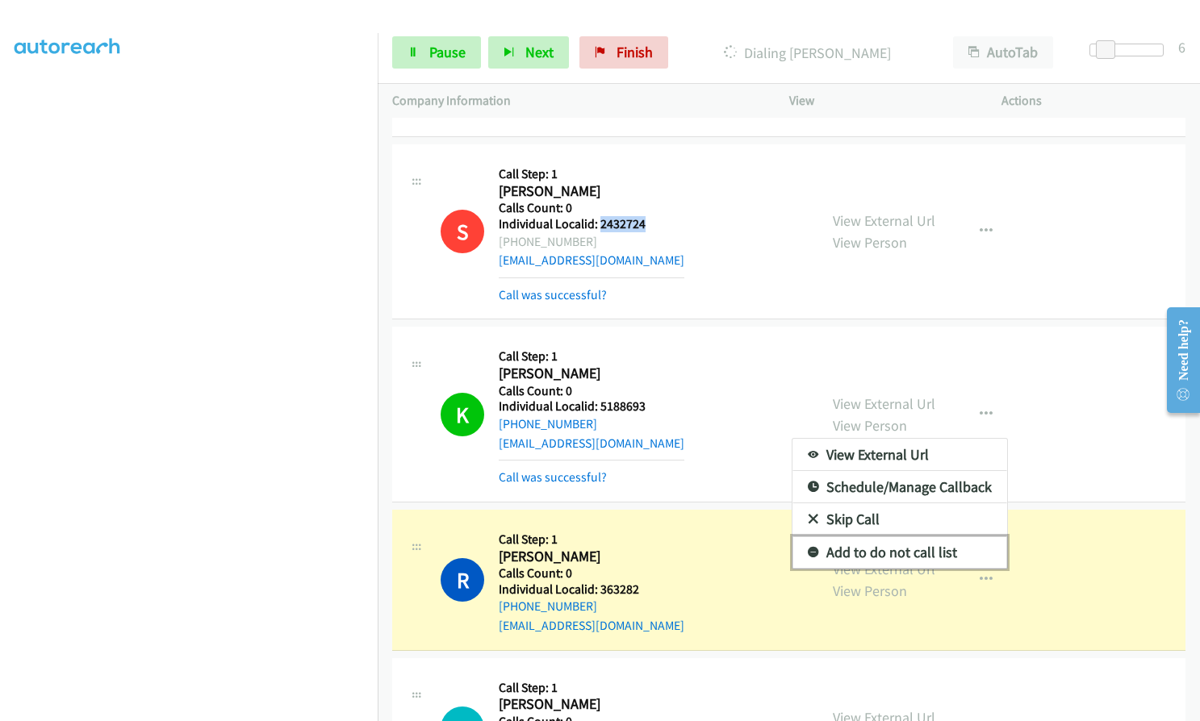
drag, startPoint x: 801, startPoint y: 514, endPoint x: 792, endPoint y: 493, distance: 22.8
click at [808, 548] on icon at bounding box center [813, 553] width 11 height 11
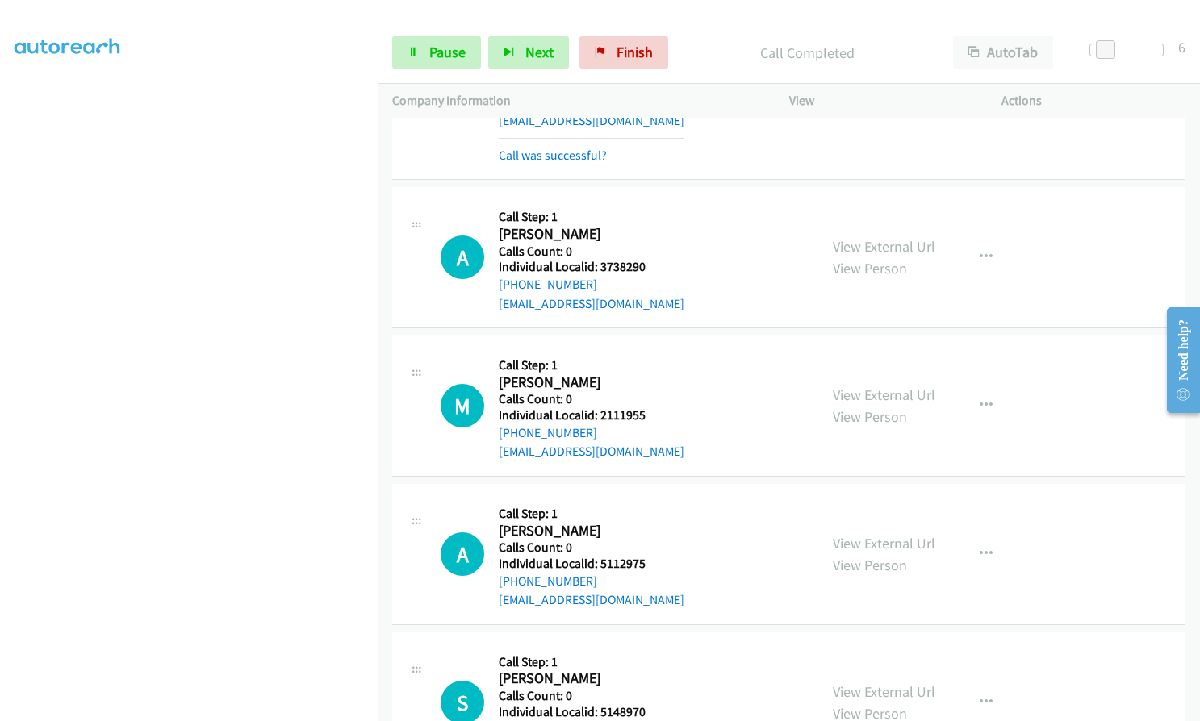
scroll to position [20094, 0]
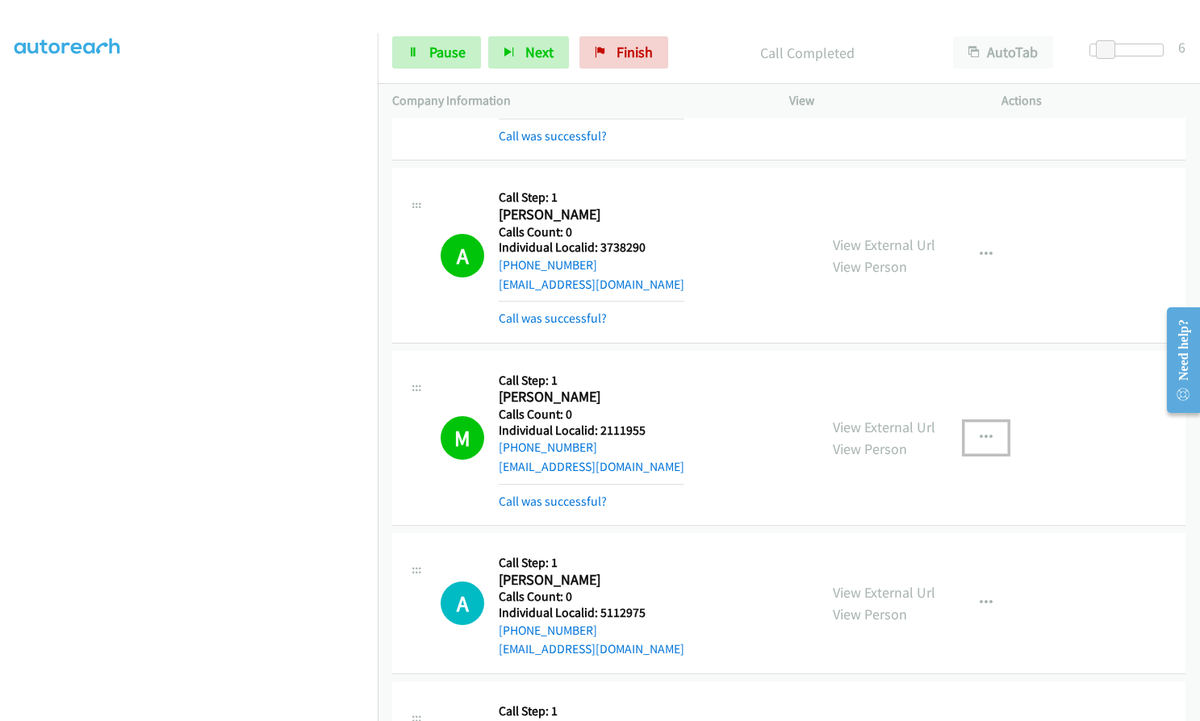
click at [980, 432] on icon "button" at bounding box center [986, 438] width 13 height 13
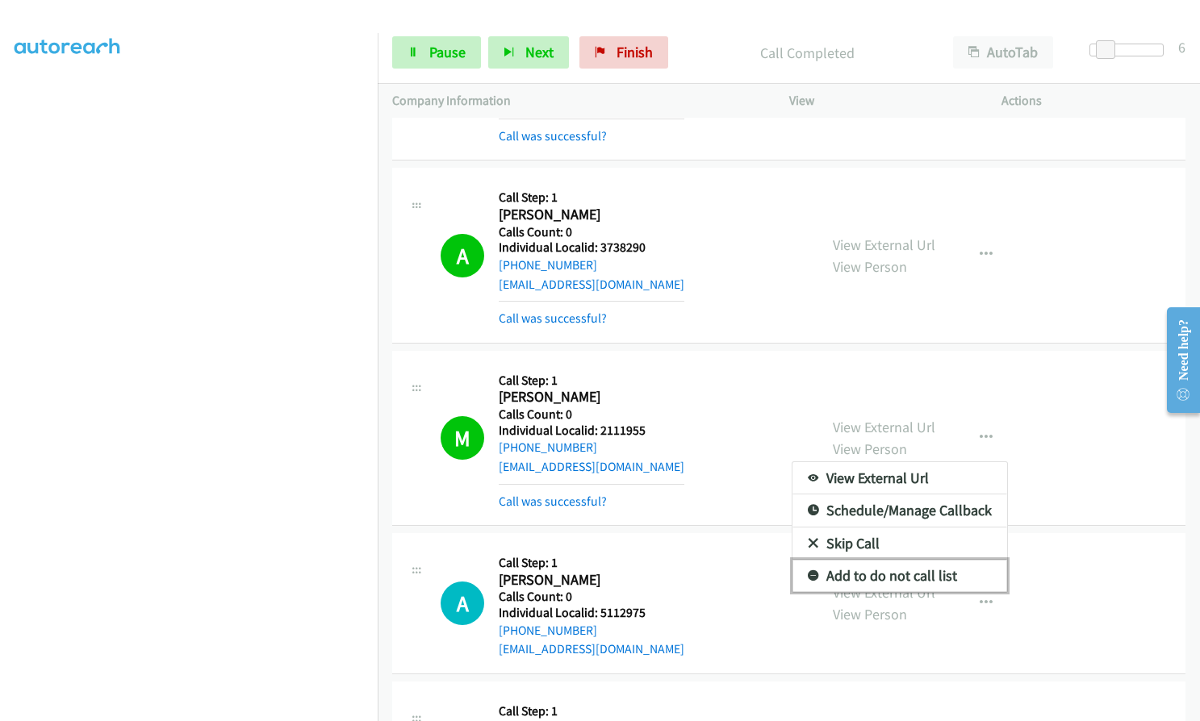
click at [809, 571] on icon at bounding box center [813, 576] width 11 height 11
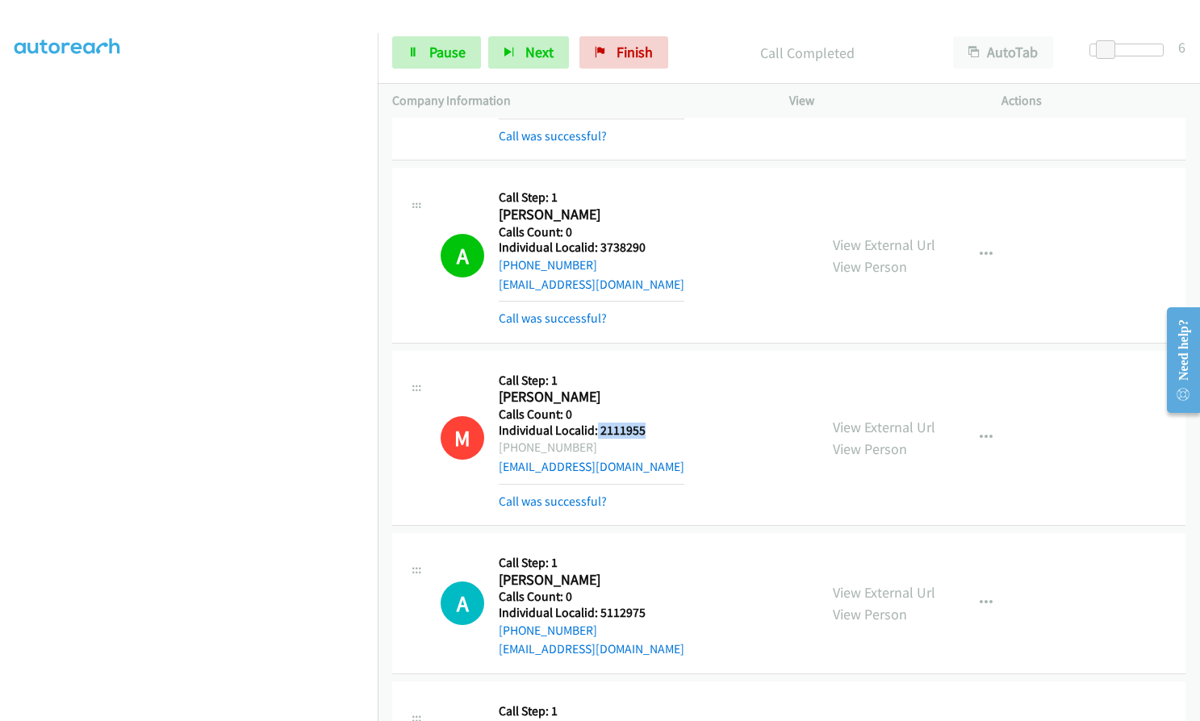
drag, startPoint x: 595, startPoint y: 391, endPoint x: 646, endPoint y: 391, distance: 51.7
click at [646, 391] on div "M Callback Scheduled Call Step: 1 Matthew Allinder America/Los_Angeles Calls Co…" at bounding box center [622, 438] width 363 height 145
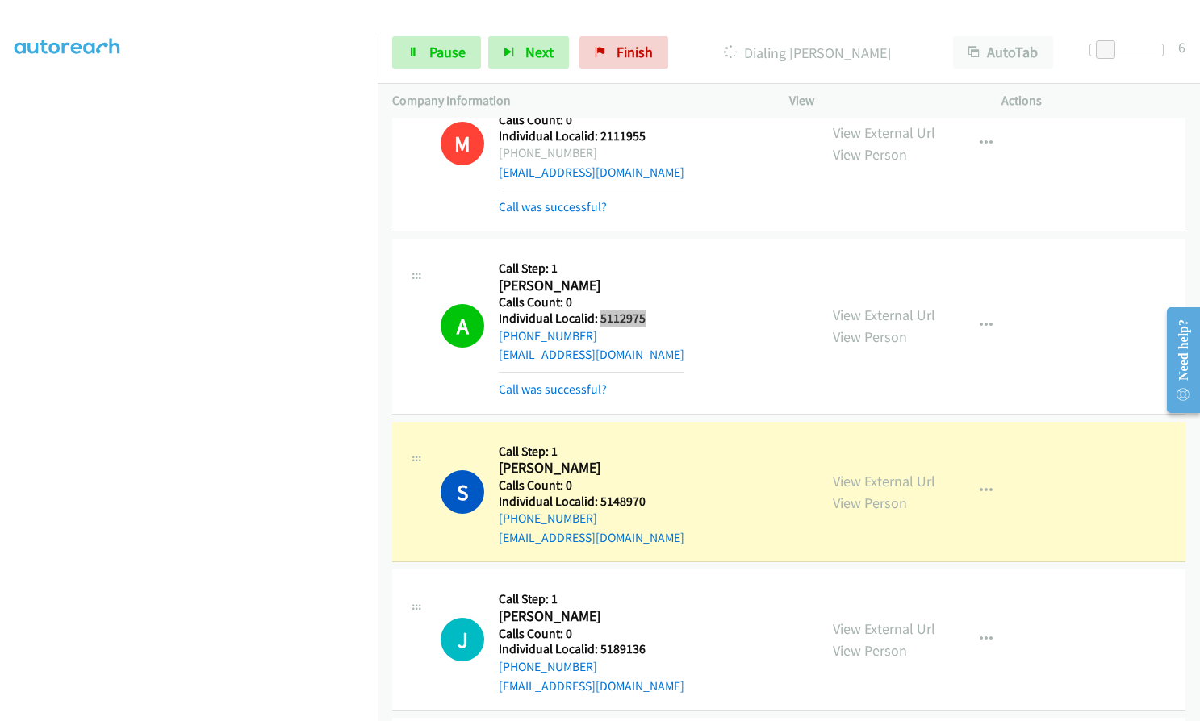
scroll to position [20478, 0]
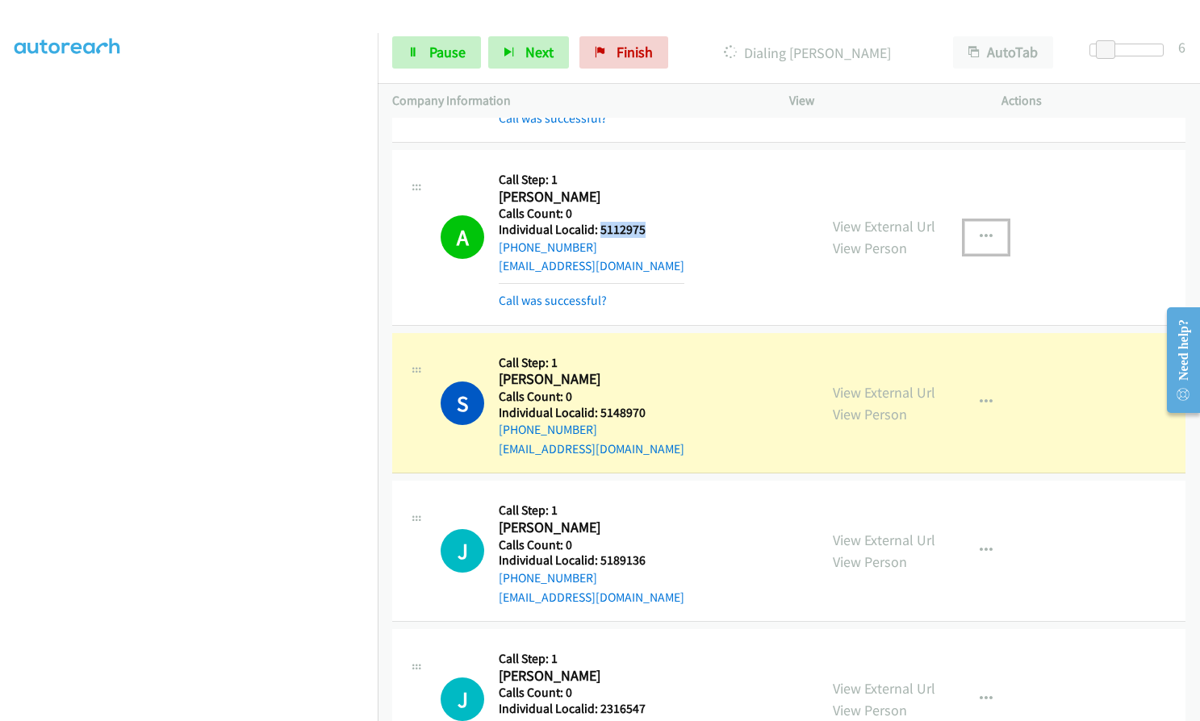
click at [980, 231] on icon "button" at bounding box center [986, 237] width 13 height 13
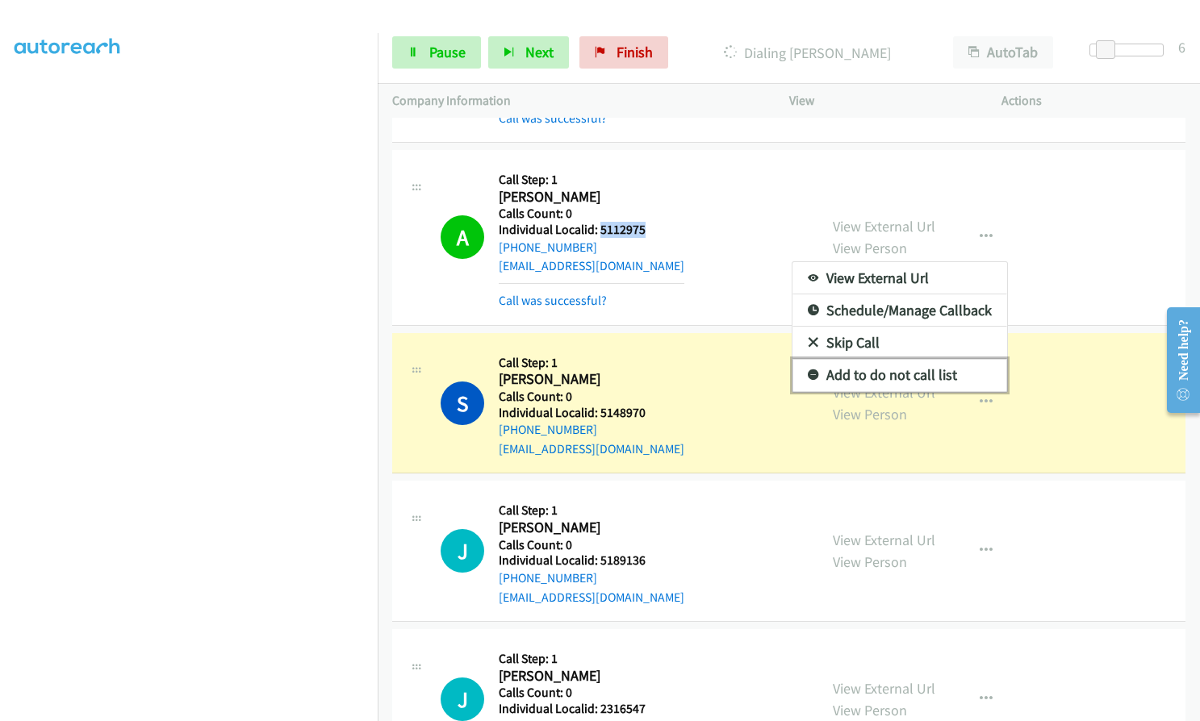
click at [809, 370] on icon at bounding box center [813, 375] width 11 height 11
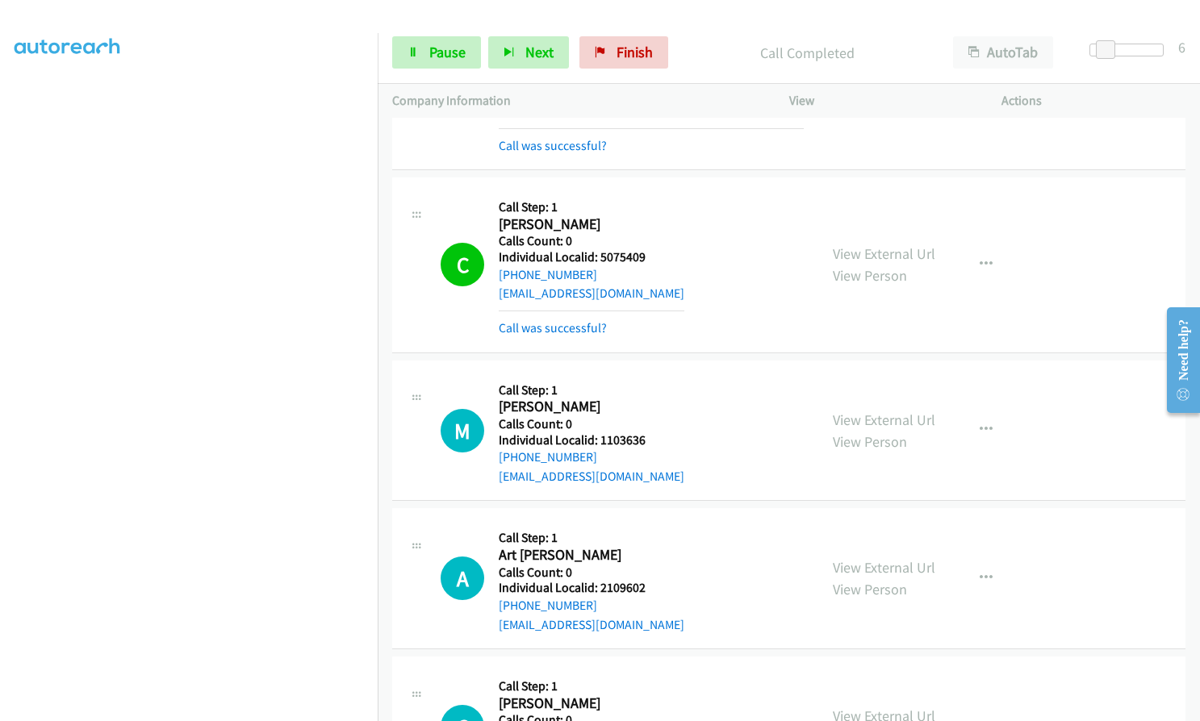
scroll to position [22374, 0]
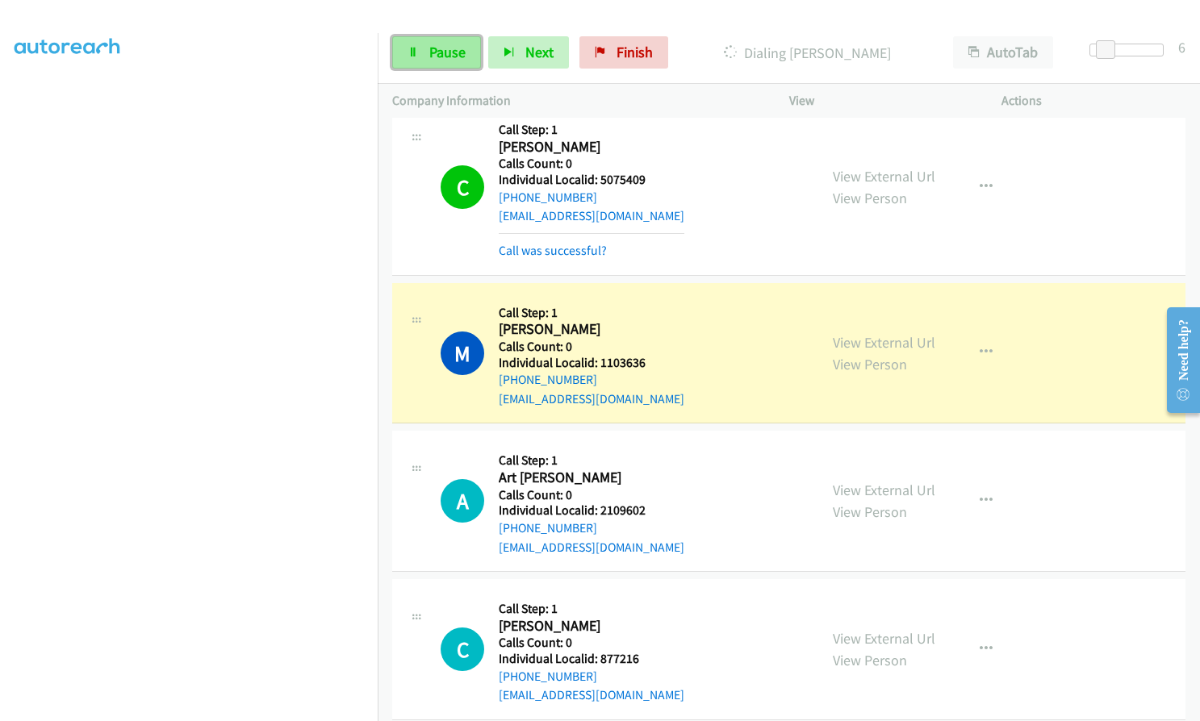
click at [453, 52] on span "Pause" at bounding box center [447, 52] width 36 height 19
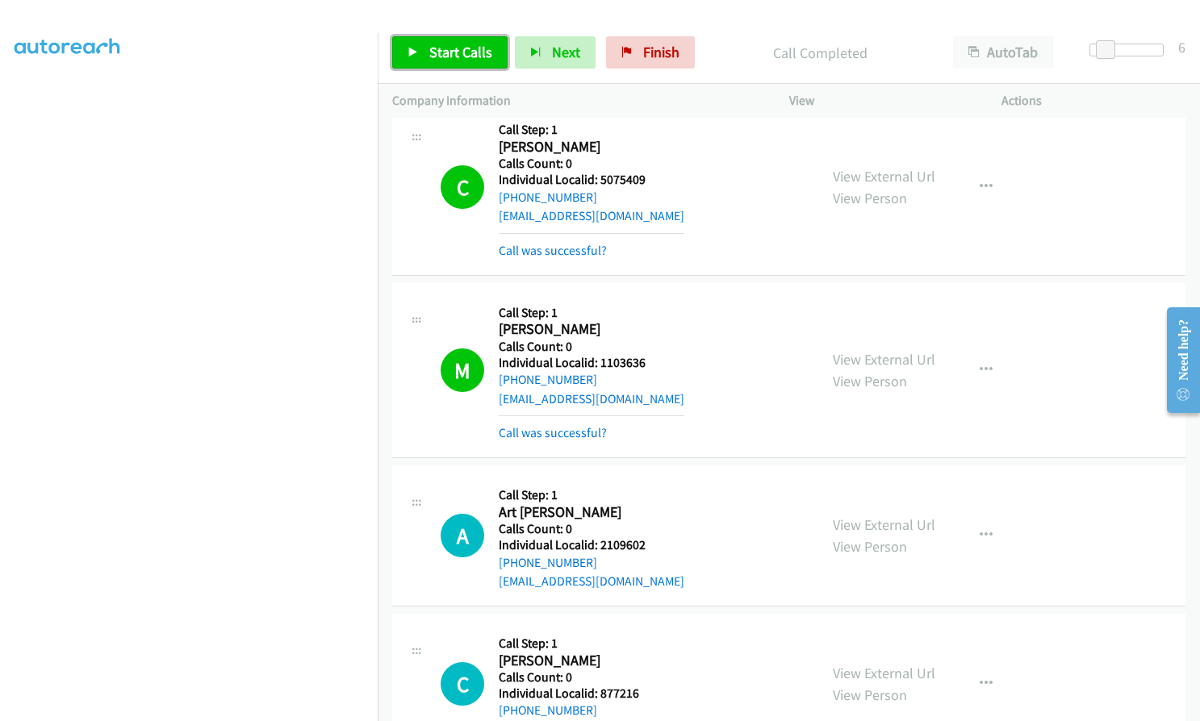
click at [450, 42] on link "Start Calls" at bounding box center [449, 52] width 115 height 32
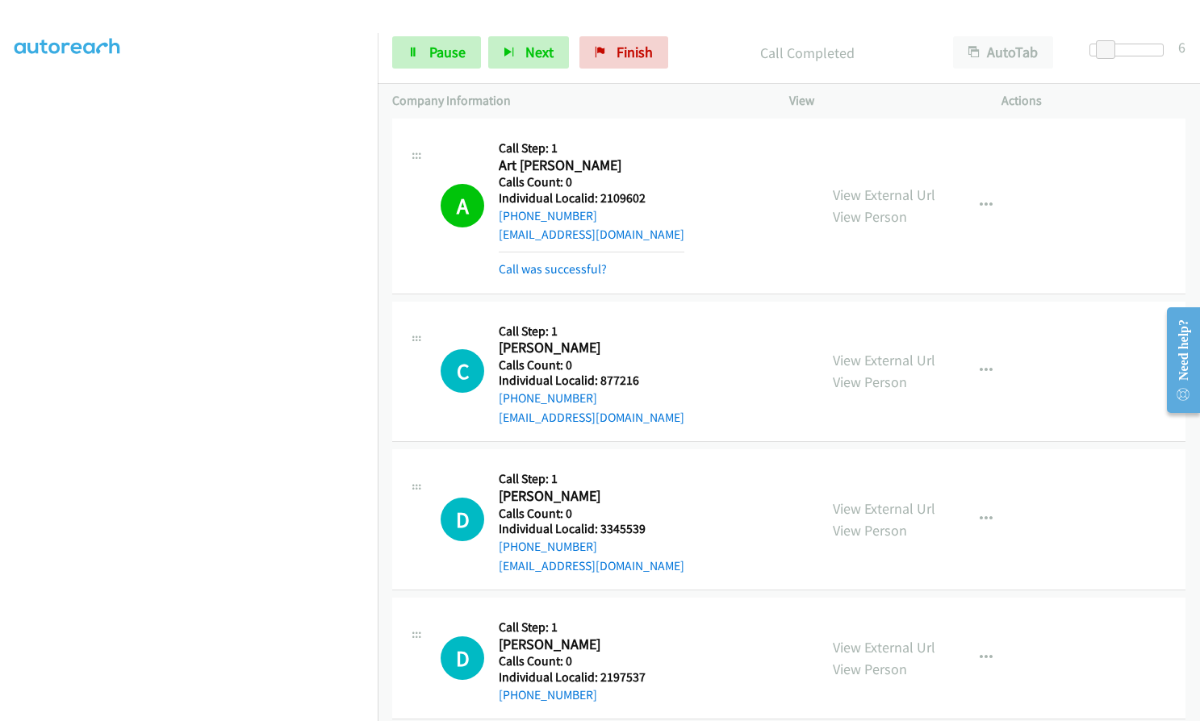
scroll to position [22858, 0]
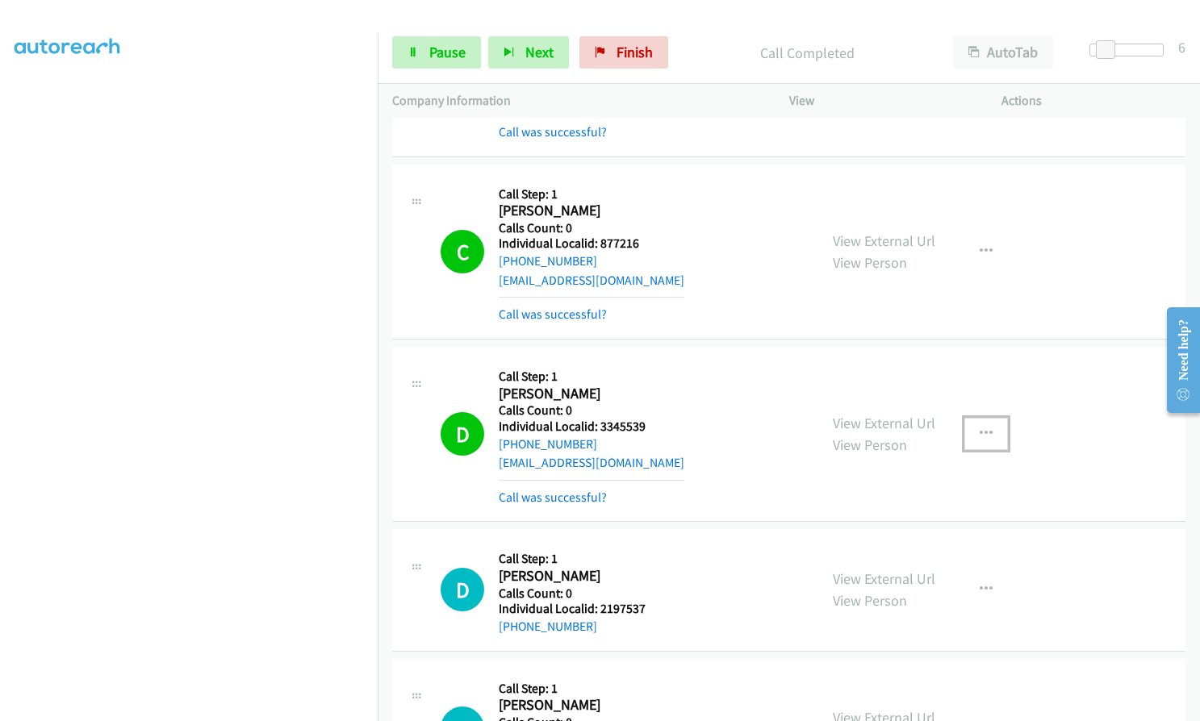
click at [980, 428] on icon "button" at bounding box center [986, 434] width 13 height 13
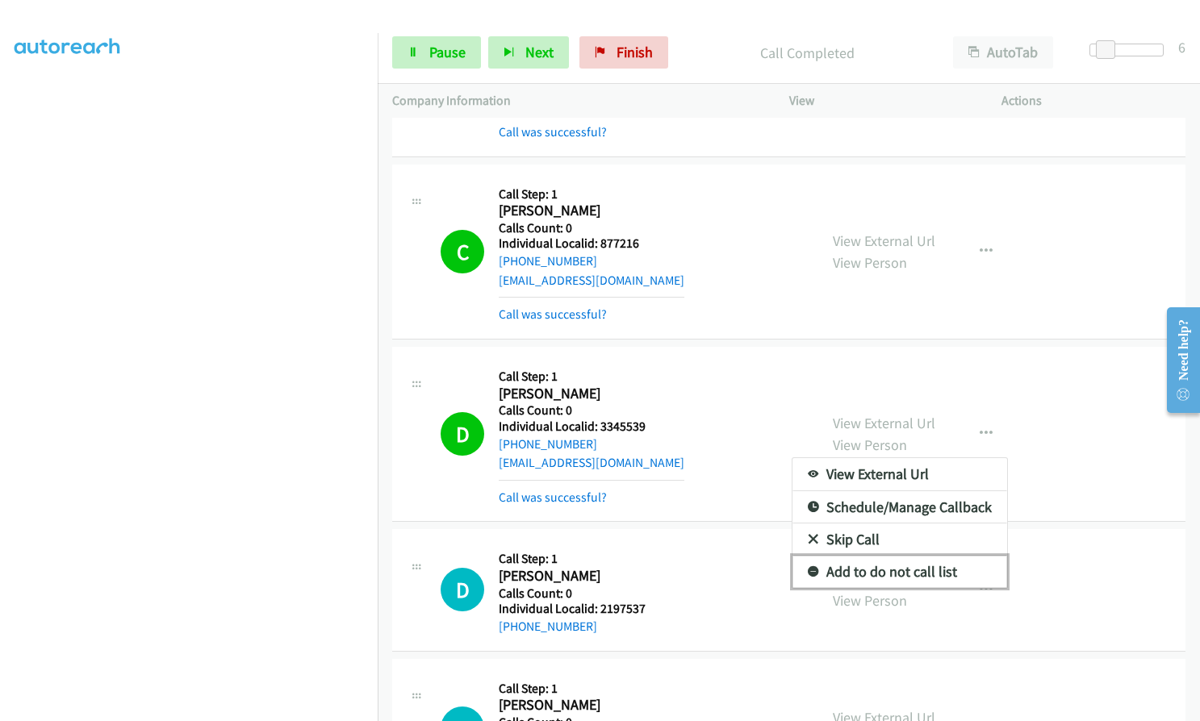
click at [808, 567] on icon at bounding box center [813, 572] width 11 height 11
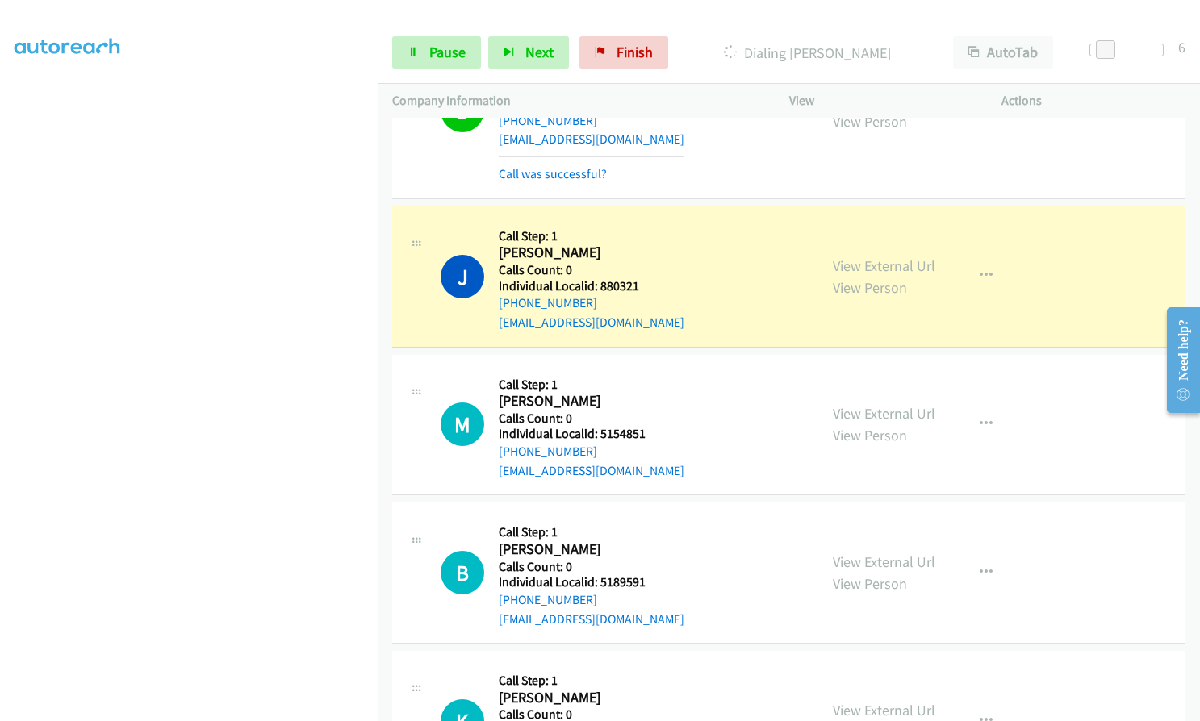
scroll to position [24836, 0]
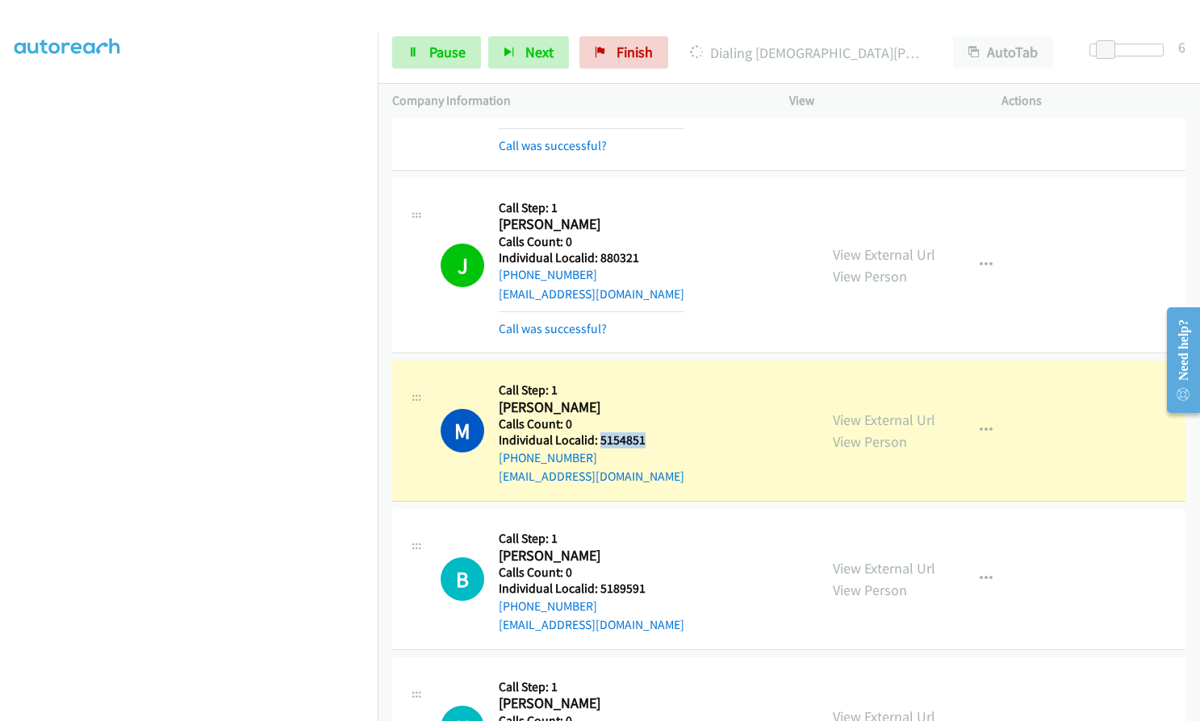
drag, startPoint x: 600, startPoint y: 382, endPoint x: 642, endPoint y: 382, distance: 42.0
click at [642, 433] on h5 "Individual Localid: 5154851" at bounding box center [592, 441] width 186 height 16
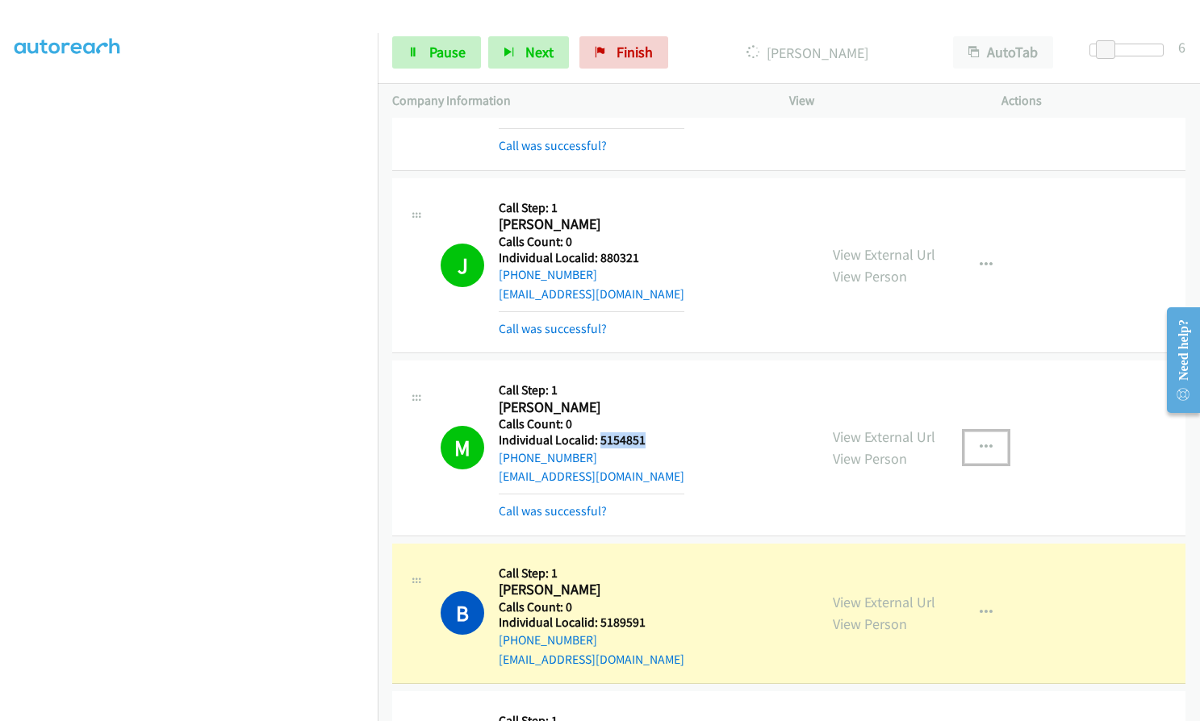
click at [967, 432] on button "button" at bounding box center [986, 448] width 44 height 32
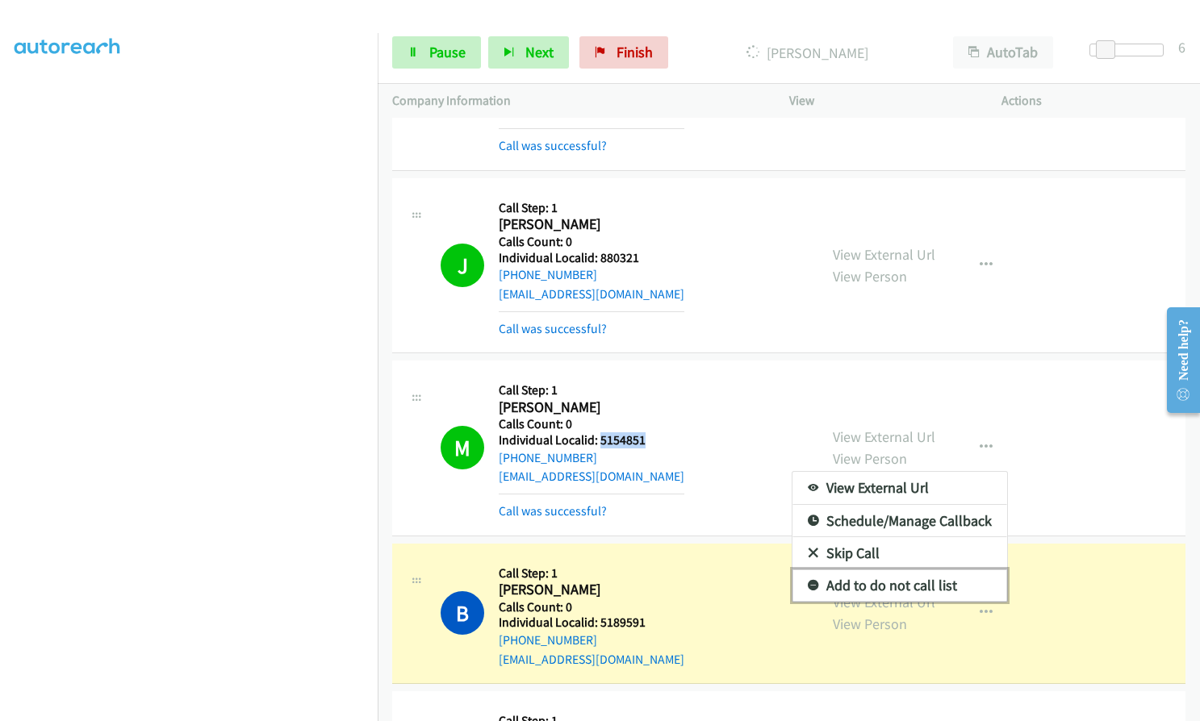
click at [808, 581] on icon at bounding box center [813, 586] width 11 height 11
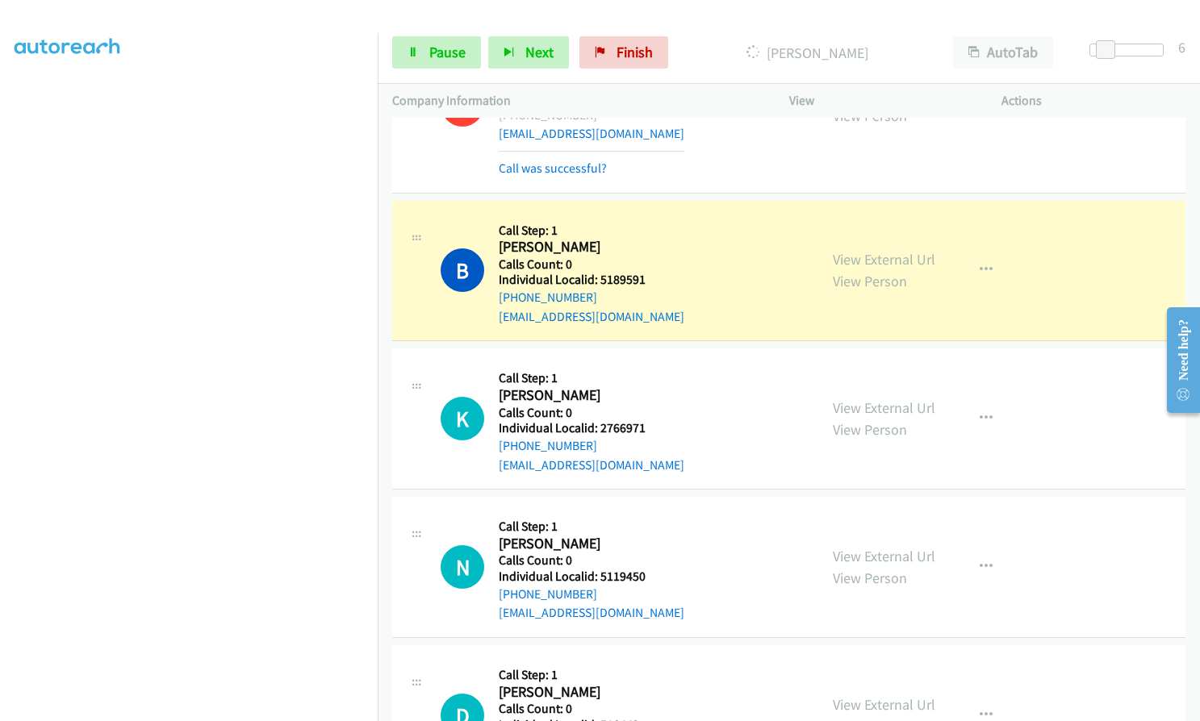
scroll to position [25199, 0]
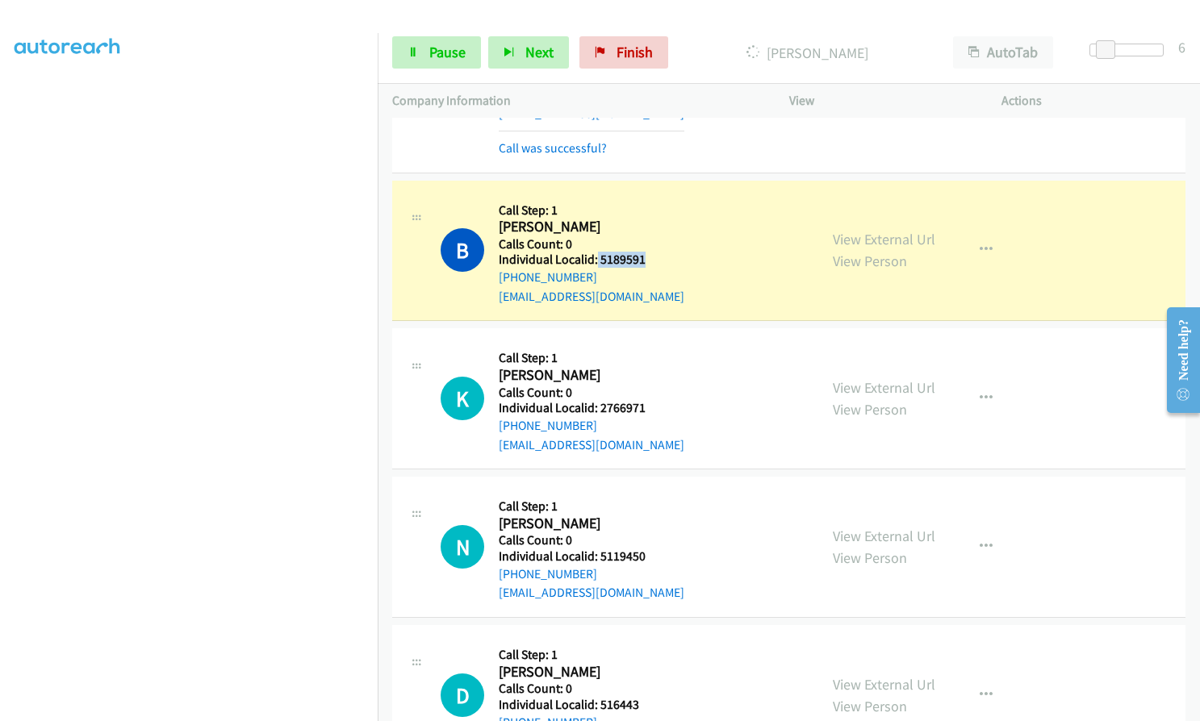
drag, startPoint x: 596, startPoint y: 205, endPoint x: 642, endPoint y: 207, distance: 46.8
click at [642, 252] on h5 "Individual Localid: 5189591" at bounding box center [592, 260] width 186 height 16
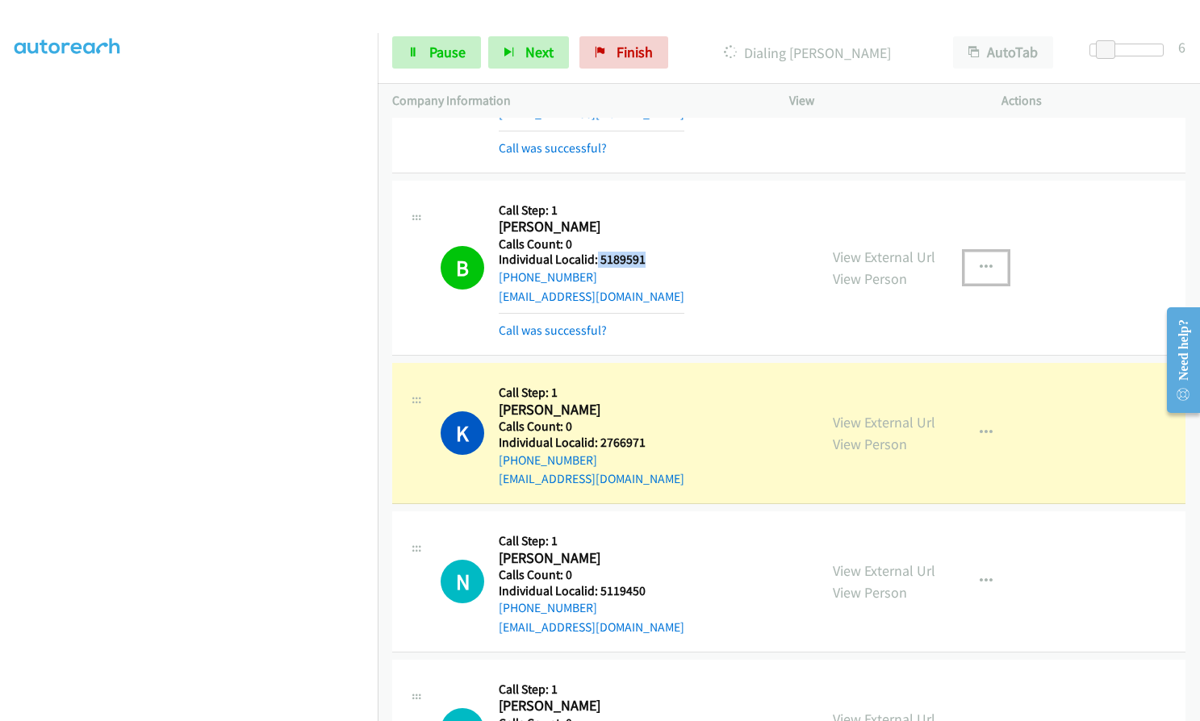
click at [981, 252] on button "button" at bounding box center [986, 268] width 44 height 32
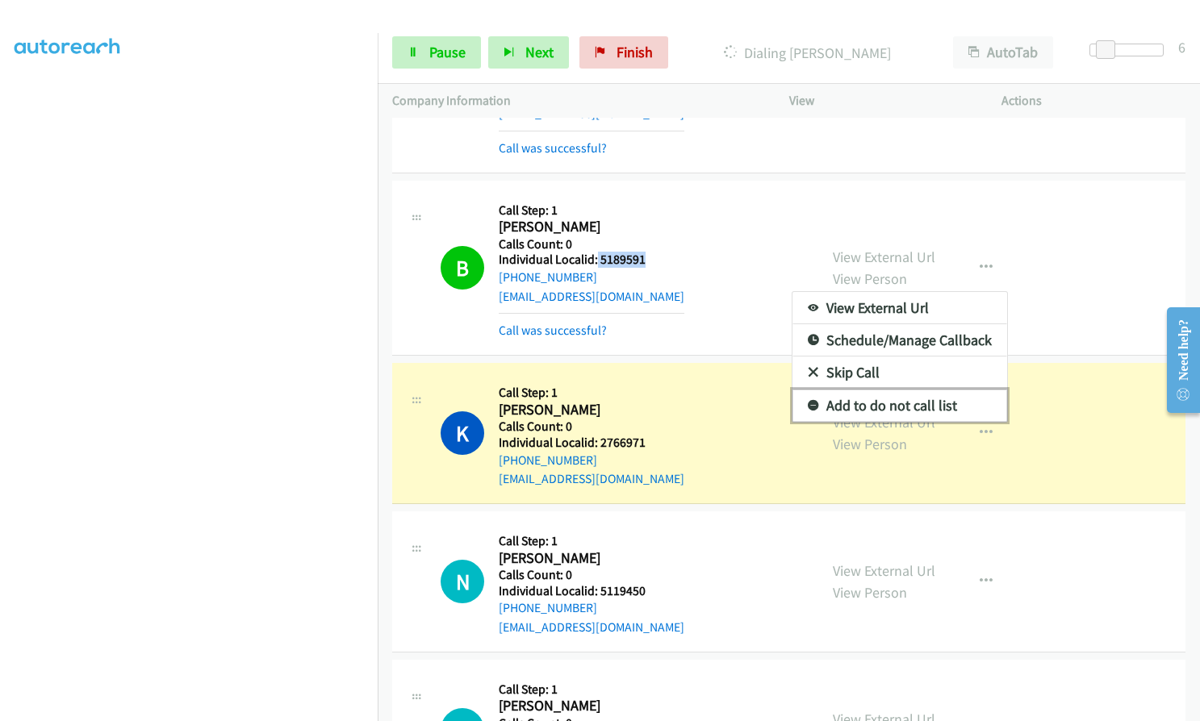
click at [798, 390] on link "Add to do not call list" at bounding box center [899, 406] width 215 height 32
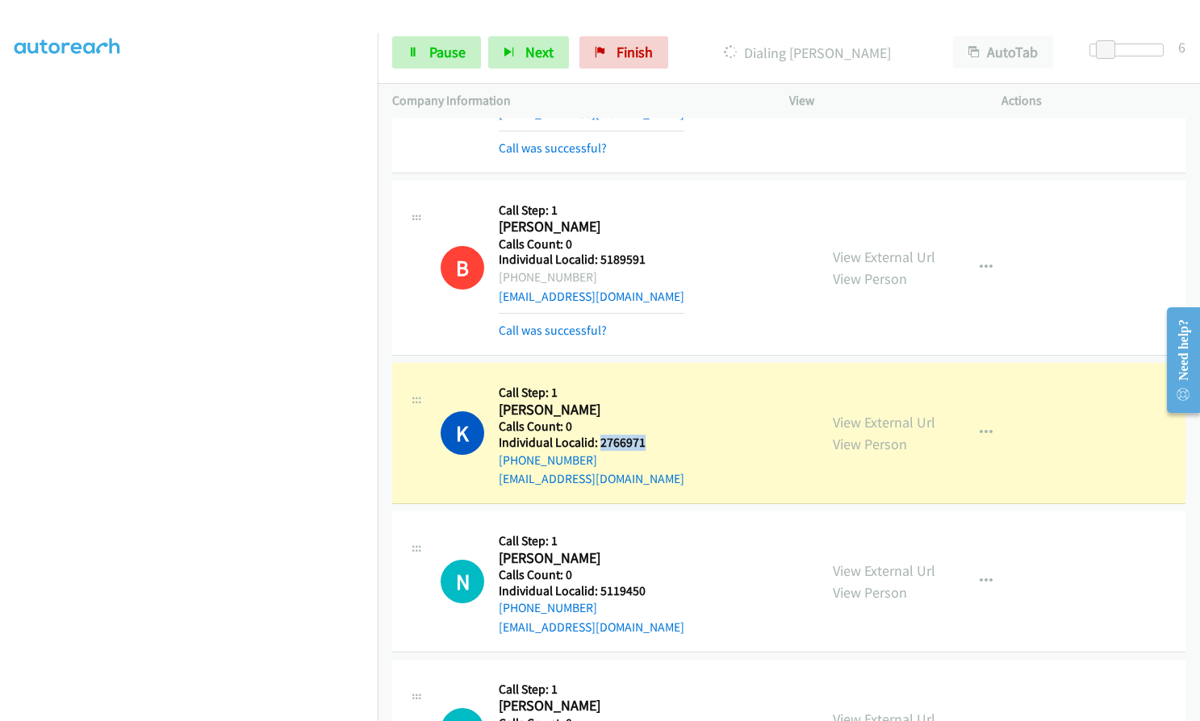
drag, startPoint x: 598, startPoint y: 387, endPoint x: 652, endPoint y: 386, distance: 54.1
click at [652, 386] on div "K Callback Scheduled Call Step: 1 Kerry Snyder America/Los_Angeles Calls Count:…" at bounding box center [622, 433] width 363 height 111
click at [433, 50] on span "Pause" at bounding box center [447, 52] width 36 height 19
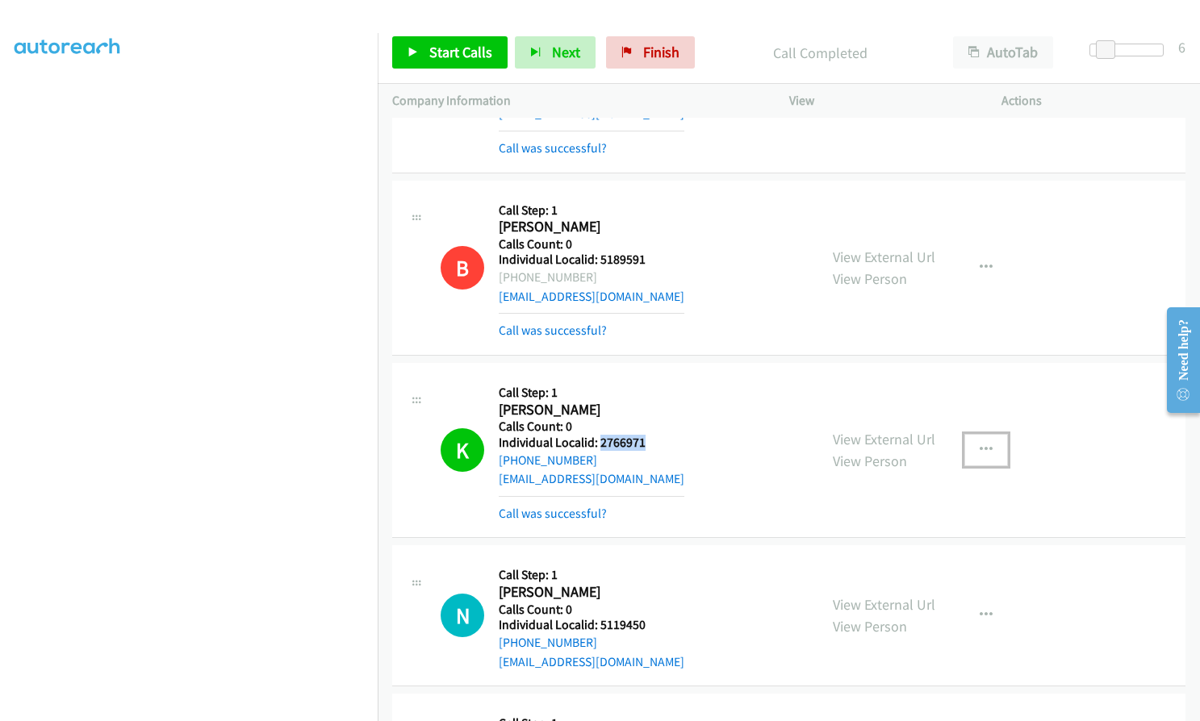
click at [980, 444] on icon "button" at bounding box center [986, 450] width 13 height 13
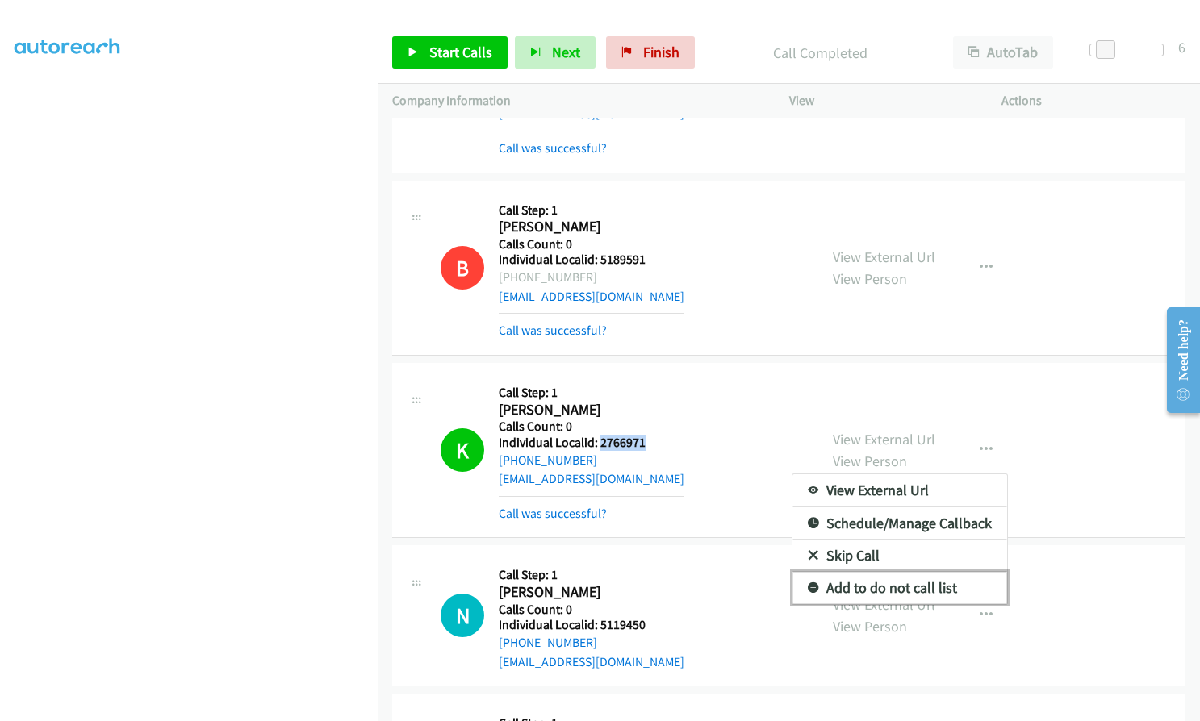
click at [808, 583] on icon at bounding box center [813, 588] width 11 height 11
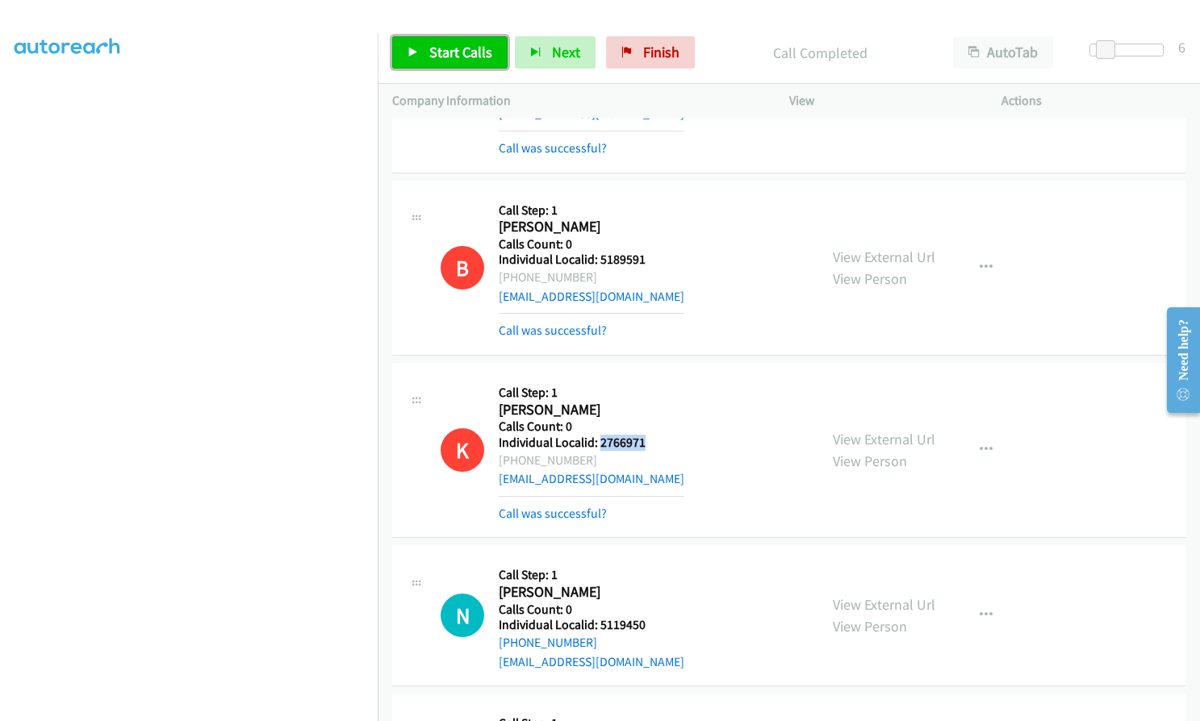
click at [464, 65] on link "Start Calls" at bounding box center [449, 52] width 115 height 32
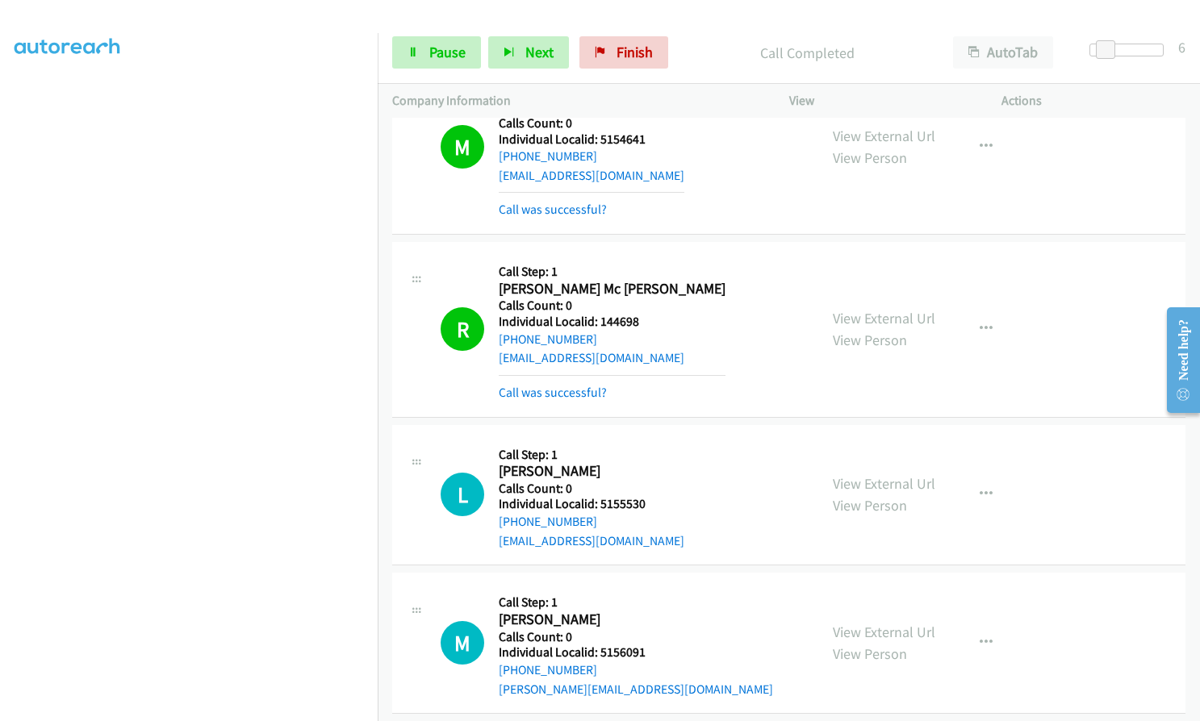
scroll to position [26631, 0]
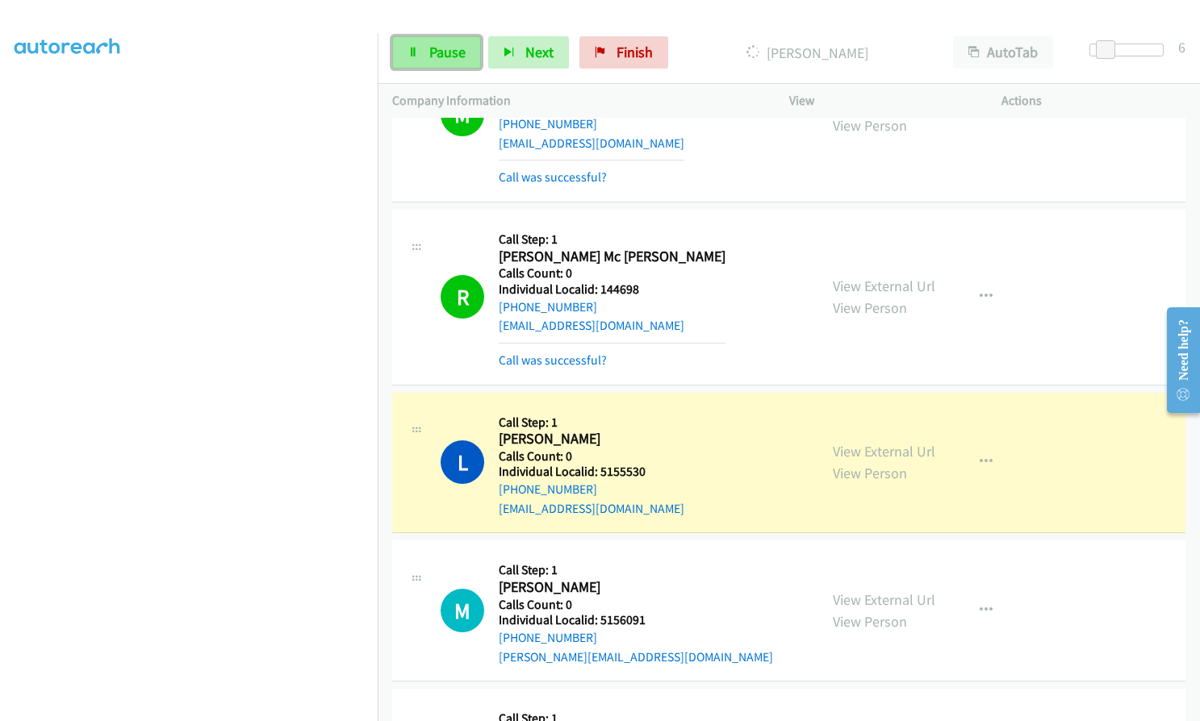
click at [441, 50] on span "Pause" at bounding box center [447, 52] width 36 height 19
